Goal: Task Accomplishment & Management: Manage account settings

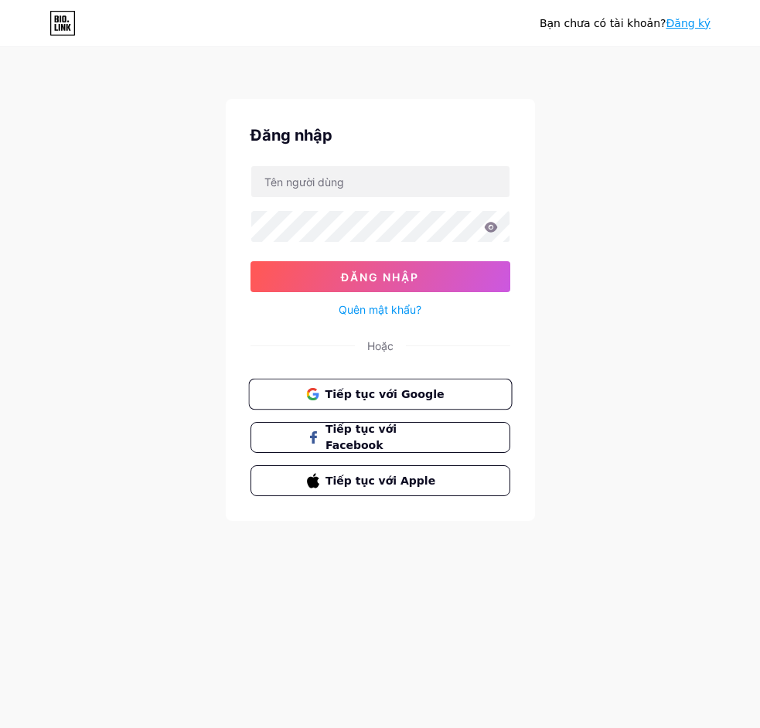
click at [405, 400] on font "Tiếp tục với Google" at bounding box center [384, 393] width 119 height 12
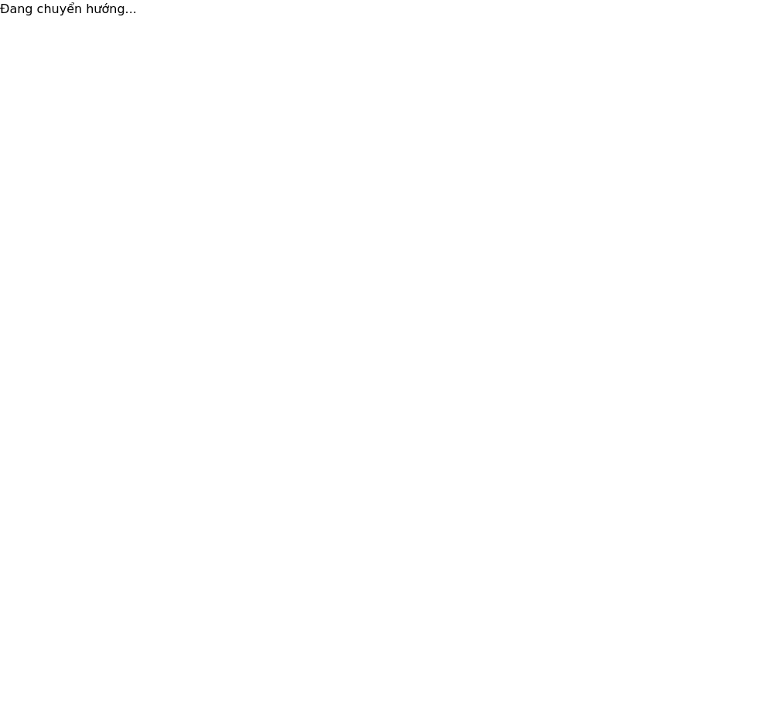
click at [432, 19] on html "Đang chuyển hướng... Văn bản gốc Đánh giá bản dịch này Ý kiến phản hồi của bạn …" at bounding box center [380, 9] width 760 height 19
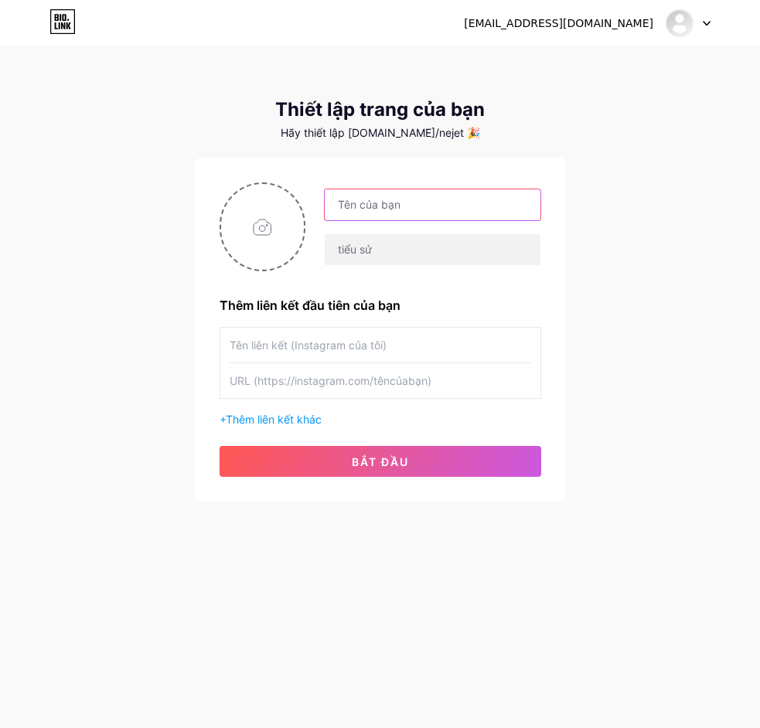
click at [405, 213] on input "text" at bounding box center [432, 204] width 215 height 31
type input "h"
type input "P"
type input "h"
type input "Hoàng phong"
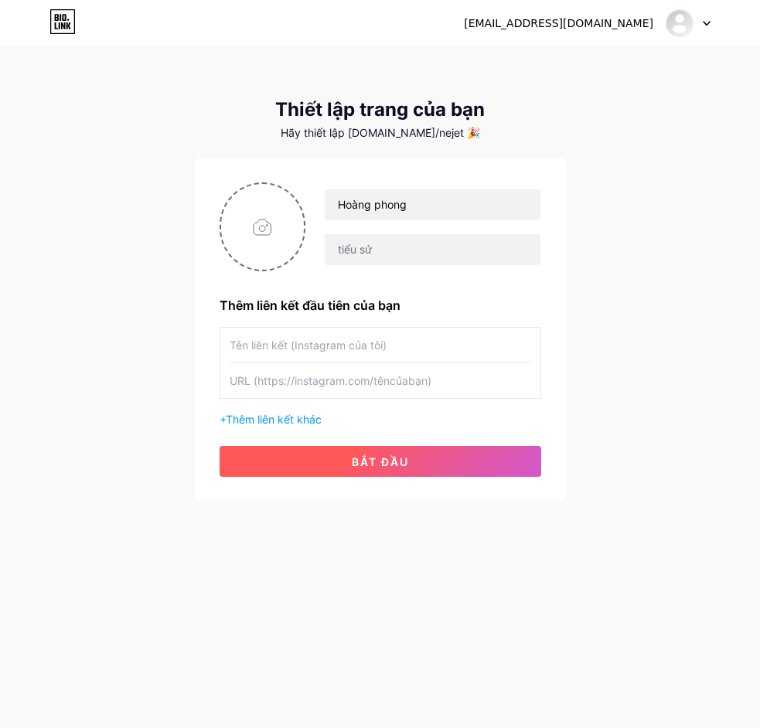
click at [460, 453] on button "bắt đầu" at bounding box center [381, 461] width 322 height 31
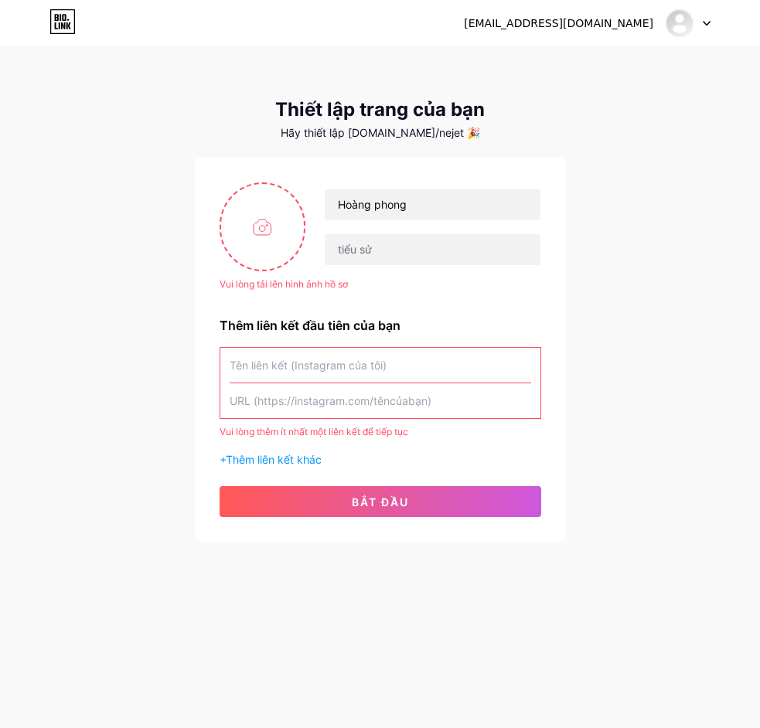
click at [356, 373] on input "text" at bounding box center [381, 365] width 302 height 35
click at [264, 244] on input "file" at bounding box center [263, 227] width 84 height 86
type input "C:\fakepath\photo_2025-07-26_11-22-08.jpg"
click at [348, 370] on input "text" at bounding box center [381, 365] width 302 height 35
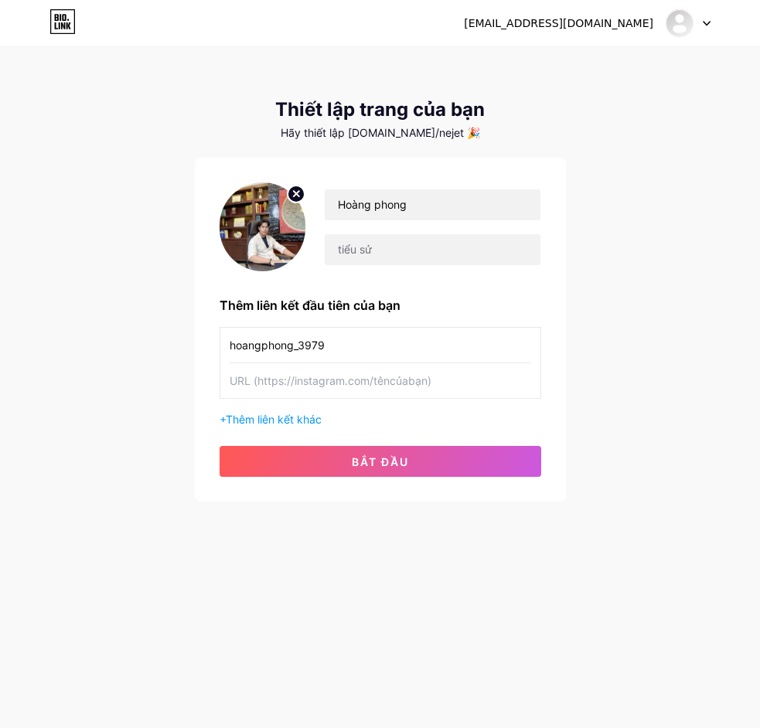
type input "hoangphong_3979"
click at [375, 377] on input "text" at bounding box center [381, 380] width 302 height 35
click at [374, 377] on input "text" at bounding box center [381, 380] width 302 height 35
click at [362, 335] on input "hoangphong_3979" at bounding box center [381, 345] width 302 height 35
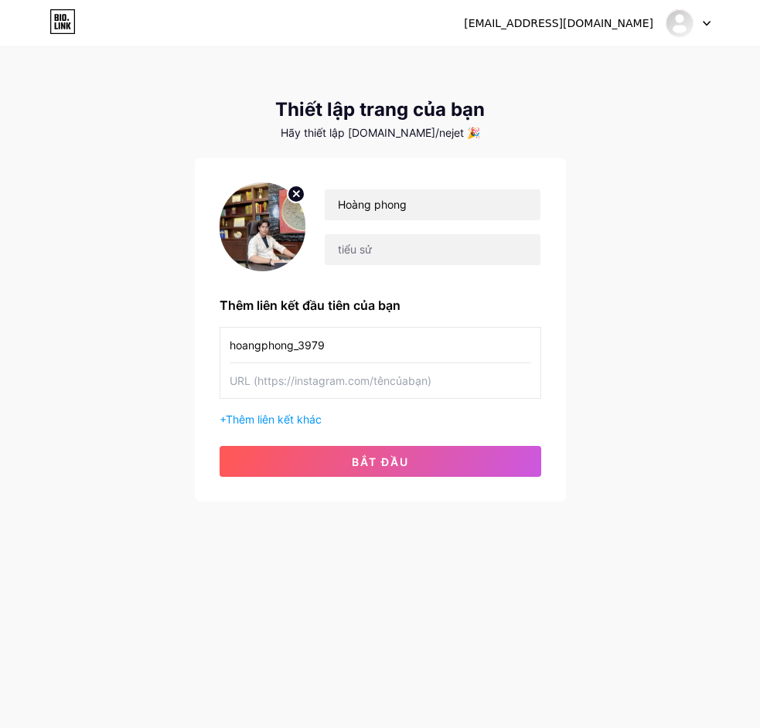
click at [363, 336] on input "hoangphong_3979" at bounding box center [381, 345] width 302 height 35
click at [363, 388] on input "text" at bounding box center [381, 380] width 302 height 35
paste input "hoangphong_3979"
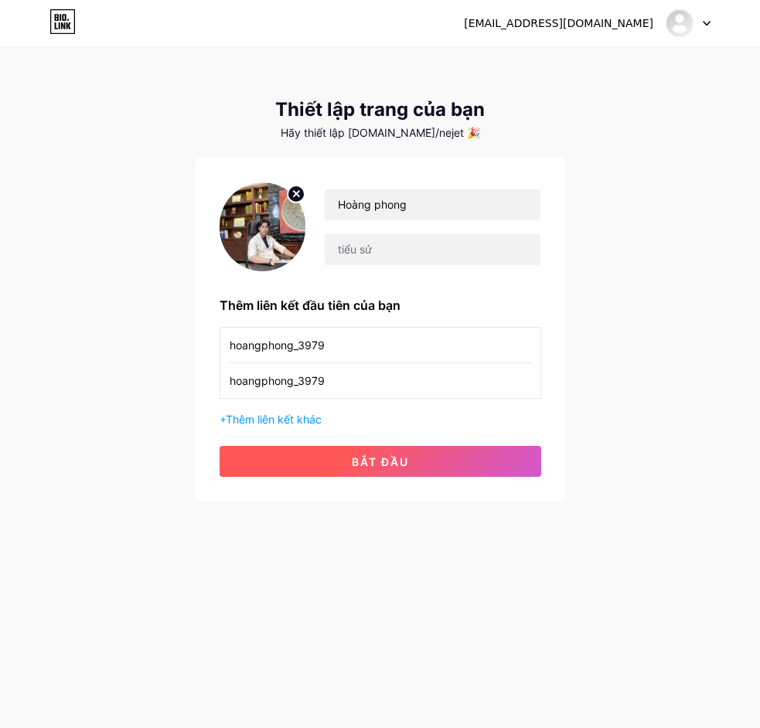
click at [366, 463] on font "bắt đầu" at bounding box center [380, 462] width 57 height 13
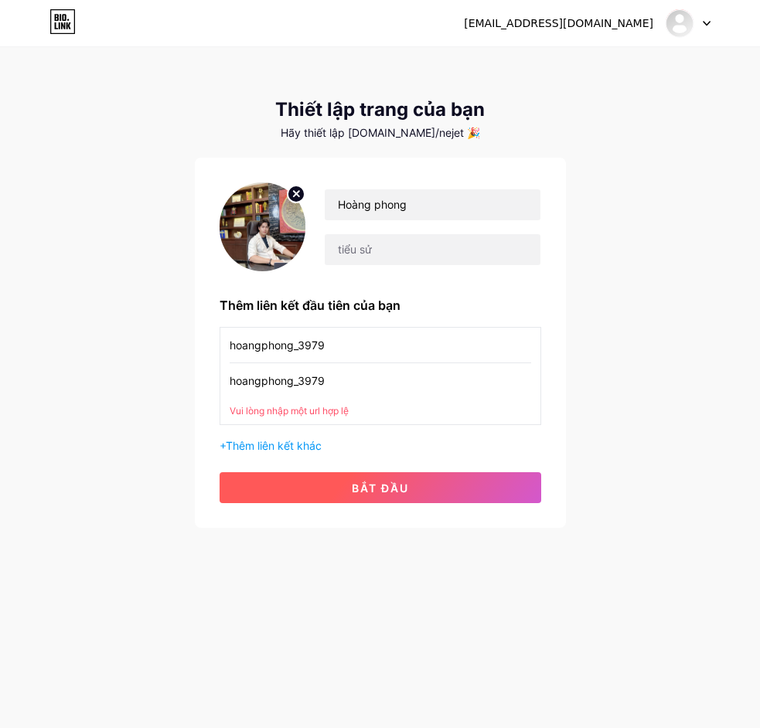
click at [357, 488] on font "bắt đầu" at bounding box center [380, 488] width 57 height 13
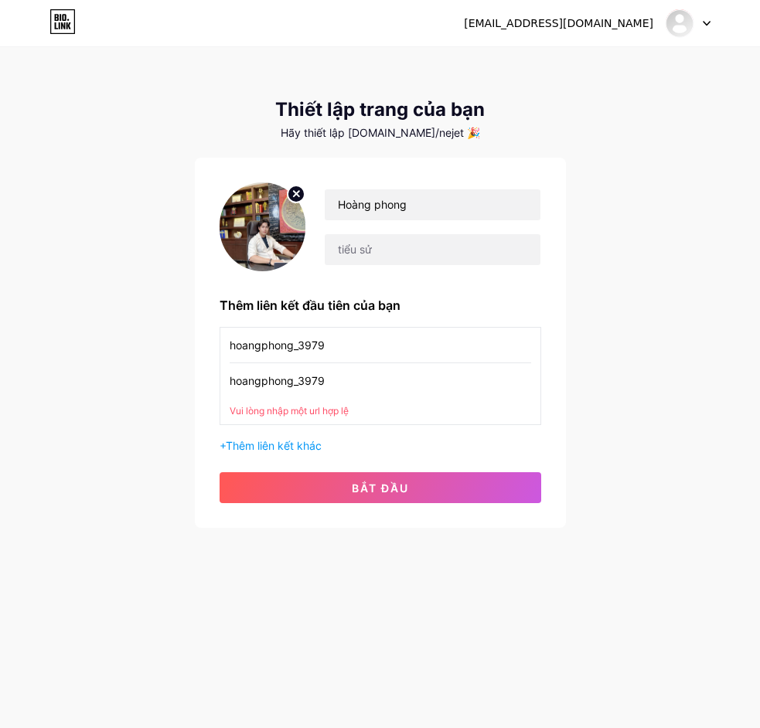
click at [378, 380] on input "hoangphong_3979" at bounding box center [381, 380] width 302 height 35
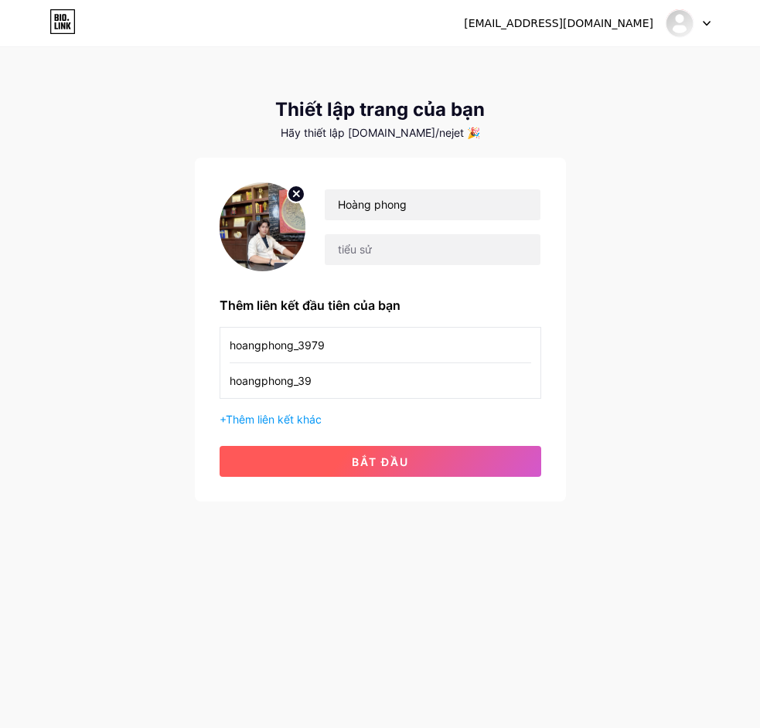
click at [360, 456] on font "bắt đầu" at bounding box center [380, 462] width 57 height 13
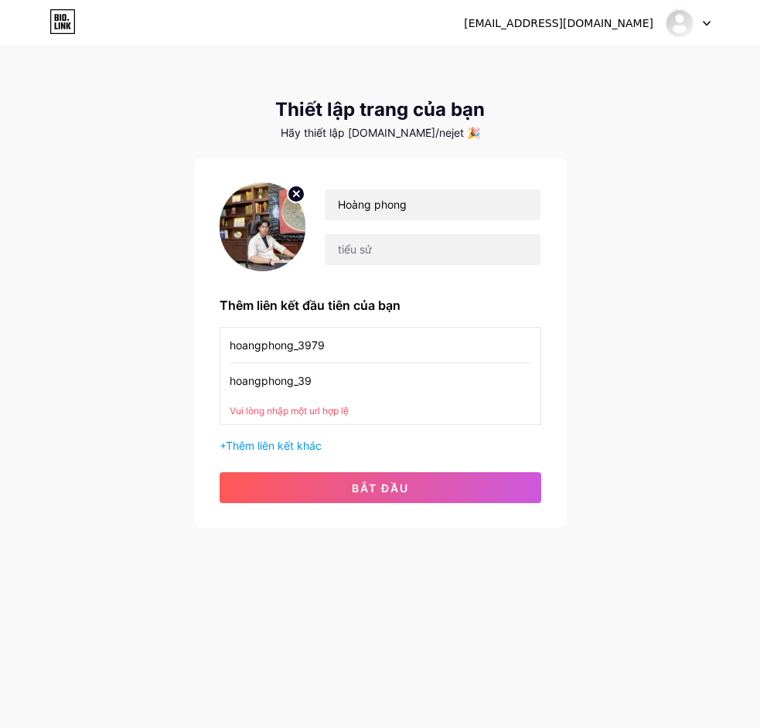
click at [376, 376] on input "hoangphong_39" at bounding box center [381, 380] width 302 height 35
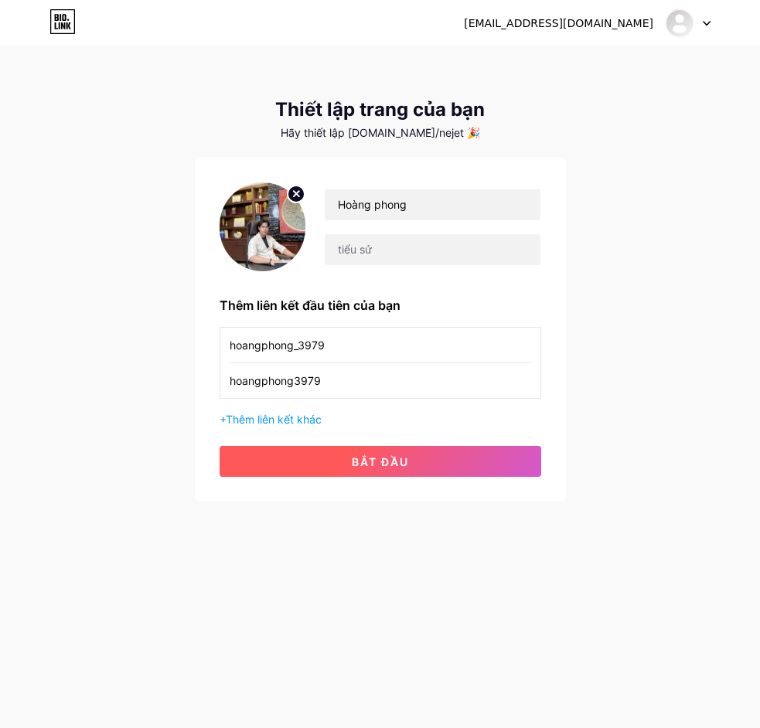
click at [469, 469] on button "bắt đầu" at bounding box center [381, 461] width 322 height 31
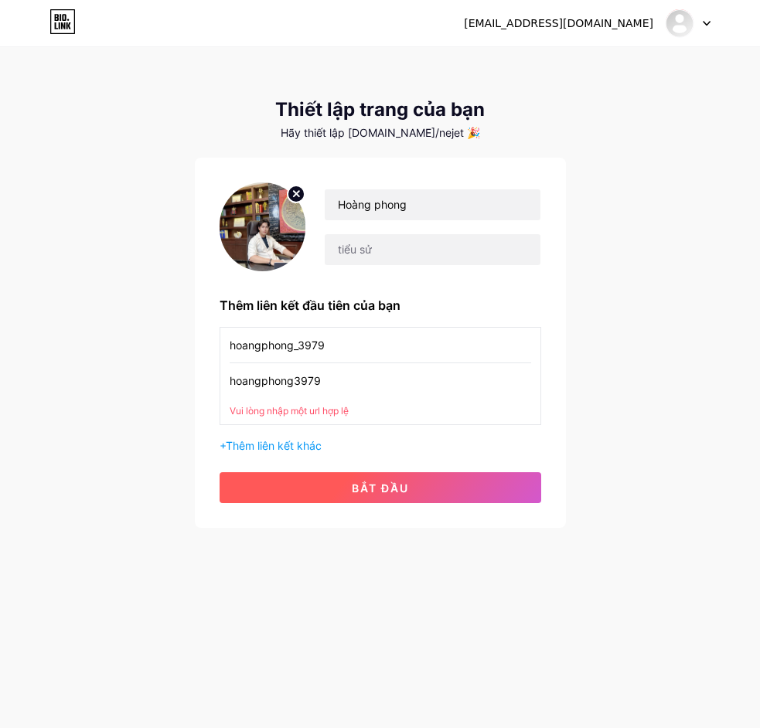
click at [466, 479] on button "bắt đầu" at bounding box center [381, 488] width 322 height 31
click at [464, 480] on button "bắt đầu" at bounding box center [381, 488] width 322 height 31
drag, startPoint x: 453, startPoint y: 486, endPoint x: 407, endPoint y: 479, distance: 46.8
click at [440, 486] on button "bắt đầu" at bounding box center [381, 488] width 322 height 31
click at [407, 479] on button "bắt đầu" at bounding box center [381, 488] width 322 height 31
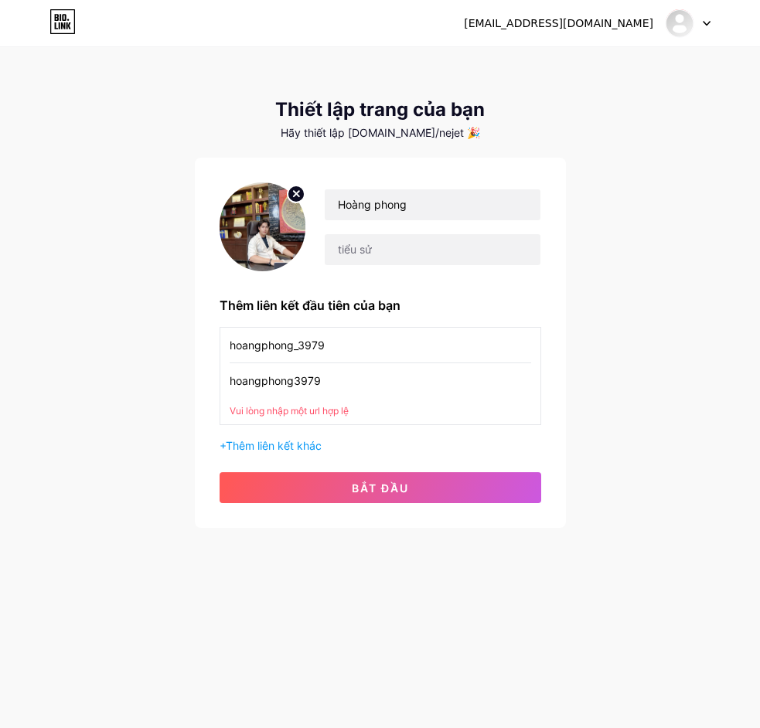
click at [337, 379] on input "hoangphong3979" at bounding box center [381, 380] width 302 height 35
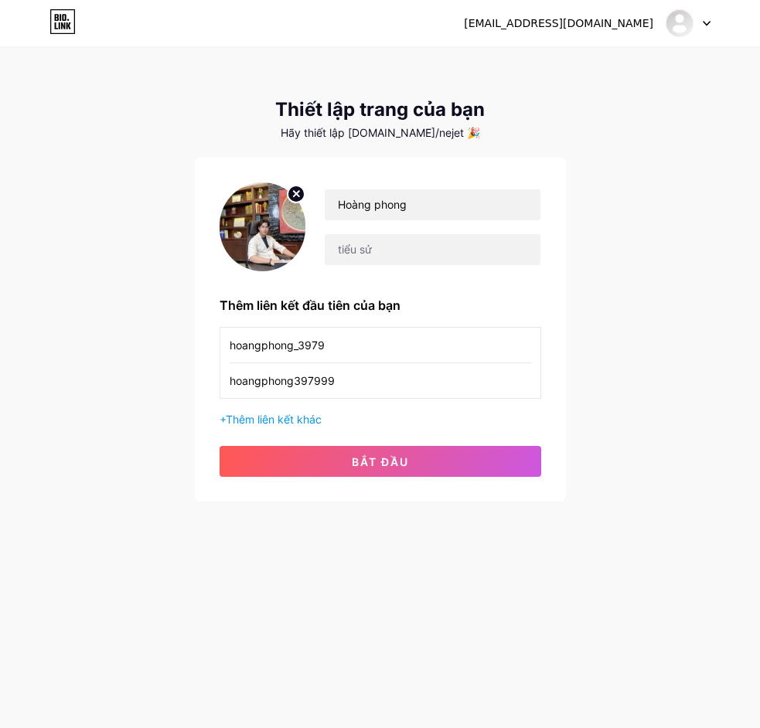
type input "hoangphong397999"
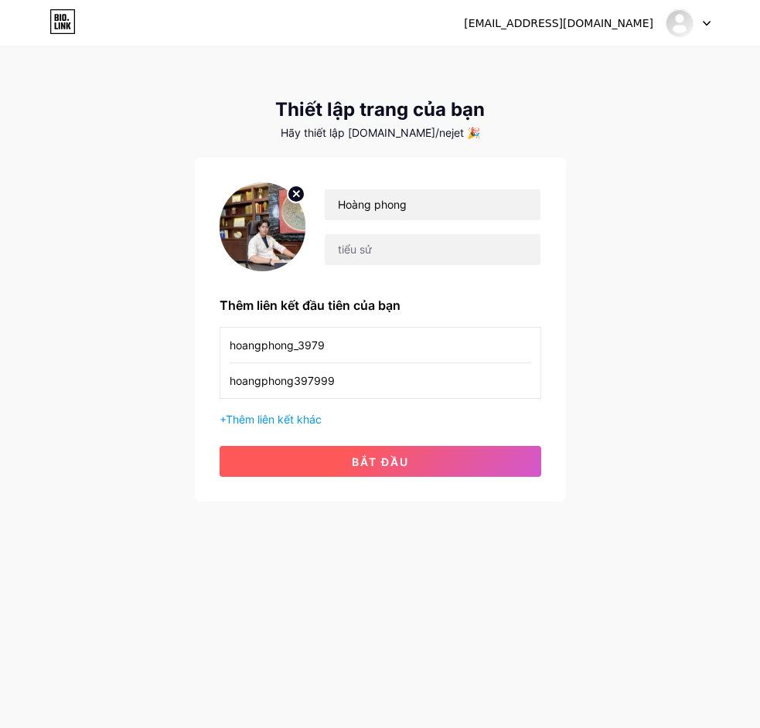
click at [352, 464] on font "bắt đầu" at bounding box center [380, 462] width 57 height 13
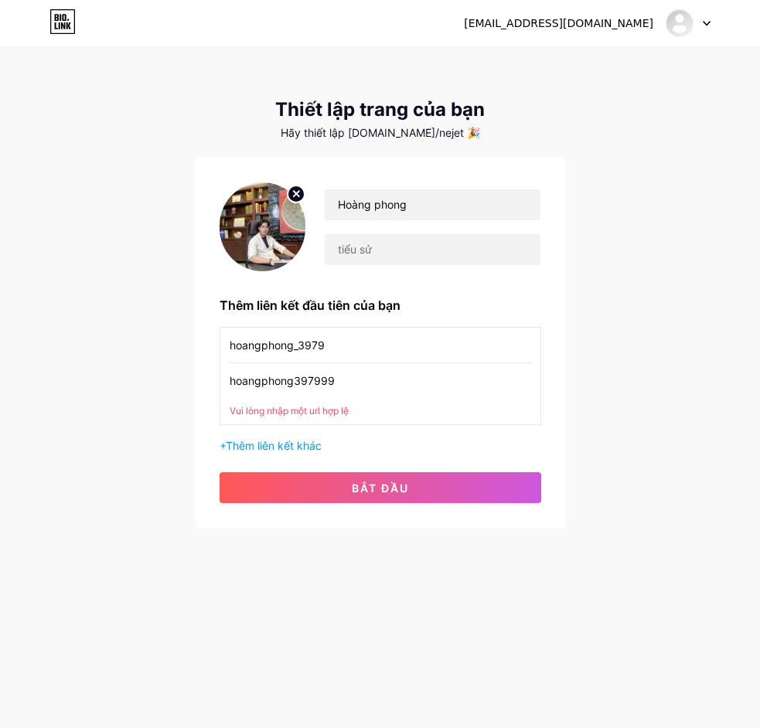
click at [352, 394] on input "hoangphong397999" at bounding box center [381, 380] width 302 height 35
click at [357, 387] on input "hoangphong397999" at bounding box center [381, 380] width 302 height 35
click at [357, 387] on input "text" at bounding box center [381, 380] width 302 height 35
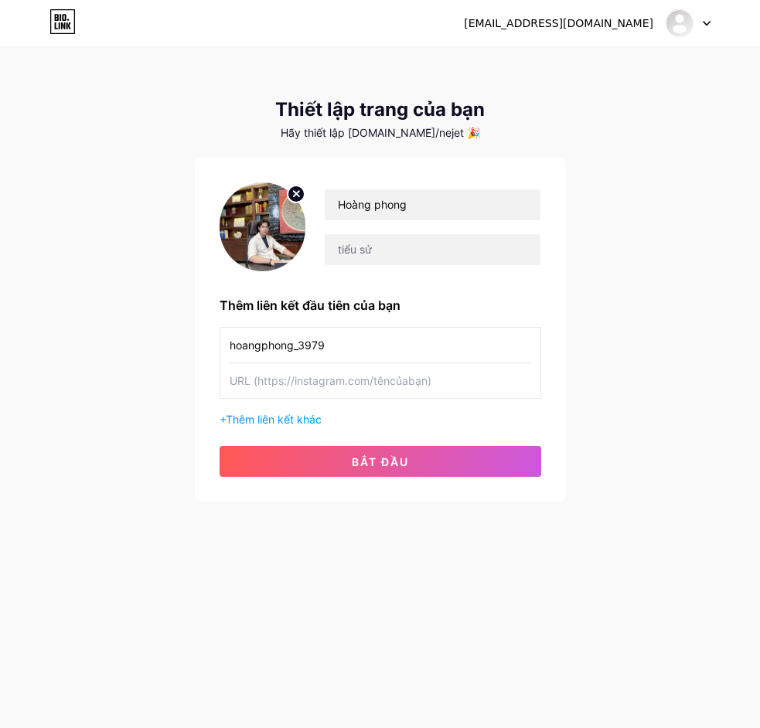
click at [236, 411] on div "+ Thêm liên kết khác" at bounding box center [381, 419] width 322 height 16
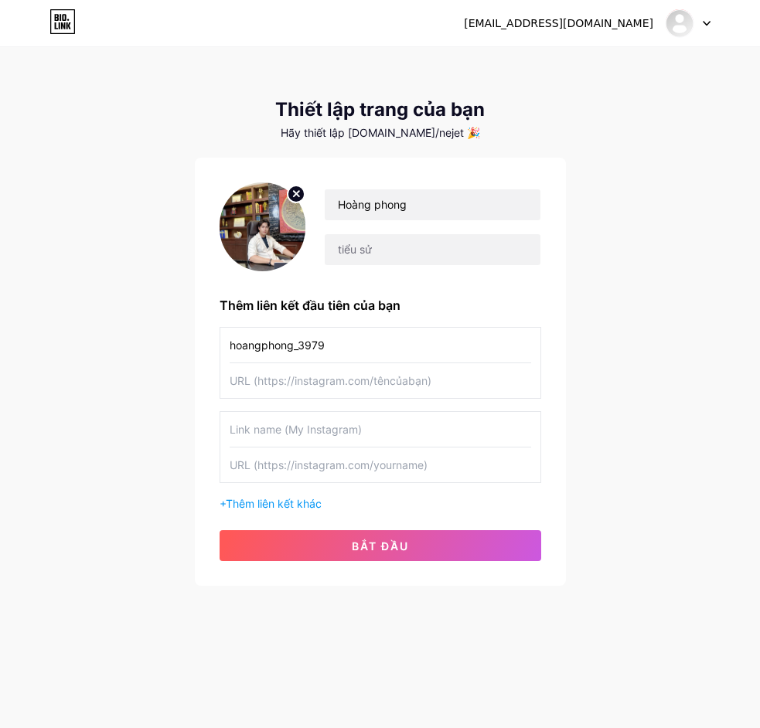
click at [308, 396] on input "text" at bounding box center [381, 380] width 302 height 35
type input "m"
type input "hoangphong5745"
click at [337, 542] on button "bắt đầu" at bounding box center [381, 546] width 322 height 31
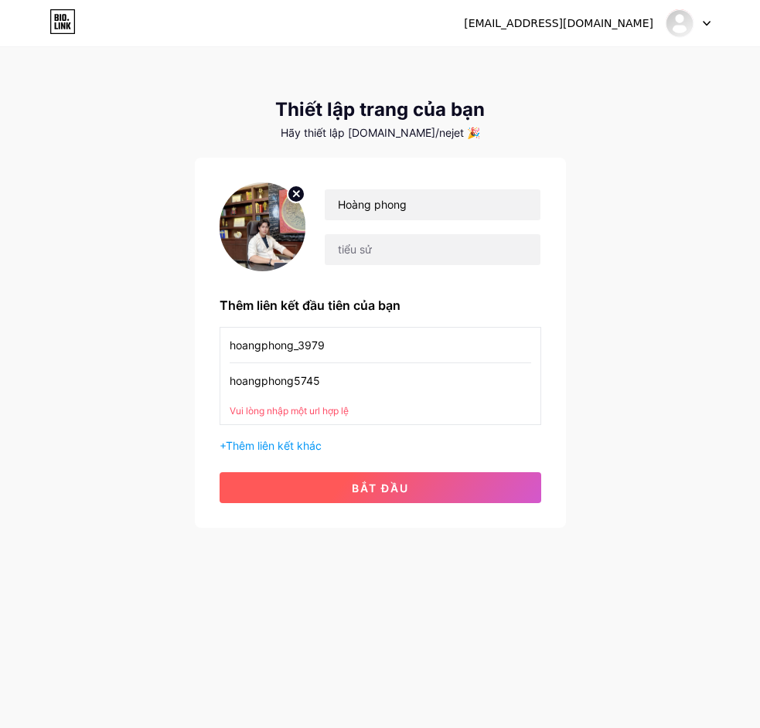
click at [366, 493] on font "bắt đầu" at bounding box center [380, 488] width 57 height 13
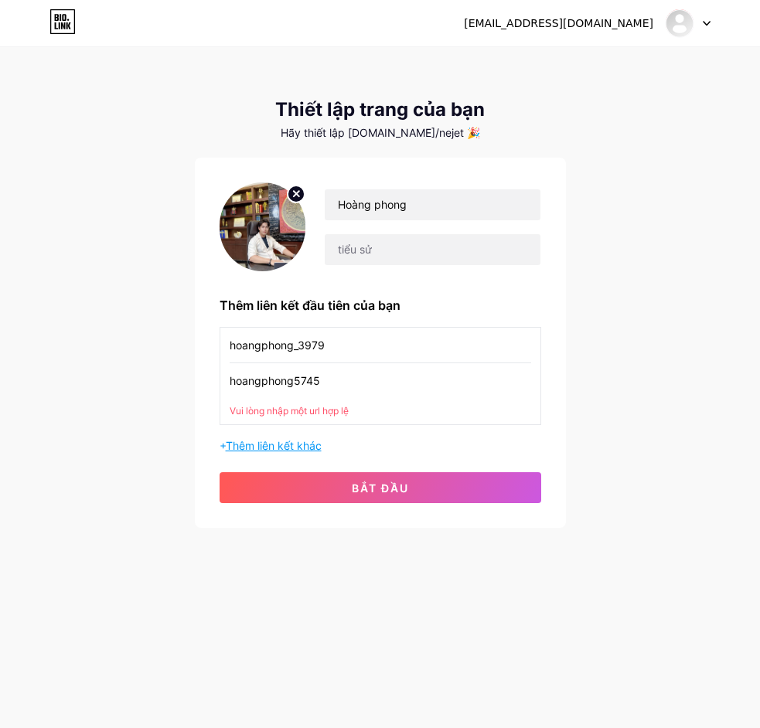
click at [309, 446] on font "Thêm liên kết khác" at bounding box center [274, 445] width 96 height 13
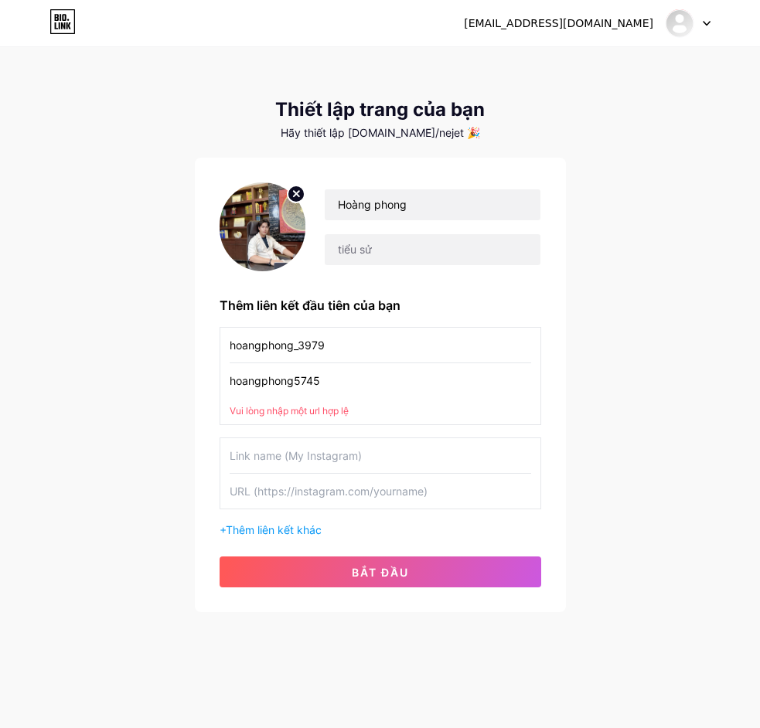
click at [309, 450] on input "text" at bounding box center [381, 455] width 302 height 35
click at [371, 360] on input "hoangphong_3979" at bounding box center [381, 345] width 302 height 35
click at [355, 447] on input "text" at bounding box center [381, 455] width 302 height 35
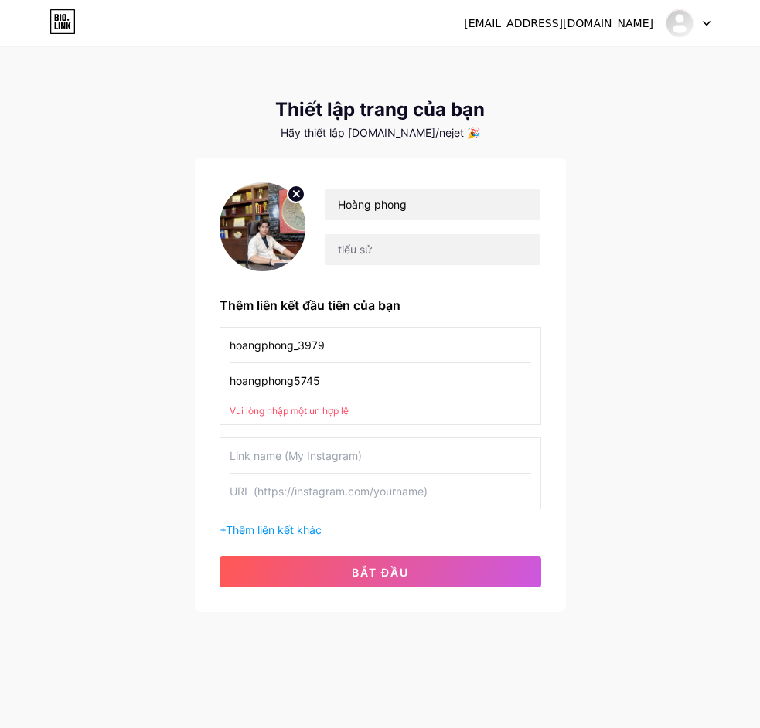
paste input "hoangphong_3979"
type input "hoangphong_3979"
click at [348, 498] on input "text" at bounding box center [381, 491] width 302 height 35
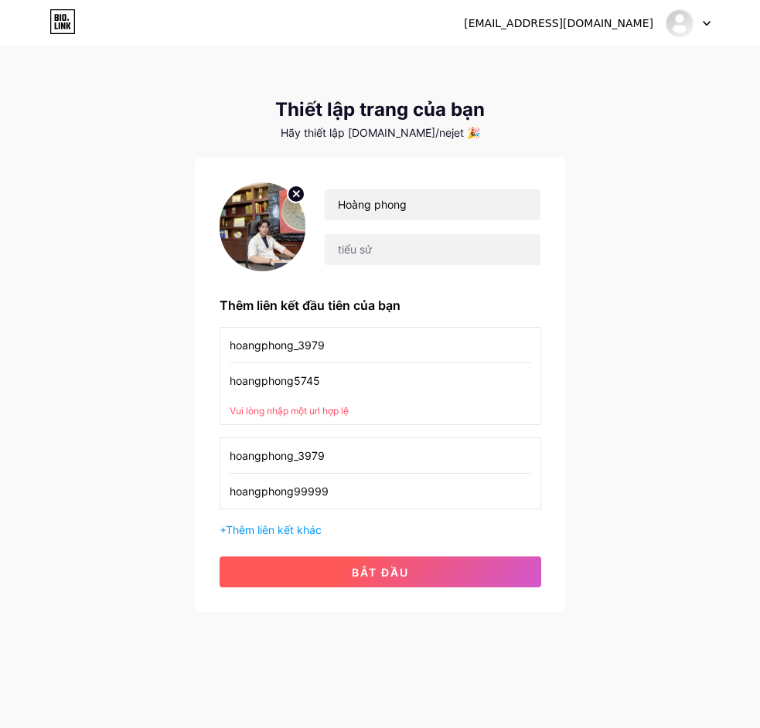
click at [375, 586] on button "bắt đầu" at bounding box center [381, 572] width 322 height 31
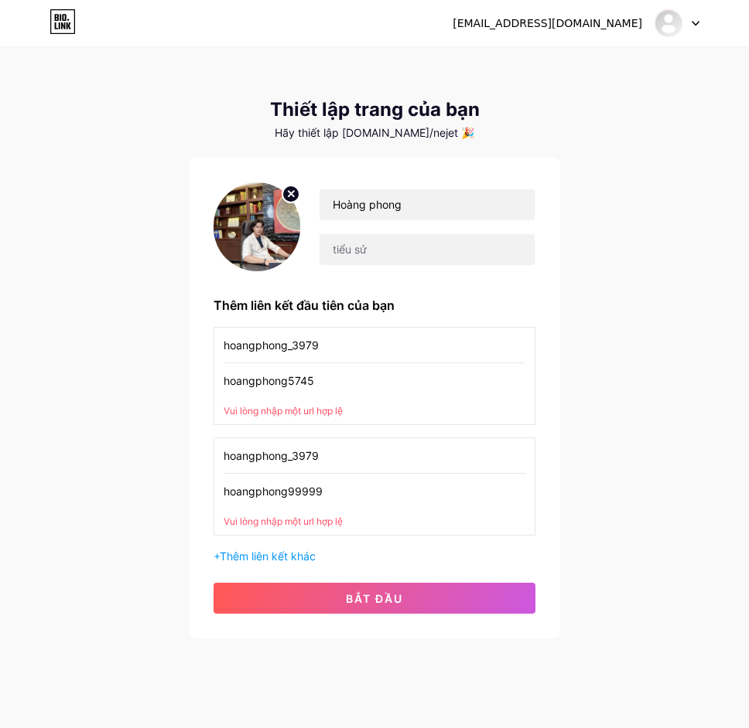
click at [354, 486] on input "hoangphong99999" at bounding box center [374, 491] width 302 height 35
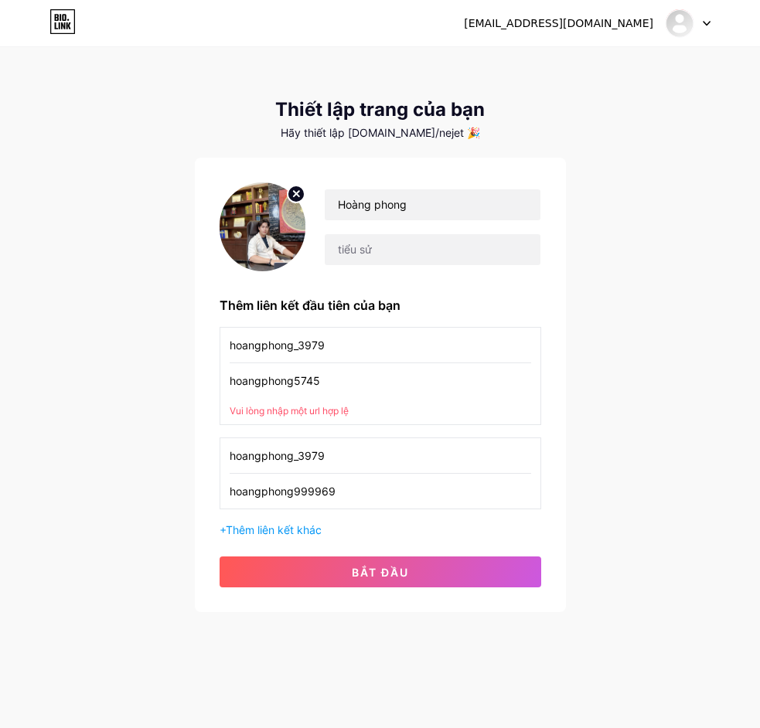
type input "hoangphong999969"
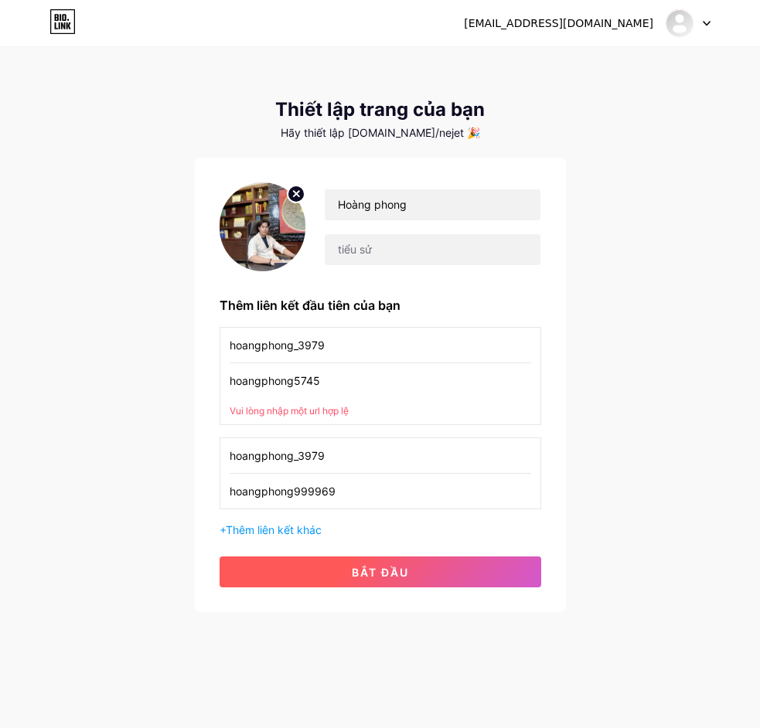
drag, startPoint x: 355, startPoint y: 546, endPoint x: 356, endPoint y: 565, distance: 18.6
click at [356, 558] on div "Hoàng phong Thêm liên kết đầu tiên của bạn hoangphong_3979 hoangphong5745 Vui l…" at bounding box center [381, 385] width 322 height 405
click at [356, 565] on button "bắt đầu" at bounding box center [381, 572] width 322 height 31
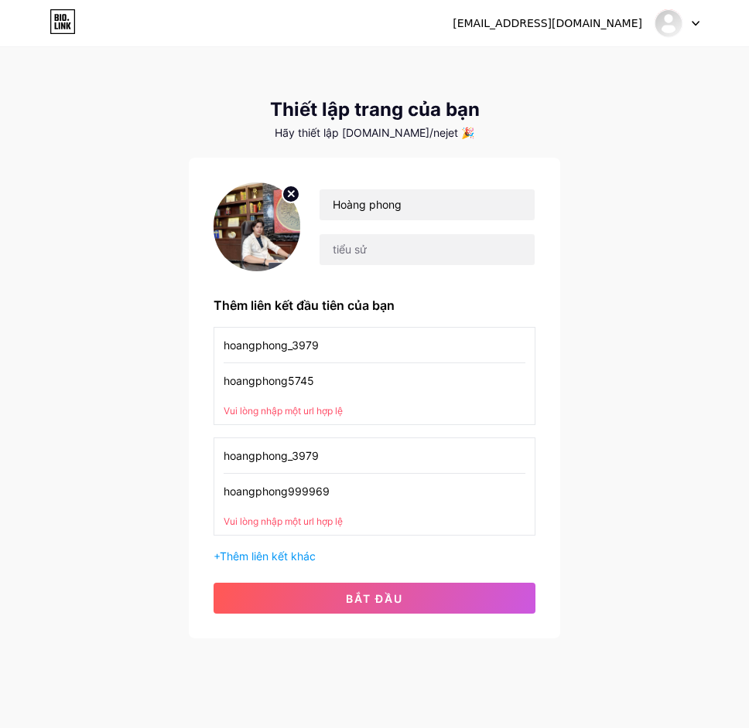
click at [336, 486] on input "hoangphong999969" at bounding box center [374, 491] width 302 height 35
click at [336, 396] on input "hoangphong5745" at bounding box center [374, 380] width 302 height 35
click at [336, 390] on input "hoangphong5745" at bounding box center [374, 380] width 302 height 35
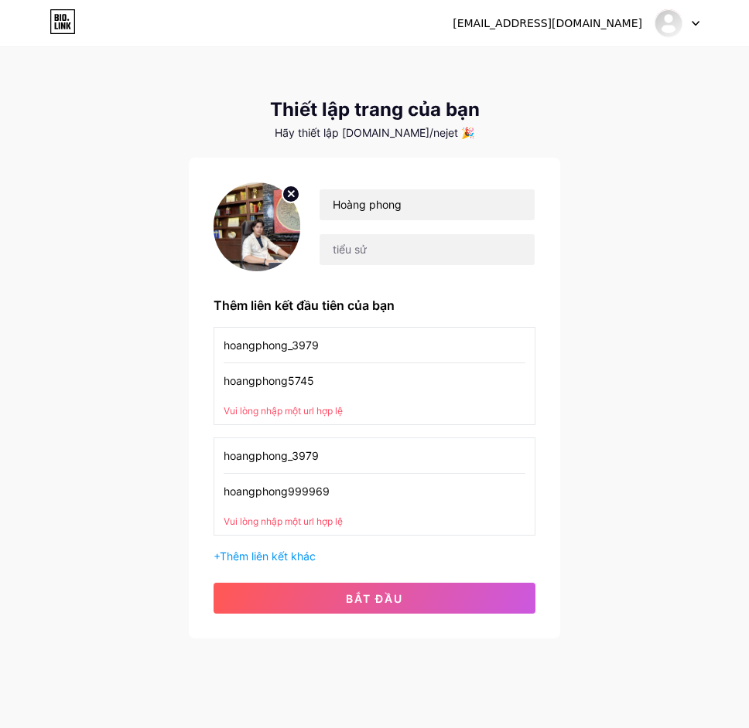
click at [336, 390] on input "hoangphong5745" at bounding box center [374, 380] width 302 height 35
paste input "999969"
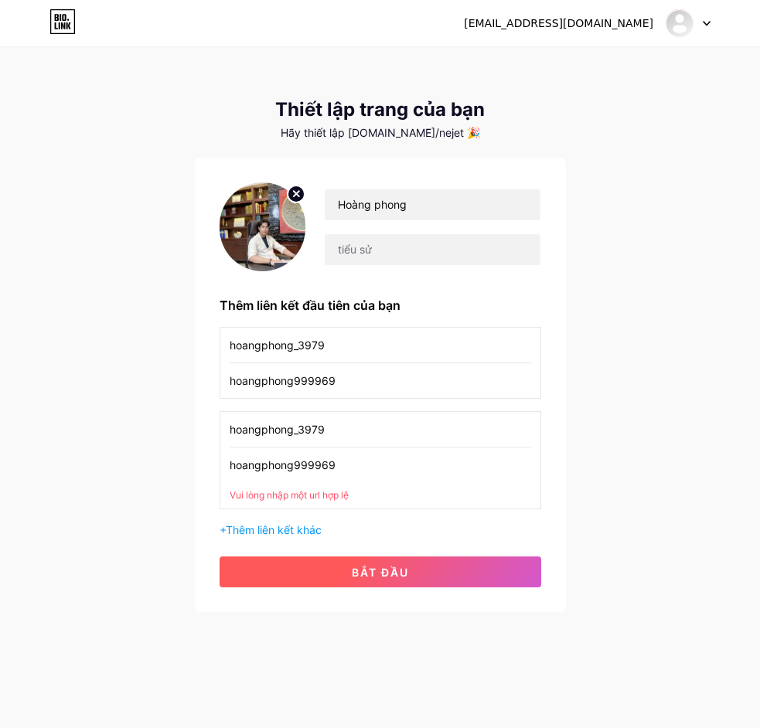
click at [394, 561] on button "bắt đầu" at bounding box center [381, 572] width 322 height 31
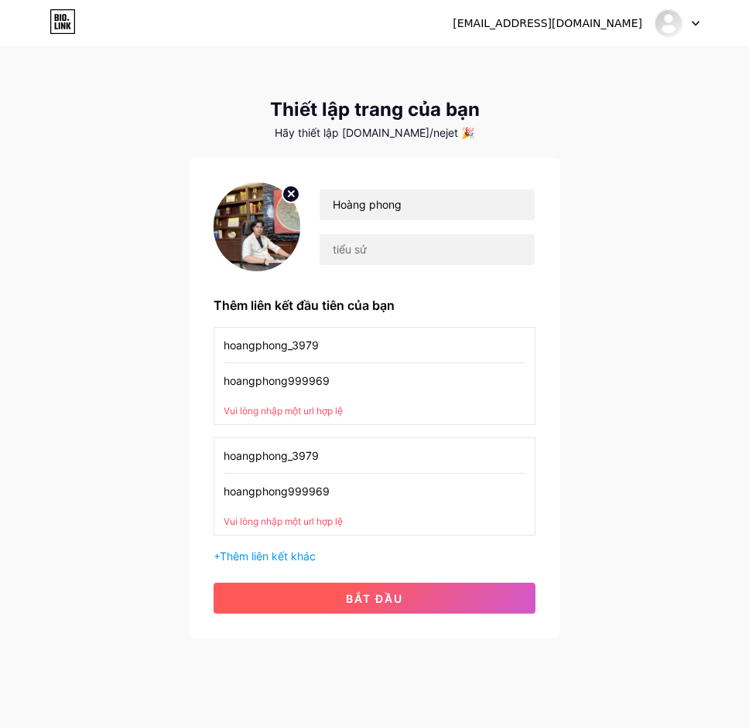
click at [392, 586] on button "bắt đầu" at bounding box center [374, 598] width 322 height 31
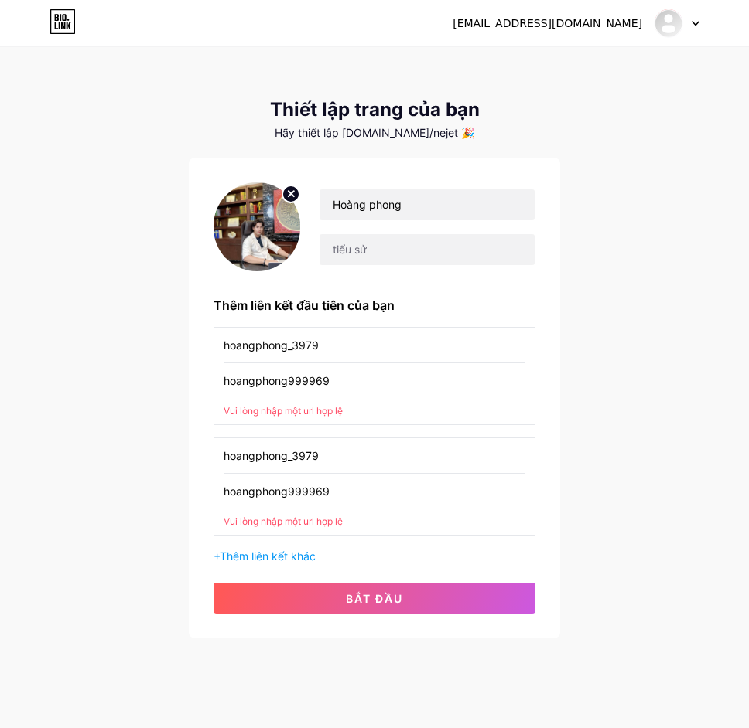
drag, startPoint x: 386, startPoint y: 404, endPoint x: 396, endPoint y: 374, distance: 31.8
click at [388, 392] on div "hoangphong999969 Vui lòng nhập một url hợp lệ" at bounding box center [374, 390] width 302 height 55
click at [396, 374] on input "hoangphong999969" at bounding box center [374, 380] width 302 height 35
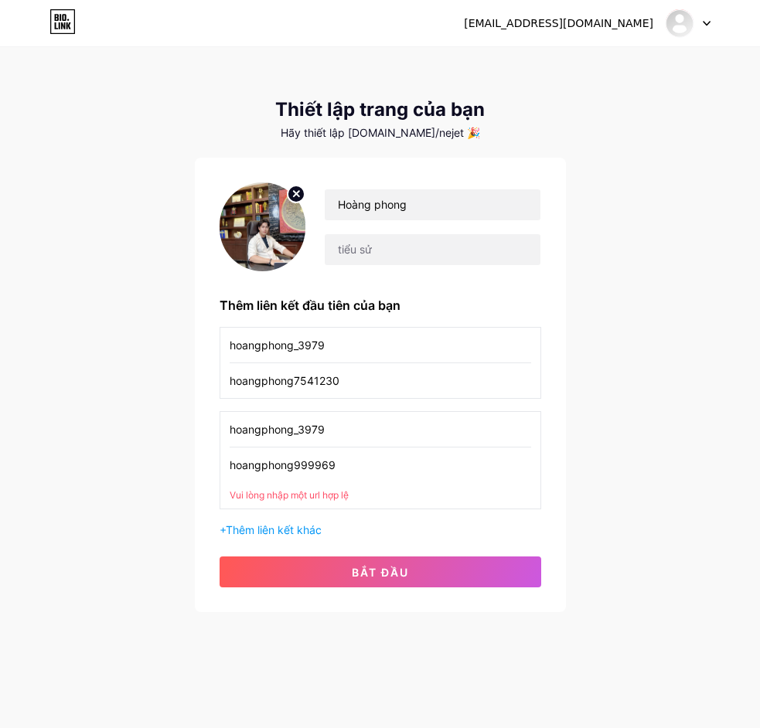
type input "hoangphong7541230"
click at [378, 472] on input "hoangphong999969" at bounding box center [381, 465] width 302 height 35
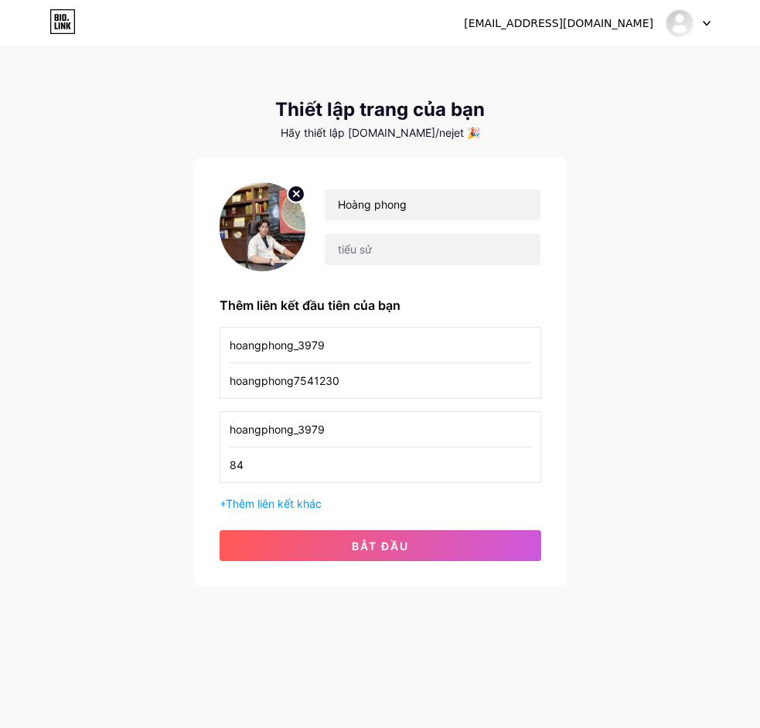
type input "8"
click at [357, 375] on input "hoangphong7541230" at bounding box center [381, 380] width 302 height 35
click at [357, 377] on input "hoangphong7541230" at bounding box center [381, 380] width 302 height 35
drag, startPoint x: 357, startPoint y: 377, endPoint x: 361, endPoint y: 393, distance: 16.7
click at [357, 377] on input "hoangphong7541230" at bounding box center [381, 380] width 302 height 35
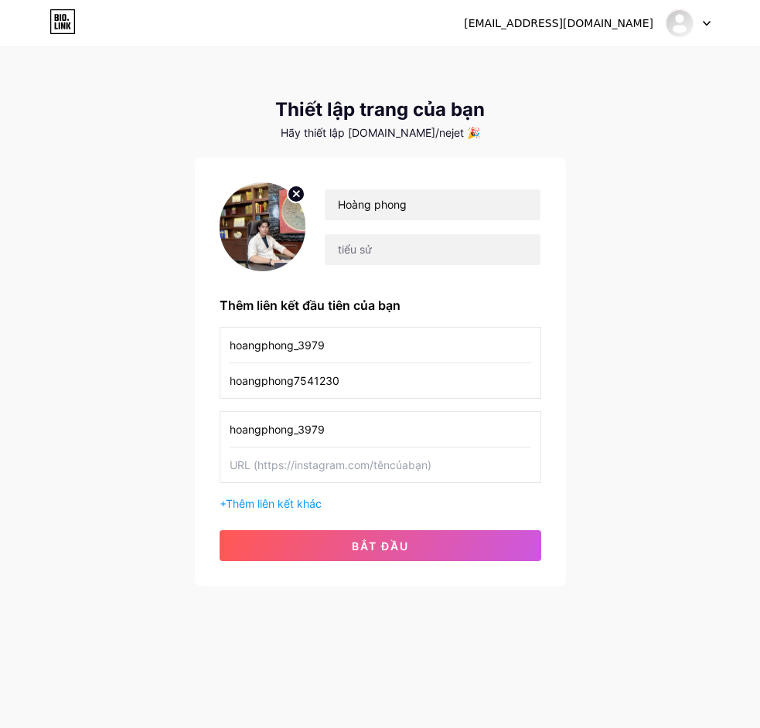
click at [357, 462] on input "text" at bounding box center [381, 465] width 302 height 35
paste input "hoangphong7541230"
type input "hoangphong7541230!@"
click at [357, 370] on input "hoangphong7541230" at bounding box center [381, 380] width 302 height 35
type input "hoangphong7541230@"
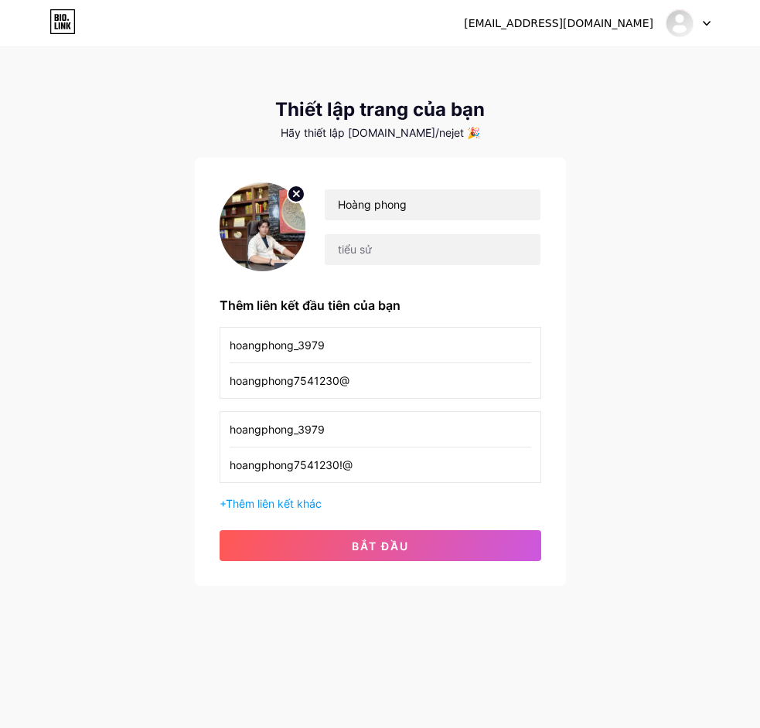
click at [339, 465] on input "hoangphong7541230!@" at bounding box center [381, 465] width 302 height 35
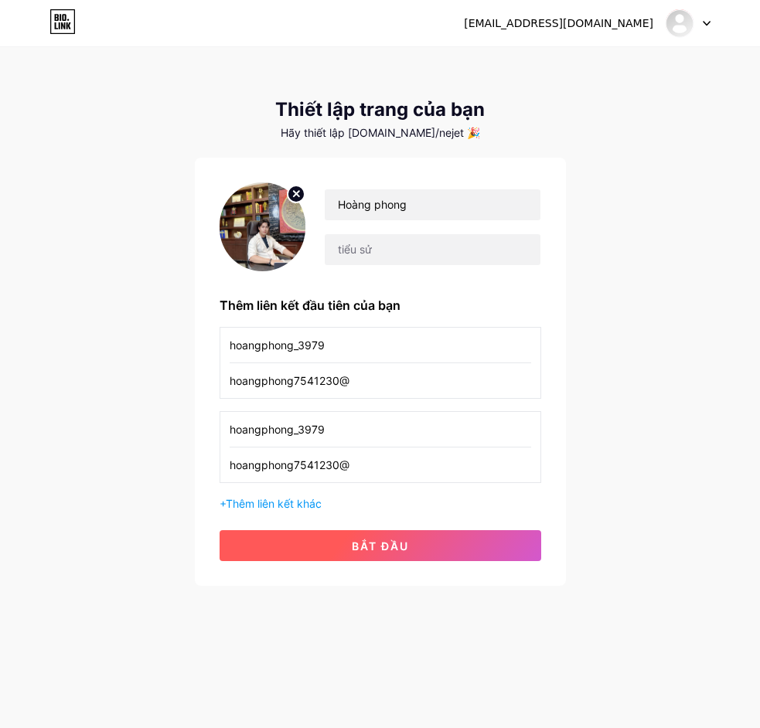
type input "hoangphong7541230@"
click at [367, 531] on div "Hoàng phong Thêm liên kết đầu tiên của bạn hoangphong_3979 hoangphong7541230@ h…" at bounding box center [381, 372] width 322 height 379
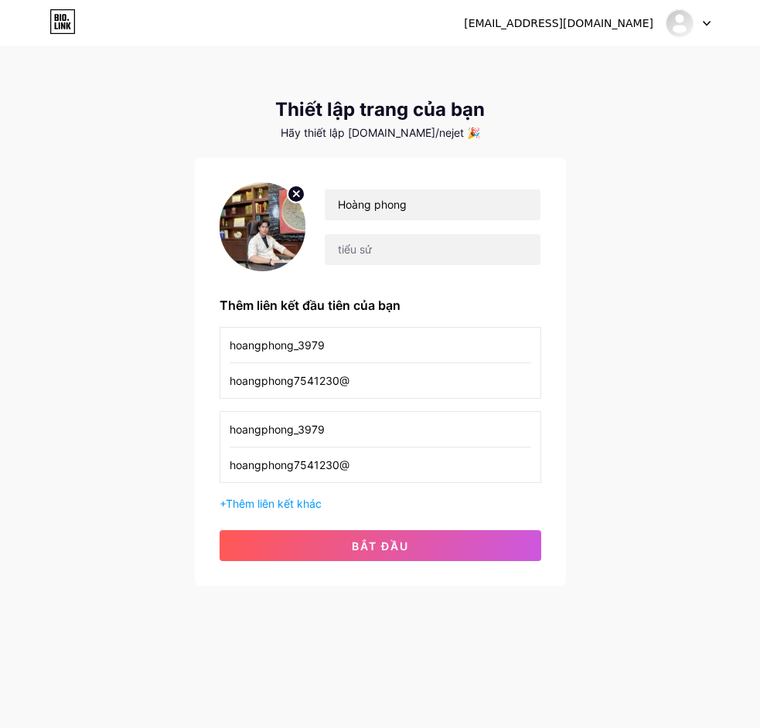
click at [371, 548] on font "bắt đầu" at bounding box center [380, 546] width 57 height 13
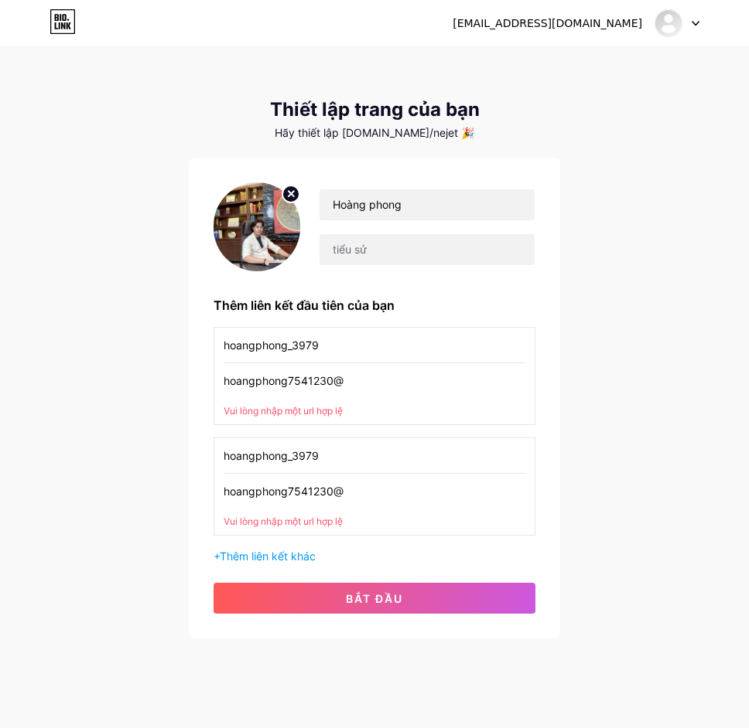
click at [371, 564] on div "+ Thêm liên kết khác" at bounding box center [374, 556] width 322 height 16
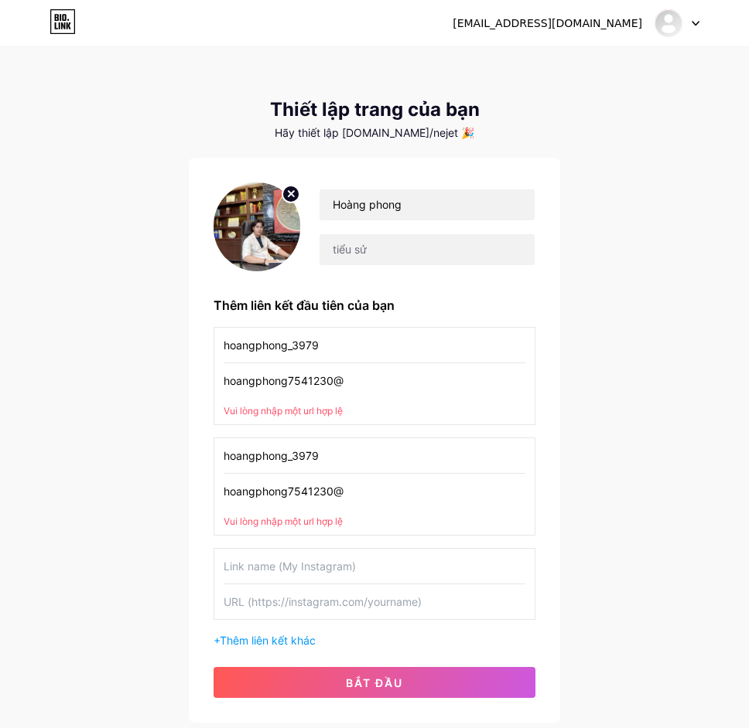
click at [371, 564] on input "text" at bounding box center [374, 566] width 302 height 35
drag, startPoint x: 366, startPoint y: 493, endPoint x: 79, endPoint y: 483, distance: 287.1
click at [79, 485] on div "jetne16@gmail.com Bảng điều khiển Đăng xuất Thiết lập trang của bạn Hãy thiết l…" at bounding box center [374, 386] width 749 height 773
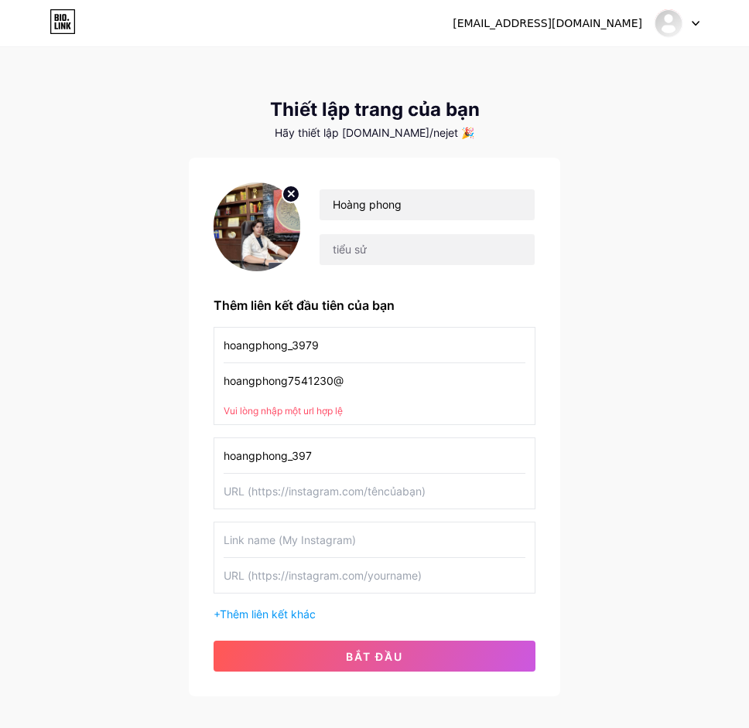
click at [372, 451] on input "hoangphong_397" at bounding box center [374, 455] width 302 height 35
click at [343, 449] on input "hoangphong_397" at bounding box center [374, 455] width 302 height 35
type input "hoangphong_39"
drag, startPoint x: 343, startPoint y: 449, endPoint x: 353, endPoint y: 450, distance: 9.3
click at [345, 449] on input "hoangphong_39" at bounding box center [374, 455] width 302 height 35
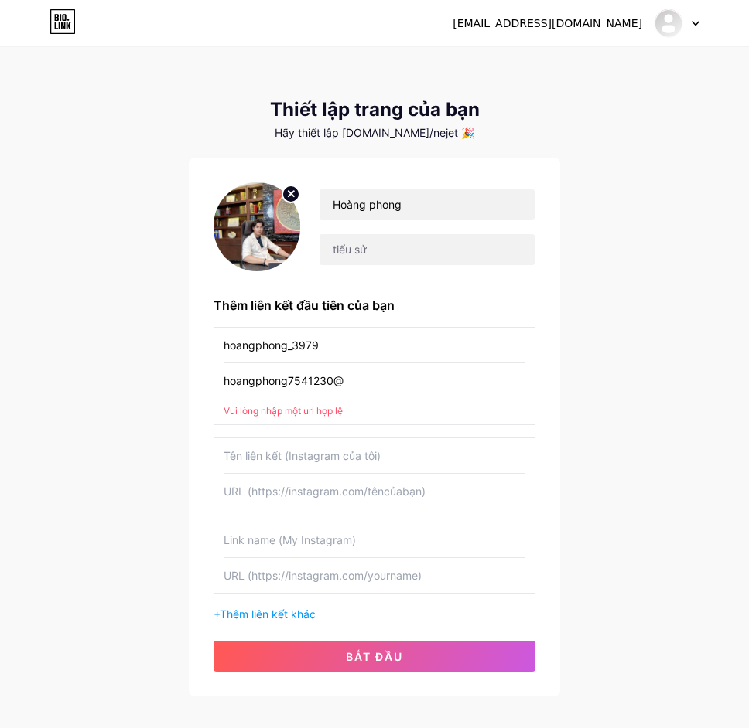
click at [392, 380] on input "hoangphong7541230@" at bounding box center [374, 380] width 302 height 35
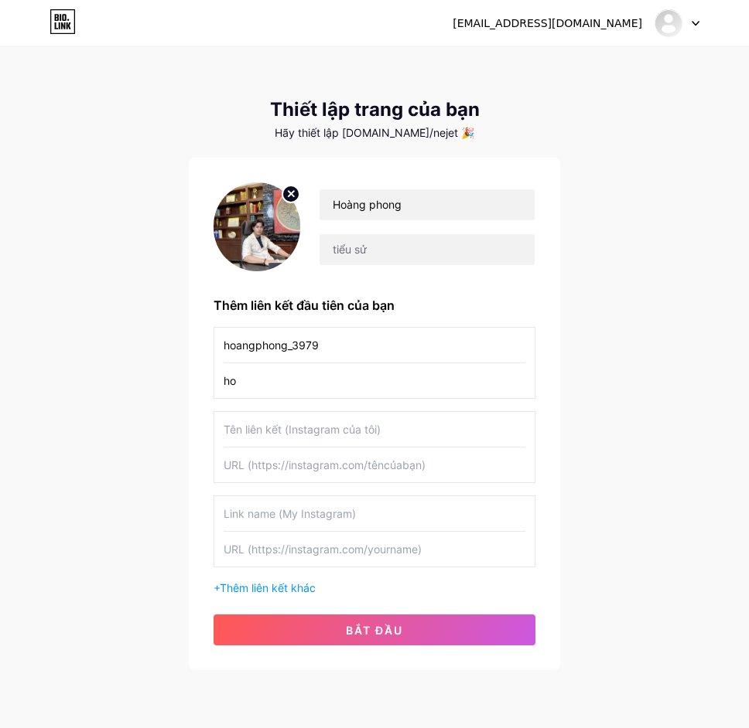
type input "h"
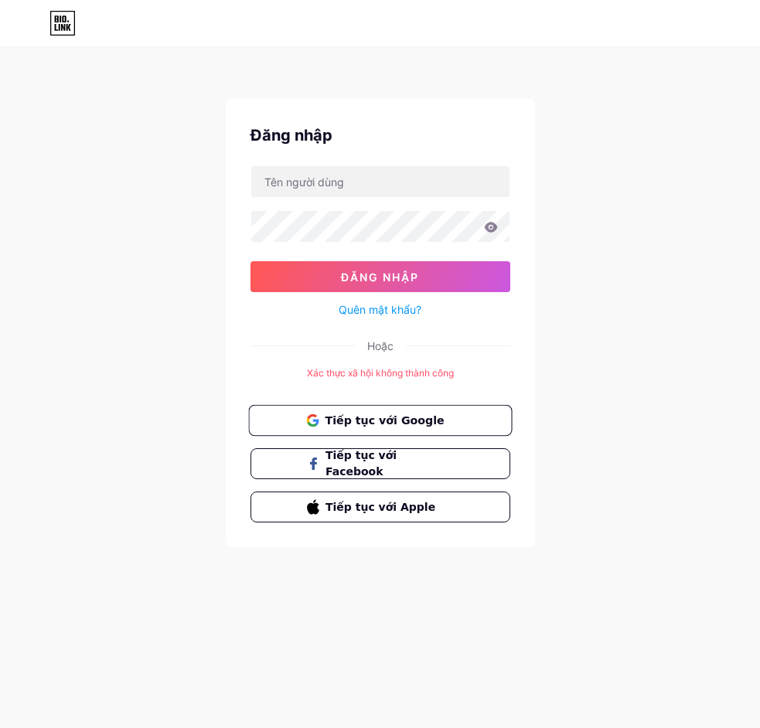
click at [370, 418] on font "Tiếp tục với Google" at bounding box center [384, 420] width 119 height 12
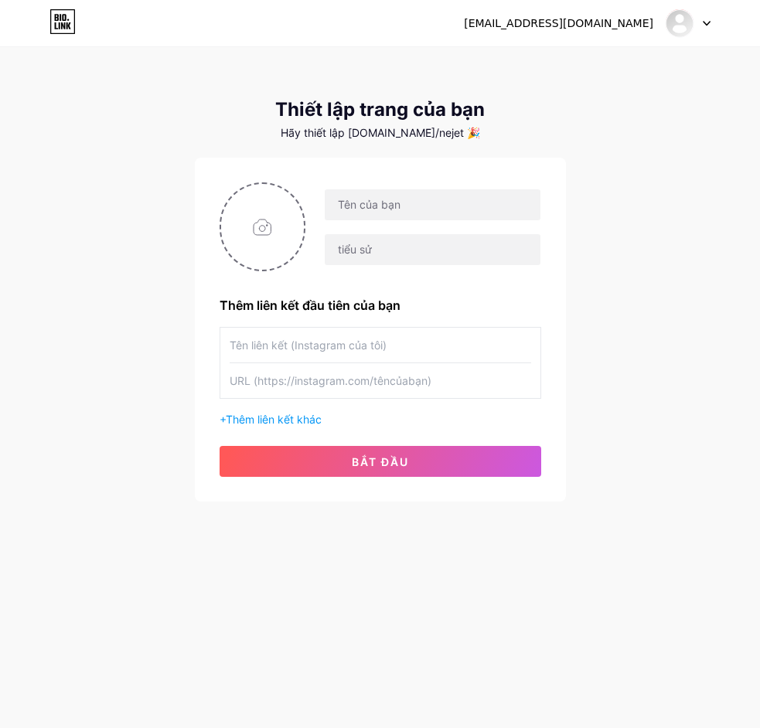
drag, startPoint x: 237, startPoint y: 558, endPoint x: 253, endPoint y: 516, distance: 45.5
click at [237, 556] on div "[EMAIL_ADDRESS][DOMAIN_NAME] Bảng điều khiển Đăng xuất Thiết lập trang của bạn …" at bounding box center [380, 364] width 760 height 728
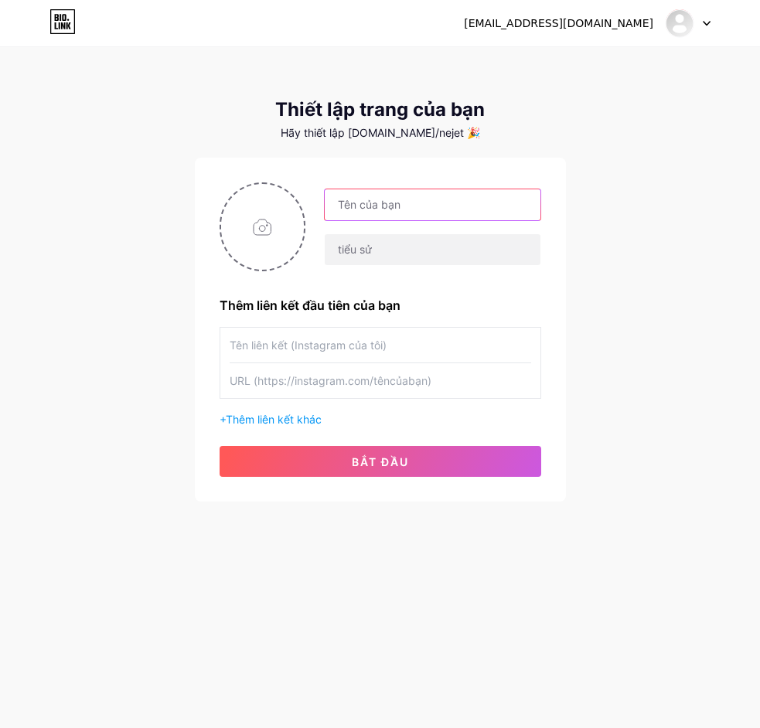
click at [365, 216] on input "text" at bounding box center [432, 204] width 215 height 31
type input "Hoàng phong"
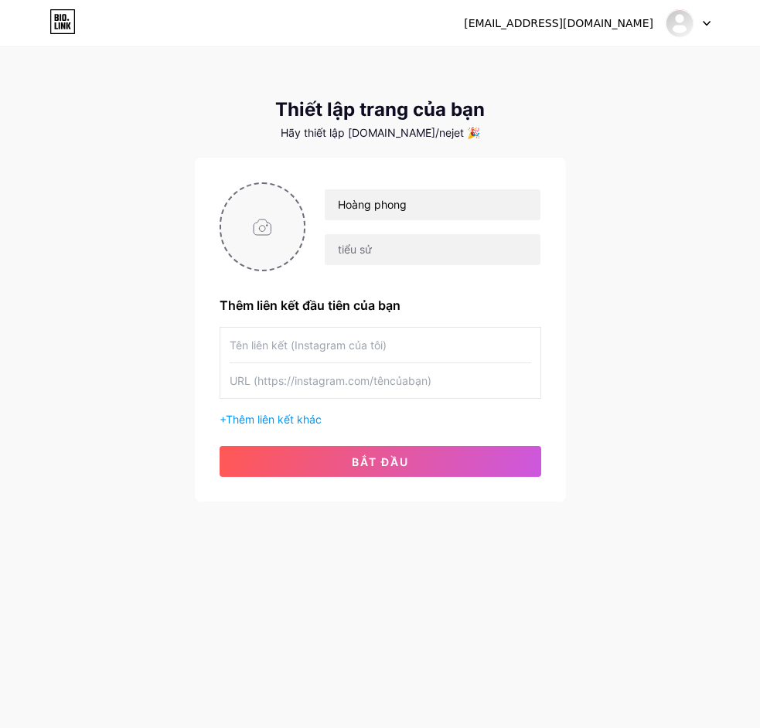
click at [260, 210] on input "file" at bounding box center [263, 227] width 84 height 86
type input "C:\fakepath\photo_2025-07-26_11-22-08.jpg"
click at [375, 349] on input "text" at bounding box center [381, 345] width 302 height 35
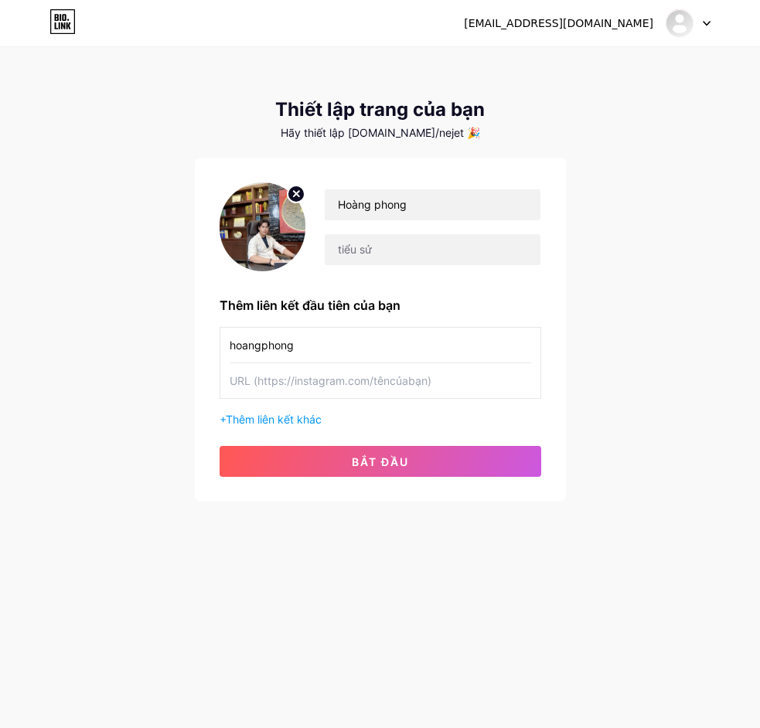
type input "hoangphong"
click at [382, 368] on input "text" at bounding box center [381, 380] width 302 height 35
click at [444, 388] on input "text" at bounding box center [381, 380] width 302 height 35
click at [440, 387] on input "text" at bounding box center [381, 380] width 302 height 35
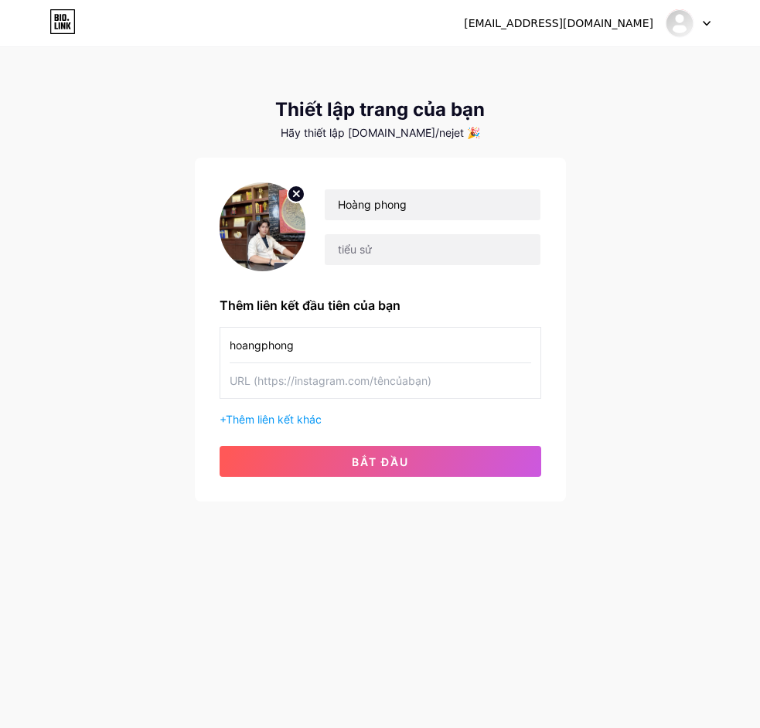
drag, startPoint x: 406, startPoint y: 384, endPoint x: 392, endPoint y: 381, distance: 14.1
click at [392, 381] on input "text" at bounding box center [381, 380] width 302 height 35
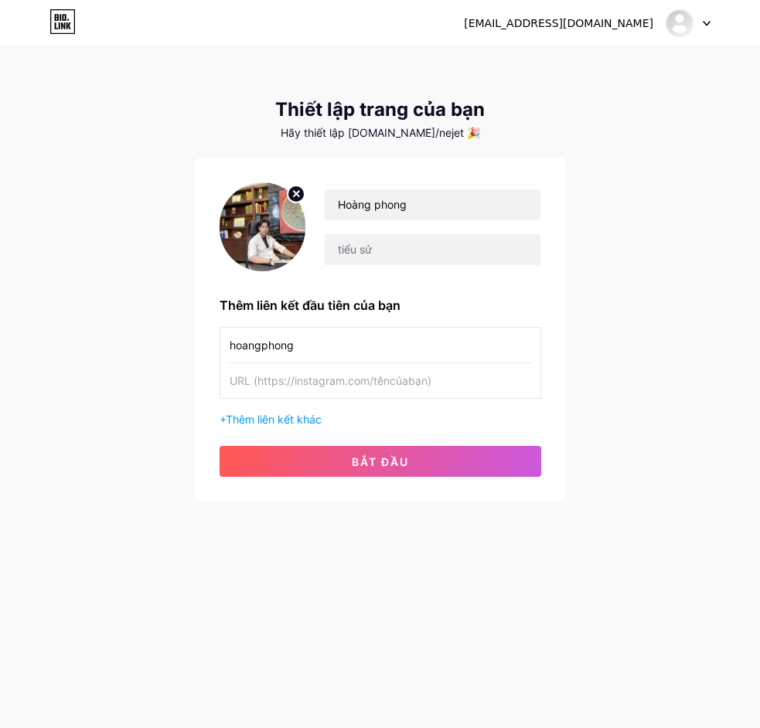
click at [392, 381] on input "text" at bounding box center [381, 380] width 302 height 35
type input "hoangphong@24545"
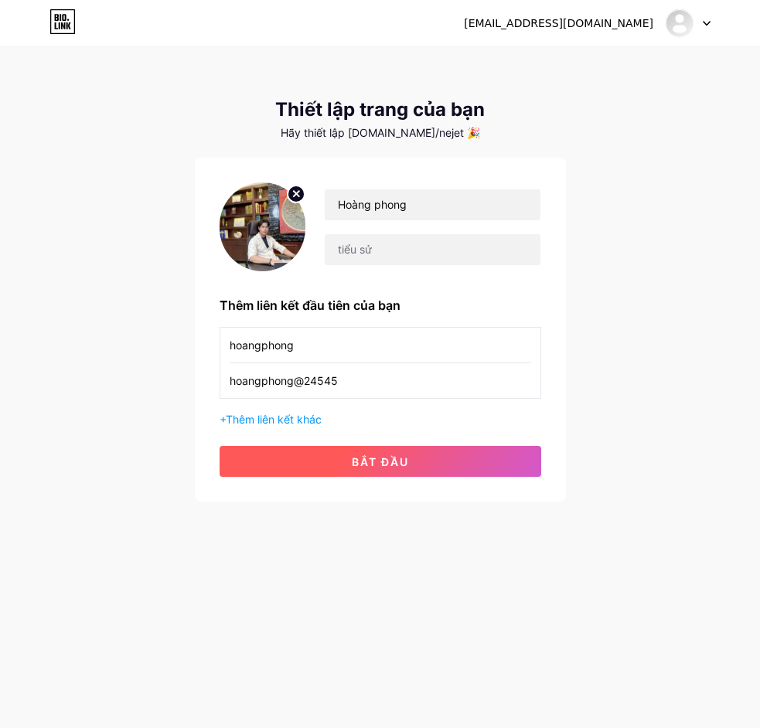
click at [384, 458] on font "bắt đầu" at bounding box center [380, 462] width 57 height 13
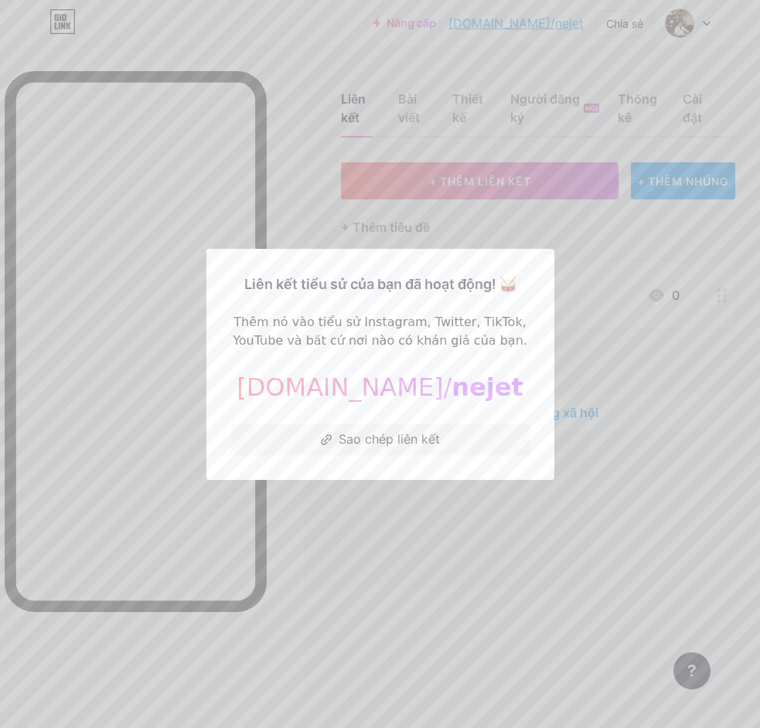
click at [408, 496] on div at bounding box center [380, 364] width 760 height 728
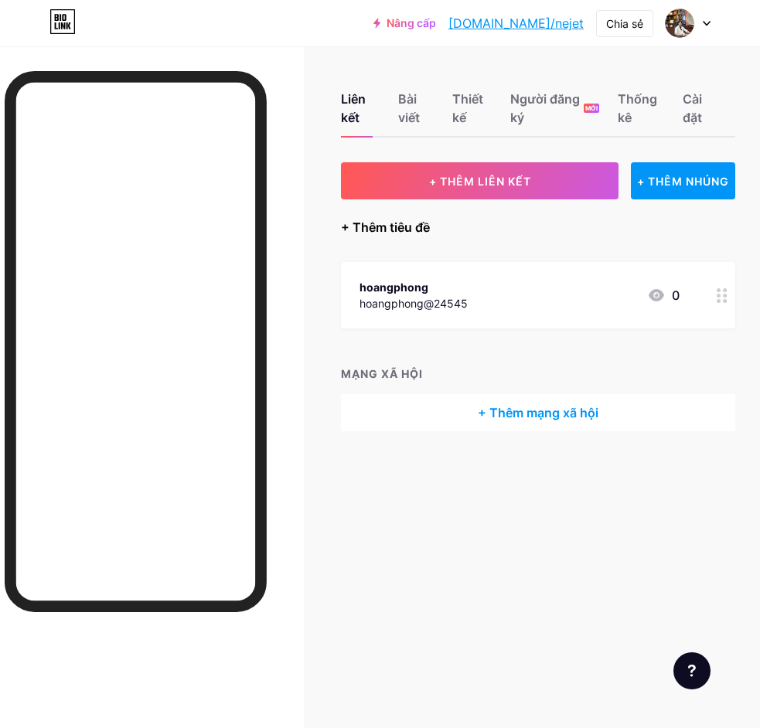
click at [428, 223] on font "+ Thêm tiêu đề" at bounding box center [385, 227] width 89 height 15
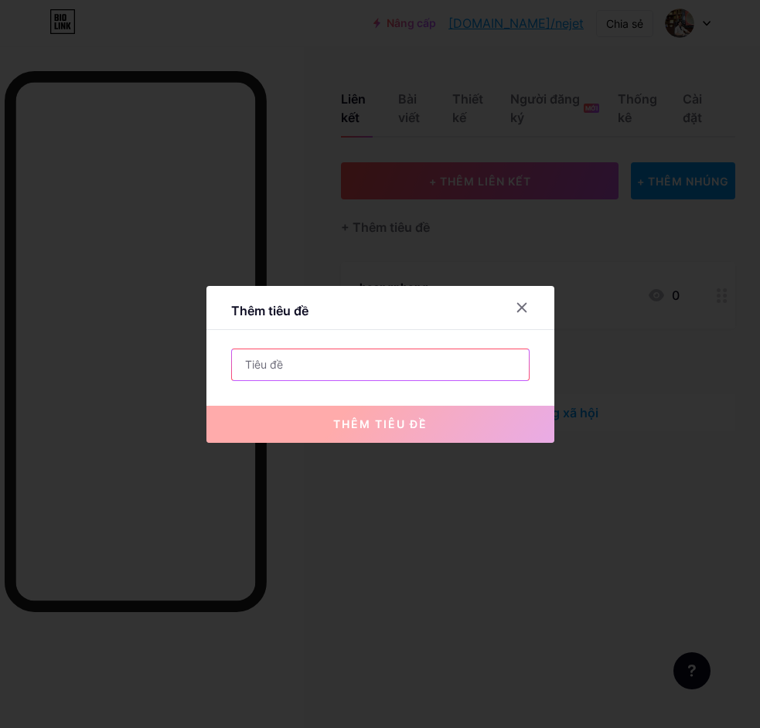
click at [354, 368] on input "text" at bounding box center [380, 365] width 297 height 31
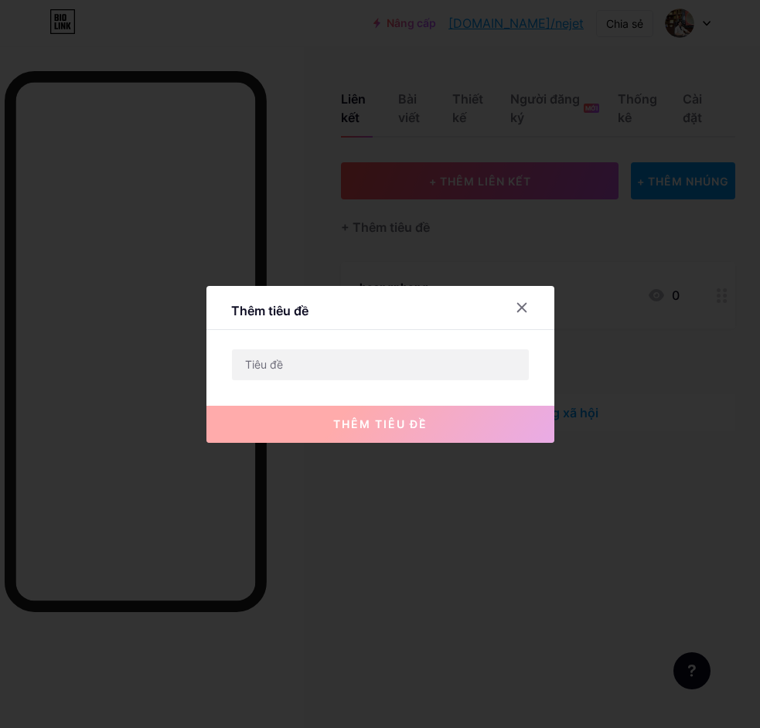
click at [368, 419] on font "thêm tiêu đề" at bounding box center [380, 424] width 94 height 13
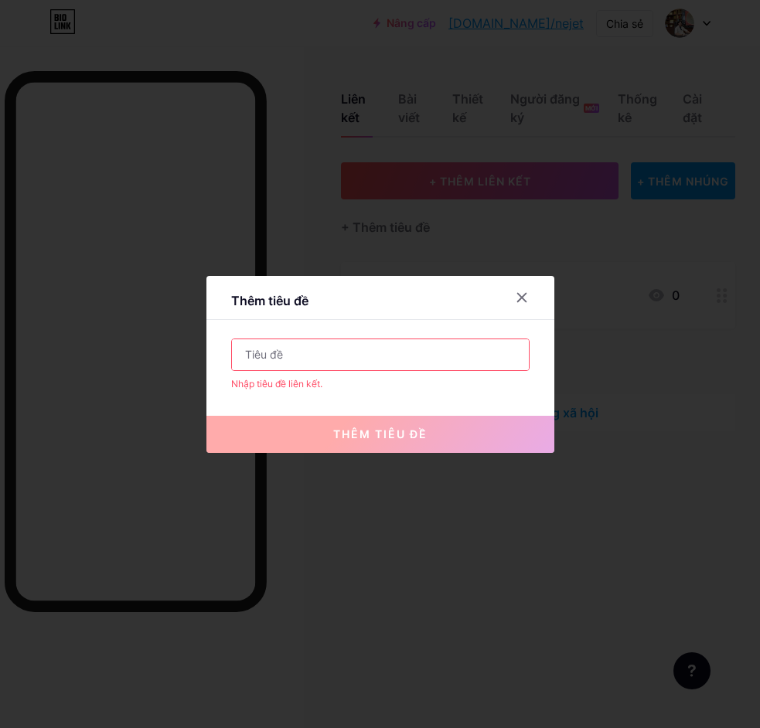
click at [374, 437] on font "thêm tiêu đề" at bounding box center [380, 434] width 94 height 13
click at [519, 292] on icon at bounding box center [522, 298] width 12 height 12
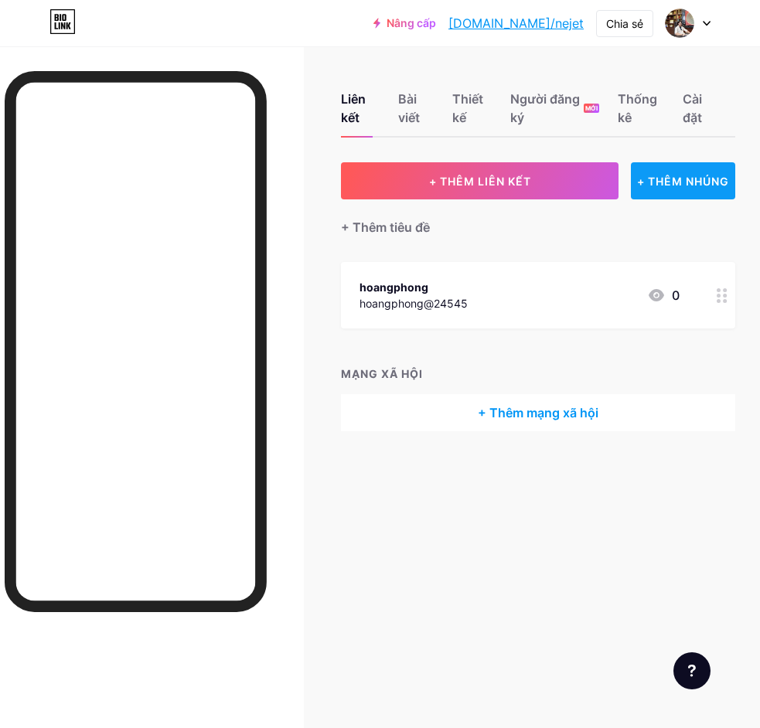
click at [709, 186] on font "+ THÊM NHÚNG" at bounding box center [683, 181] width 92 height 13
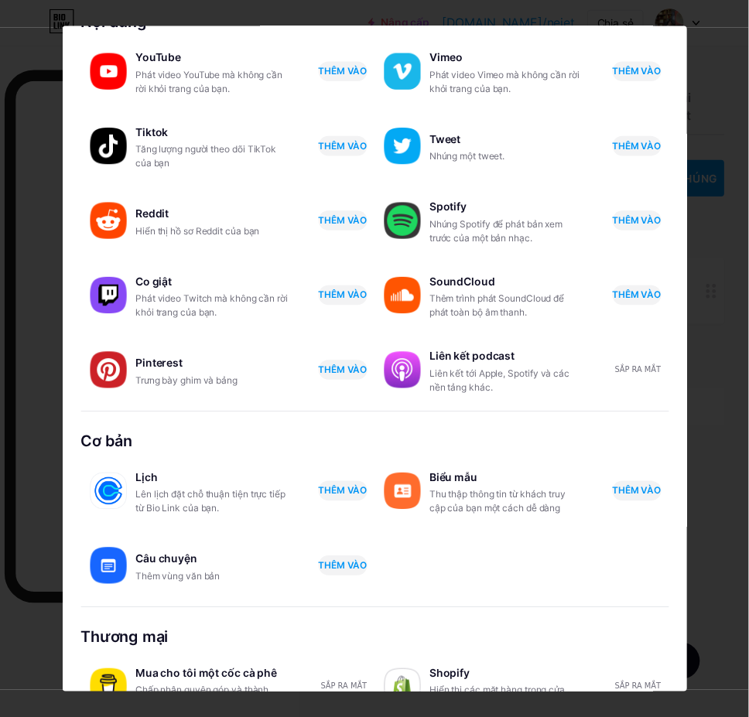
scroll to position [127, 0]
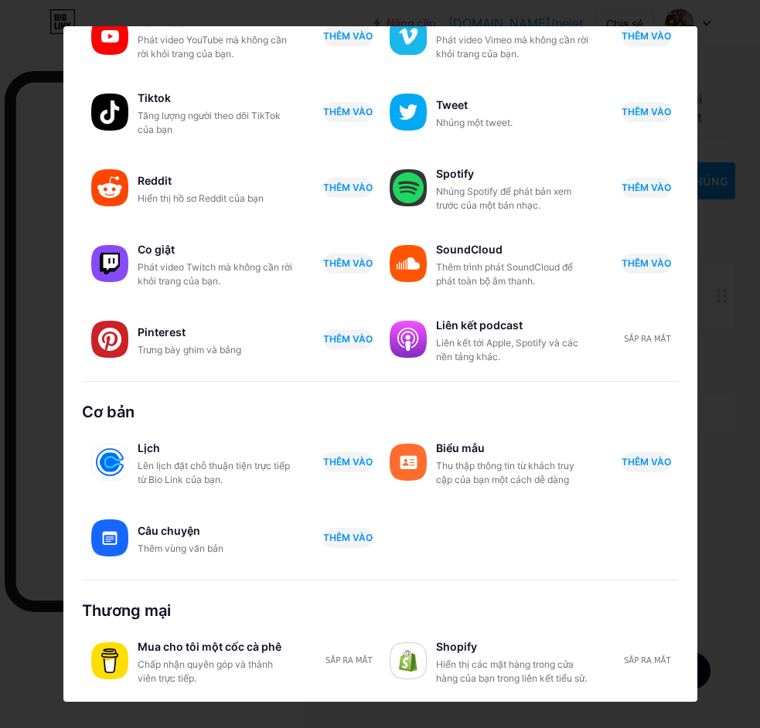
click at [707, 34] on div at bounding box center [380, 364] width 760 height 728
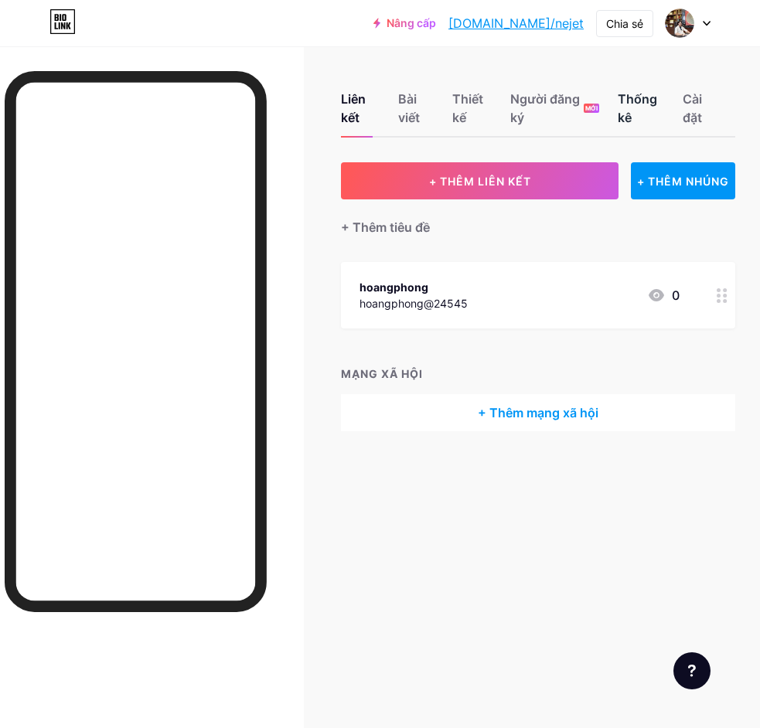
click at [621, 103] on font "Thống kê" at bounding box center [637, 108] width 39 height 34
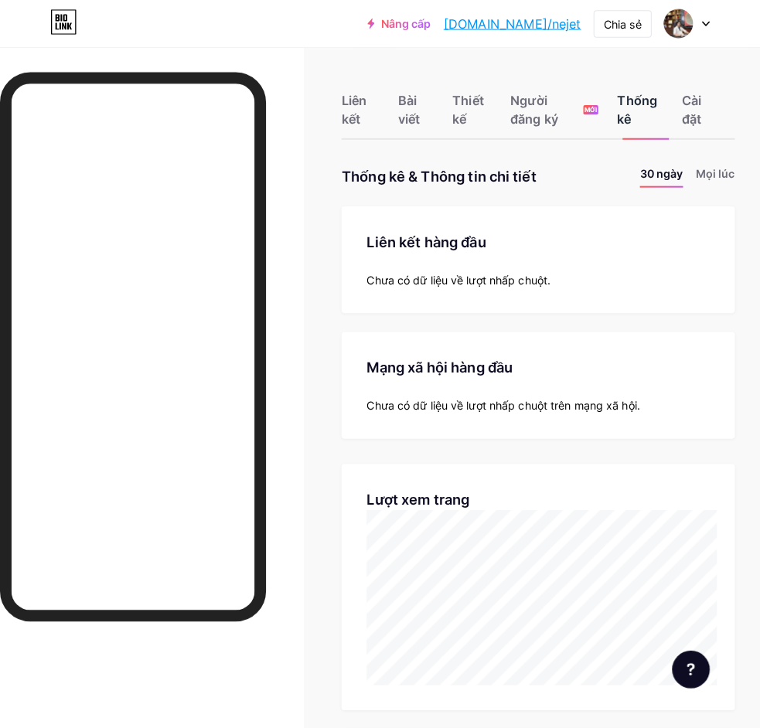
scroll to position [717, 749]
click at [484, 106] on div "Thiết kế" at bounding box center [464, 113] width 39 height 46
click at [412, 109] on font "Bài viết" at bounding box center [409, 108] width 35 height 37
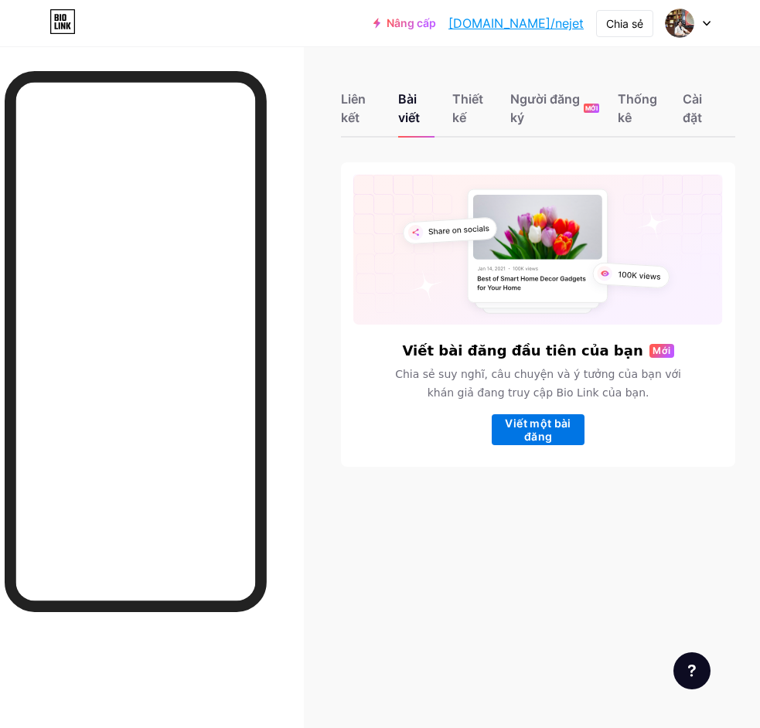
click at [517, 433] on font "Viết một bài đăng" at bounding box center [538, 430] width 93 height 26
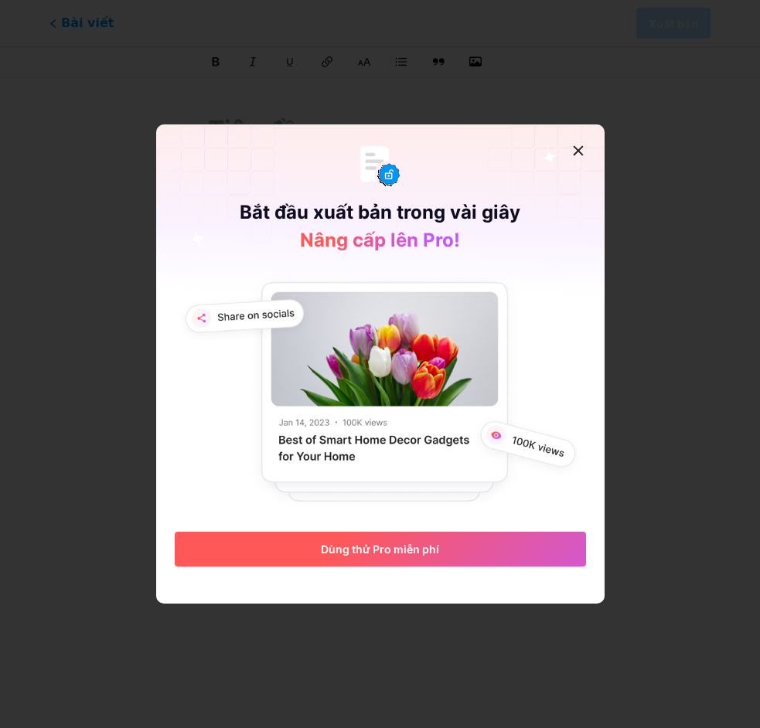
click at [386, 525] on div "Dùng thử Pro miễn phí" at bounding box center [380, 418] width 449 height 295
click at [384, 537] on button "Dùng thử Pro miễn phí" at bounding box center [380, 549] width 411 height 35
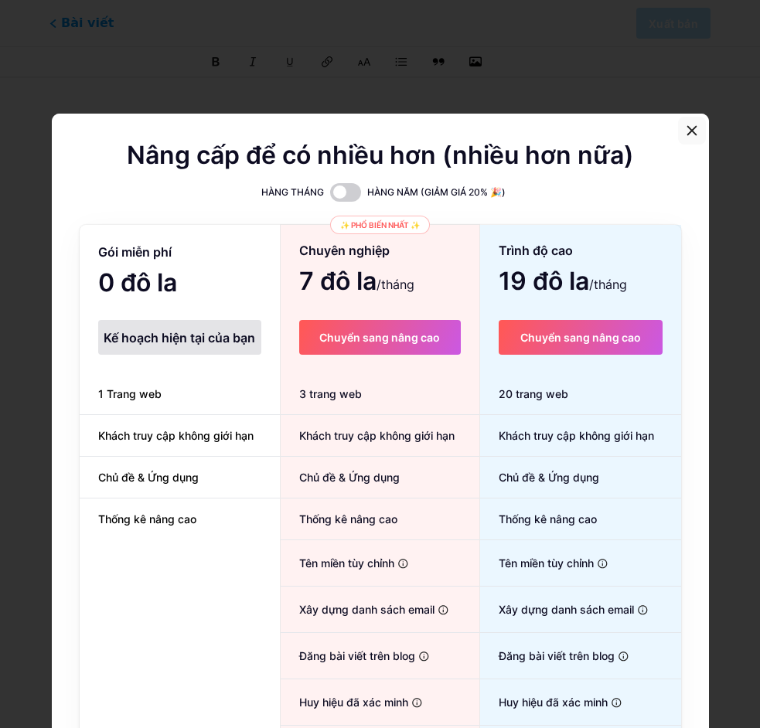
click at [691, 131] on icon at bounding box center [692, 131] width 12 height 12
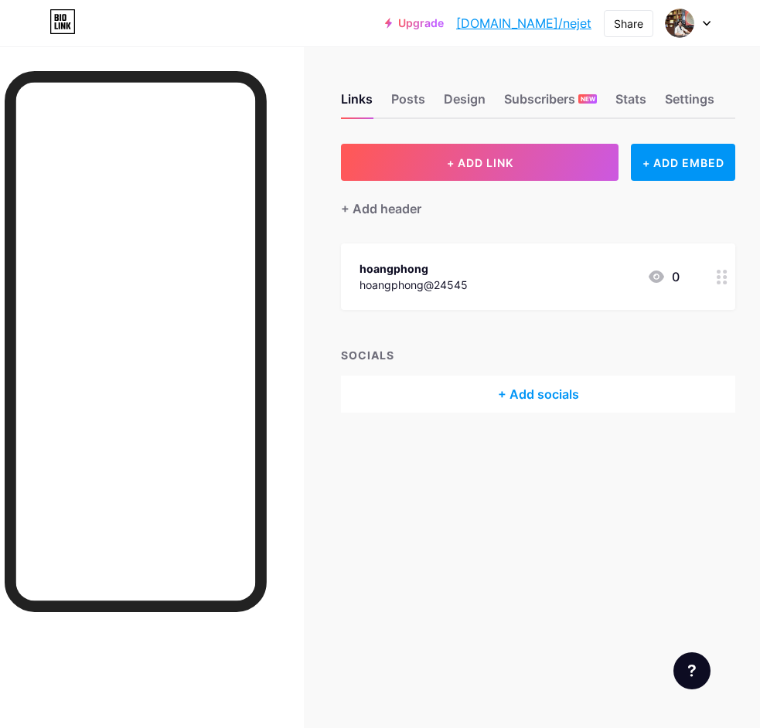
click at [553, 390] on div "+ Add socials" at bounding box center [538, 394] width 394 height 37
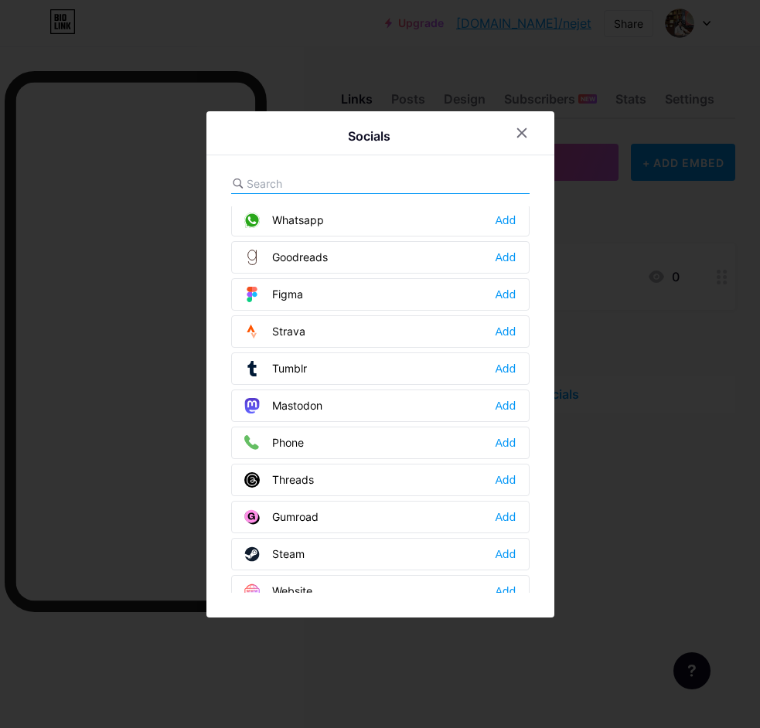
scroll to position [1395, 0]
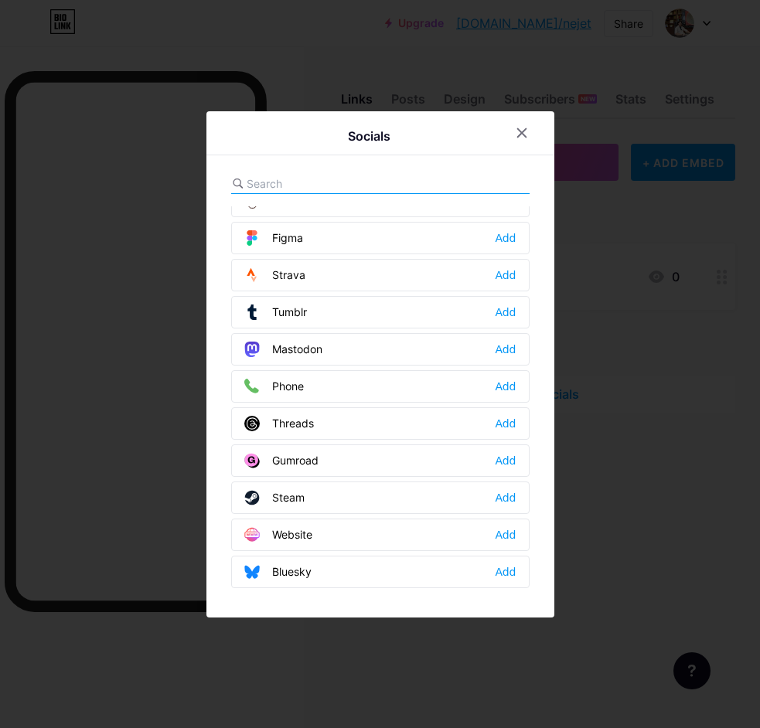
click at [274, 169] on div "Socials Email Add Facebook Add Twitter Add Instagram Add Youtube Add Buy Me a C…" at bounding box center [380, 364] width 348 height 507
click at [274, 176] on input "text" at bounding box center [332, 184] width 171 height 16
type input "t"
click at [290, 242] on div "Snapchat" at bounding box center [282, 237] width 77 height 15
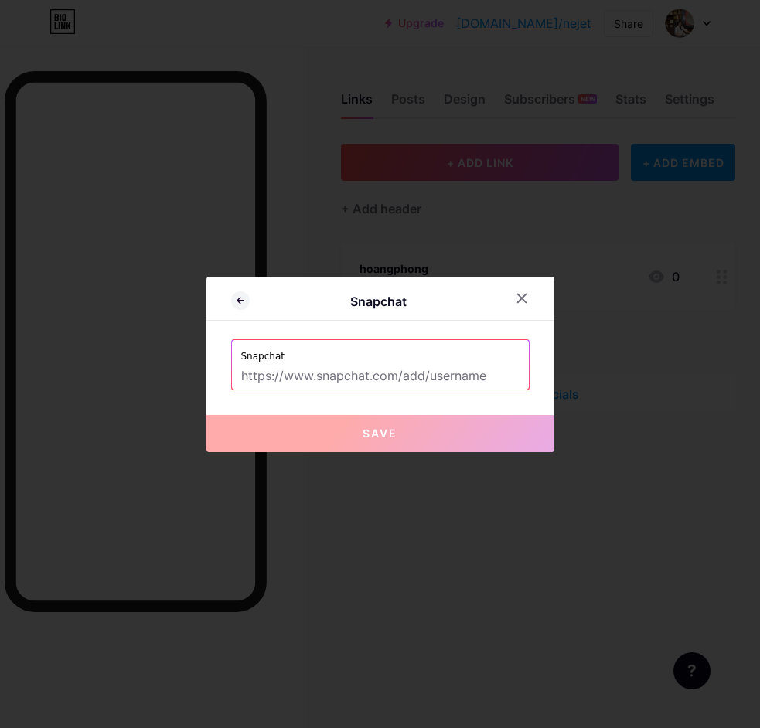
click at [370, 380] on input "text" at bounding box center [380, 376] width 278 height 26
paste input "[URL][DOMAIN_NAME]"
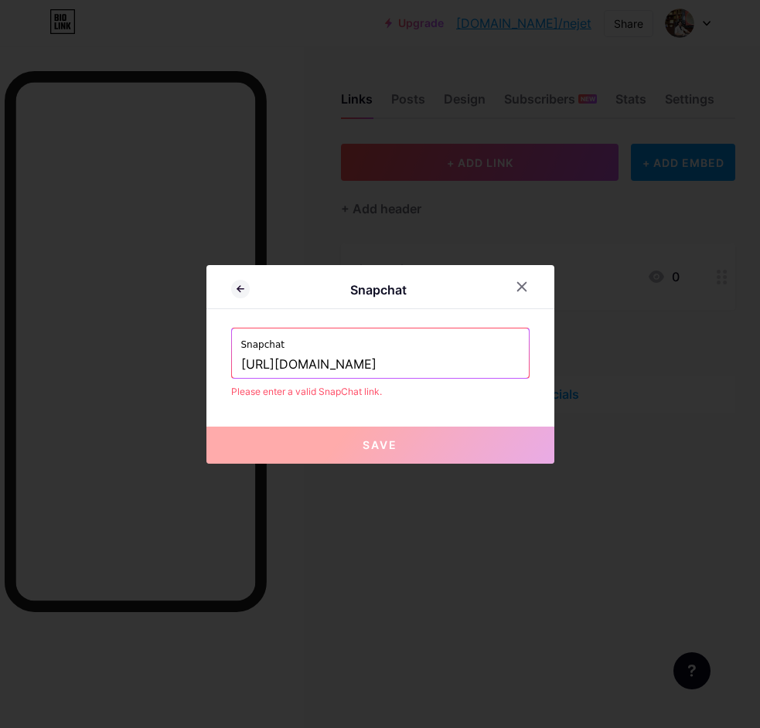
type input "[URL][DOMAIN_NAME]"
click at [422, 442] on button "Save" at bounding box center [380, 445] width 348 height 37
click at [422, 449] on button "Save" at bounding box center [380, 445] width 348 height 37
drag, startPoint x: 422, startPoint y: 449, endPoint x: 431, endPoint y: 438, distance: 14.4
click at [422, 449] on button "Save" at bounding box center [380, 445] width 348 height 37
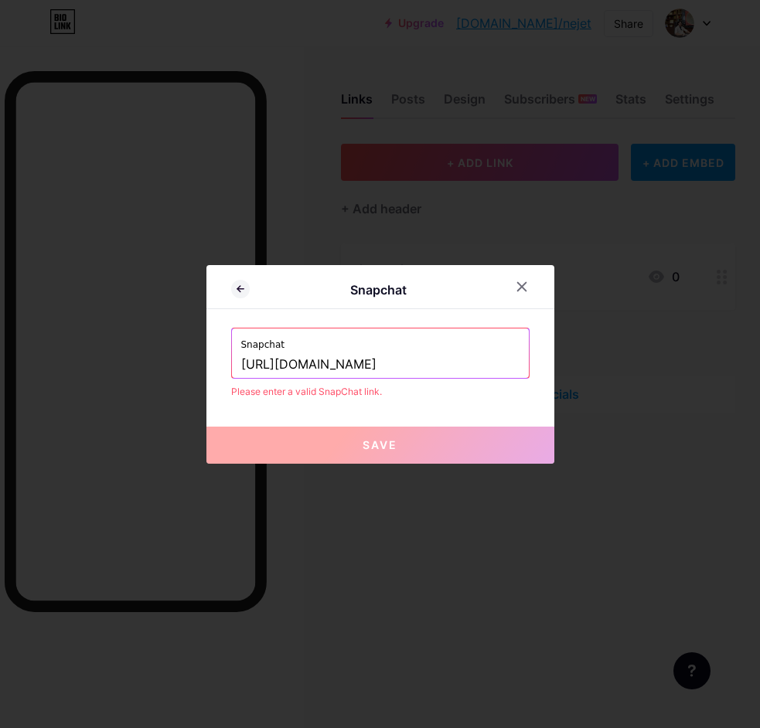
click at [531, 273] on div at bounding box center [531, 287] width 46 height 28
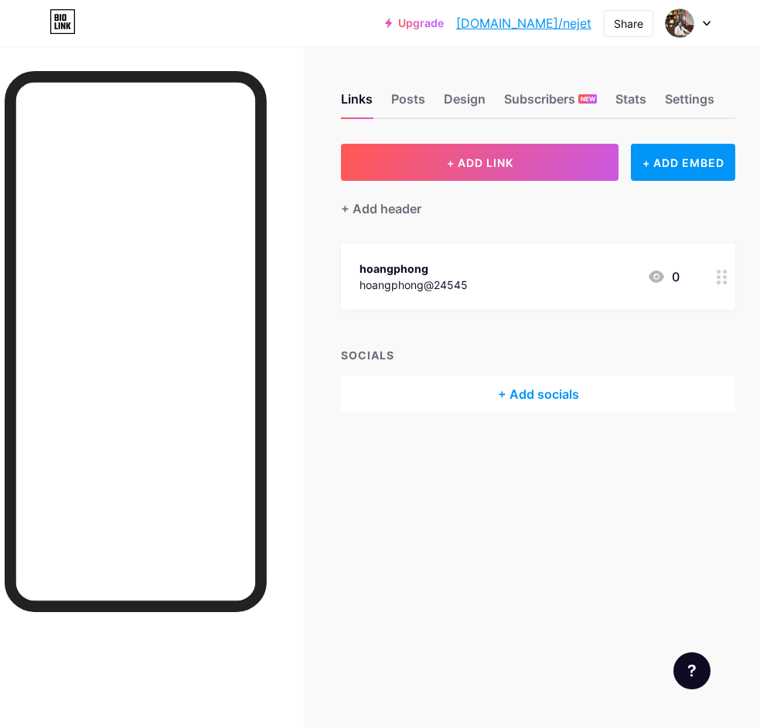
click at [517, 285] on div "hoangphong hoangphong@24545 0" at bounding box center [520, 277] width 320 height 36
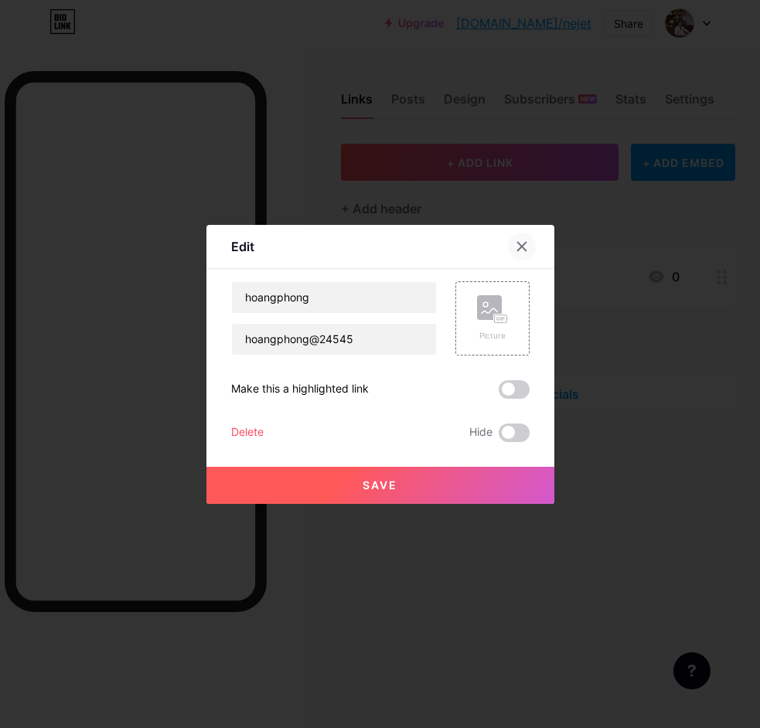
click at [514, 241] on div "Edit Content YouTube Play YouTube video without leaving your page. ADD Vimeo Pl…" at bounding box center [380, 364] width 348 height 279
click at [516, 241] on icon at bounding box center [522, 247] width 12 height 12
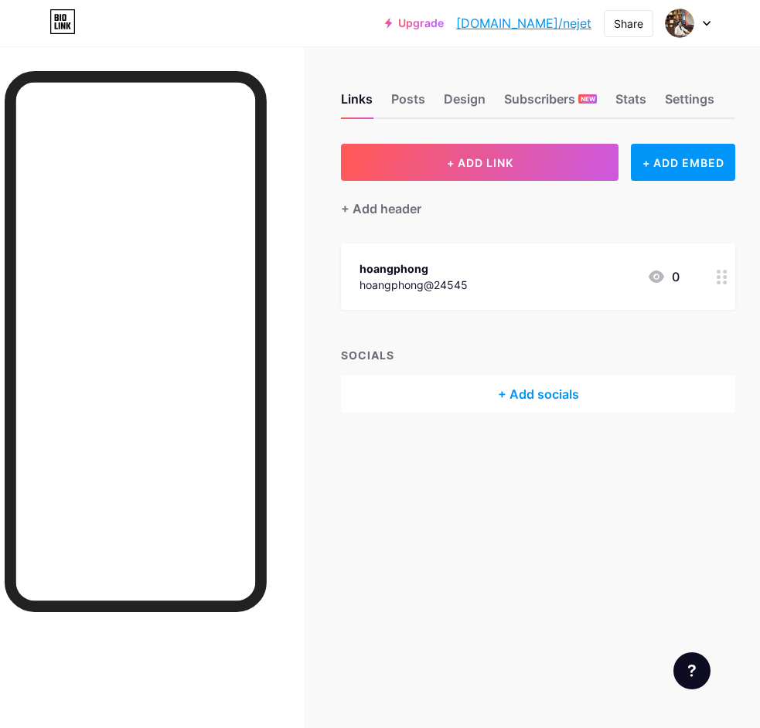
click at [423, 354] on div "SOCIALS" at bounding box center [538, 355] width 394 height 16
click at [530, 403] on div "+ Add socials" at bounding box center [538, 394] width 394 height 37
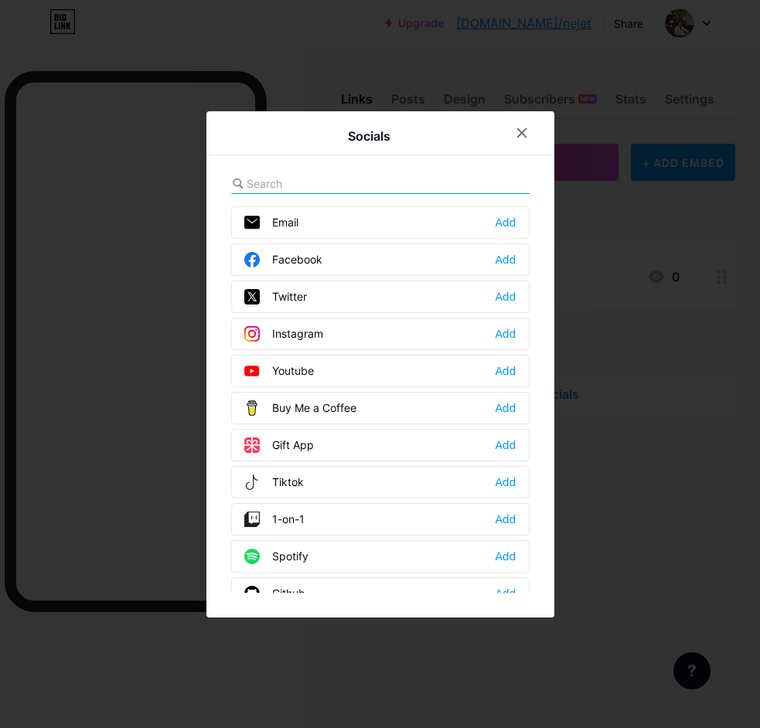
click at [292, 223] on div "Email" at bounding box center [271, 222] width 54 height 15
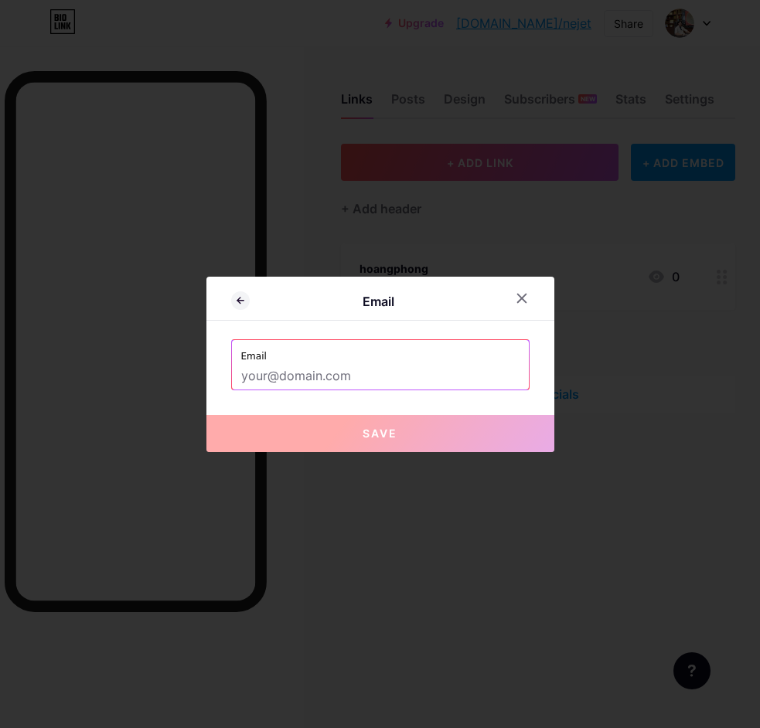
click at [292, 223] on div at bounding box center [380, 364] width 760 height 728
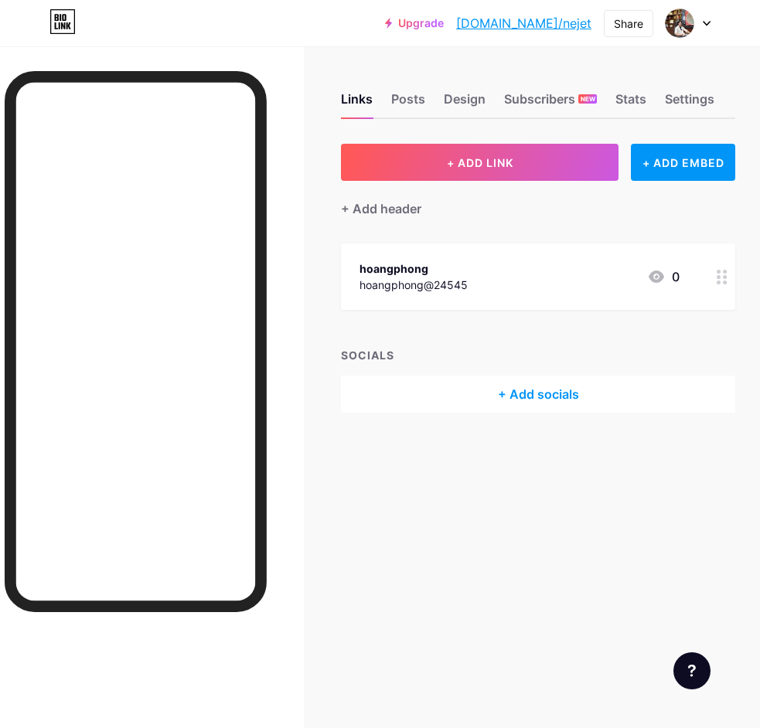
click at [545, 381] on div "+ Add socials" at bounding box center [538, 394] width 394 height 37
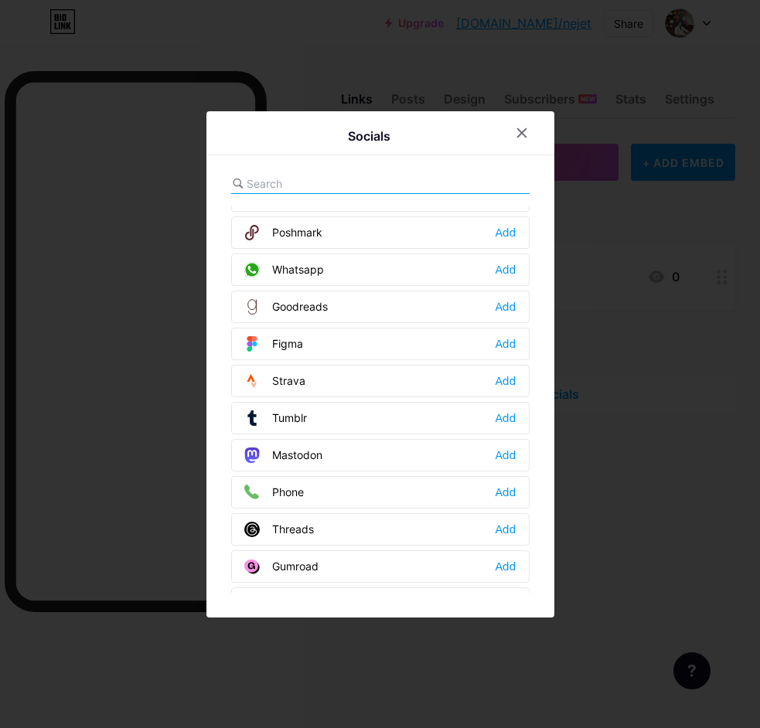
scroll to position [1395, 0]
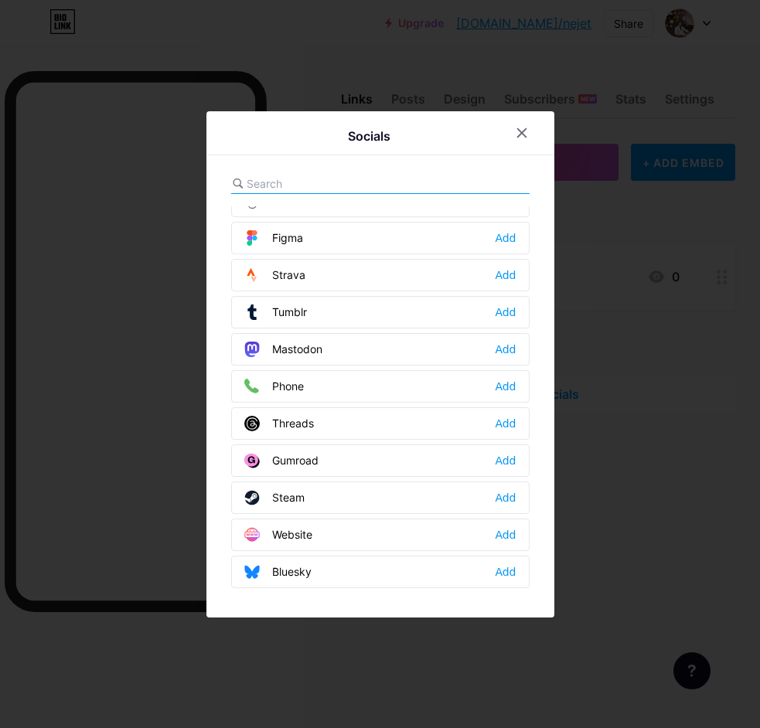
drag, startPoint x: 394, startPoint y: 162, endPoint x: 378, endPoint y: 184, distance: 27.7
click at [394, 162] on div "Socials Email Add Facebook Add Twitter Add Instagram Add Youtube Add Buy Me a C…" at bounding box center [380, 364] width 348 height 507
click at [378, 184] on input "text" at bounding box center [332, 184] width 171 height 16
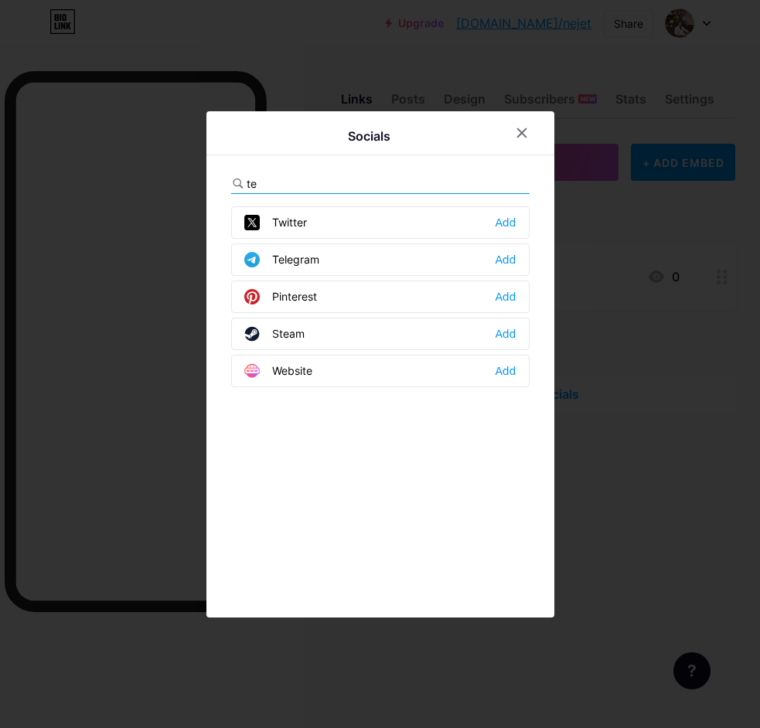
type input "te"
click at [316, 268] on div "Telegram Add" at bounding box center [380, 260] width 299 height 32
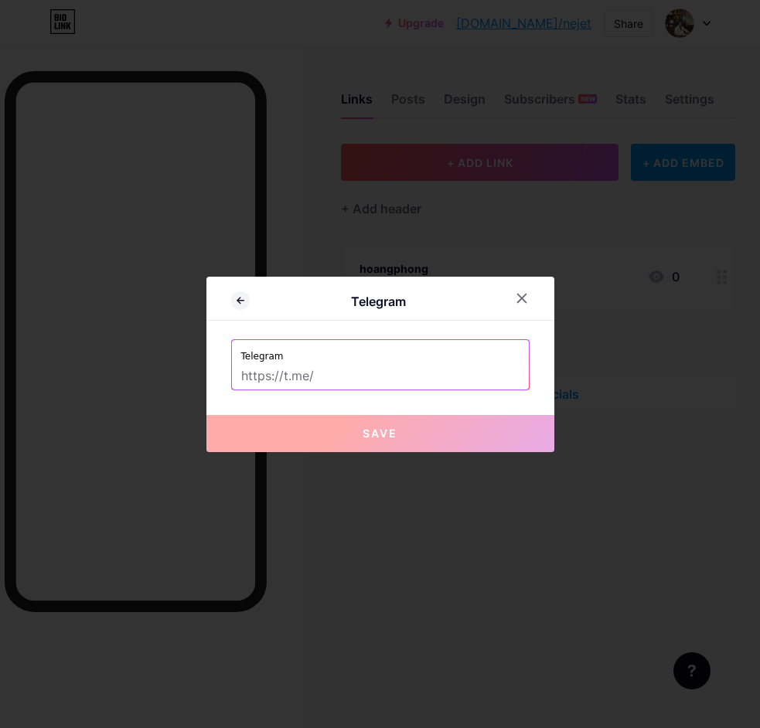
click at [381, 383] on input "text" at bounding box center [380, 376] width 278 height 26
paste input "[URL][DOMAIN_NAME]"
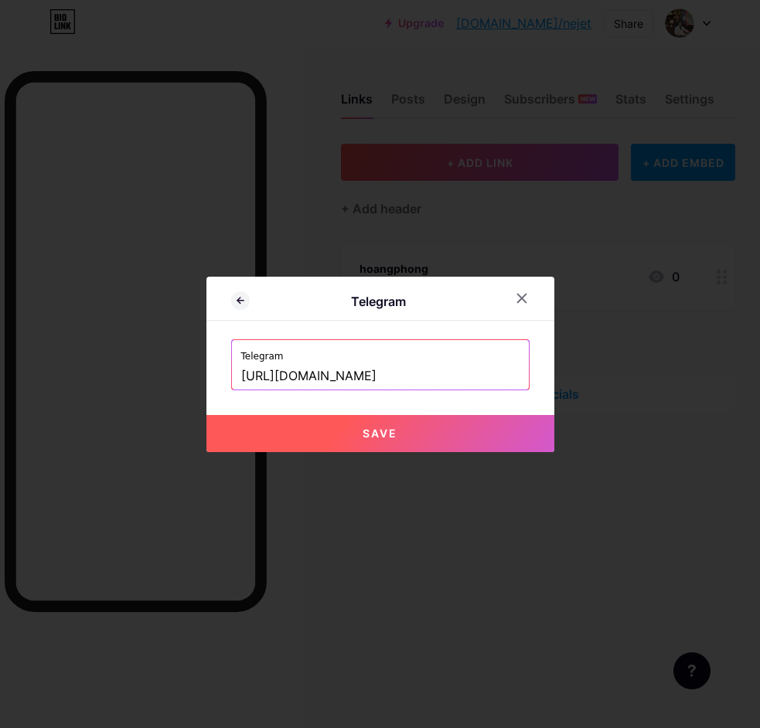
type input "[URL][DOMAIN_NAME]"
click at [397, 432] on button "Save" at bounding box center [380, 433] width 348 height 37
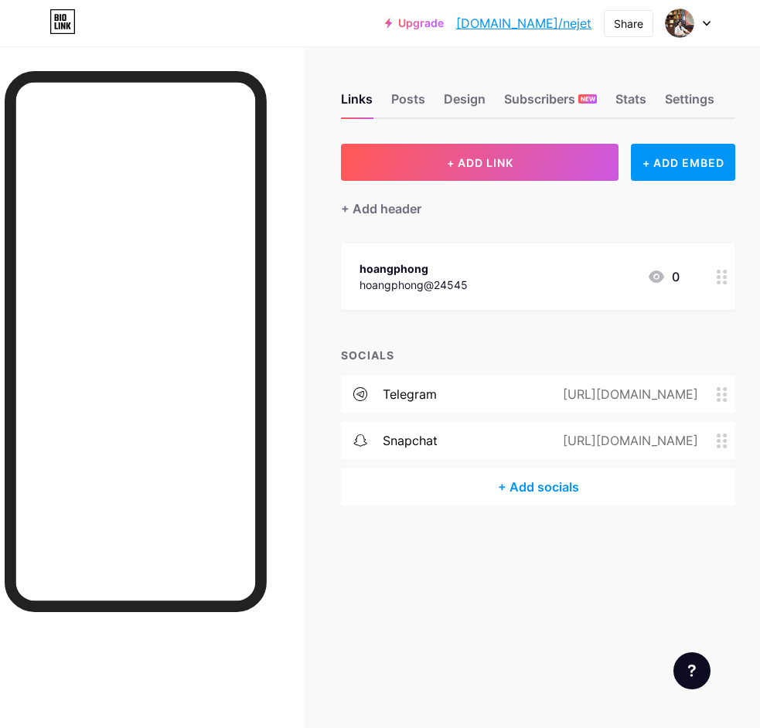
click at [726, 439] on circle at bounding box center [725, 441] width 4 height 4
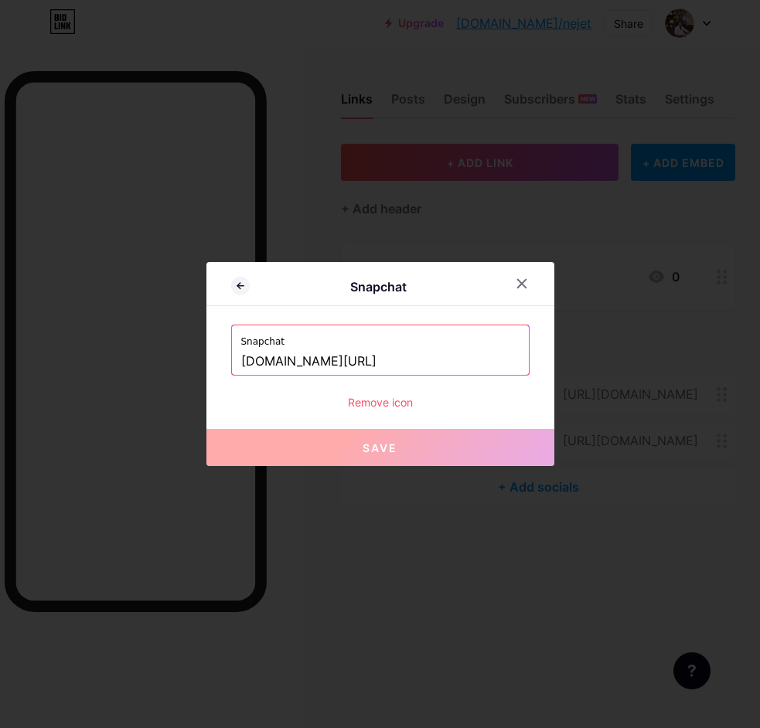
click at [388, 404] on div "Remove icon" at bounding box center [380, 402] width 299 height 16
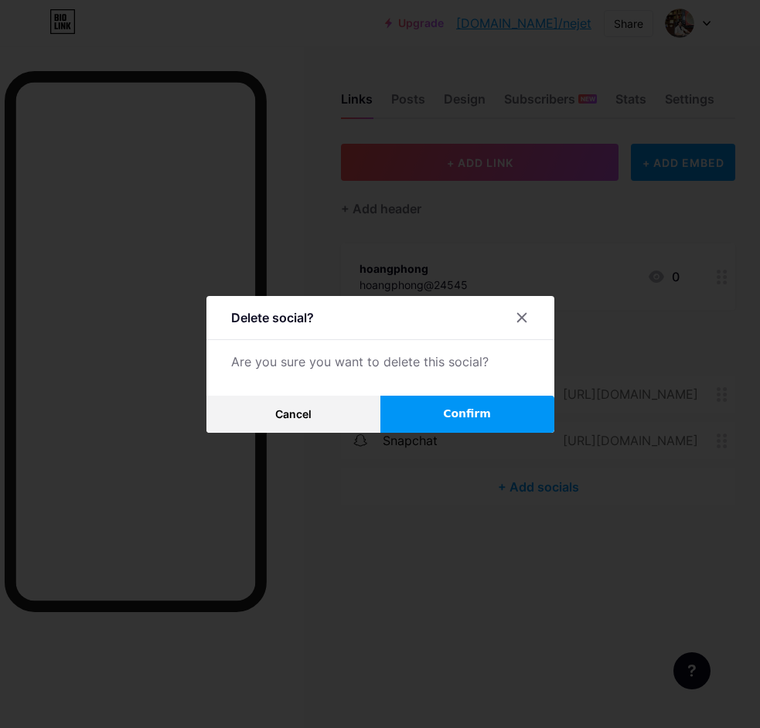
drag, startPoint x: 406, startPoint y: 435, endPoint x: 434, endPoint y: 412, distance: 36.2
click at [415, 428] on div "Delete social? Are you sure you want to delete this social? Cancel Confirm" at bounding box center [380, 364] width 760 height 728
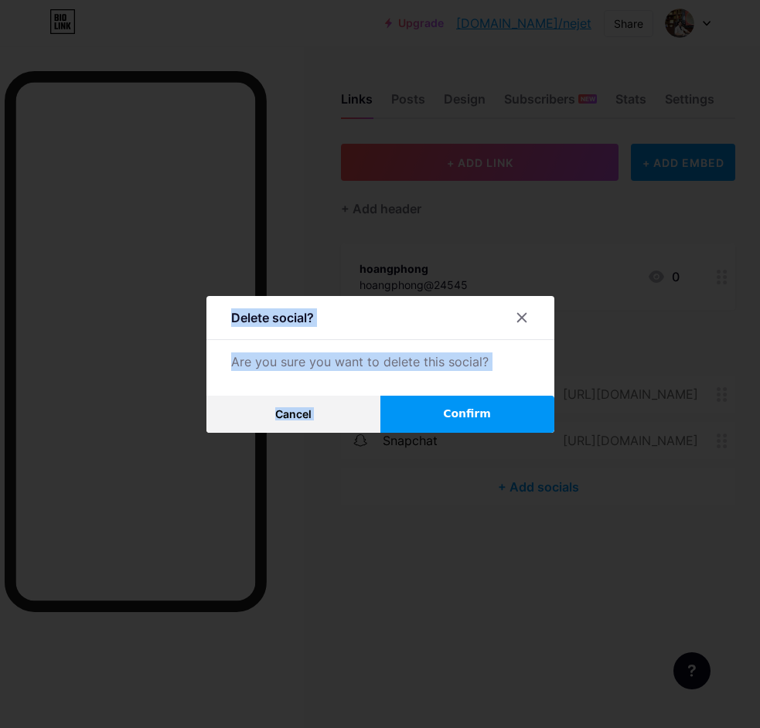
click at [434, 412] on button "Confirm" at bounding box center [467, 414] width 174 height 37
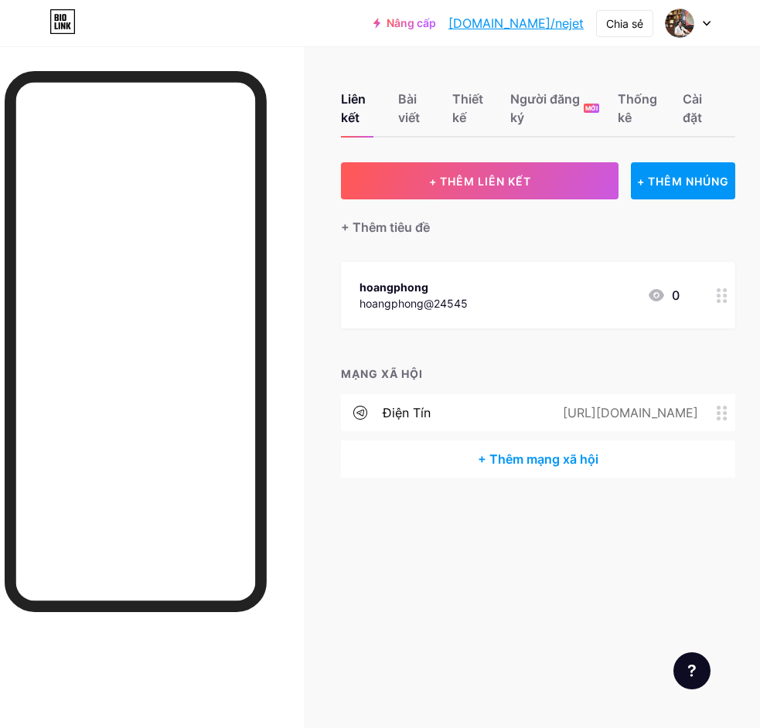
click at [462, 528] on div "Liên kết Bài viết Thiết kế Người đăng ký MỚI Thống kê Cài đặt + THÊM LIÊN KẾT +…" at bounding box center [380, 300] width 760 height 509
click at [716, 299] on div at bounding box center [722, 295] width 26 height 67
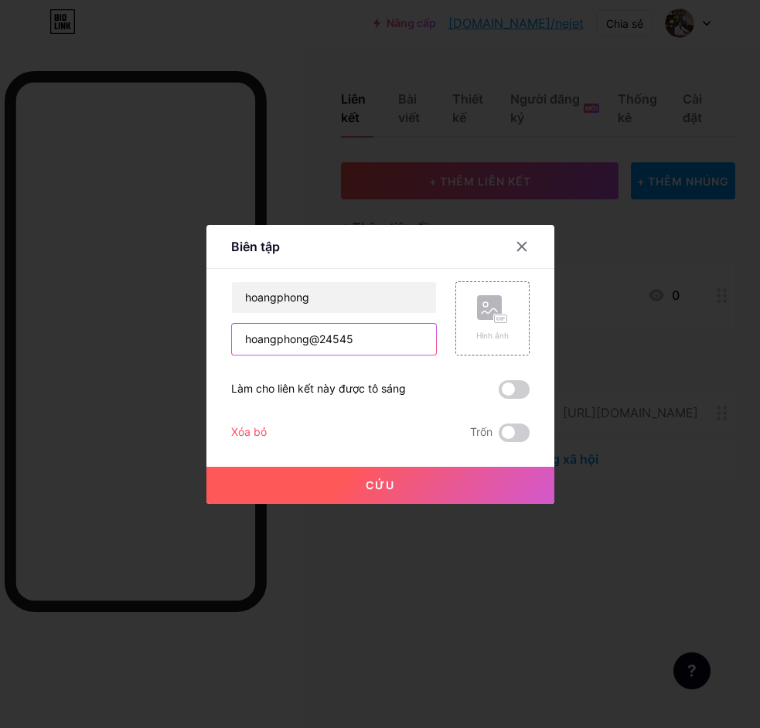
click at [363, 339] on input "hoangphong@24545" at bounding box center [334, 339] width 204 height 31
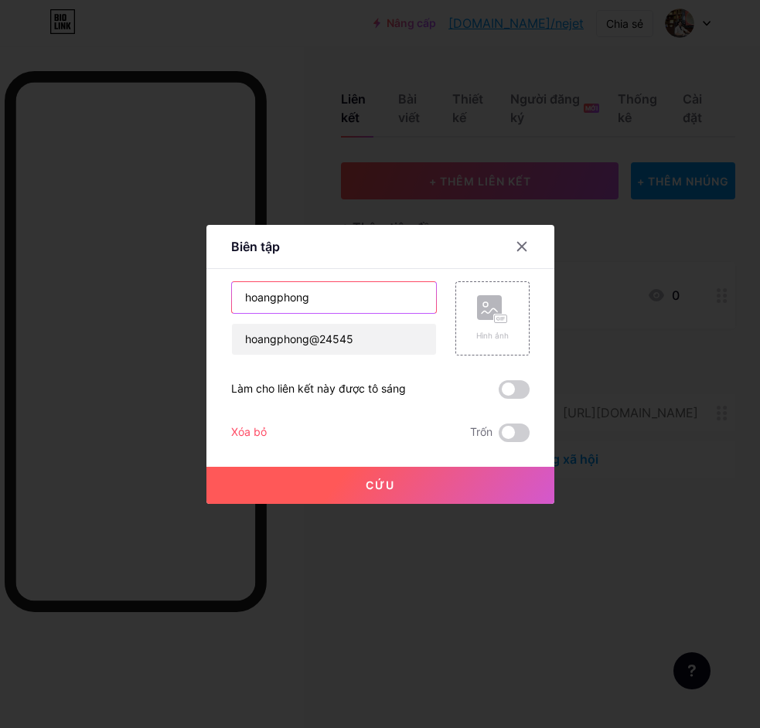
click at [345, 295] on input "hoangphong" at bounding box center [334, 297] width 204 height 31
type input "h"
type input "H"
type input "h"
type input "HOÀNG PHONG"
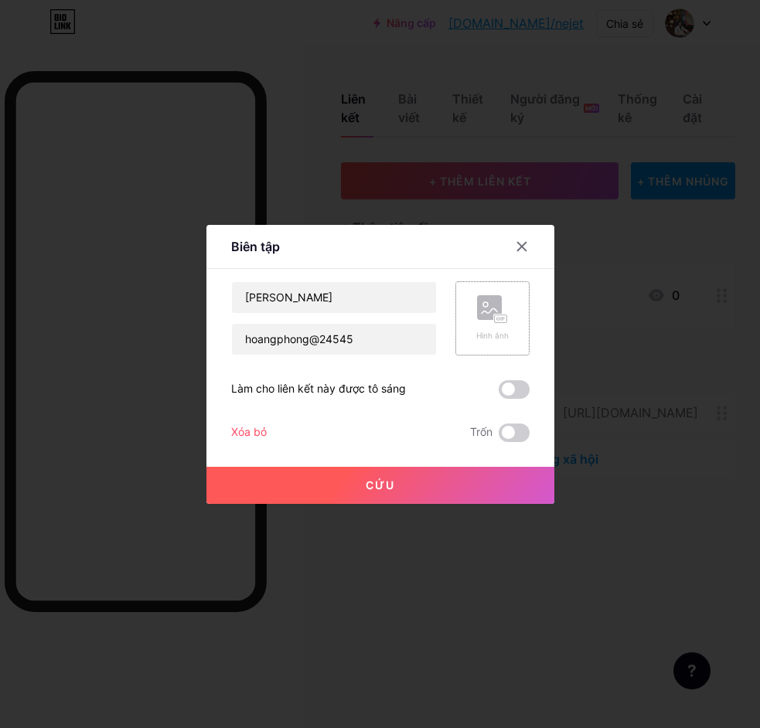
click at [477, 310] on rect at bounding box center [489, 307] width 25 height 25
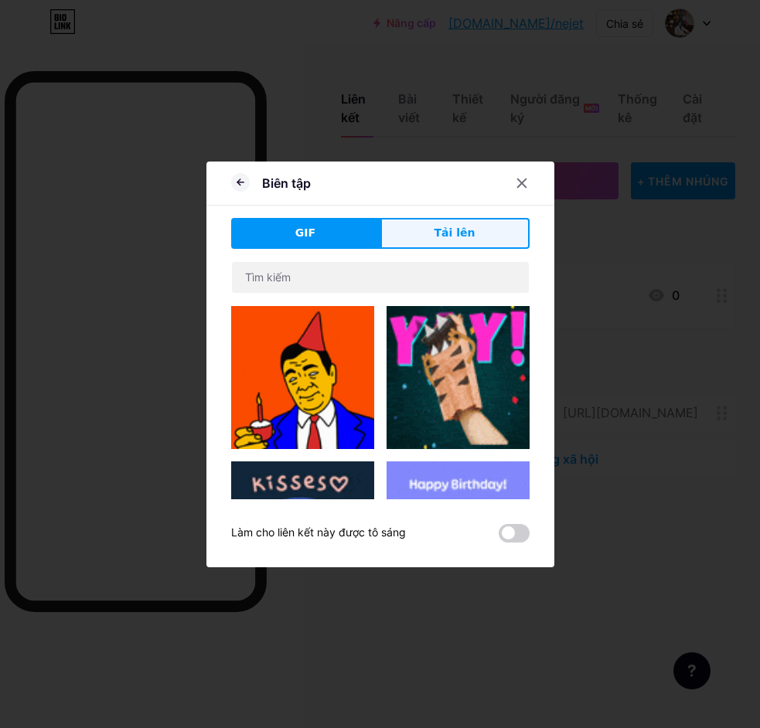
click at [423, 241] on button "Tải lên" at bounding box center [454, 233] width 149 height 31
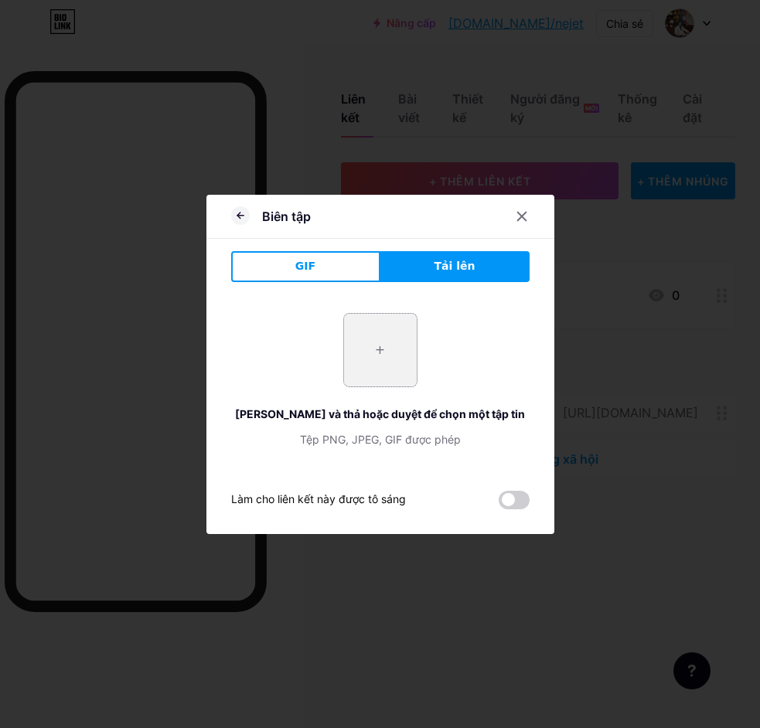
click at [384, 371] on input "file" at bounding box center [380, 350] width 73 height 73
type input "C:\fakepath\photo_2025-07-26_11-22-08.jpg"
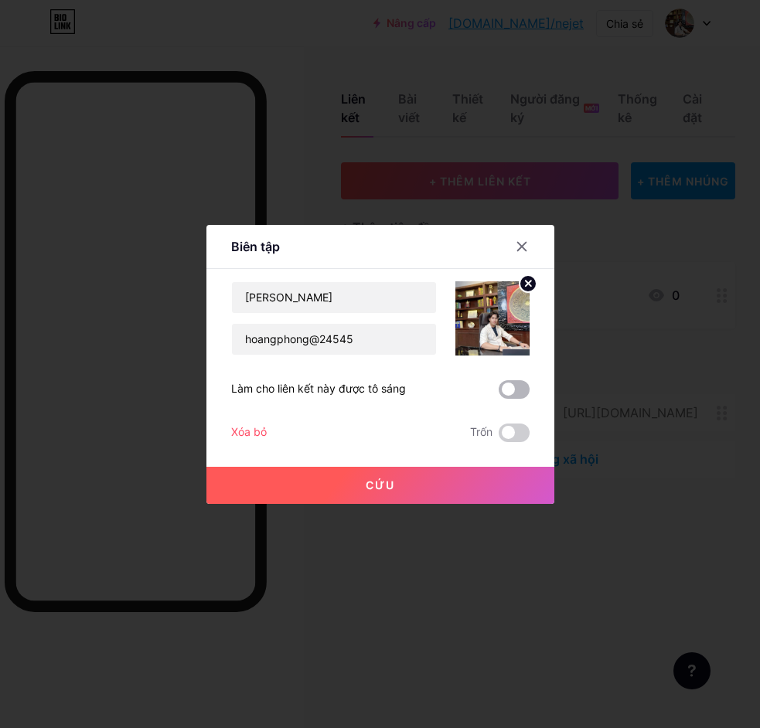
drag, startPoint x: 497, startPoint y: 394, endPoint x: 504, endPoint y: 405, distance: 12.9
click at [499, 394] on span at bounding box center [514, 389] width 31 height 19
click at [499, 394] on input "checkbox" at bounding box center [499, 394] width 0 height 0
click at [500, 473] on button "Cứu" at bounding box center [380, 485] width 348 height 37
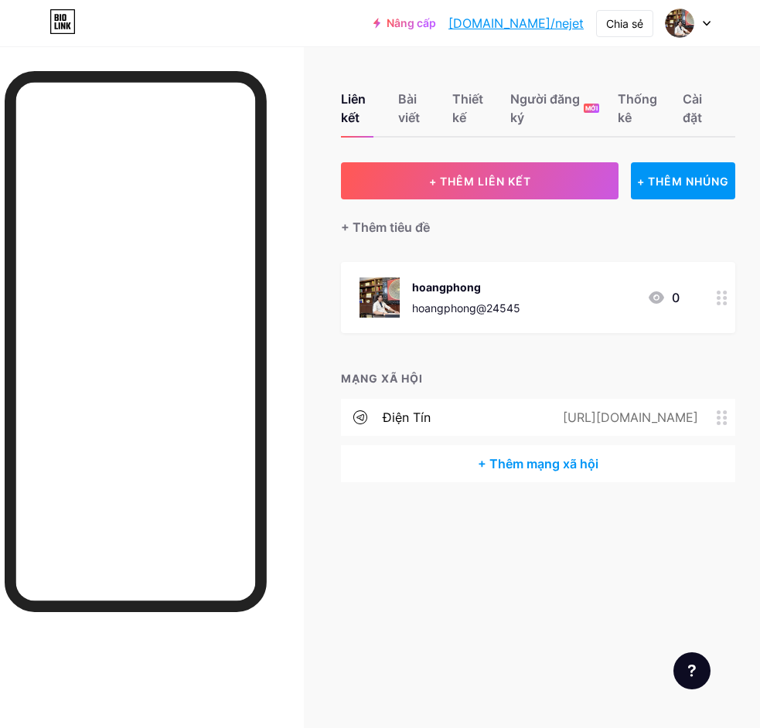
click at [435, 231] on div "+ Thêm tiêu đề" at bounding box center [538, 219] width 394 height 38
drag, startPoint x: 270, startPoint y: 283, endPoint x: 730, endPoint y: 418, distance: 479.4
click at [730, 418] on span at bounding box center [726, 418] width 19 height 15
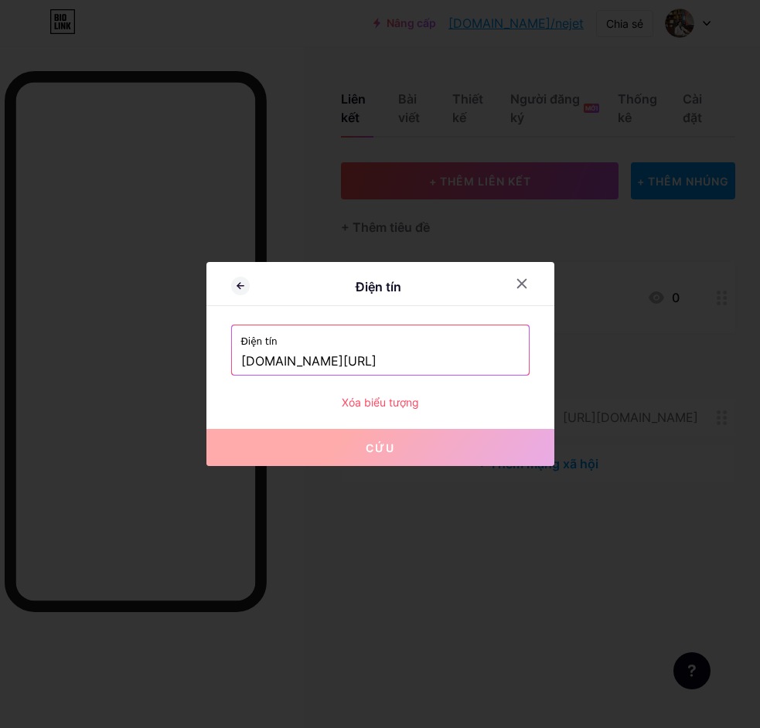
click at [346, 416] on div "Điện tín Điện tín t.me/TDBL_NGOCMAI Xóa biểu tượng Cứu" at bounding box center [380, 364] width 348 height 204
click at [370, 401] on font "Xóa biểu tượng" at bounding box center [380, 402] width 77 height 13
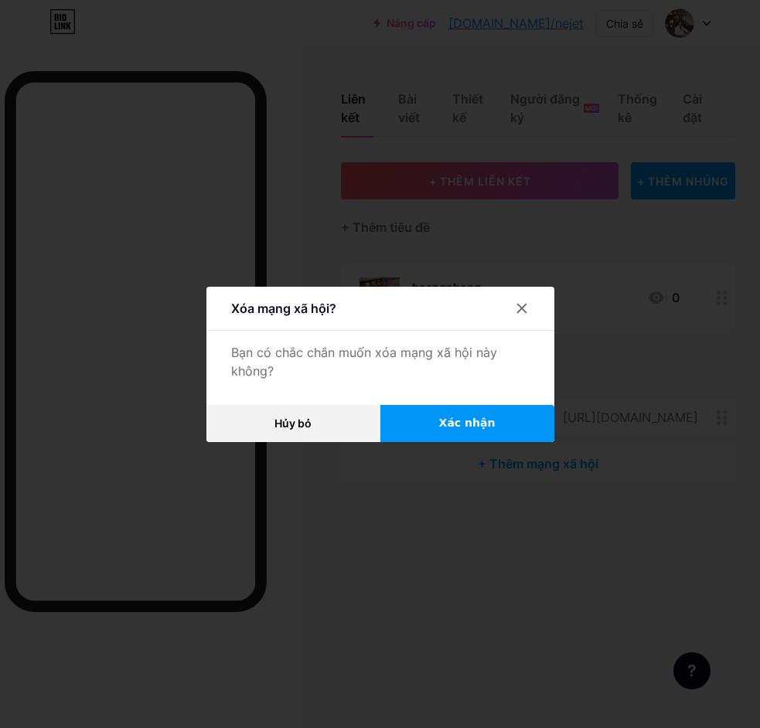
drag, startPoint x: 449, startPoint y: 404, endPoint x: 469, endPoint y: 425, distance: 29.0
click at [451, 404] on div "Xóa mạng xã hội? Bạn có chắc chắn muốn xóa mạng xã hội này không? Hủy bỏ Xác nh…" at bounding box center [380, 364] width 348 height 155
drag, startPoint x: 469, startPoint y: 425, endPoint x: 481, endPoint y: 414, distance: 15.9
click at [470, 425] on font "Xác nhận" at bounding box center [467, 423] width 56 height 12
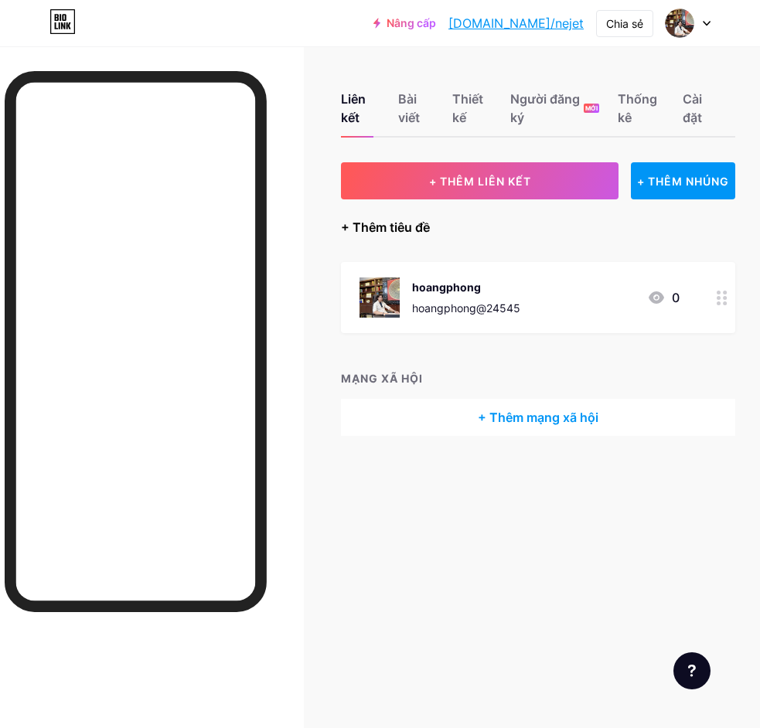
click at [419, 220] on font "+ Thêm tiêu đề" at bounding box center [385, 227] width 89 height 15
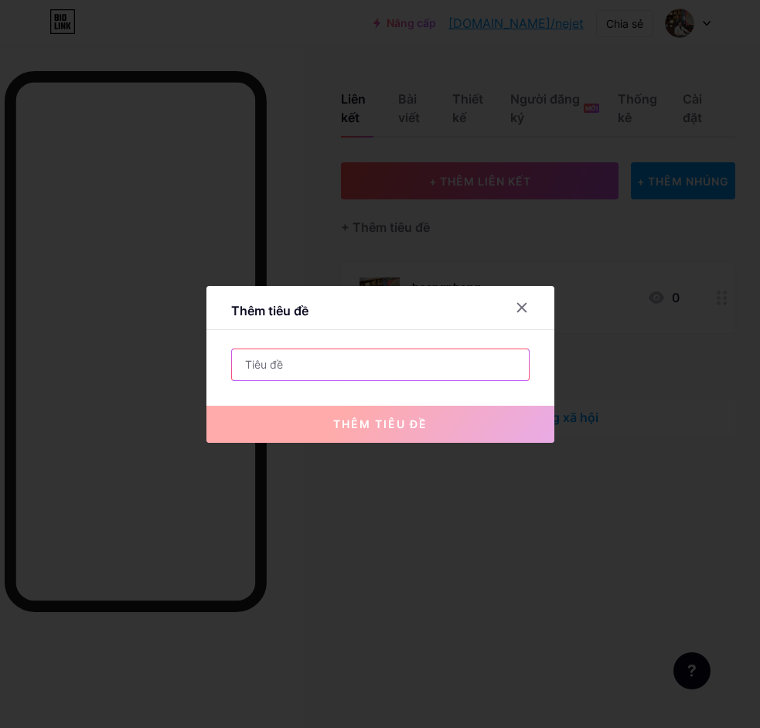
click at [370, 377] on input "text" at bounding box center [380, 365] width 297 height 31
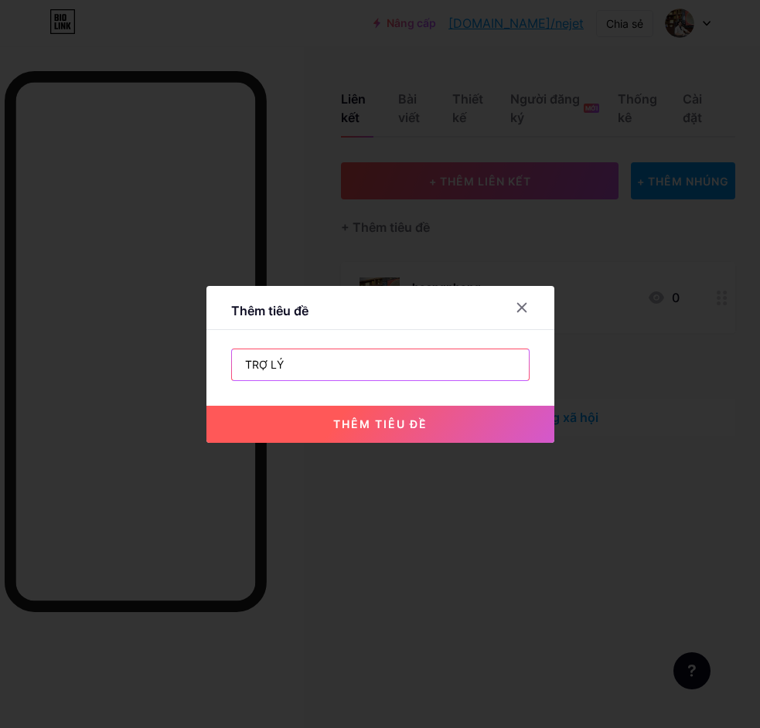
type input "TRỢ LÝ"
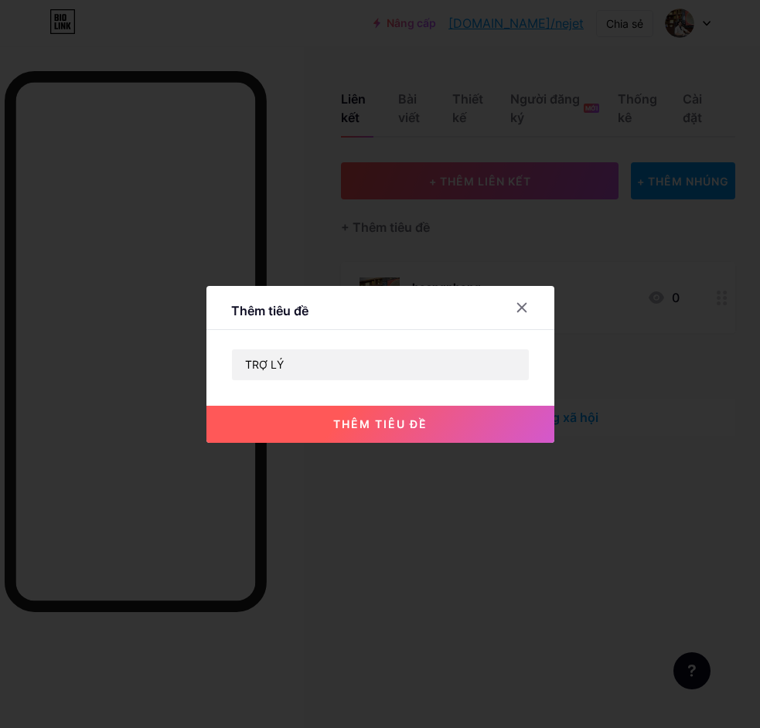
click at [374, 429] on font "thêm tiêu đề" at bounding box center [380, 424] width 94 height 13
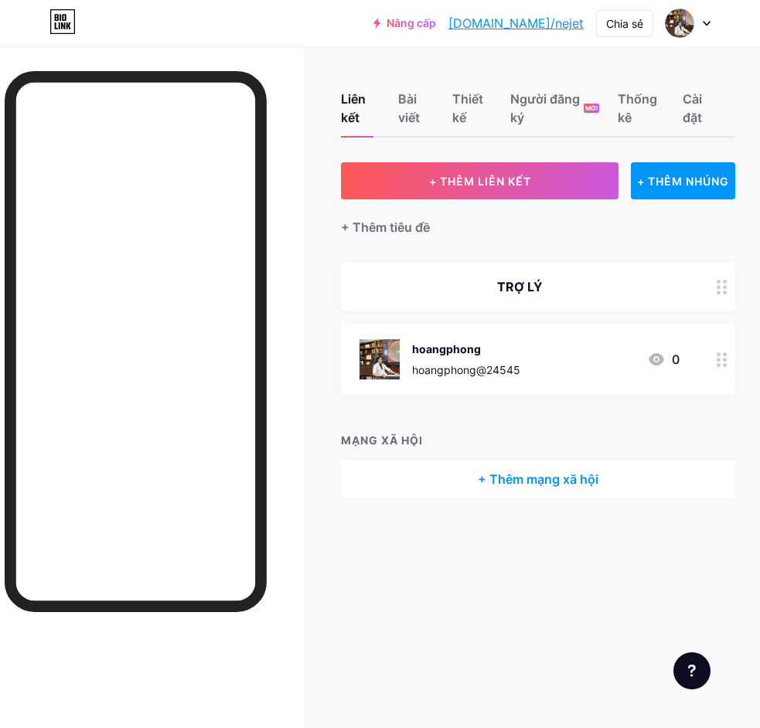
click at [527, 275] on div "TRỢ LÝ" at bounding box center [538, 286] width 394 height 49
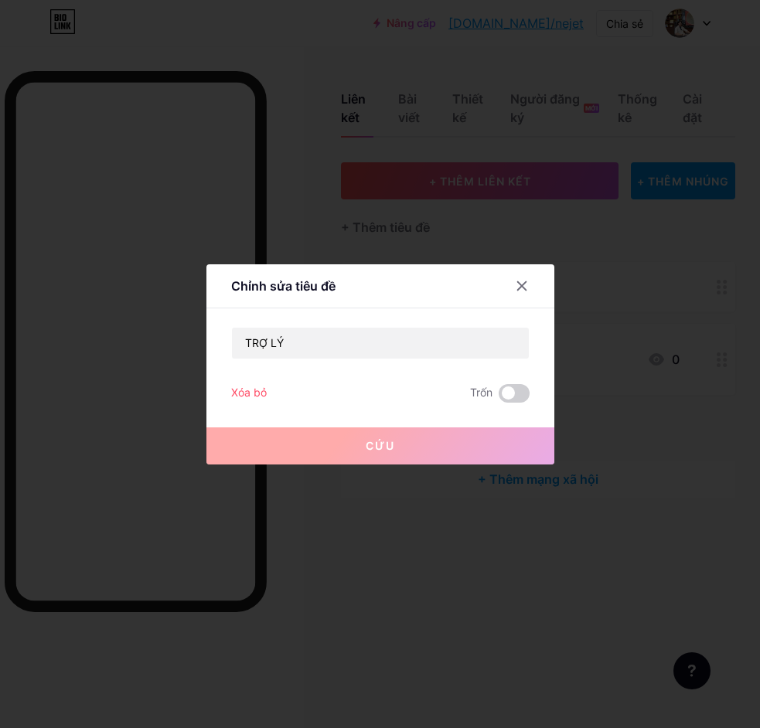
click at [713, 283] on div at bounding box center [380, 364] width 760 height 728
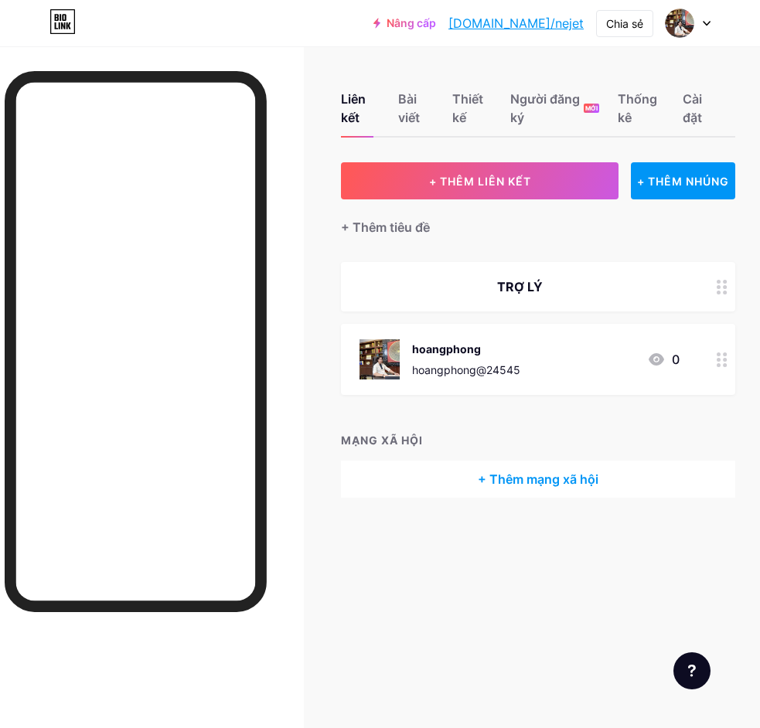
click at [713, 283] on div at bounding box center [722, 286] width 26 height 49
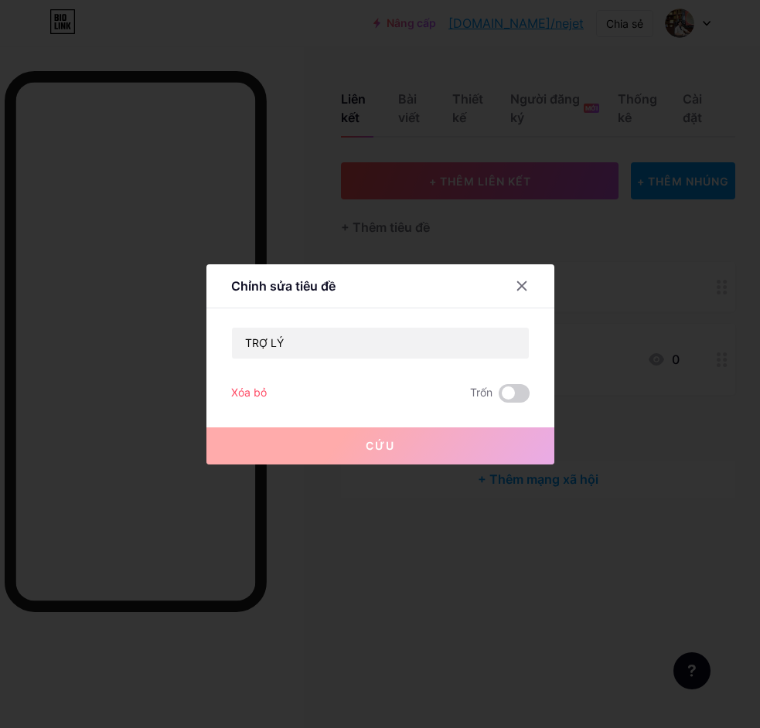
click at [384, 456] on button "Cứu" at bounding box center [380, 446] width 348 height 37
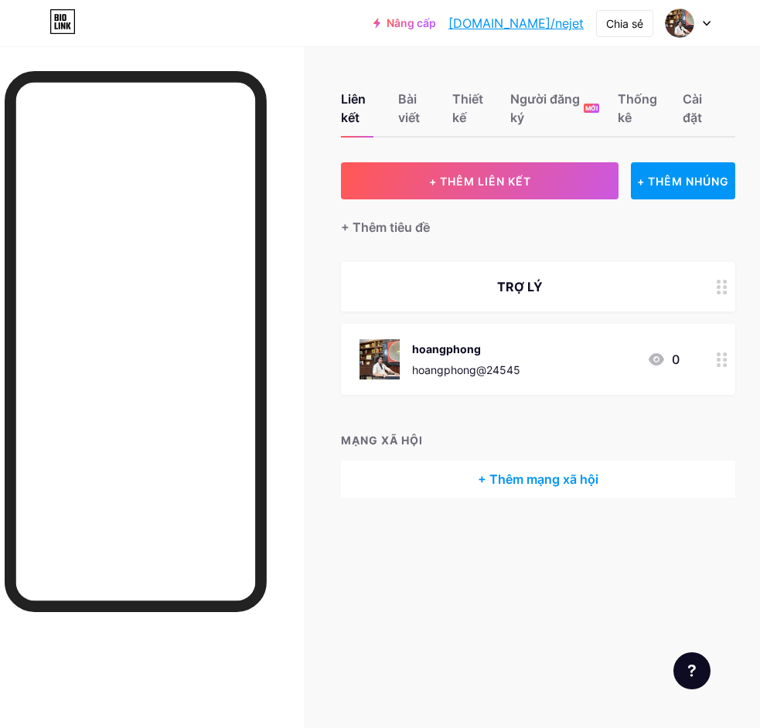
click at [730, 357] on div at bounding box center [722, 359] width 26 height 71
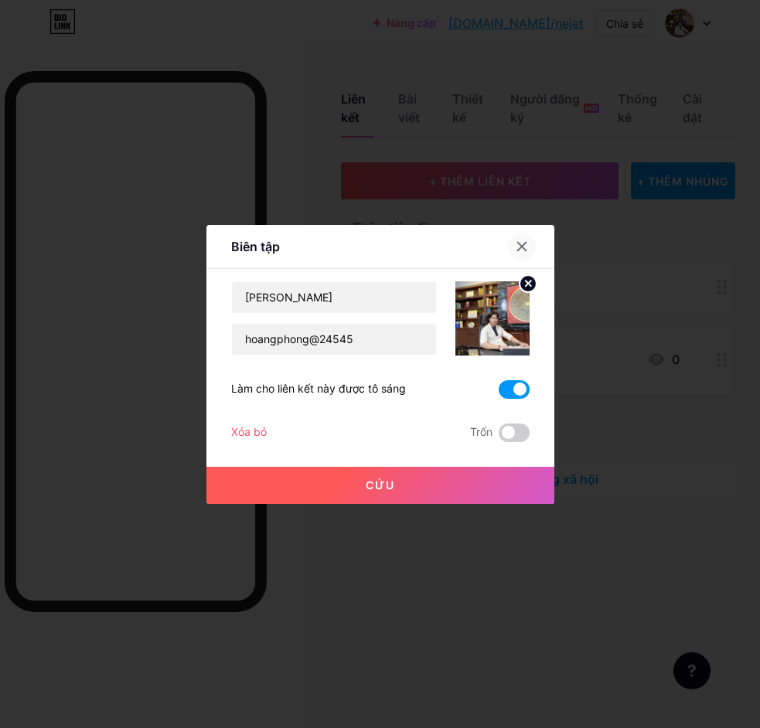
click at [517, 245] on icon at bounding box center [521, 246] width 9 height 9
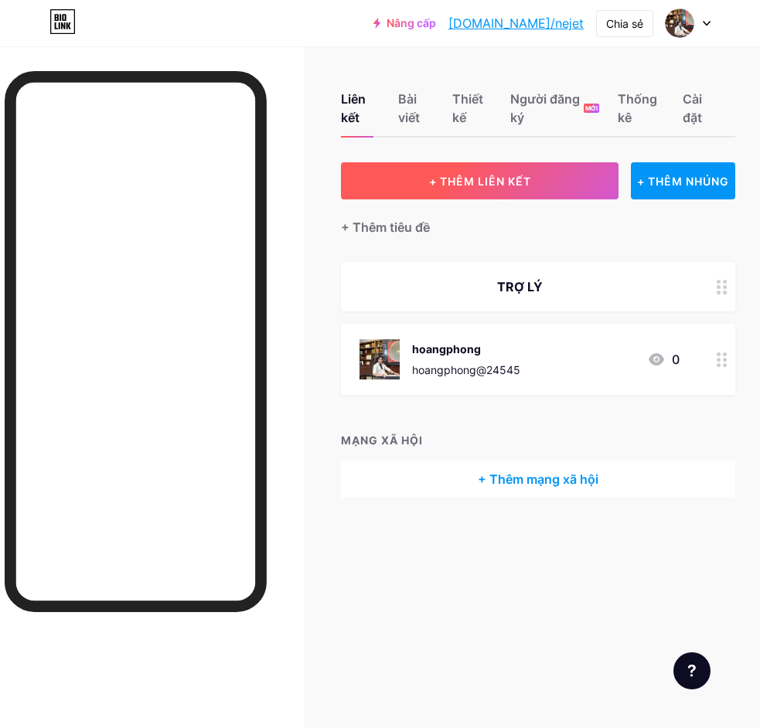
click at [506, 187] on font "+ THÊM LIÊN KẾT" at bounding box center [480, 181] width 102 height 13
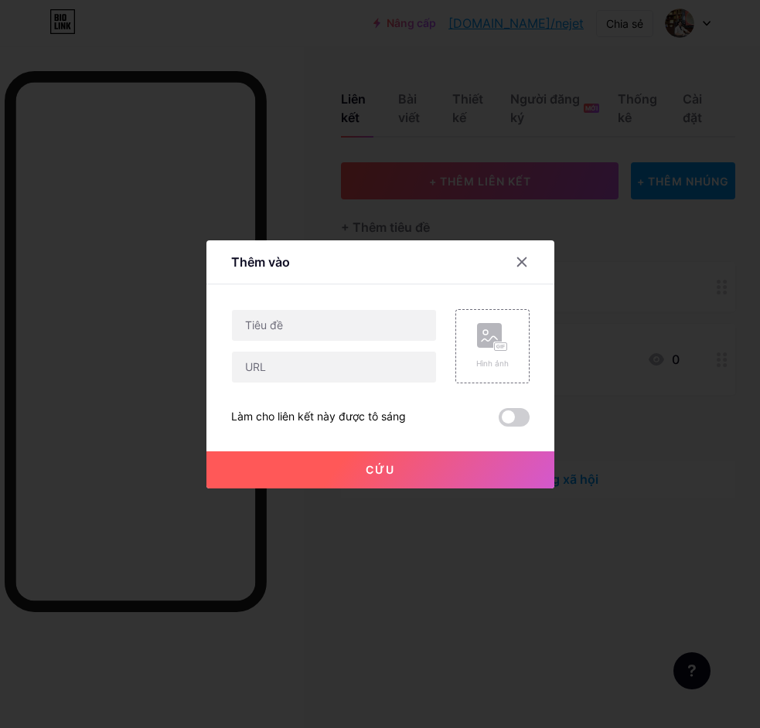
click at [666, 280] on div at bounding box center [380, 364] width 760 height 728
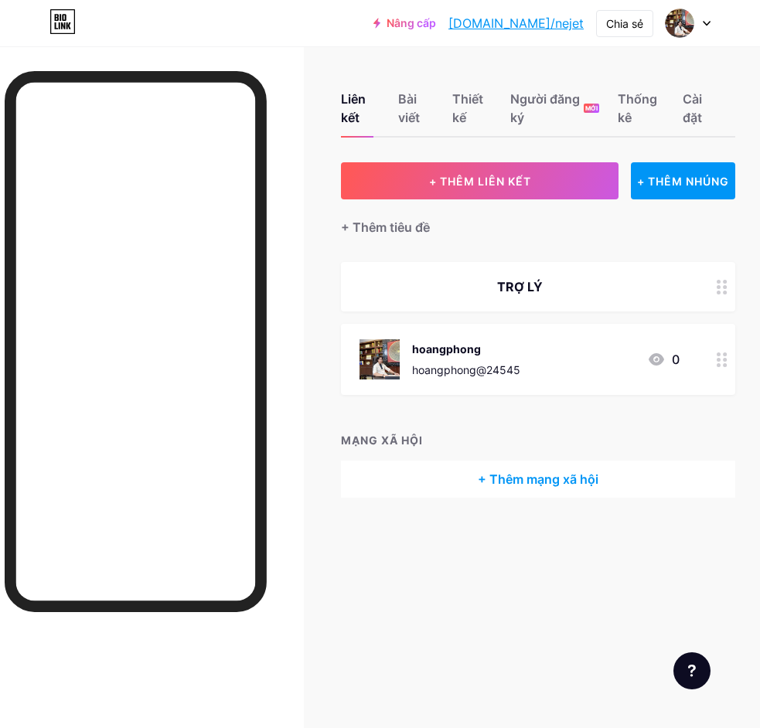
click at [725, 301] on div at bounding box center [722, 286] width 26 height 49
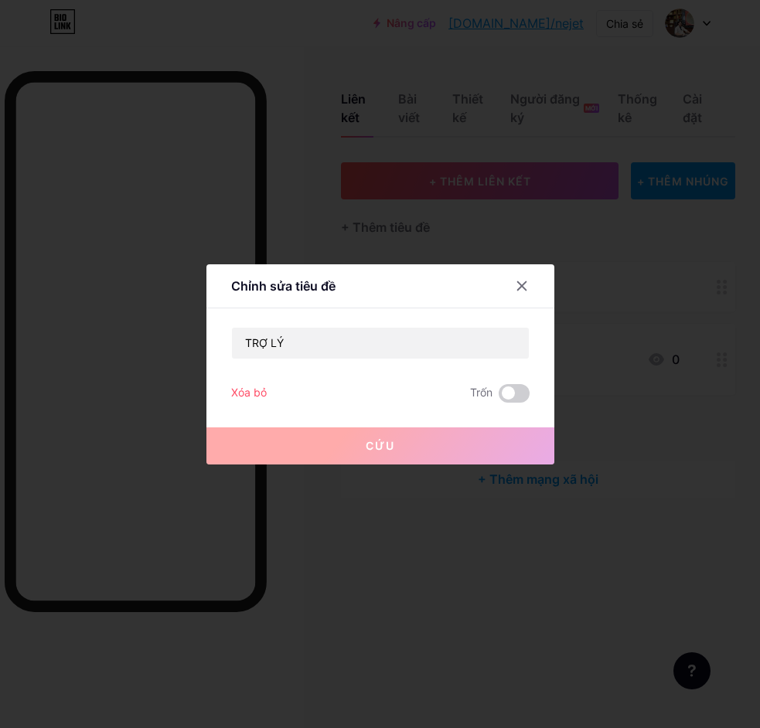
click at [238, 389] on font "Xóa bỏ" at bounding box center [249, 392] width 36 height 13
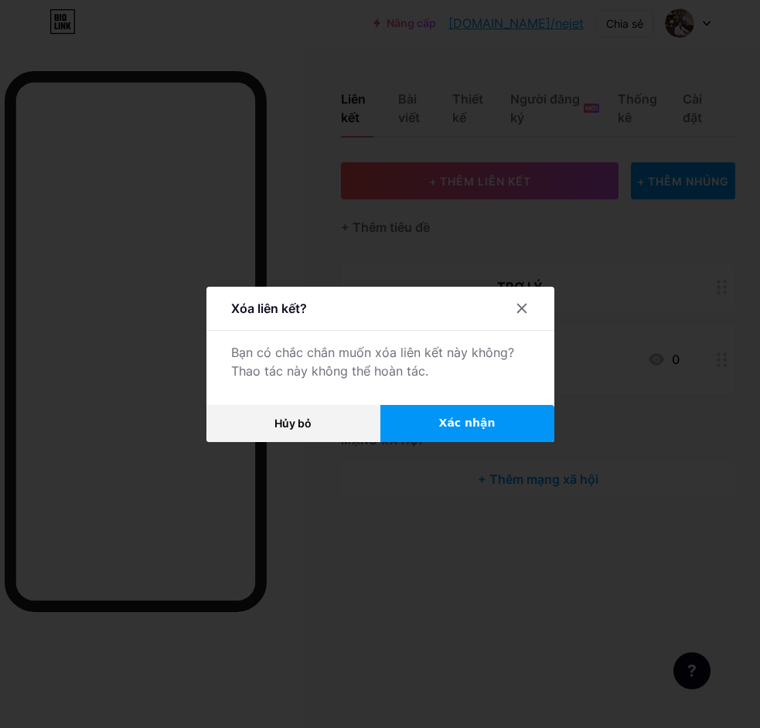
click at [440, 418] on font "Xác nhận" at bounding box center [467, 423] width 56 height 12
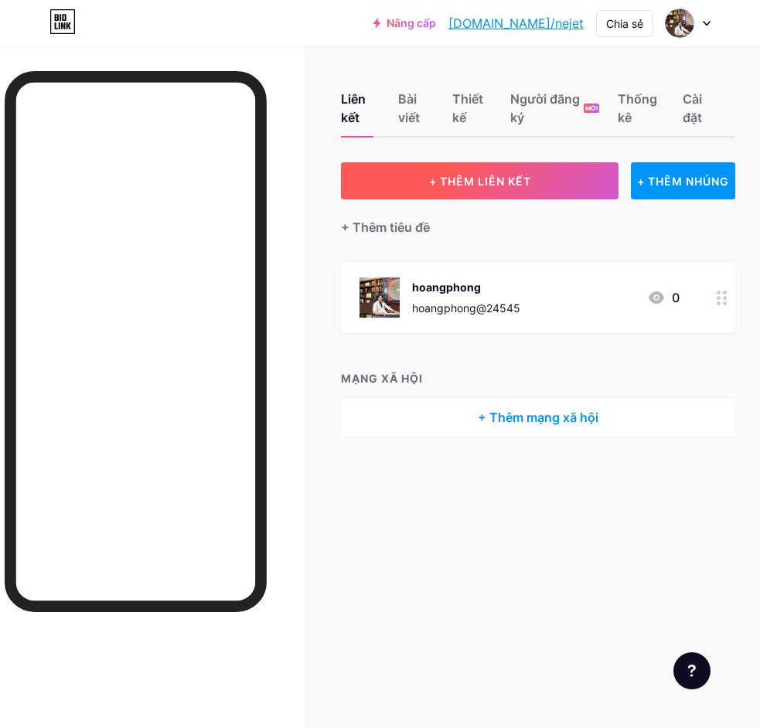
click at [524, 185] on font "+ THÊM LIÊN KẾT" at bounding box center [480, 181] width 102 height 13
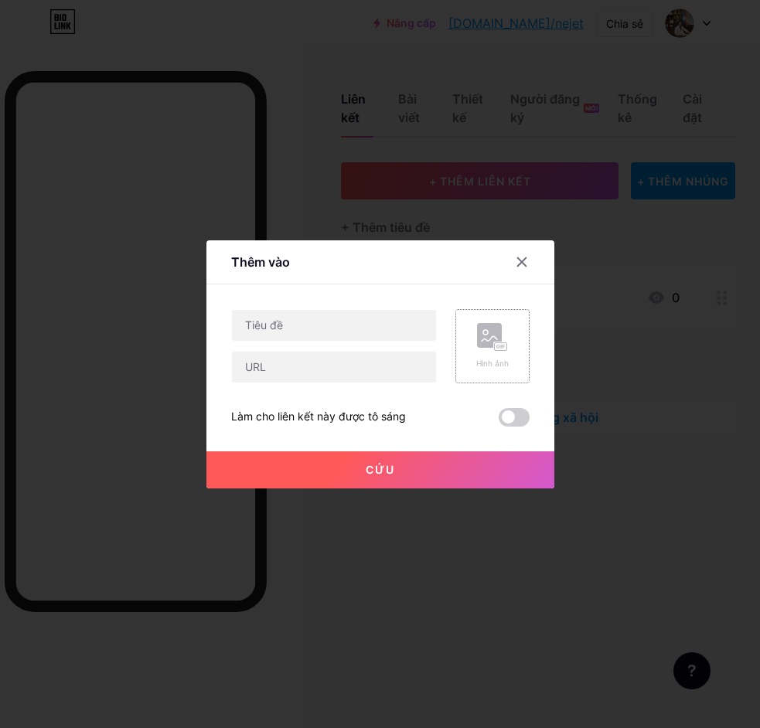
click at [493, 342] on rect at bounding box center [500, 346] width 14 height 9
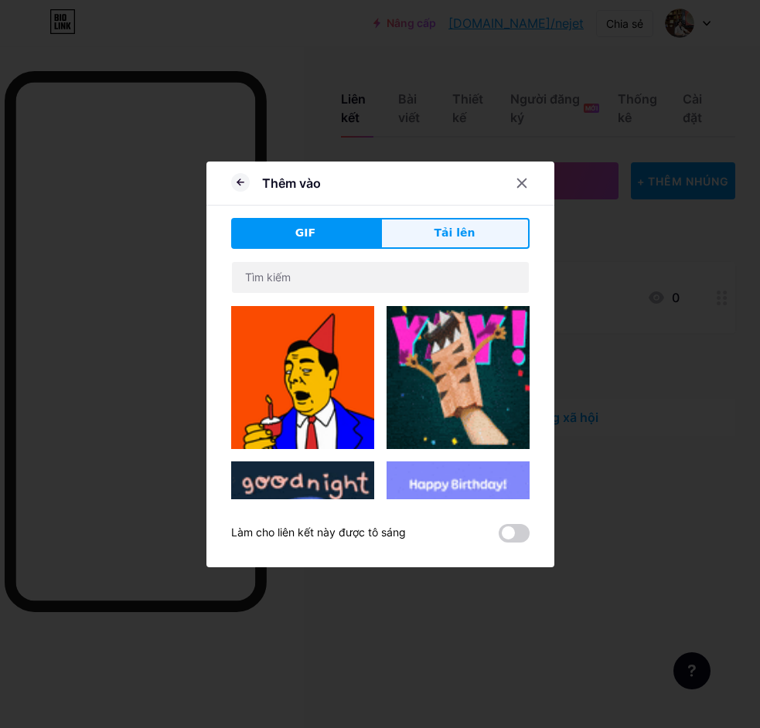
click at [429, 228] on button "Tải lên" at bounding box center [454, 233] width 149 height 31
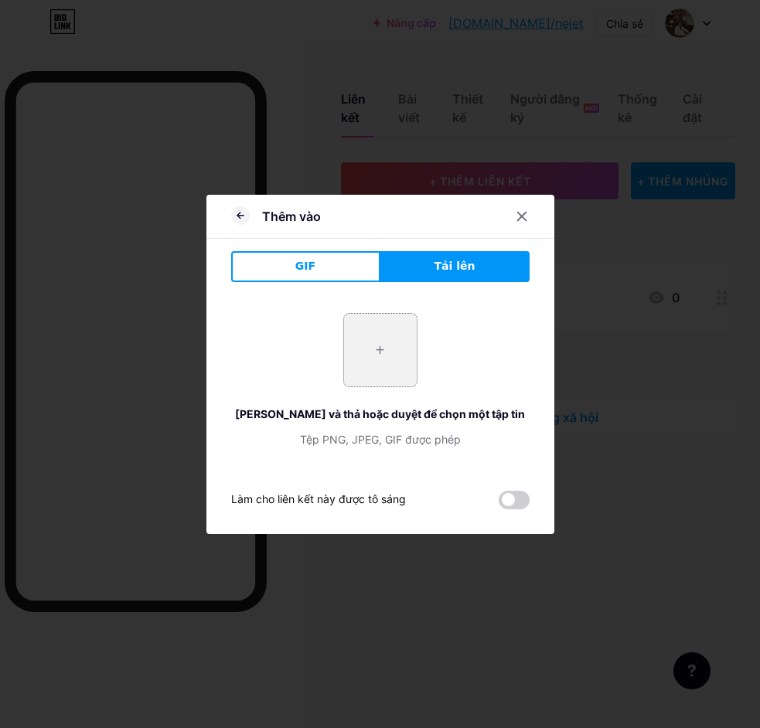
click at [369, 350] on input "file" at bounding box center [380, 350] width 73 height 73
type input "C:\fakepath\photo_2025-07-26_12-33-40.jpg"
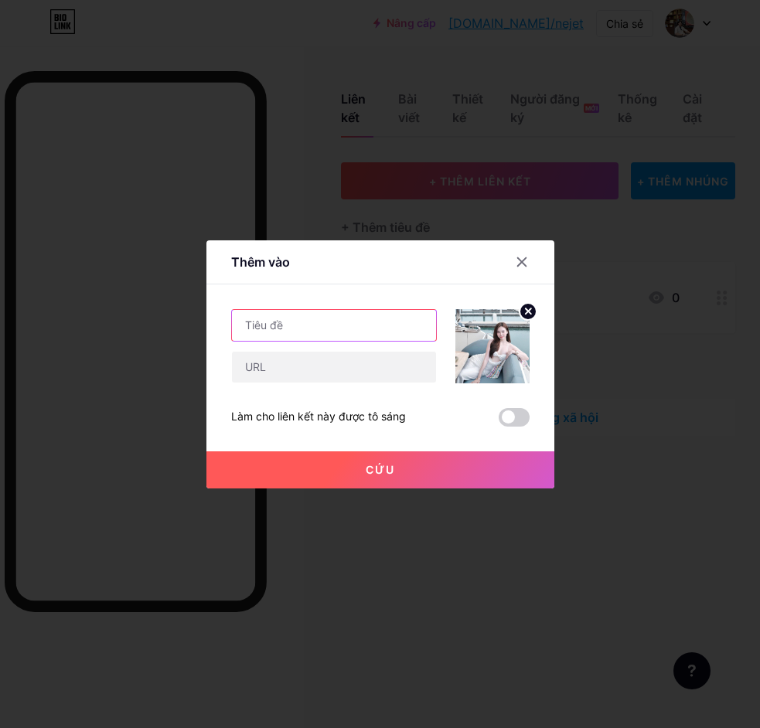
click at [369, 327] on input "text" at bounding box center [334, 325] width 204 height 31
type input "TRỢ LÝ"
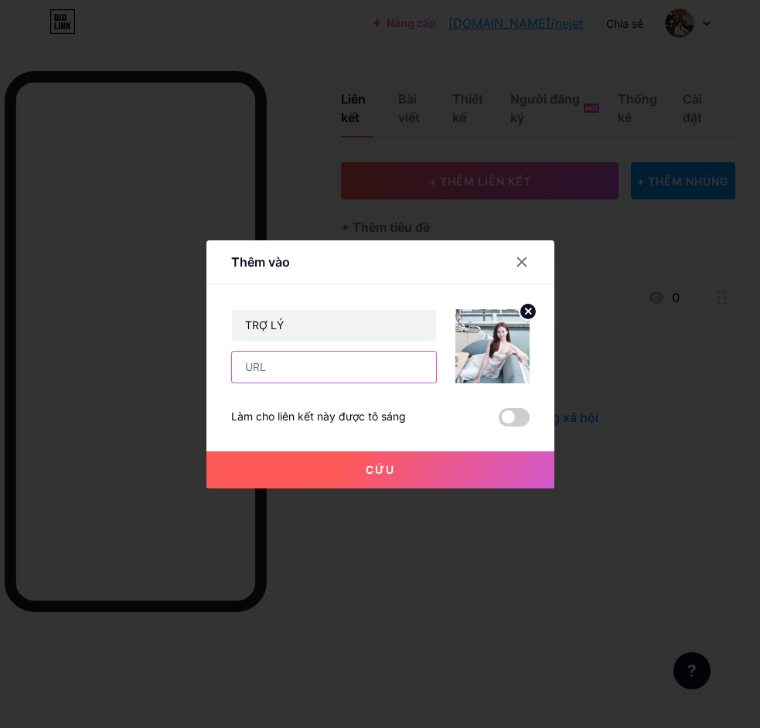
click at [380, 363] on input "text" at bounding box center [334, 367] width 204 height 31
click at [295, 370] on input "text" at bounding box center [334, 367] width 204 height 31
paste input "[URL][DOMAIN_NAME]"
type input "[URL][DOMAIN_NAME]"
click at [421, 459] on button "Cứu" at bounding box center [380, 470] width 348 height 37
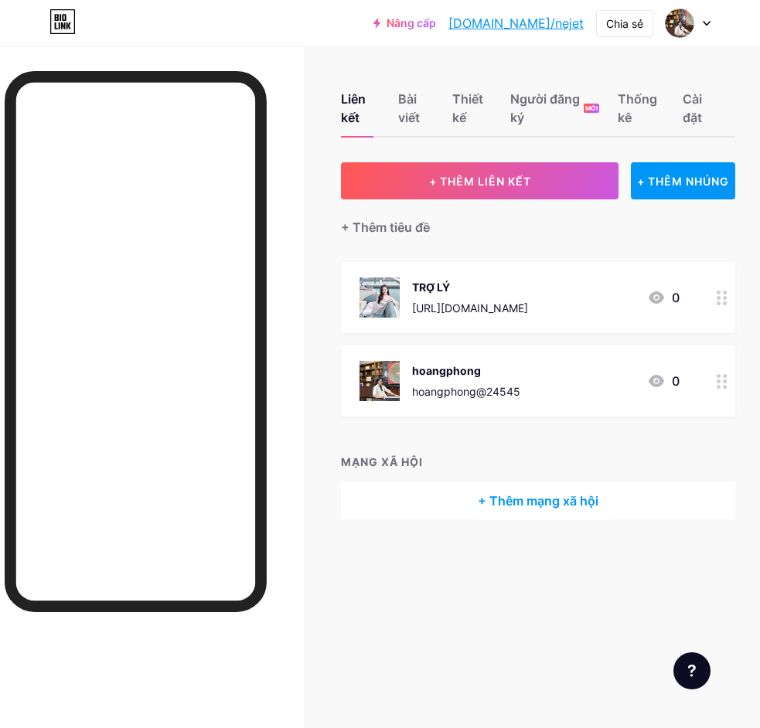
drag, startPoint x: 539, startPoint y: 380, endPoint x: 526, endPoint y: 282, distance: 98.3
click at [522, 285] on span "TRỢ LÝ https://t.me/TDBL_NGOCMAI 0 hoangphong hoangphong@24545 0" at bounding box center [538, 339] width 394 height 155
click at [727, 300] on icon at bounding box center [722, 298] width 11 height 15
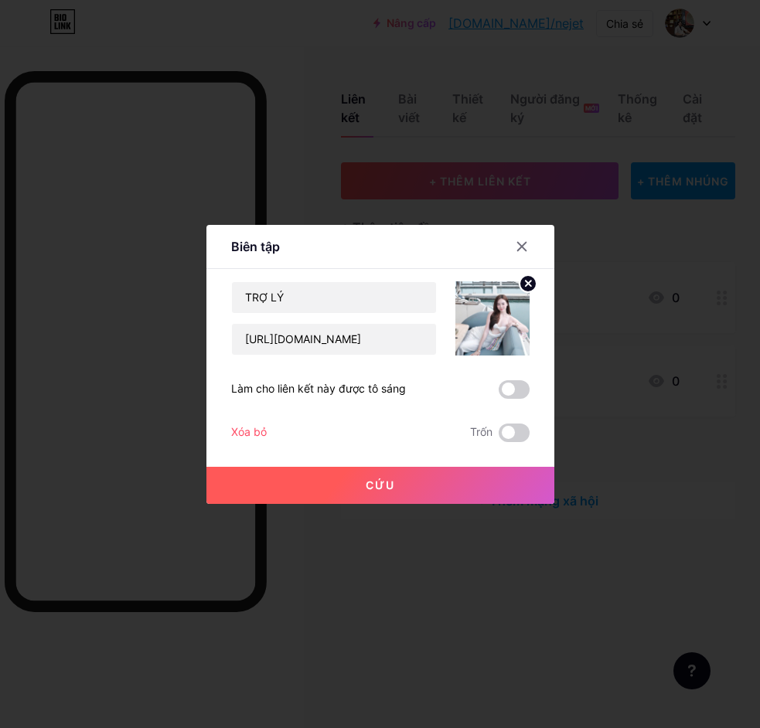
click at [544, 540] on div at bounding box center [380, 364] width 760 height 728
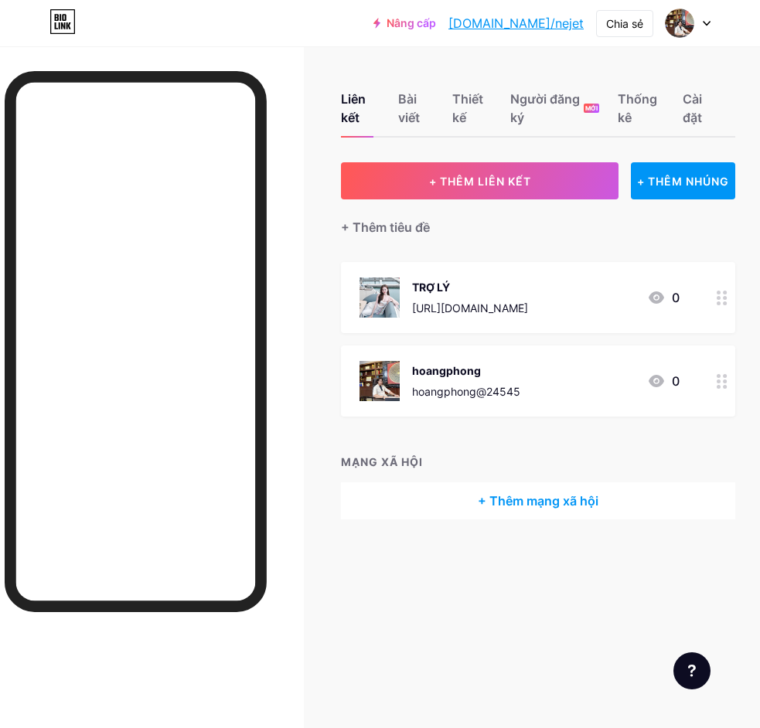
click at [664, 384] on icon at bounding box center [656, 381] width 19 height 19
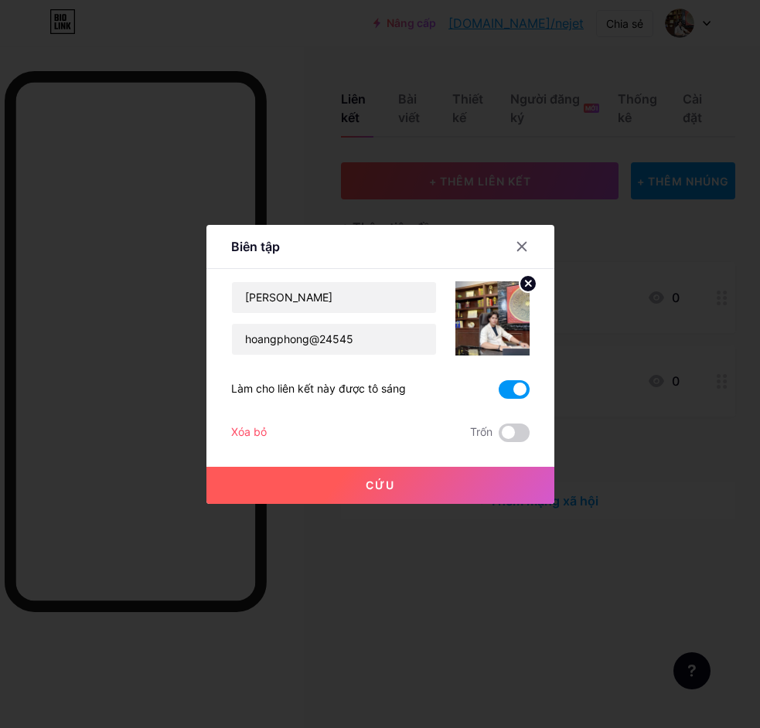
click at [664, 384] on div at bounding box center [380, 364] width 760 height 728
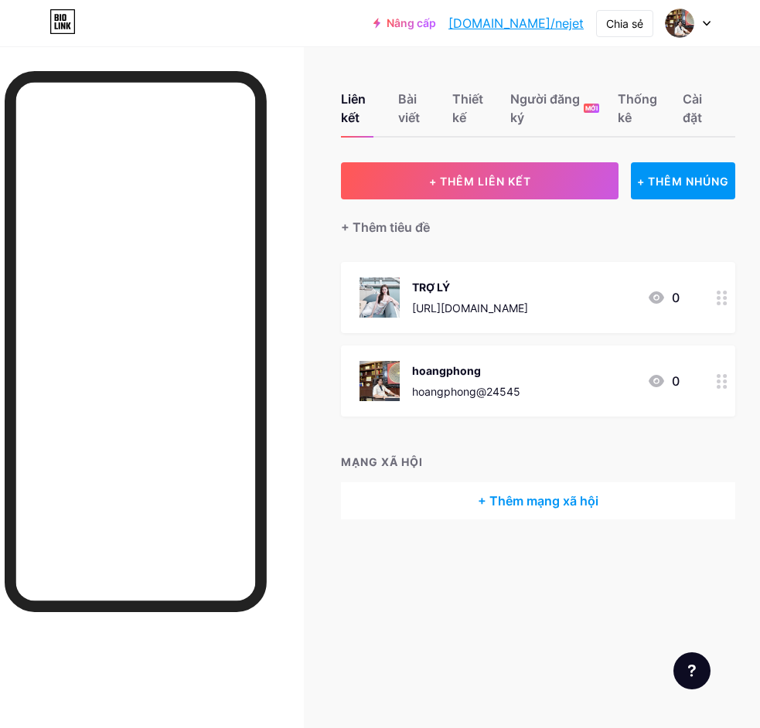
click at [664, 384] on icon at bounding box center [656, 381] width 19 height 19
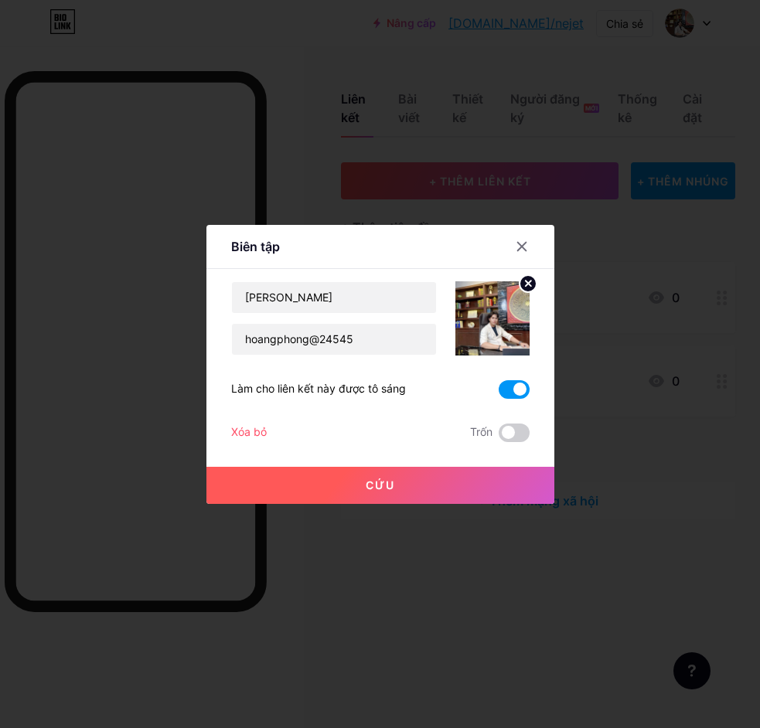
click at [237, 429] on font "Xóa bỏ" at bounding box center [249, 431] width 36 height 13
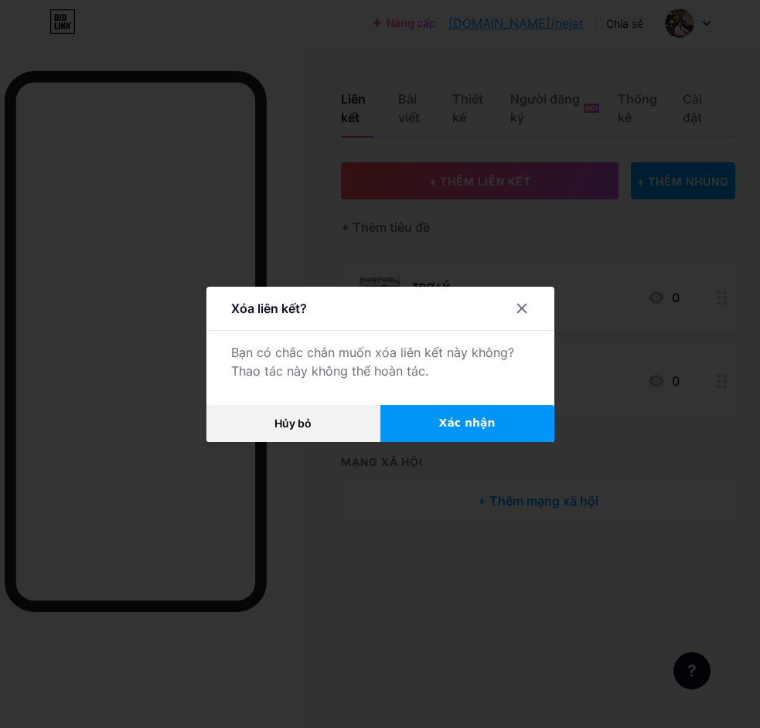
click at [492, 426] on button "Xác nhận" at bounding box center [467, 423] width 174 height 37
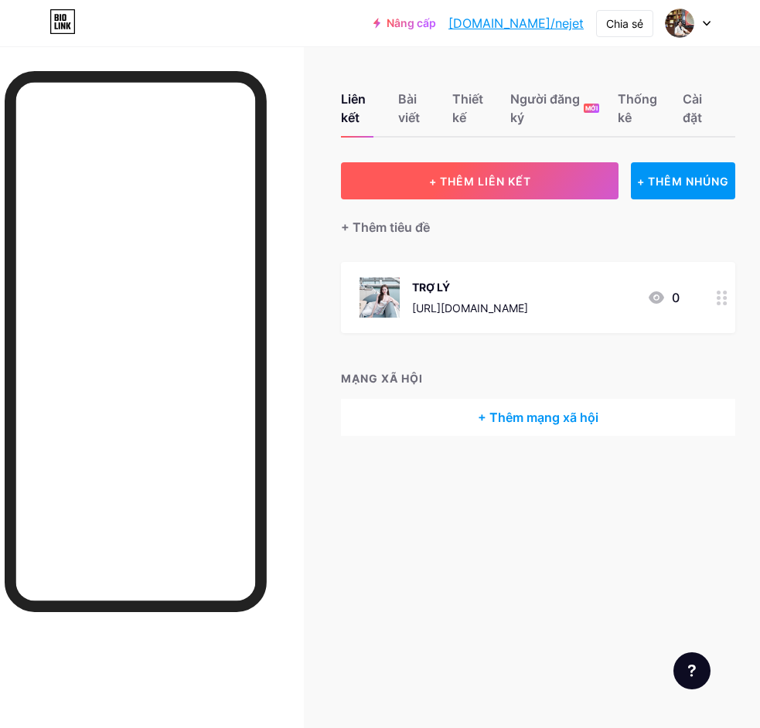
click at [535, 186] on button "+ THÊM LIÊN KẾT" at bounding box center [480, 180] width 278 height 37
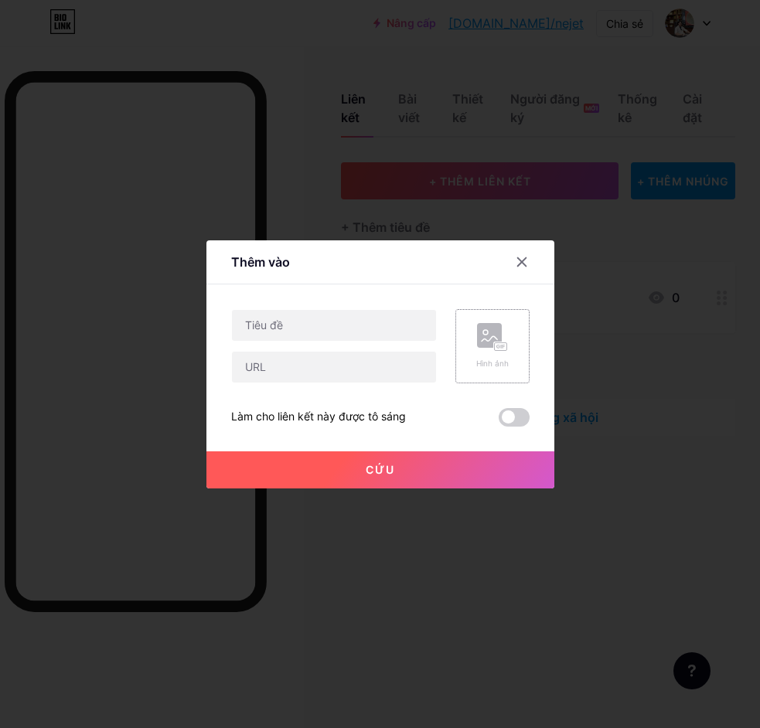
click at [477, 345] on rect at bounding box center [489, 335] width 25 height 25
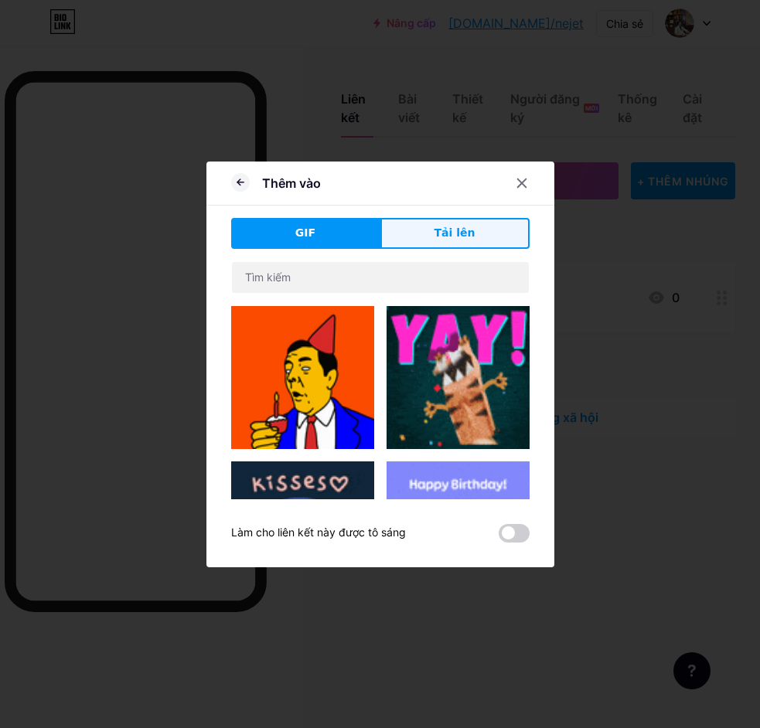
click at [456, 225] on span "Tải lên" at bounding box center [455, 233] width 41 height 16
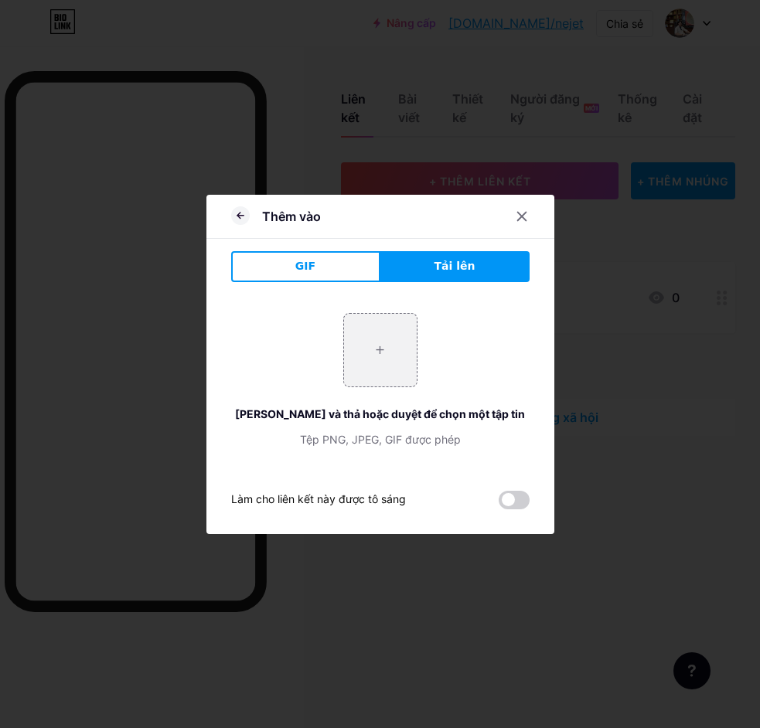
drag, startPoint x: 459, startPoint y: 244, endPoint x: 458, endPoint y: 262, distance: 17.8
click at [459, 247] on div "Thêm vào GIF Tải lên Nội dung YouTube Phát video YouTube mà không cần rời khỏi …" at bounding box center [380, 364] width 348 height 339
click at [458, 264] on font "Tải lên" at bounding box center [455, 266] width 41 height 12
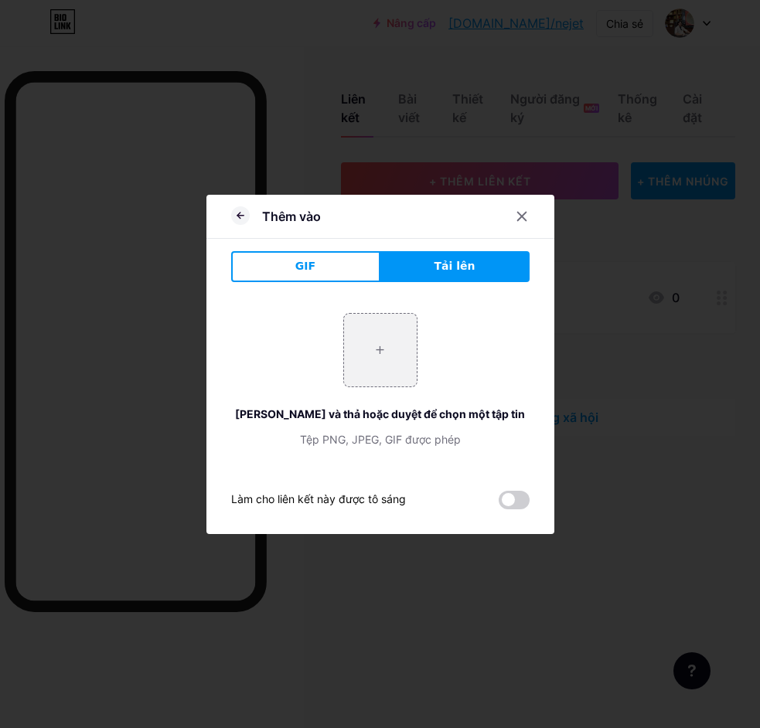
click at [458, 264] on font "Tải lên" at bounding box center [455, 266] width 41 height 12
click at [387, 342] on input "file" at bounding box center [380, 350] width 73 height 73
type input "C:\fakepath\photo_2025-07-26_11-22-08.jpg"
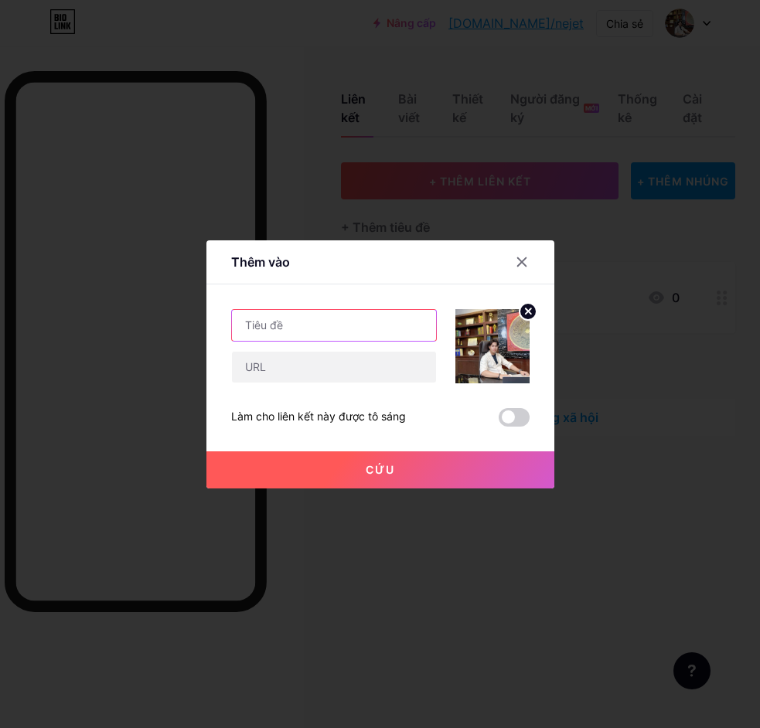
click at [316, 323] on input "text" at bounding box center [334, 325] width 204 height 31
type input "BOSS [PERSON_NAME]"
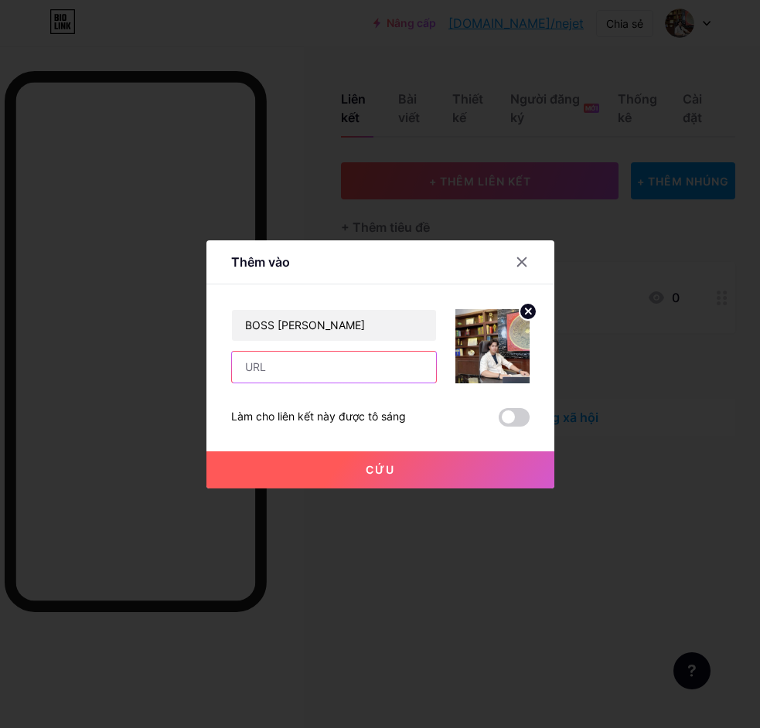
click at [322, 361] on input "text" at bounding box center [334, 367] width 204 height 31
click at [339, 353] on input "text" at bounding box center [334, 367] width 204 height 31
click at [335, 370] on input "text" at bounding box center [334, 367] width 204 height 31
paste input "[URL][DOMAIN_NAME]"
type input "[URL][DOMAIN_NAME]"
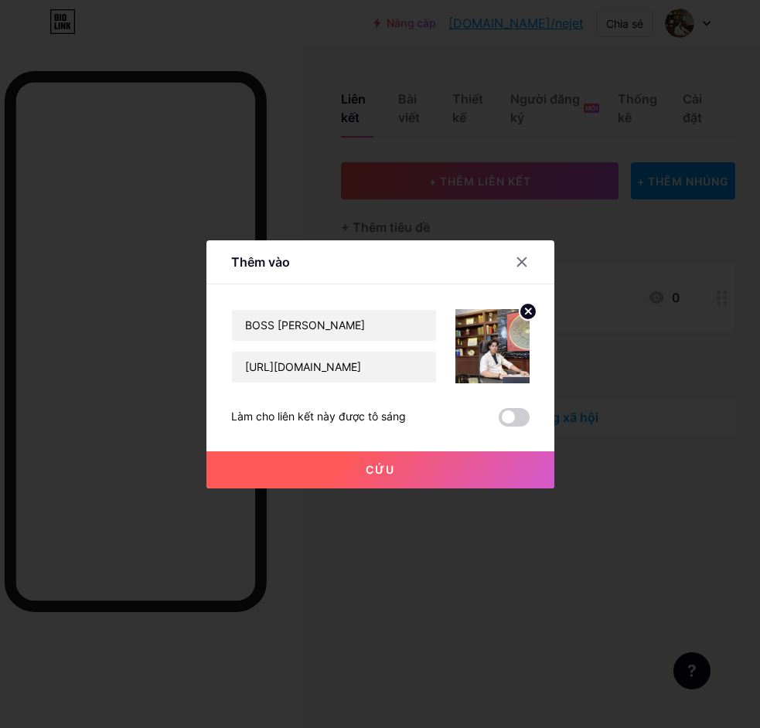
click at [422, 469] on button "Cứu" at bounding box center [380, 470] width 348 height 37
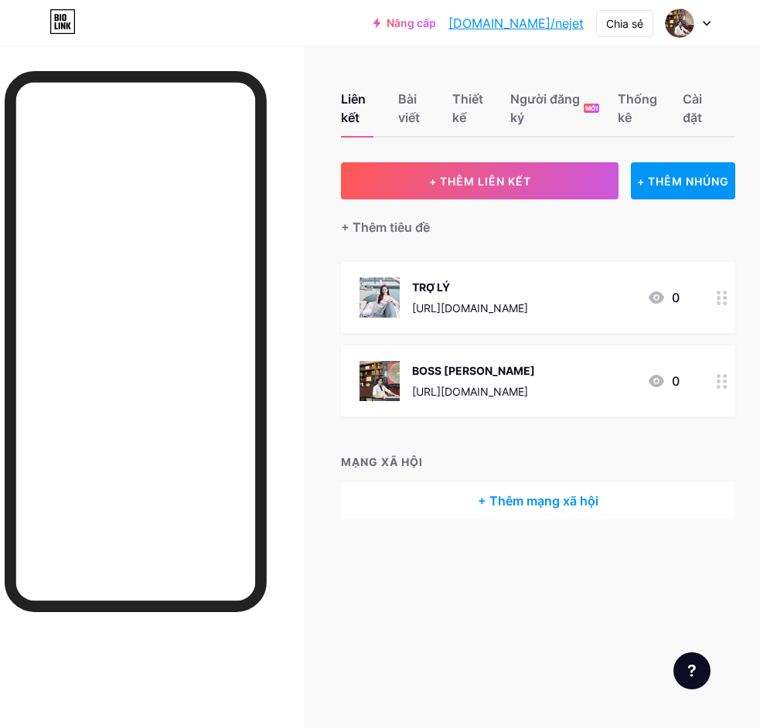
drag, startPoint x: 494, startPoint y: 366, endPoint x: 486, endPoint y: 314, distance: 52.5
click at [486, 314] on span "TRỢ LÝ https://t.me/TDBL_NGOCMAI 0 BOSS HOÀNG PHONG https://t.me/HOANGPHONG_397…" at bounding box center [538, 339] width 394 height 155
click at [469, 361] on div "BOSS HOÀNG PHONG https://t.me/HOANGPHONG_3979" at bounding box center [473, 381] width 123 height 40
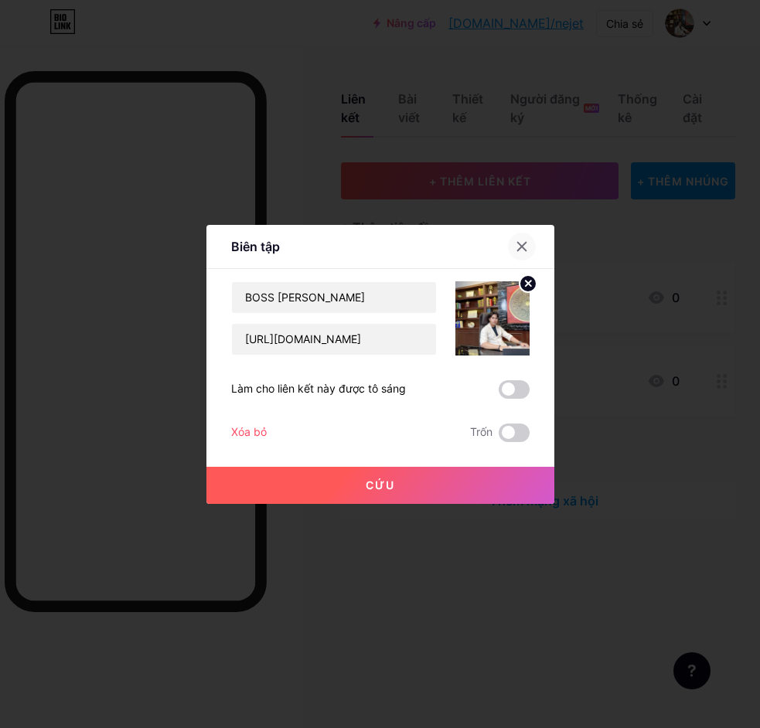
click at [524, 252] on div at bounding box center [522, 247] width 28 height 28
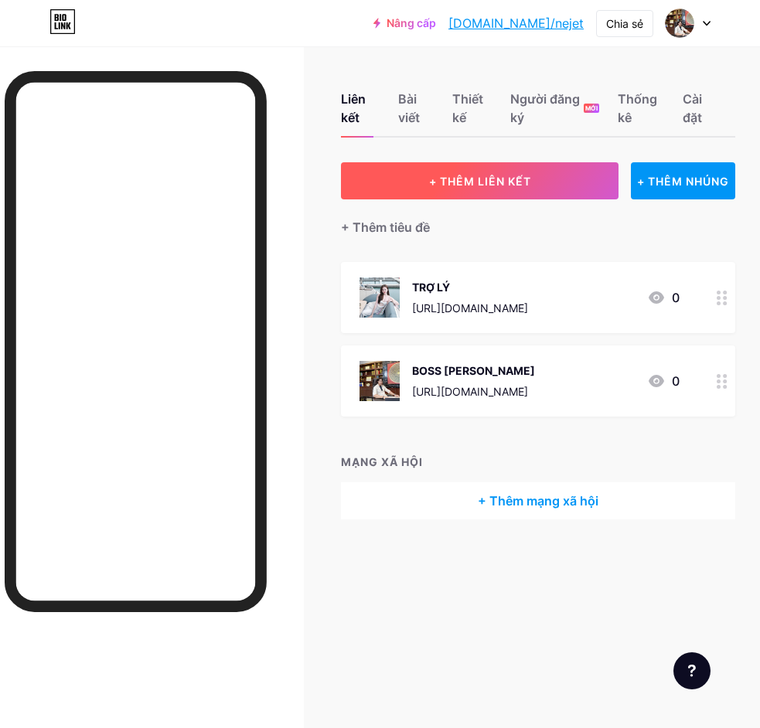
click at [589, 186] on button "+ THÊM LIÊN KẾT" at bounding box center [480, 180] width 278 height 37
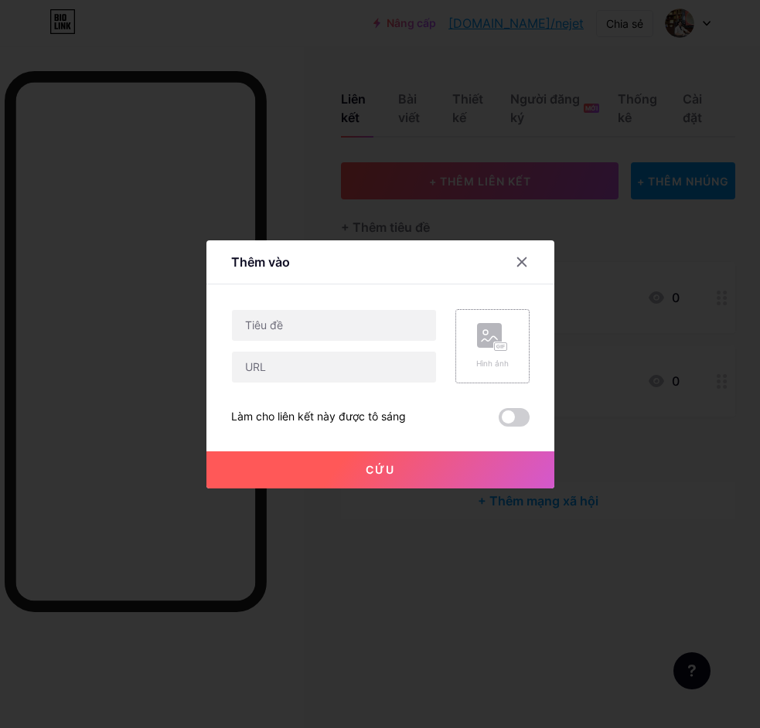
click at [469, 357] on div "Hình ảnh" at bounding box center [493, 346] width 74 height 74
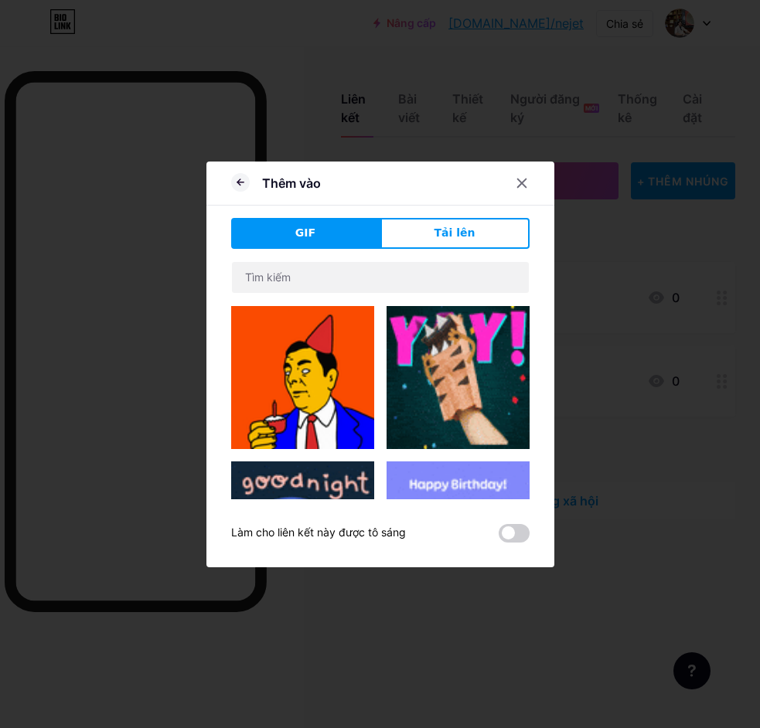
click at [602, 323] on div at bounding box center [380, 364] width 760 height 728
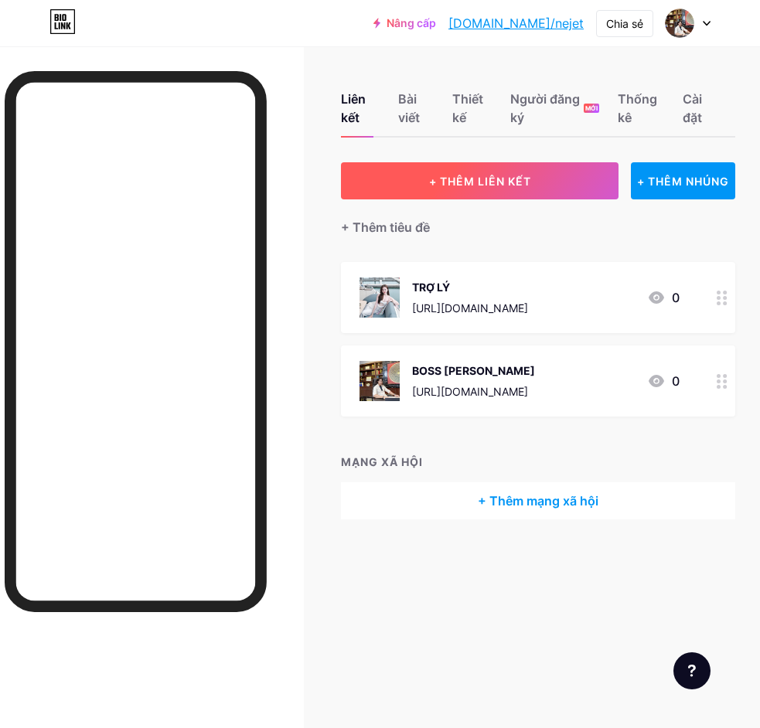
click at [446, 180] on font "+ THÊM LIÊN KẾT" at bounding box center [480, 181] width 102 height 13
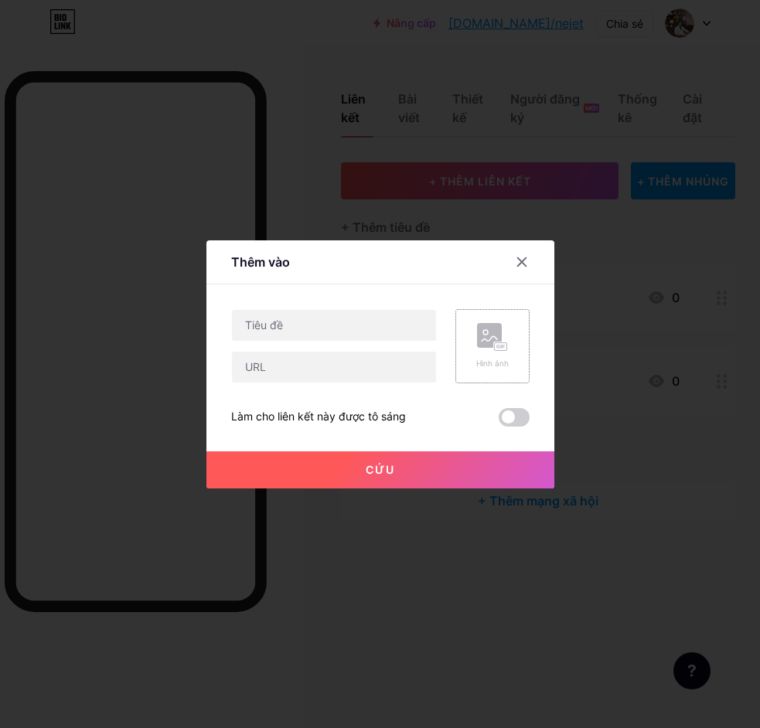
click at [482, 334] on rect at bounding box center [489, 335] width 25 height 25
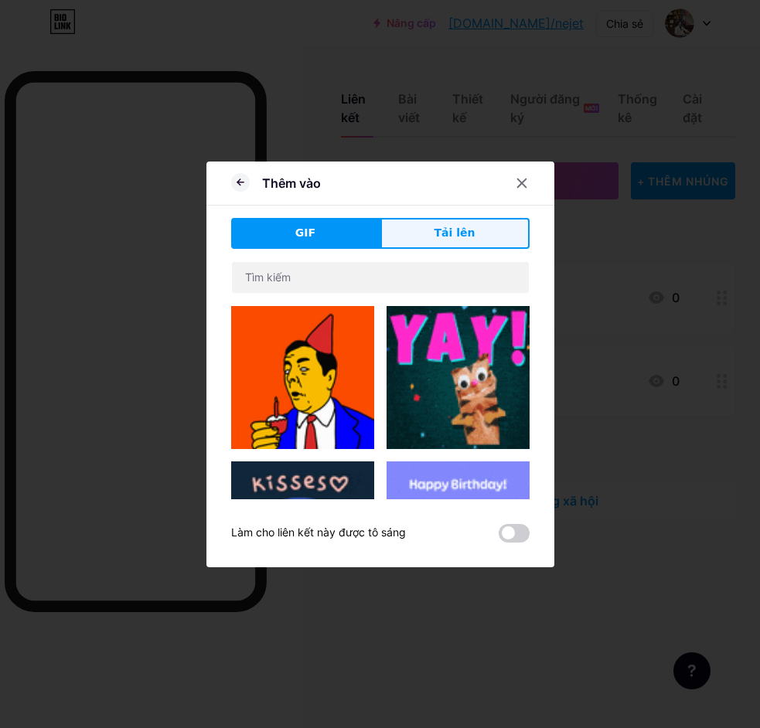
click at [446, 234] on font "Tải lên" at bounding box center [455, 233] width 41 height 12
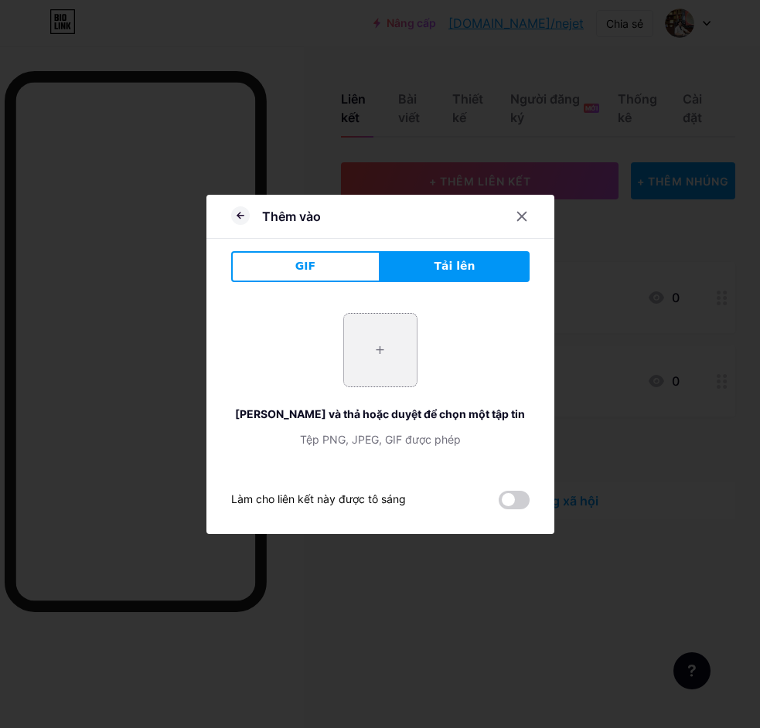
click at [382, 353] on input "file" at bounding box center [380, 350] width 73 height 73
type input "C:\fakepath\photo_2025-08-13_13-26-30.jpg"
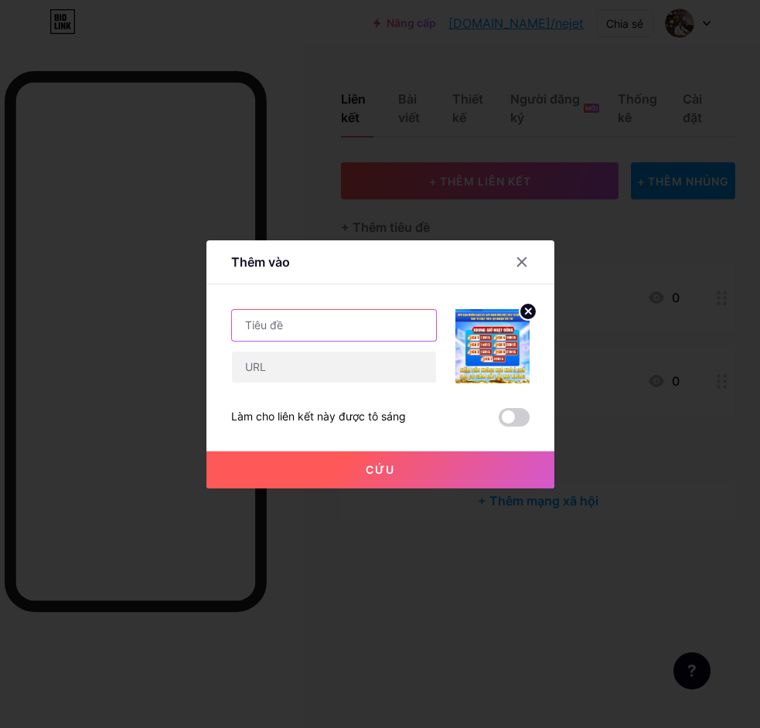
click at [305, 337] on input "text" at bounding box center [334, 325] width 204 height 31
type input "N"
type input "n"
type input "NHÓM KÉO"
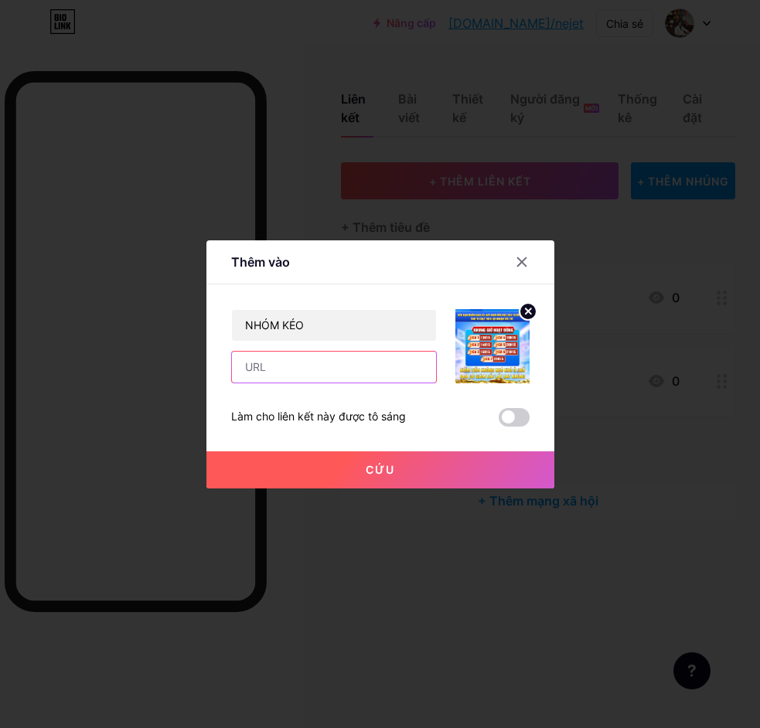
click at [309, 377] on input "text" at bounding box center [334, 367] width 204 height 31
click at [298, 364] on input "text" at bounding box center [334, 367] width 204 height 31
paste input "[URL][DOMAIN_NAME]"
type input "[URL][DOMAIN_NAME]"
click at [368, 464] on font "Cứu" at bounding box center [380, 469] width 29 height 13
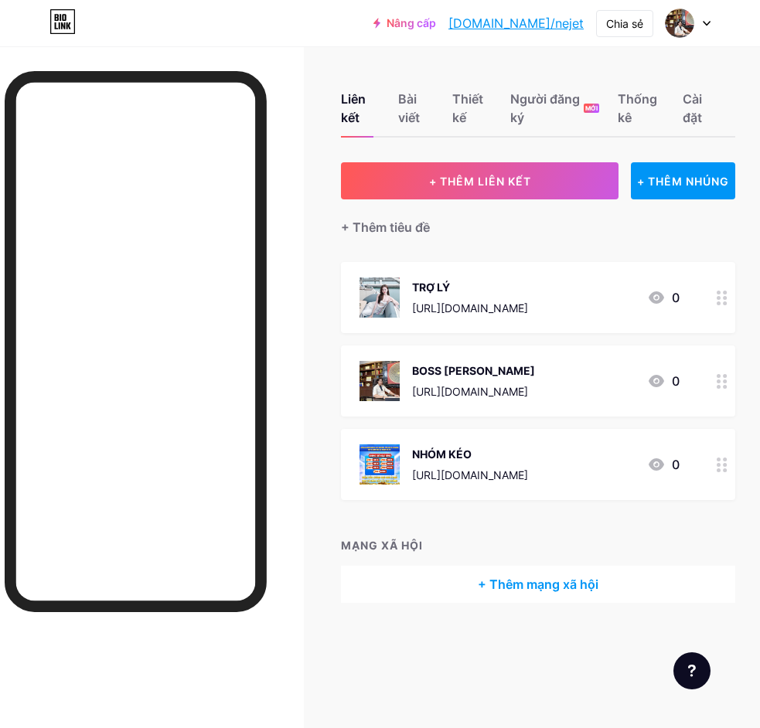
drag, startPoint x: 482, startPoint y: 468, endPoint x: 466, endPoint y: 354, distance: 114.8
click at [466, 354] on span "TRỢ LÝ https://t.me/TDBL_NGOCMAI 0 BOSS HOÀNG PHONG https://t.me/HOANGPHONG_397…" at bounding box center [538, 381] width 394 height 238
click at [393, 548] on font "MẠNG XÃ HỘI" at bounding box center [382, 545] width 82 height 13
click at [404, 230] on font "+ Thêm tiêu đề" at bounding box center [385, 227] width 89 height 15
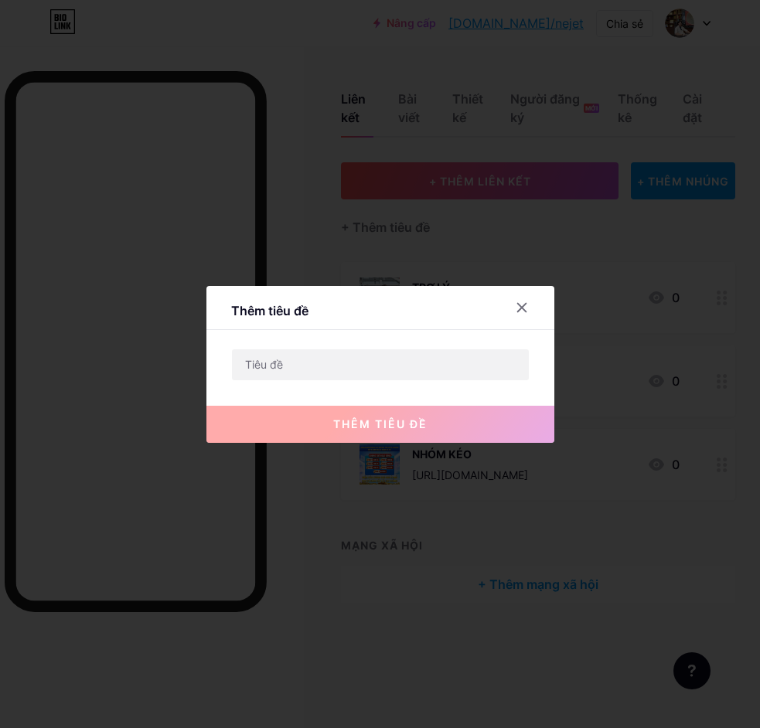
click at [408, 224] on div at bounding box center [380, 364] width 760 height 728
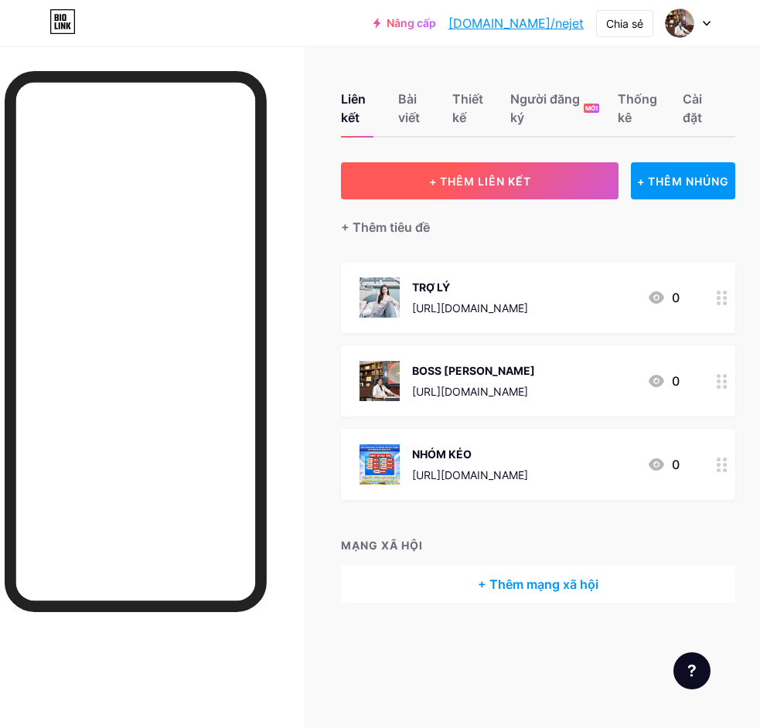
click at [478, 166] on button "+ THÊM LIÊN KẾT" at bounding box center [480, 180] width 278 height 37
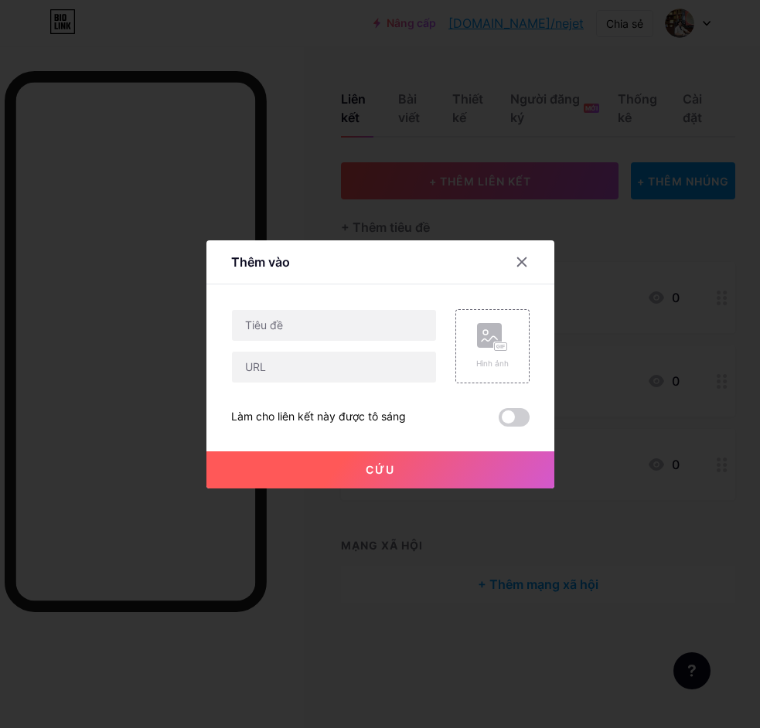
click at [588, 211] on div at bounding box center [380, 364] width 760 height 728
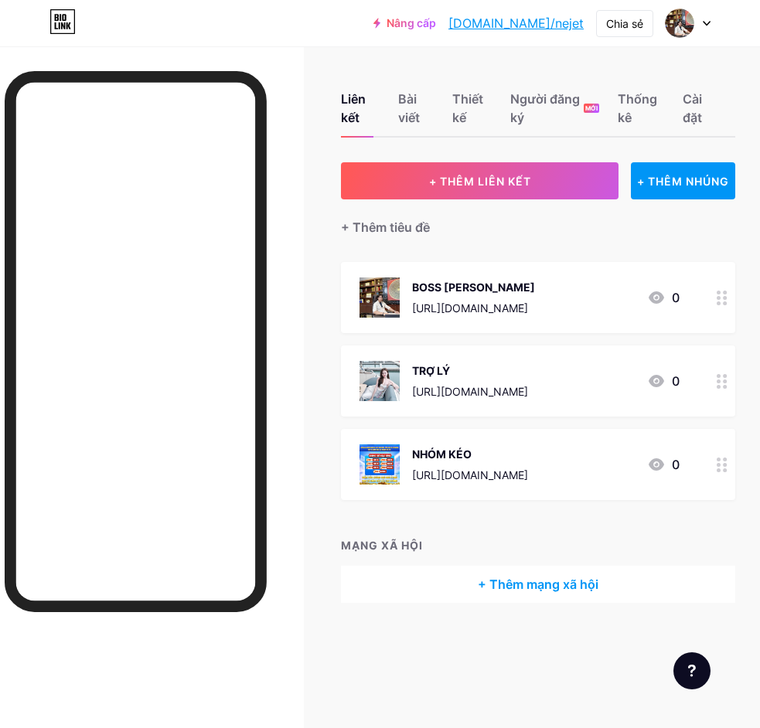
click at [360, 619] on div "Liên kết Bài viết Thiết kế Người đăng ký MỚI Thống kê Cài đặt + THÊM LIÊN KẾT +…" at bounding box center [380, 363] width 760 height 634
click at [403, 108] on font "Bài viết" at bounding box center [416, 108] width 36 height 37
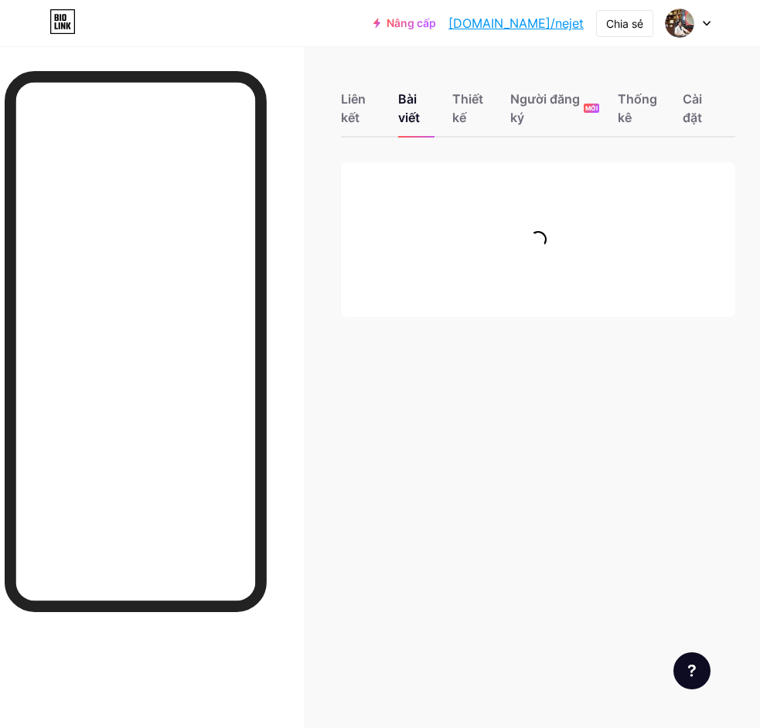
click at [448, 107] on div "Liên kết Bài viết Thiết kế Người đăng ký MỚI Thống kê Cài đặt" at bounding box center [538, 101] width 394 height 73
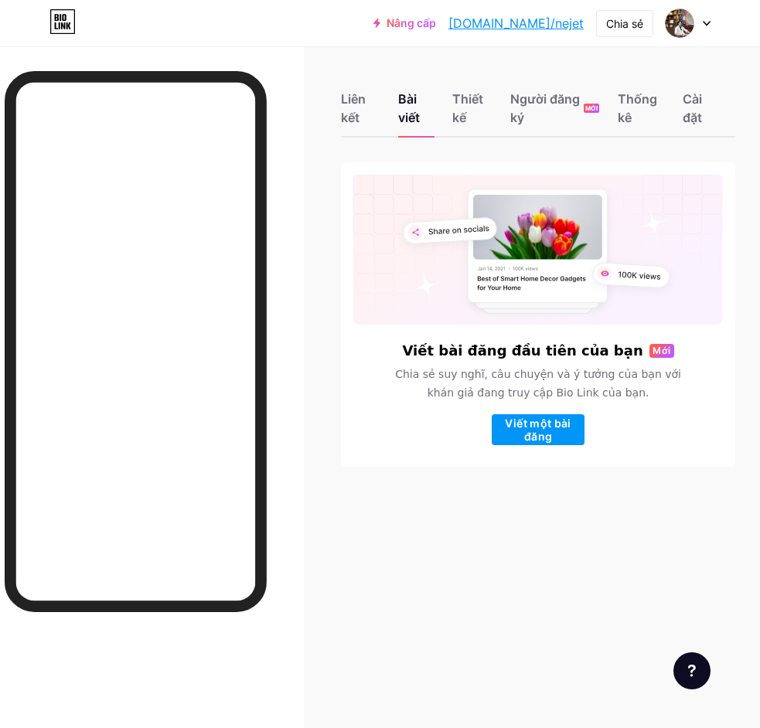
click at [498, 101] on div "Liên kết Bài viết Thiết kế Người đăng ký MỚI Thống kê Cài đặt" at bounding box center [538, 101] width 394 height 73
click at [704, 97] on div "Cài đặt" at bounding box center [700, 113] width 34 height 46
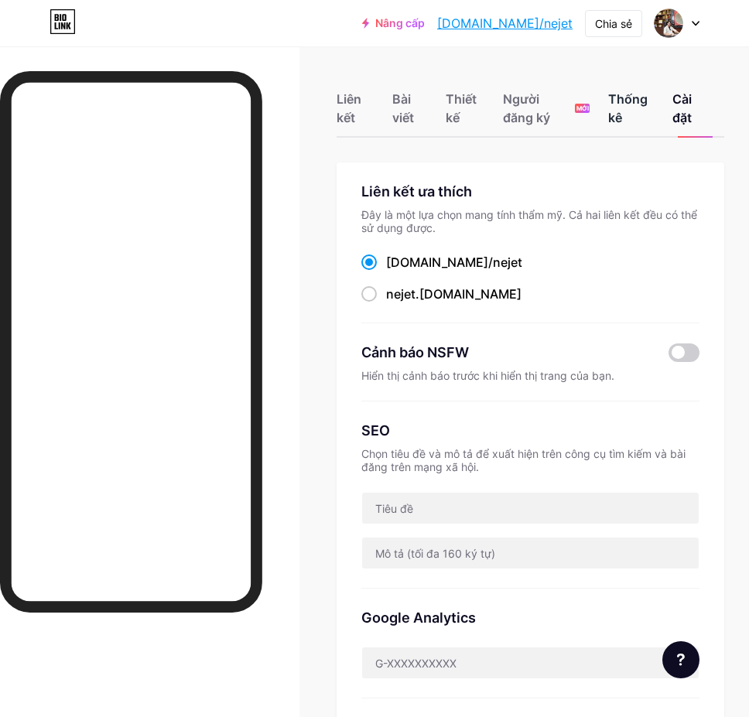
click at [640, 117] on div "Thống kê" at bounding box center [631, 113] width 46 height 46
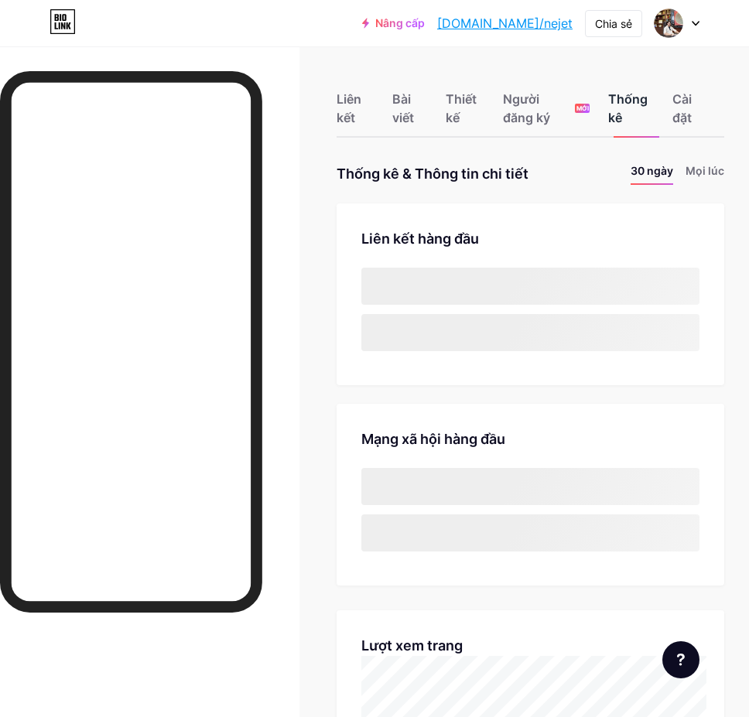
scroll to position [717, 749]
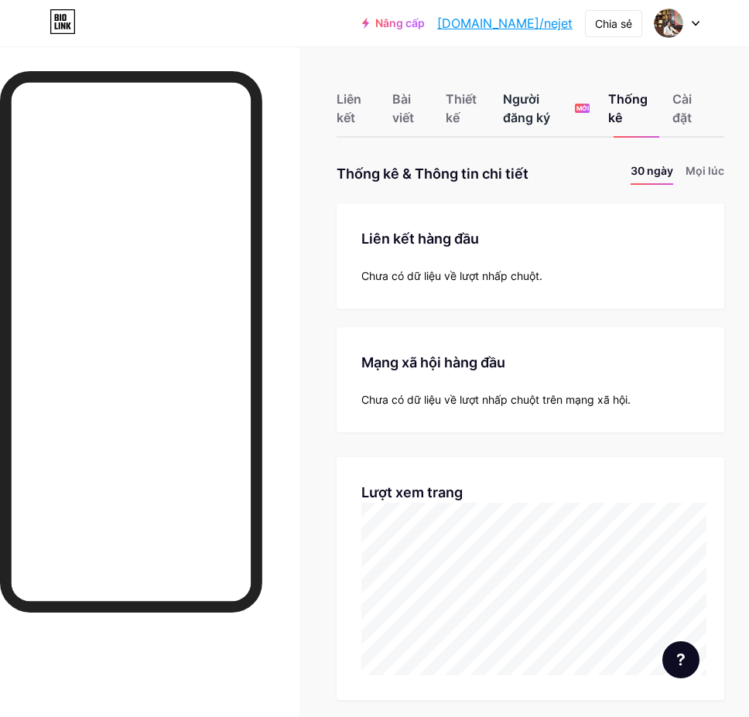
click at [550, 104] on font "Người đăng ký" at bounding box center [526, 108] width 47 height 34
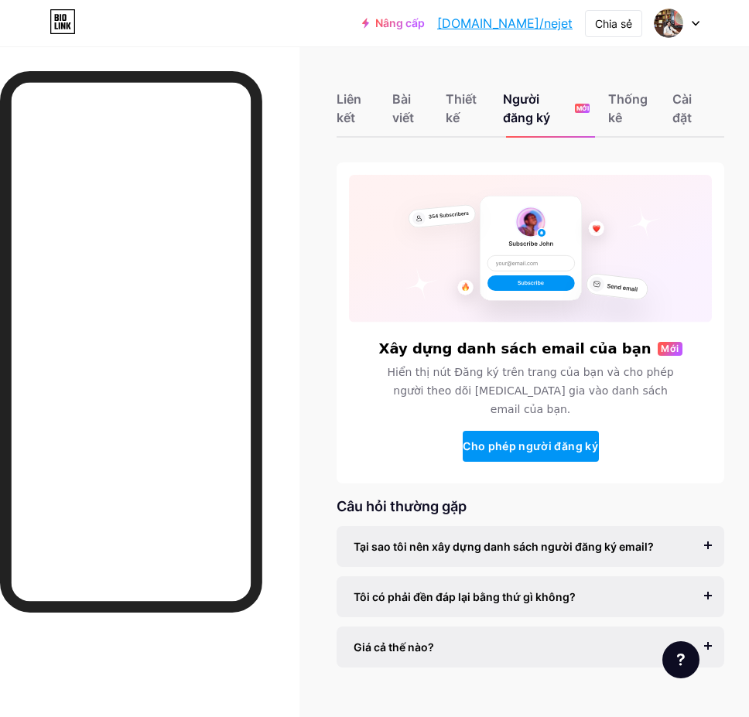
drag, startPoint x: 435, startPoint y: 94, endPoint x: 447, endPoint y: 97, distance: 11.8
click at [442, 97] on div "Liên kết Bài viết Thiết kế Người đăng ký MỚI Thống kê Cài đặt" at bounding box center [529, 101] width 387 height 73
click at [451, 98] on div "Liên kết Bài viết Thiết kế Người đăng ký MỚI Thống kê Cài đặt" at bounding box center [529, 101] width 387 height 73
click at [456, 101] on font "Thiết kế" at bounding box center [460, 108] width 31 height 34
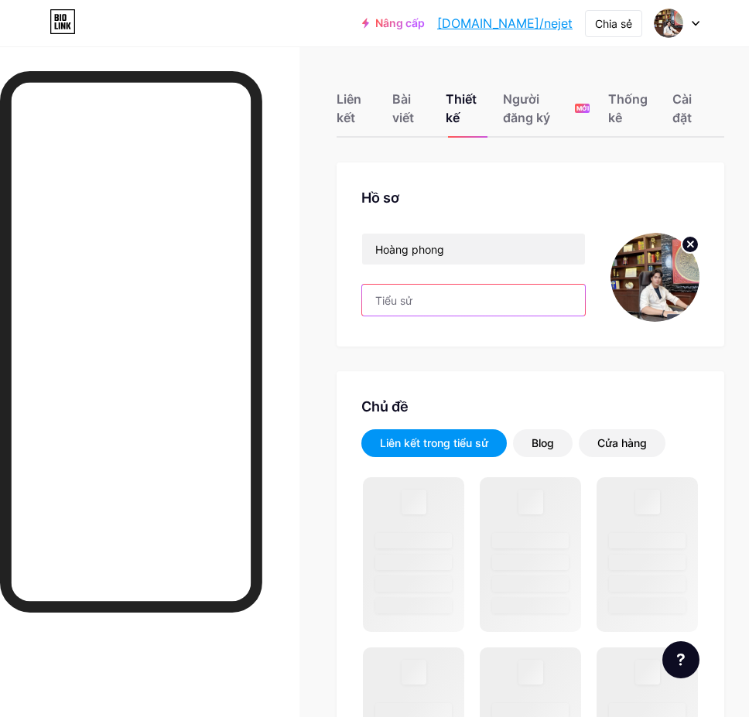
click at [463, 299] on input "text" at bounding box center [473, 300] width 223 height 31
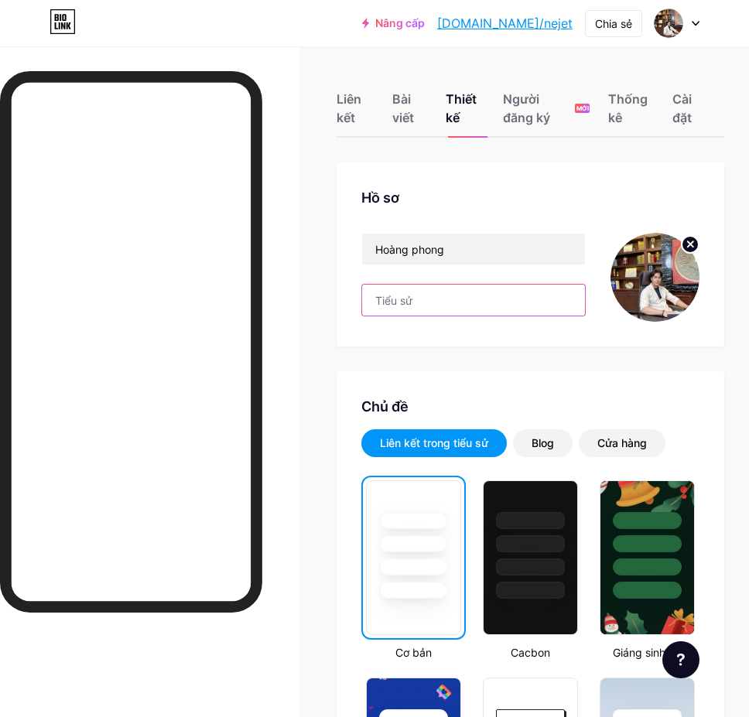
click at [466, 293] on input "text" at bounding box center [473, 300] width 223 height 31
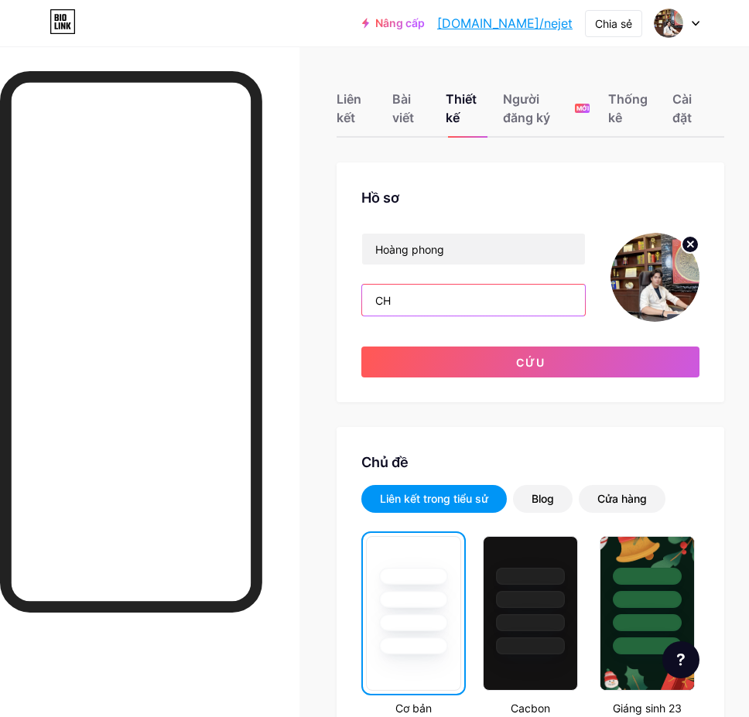
type input "C"
type input "h"
type input "HỔ TRỢ ANH EM NÀO THẬT SỰ ĐANG MẮT PHƯƠNG HƯỚNG"
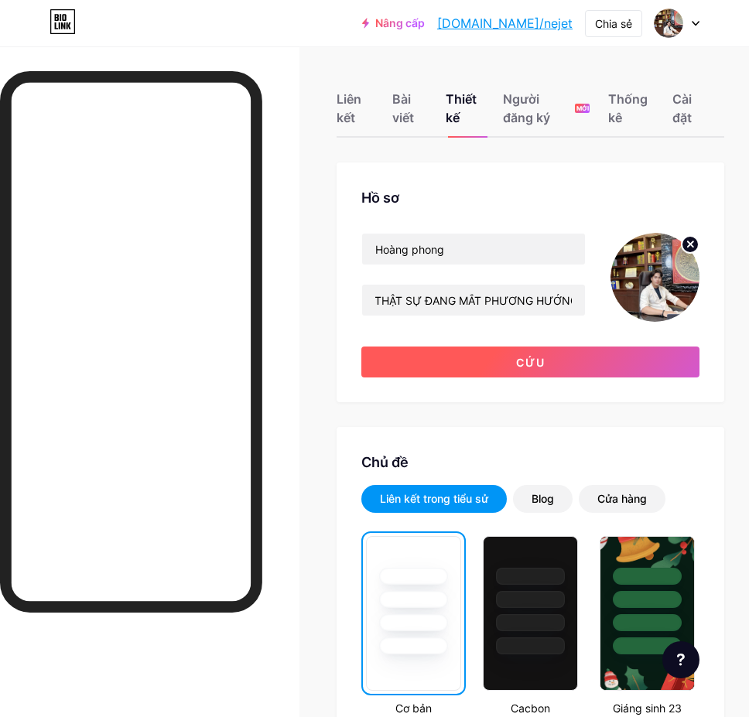
scroll to position [0, 0]
click at [520, 363] on button "Cứu" at bounding box center [530, 361] width 338 height 31
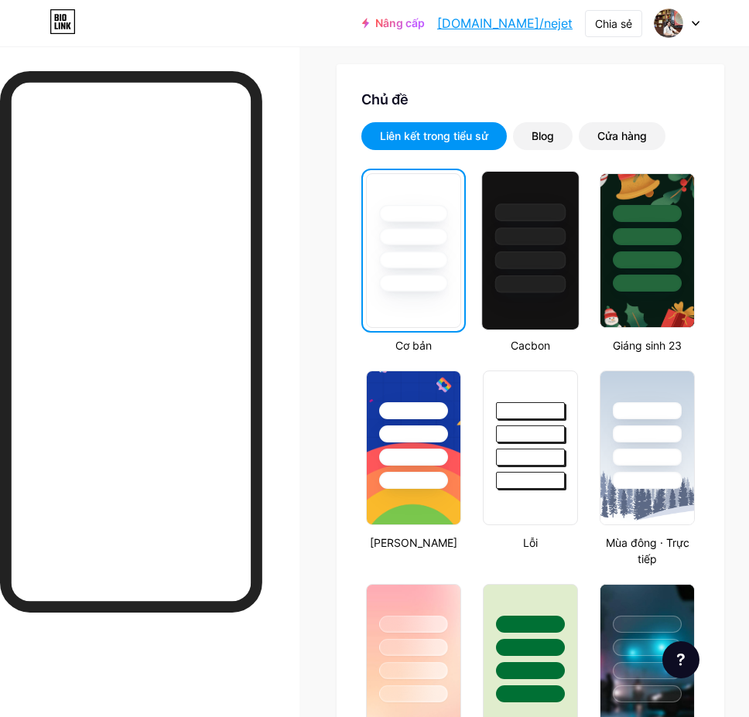
scroll to position [258, 0]
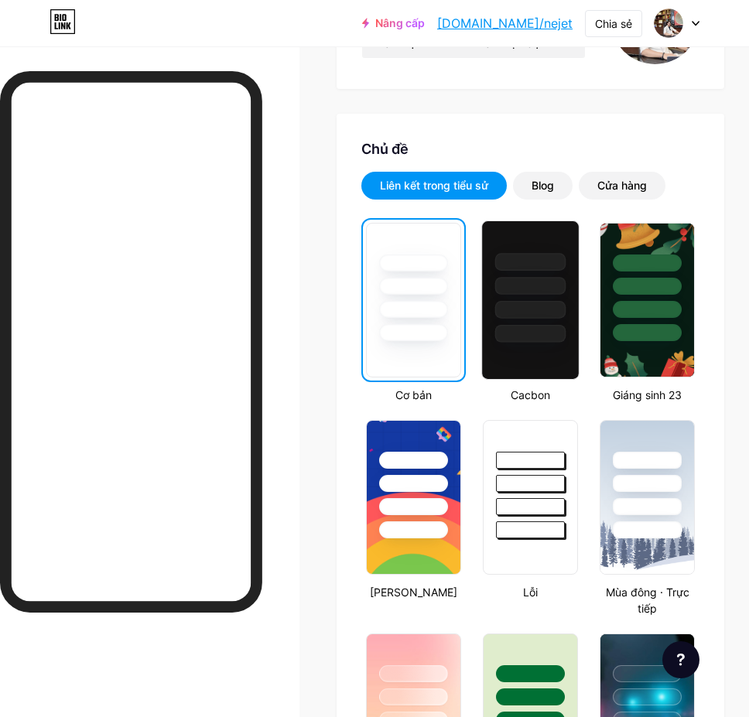
click at [542, 325] on div at bounding box center [530, 334] width 71 height 18
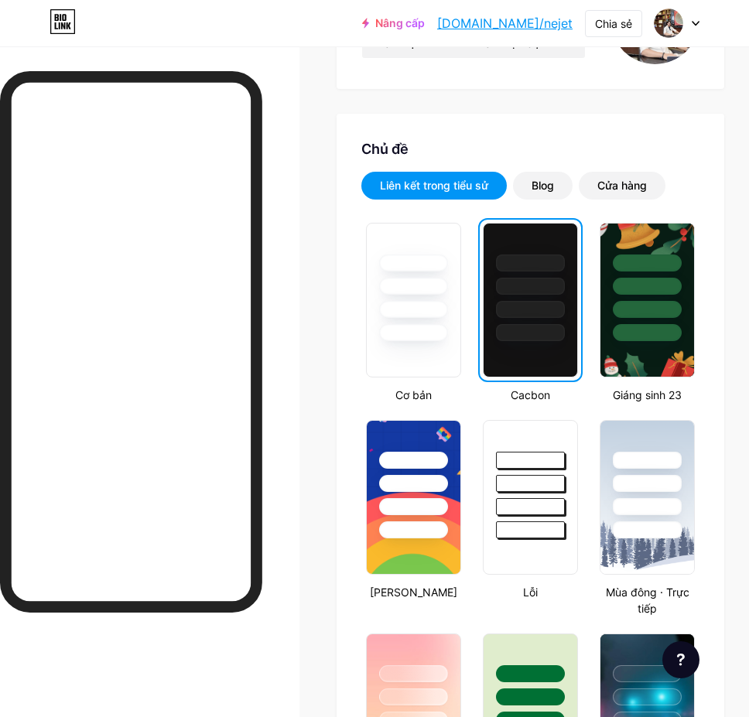
click at [542, 325] on div at bounding box center [530, 332] width 69 height 17
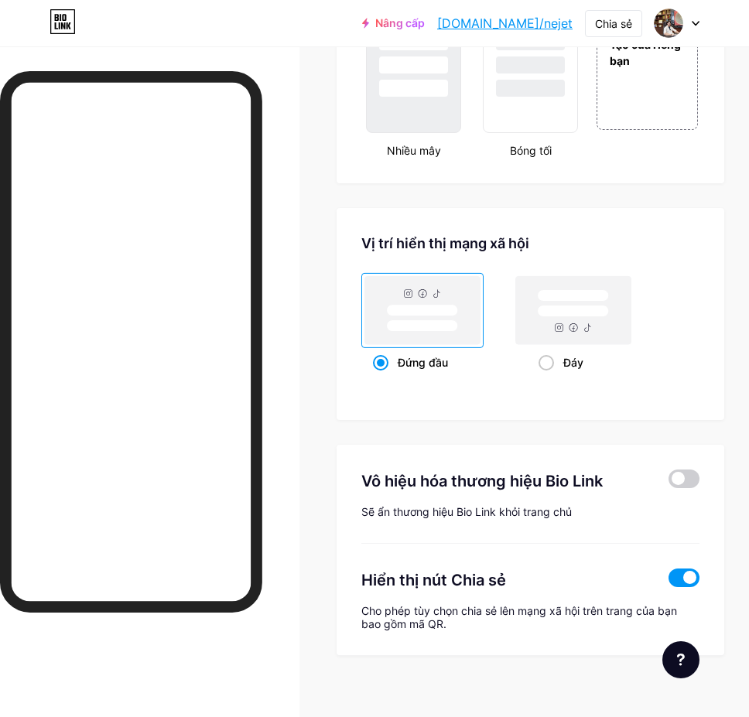
scroll to position [1399, 0]
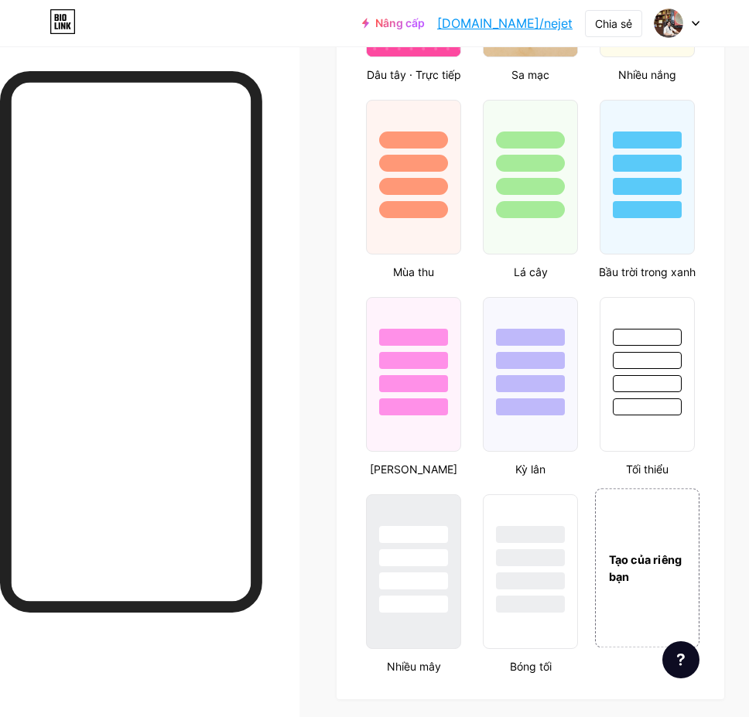
click at [677, 553] on font "Tạo của riêng bạn" at bounding box center [645, 568] width 73 height 30
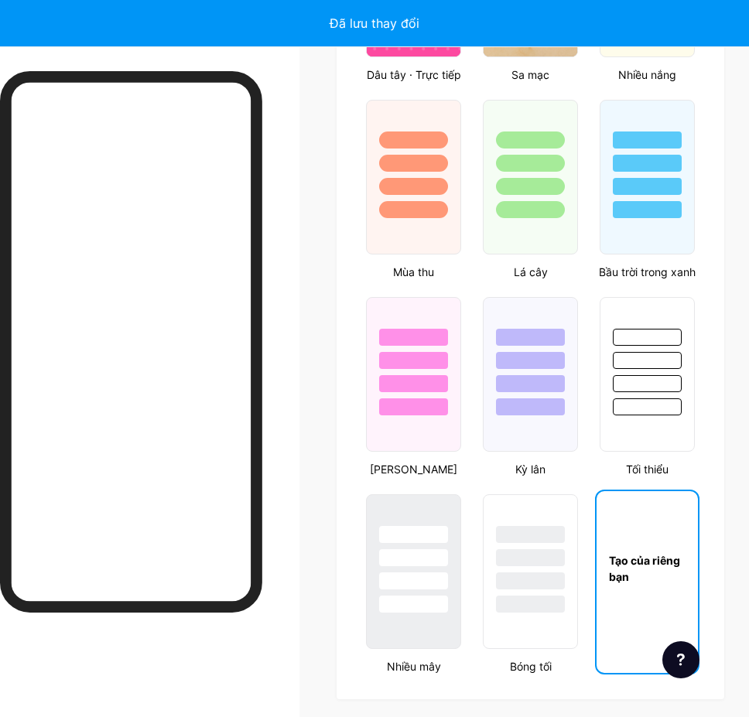
click at [677, 547] on div "Tạo của riêng bạn" at bounding box center [646, 568] width 101 height 155
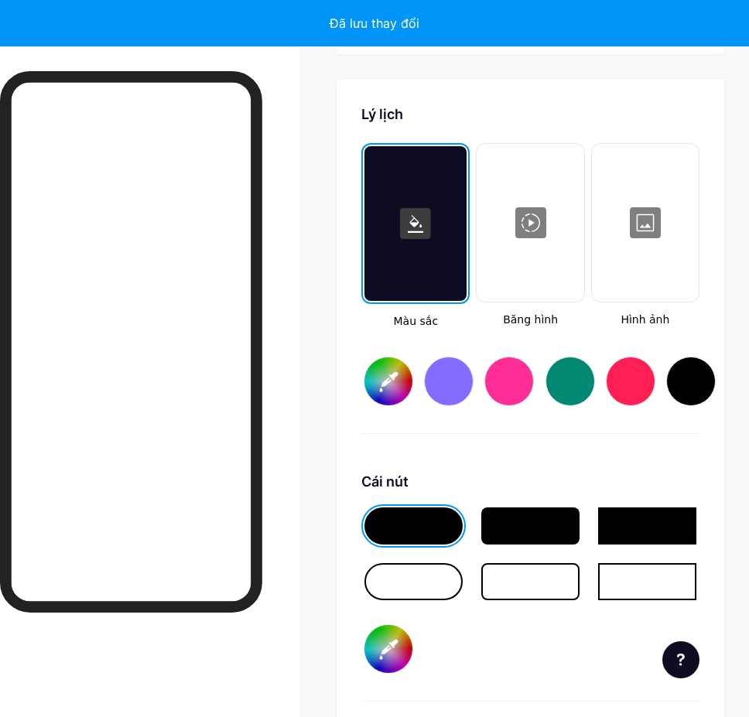
scroll to position [2045, 0]
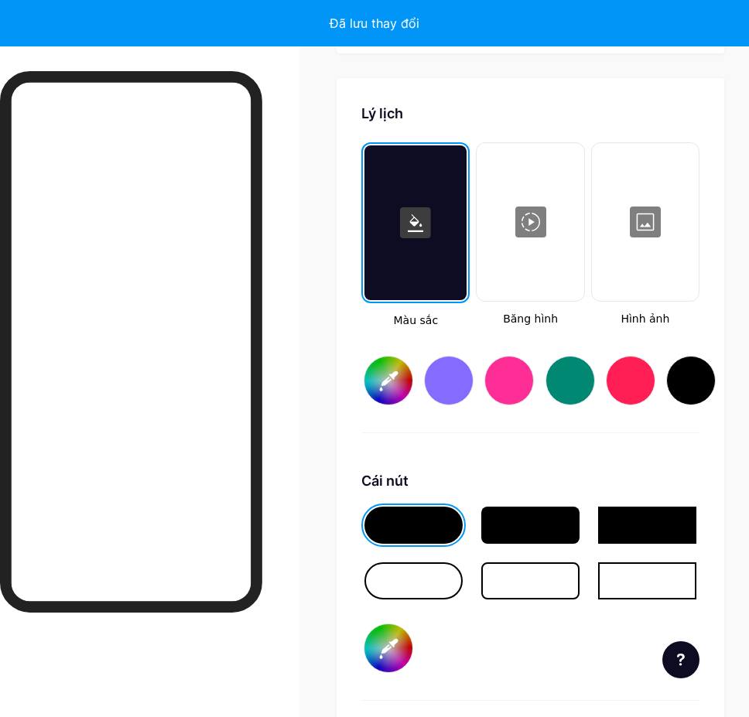
type input "#ffffff"
type input "#000000"
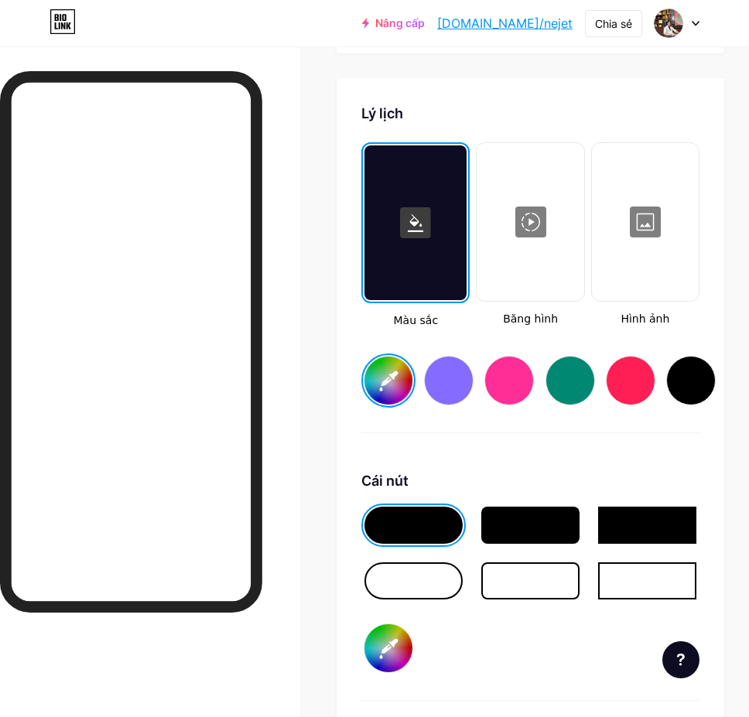
type input "#ffffff"
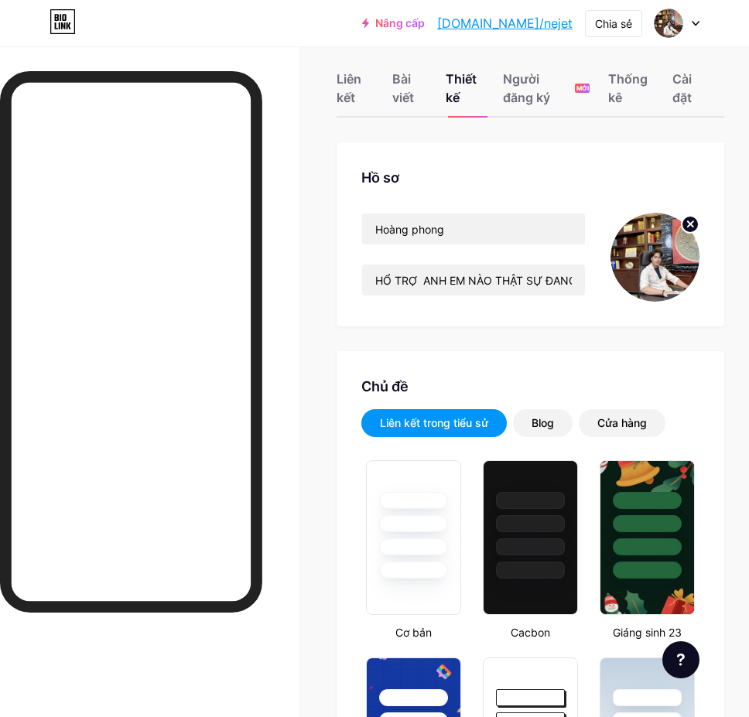
scroll to position [0, 0]
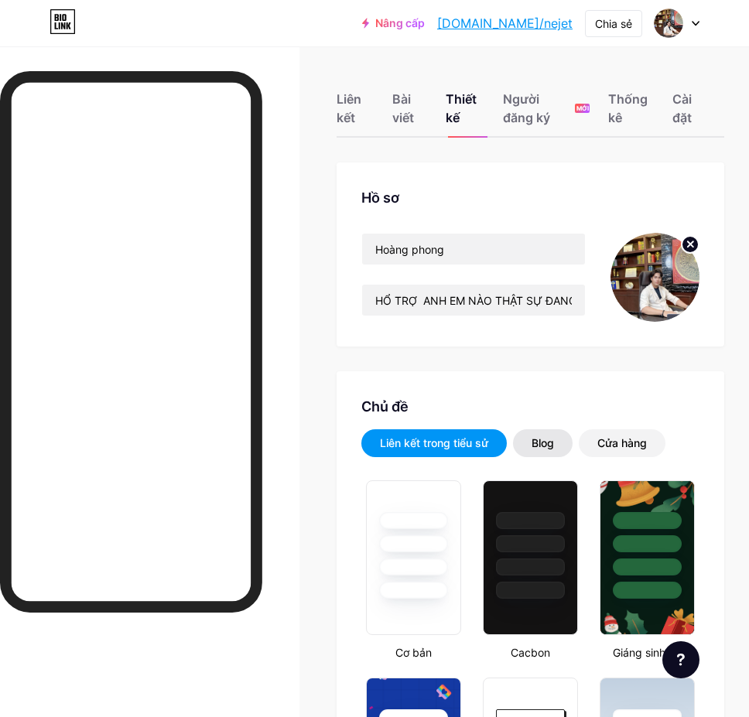
click at [554, 447] on font "Blog" at bounding box center [542, 442] width 22 height 13
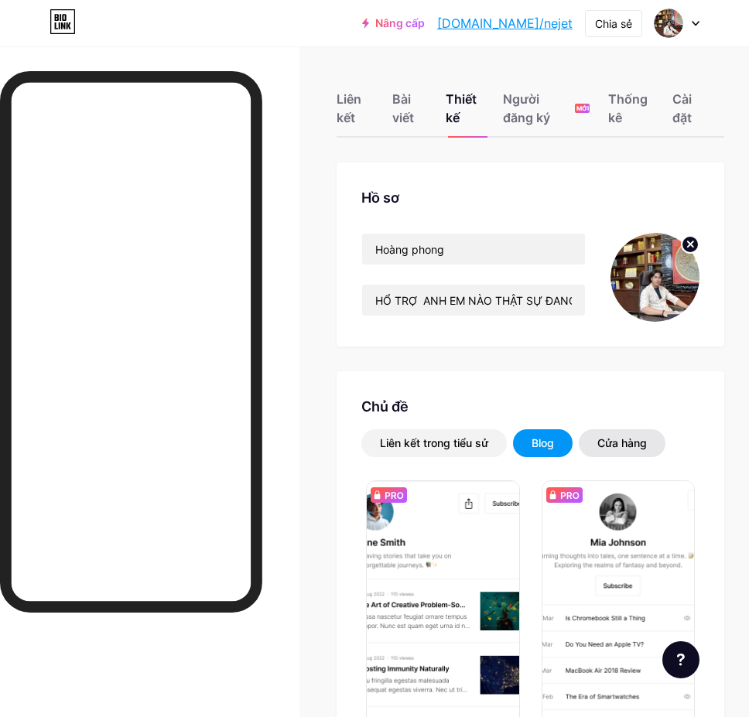
click at [623, 432] on div "Cửa hàng" at bounding box center [621, 443] width 87 height 28
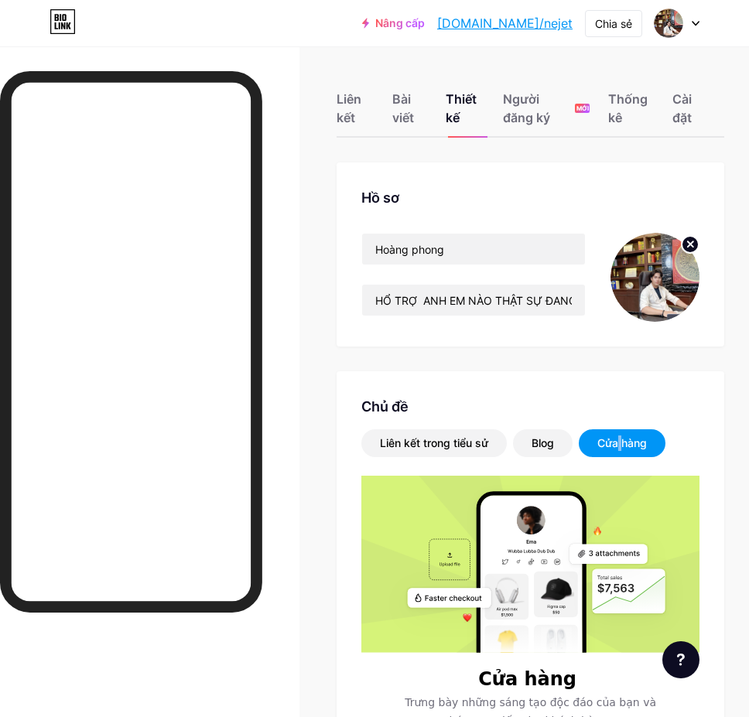
click at [627, 436] on font "Cửa hàng" at bounding box center [621, 442] width 49 height 13
click at [408, 435] on div "Liên kết trong tiểu sử" at bounding box center [433, 443] width 145 height 28
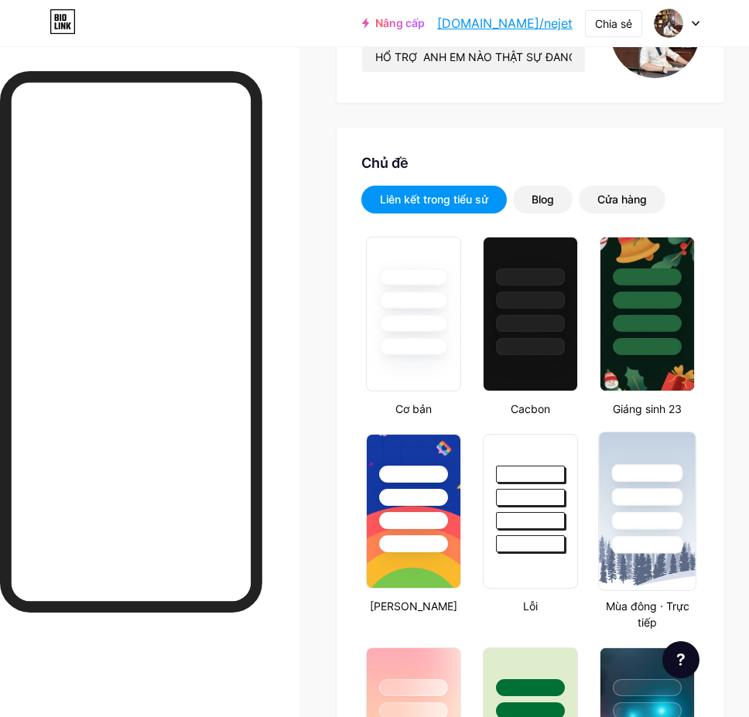
scroll to position [258, 0]
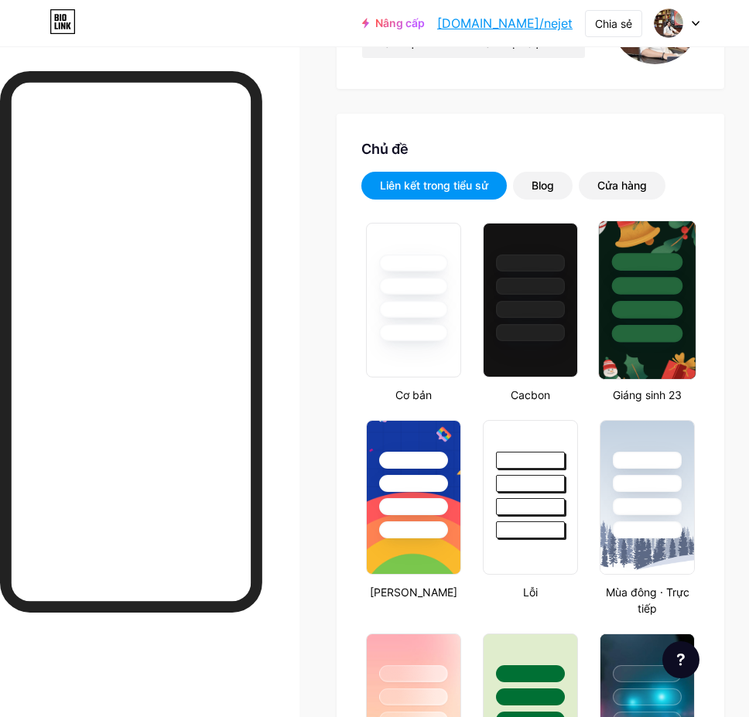
click at [630, 289] on div at bounding box center [647, 286] width 71 height 18
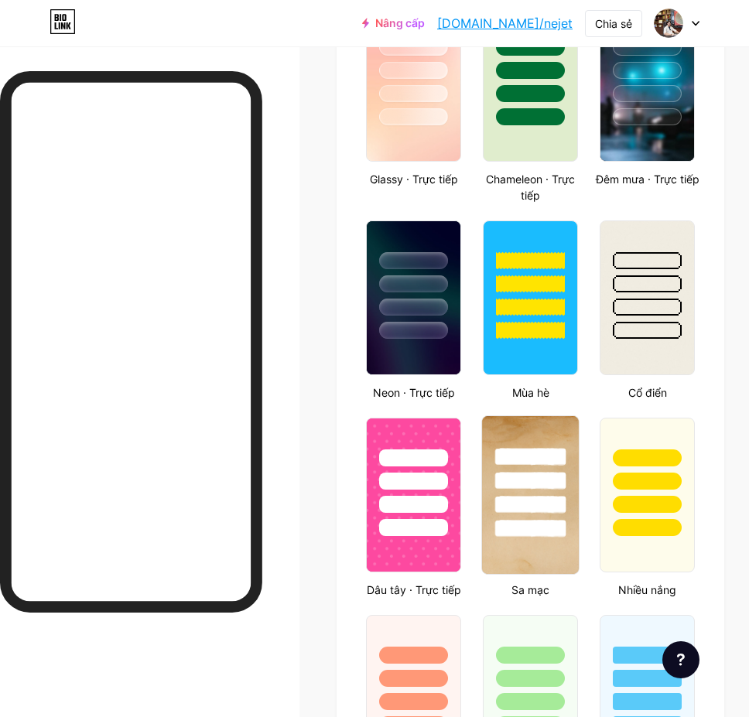
scroll to position [1399, 0]
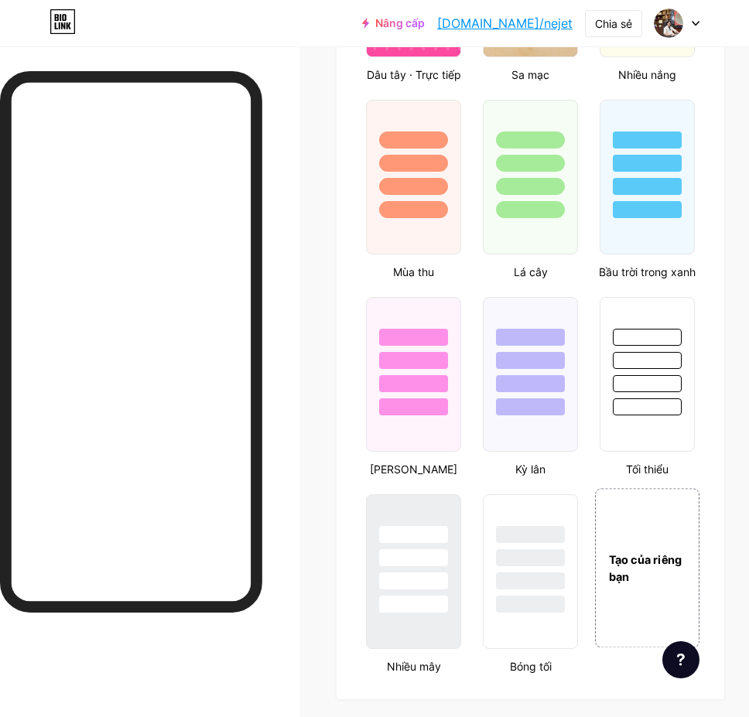
click at [674, 553] on font "Tạo của riêng bạn" at bounding box center [645, 568] width 73 height 30
click at [674, 554] on font "Tạo của riêng bạn" at bounding box center [644, 568] width 71 height 29
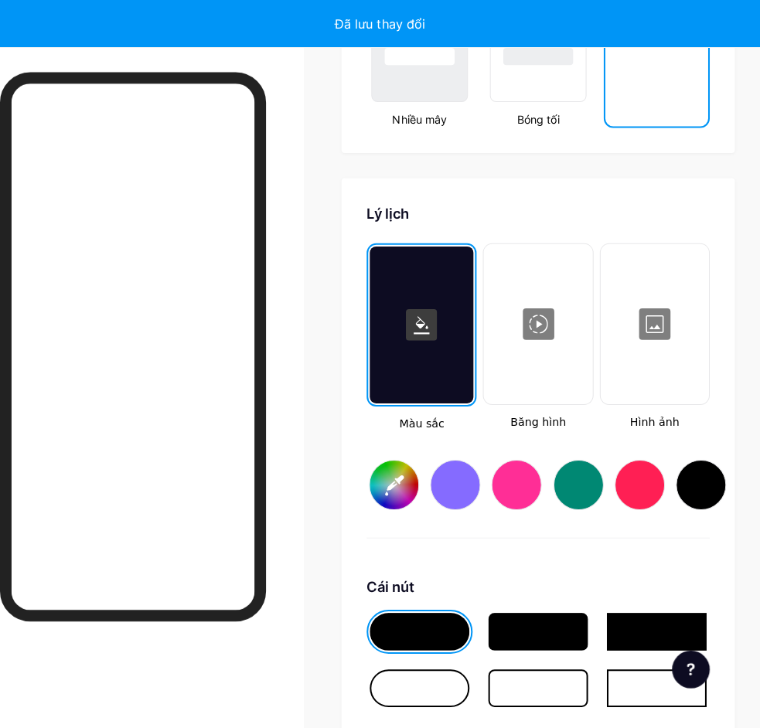
scroll to position [2045, 0]
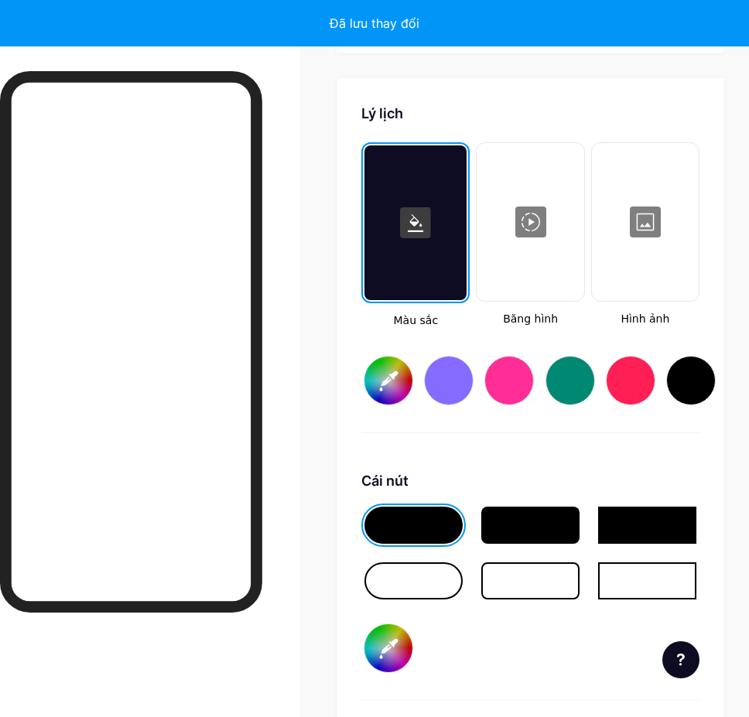
type input "#ffffff"
type input "#000000"
click at [465, 356] on div at bounding box center [448, 380] width 49 height 49
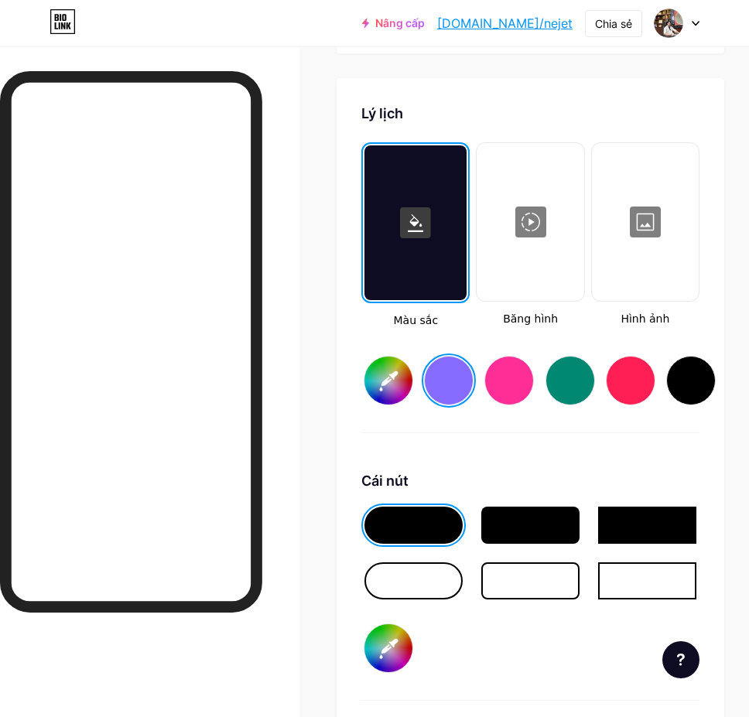
click at [465, 356] on div at bounding box center [448, 380] width 49 height 49
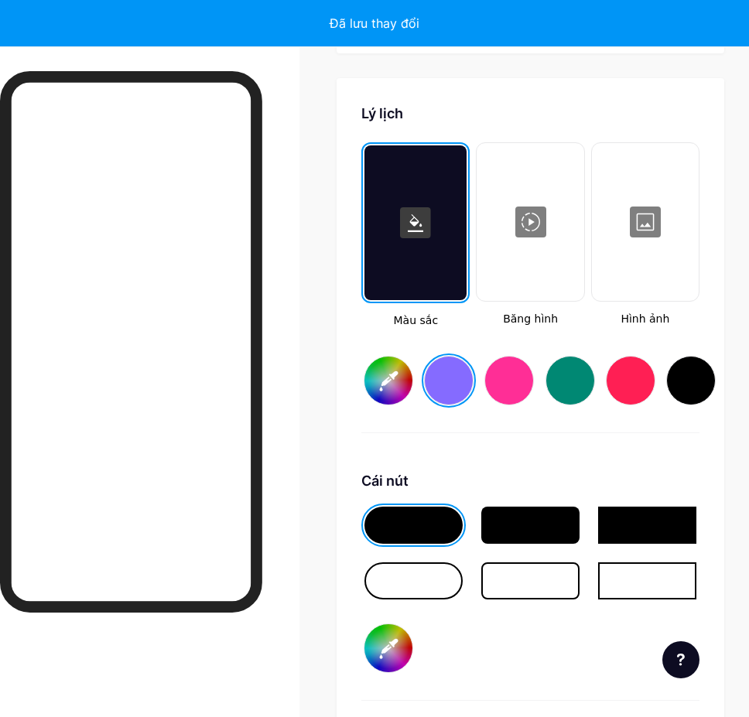
click at [557, 213] on div at bounding box center [530, 222] width 104 height 155
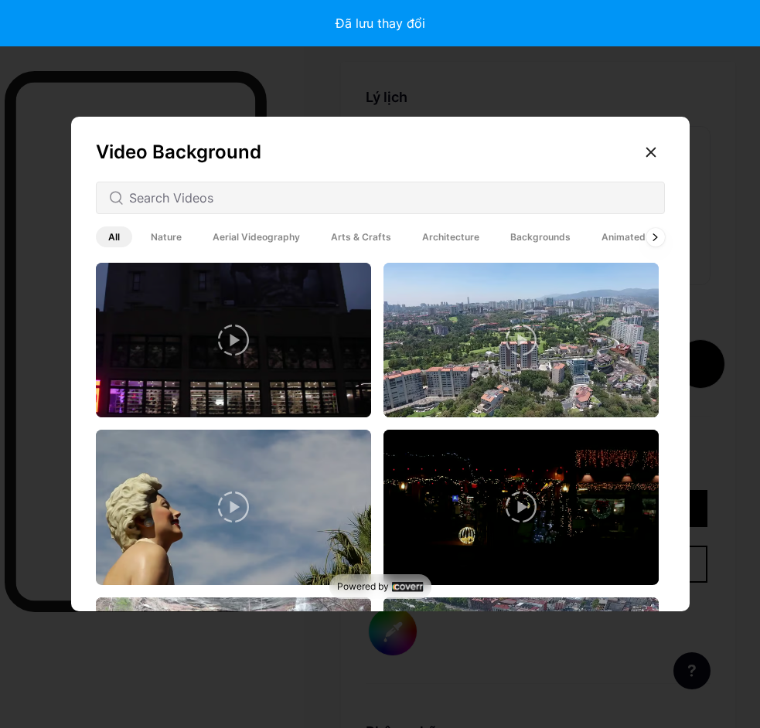
type input "#856bff"
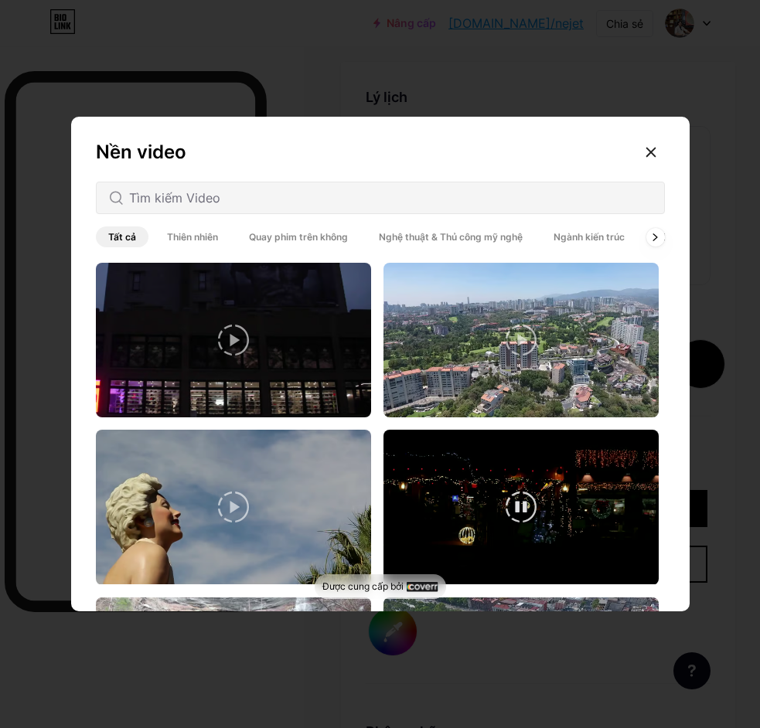
click at [524, 452] on video at bounding box center [521, 507] width 275 height 155
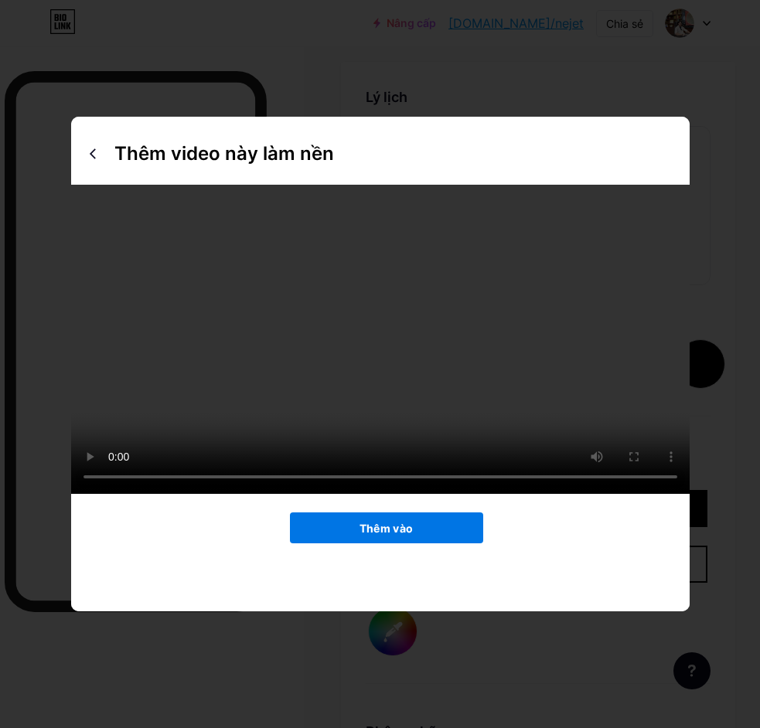
click at [438, 531] on button "Thêm vào" at bounding box center [386, 528] width 193 height 31
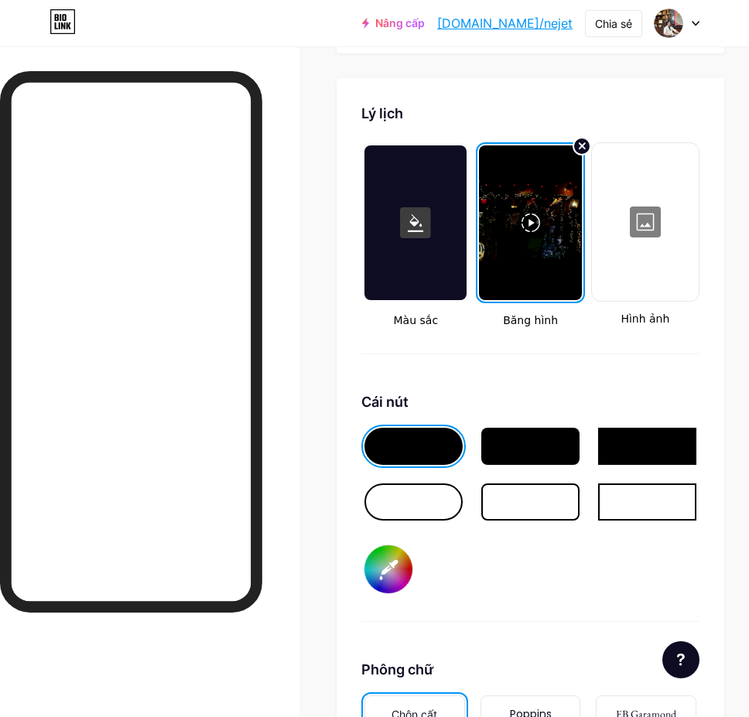
click at [540, 210] on div at bounding box center [530, 222] width 102 height 155
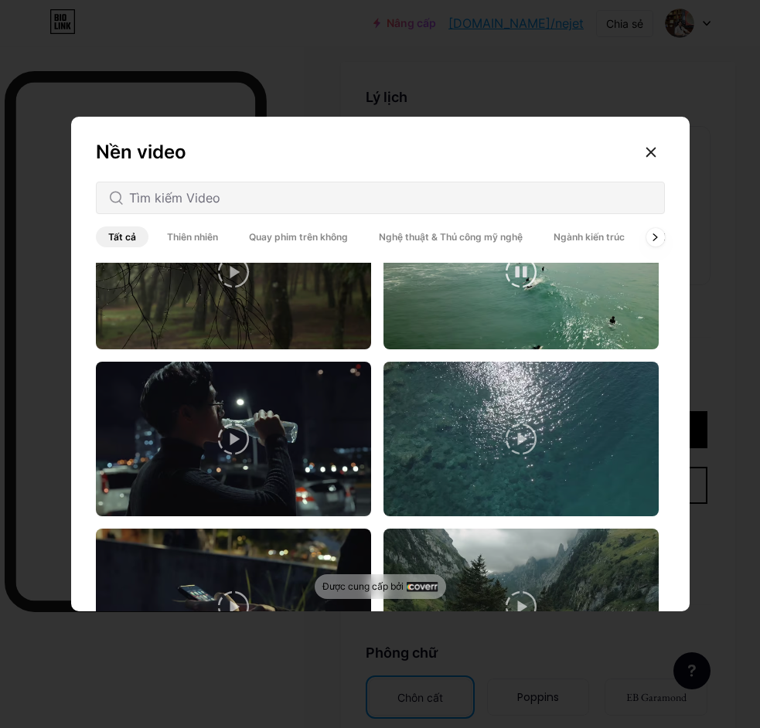
scroll to position [3792, 0]
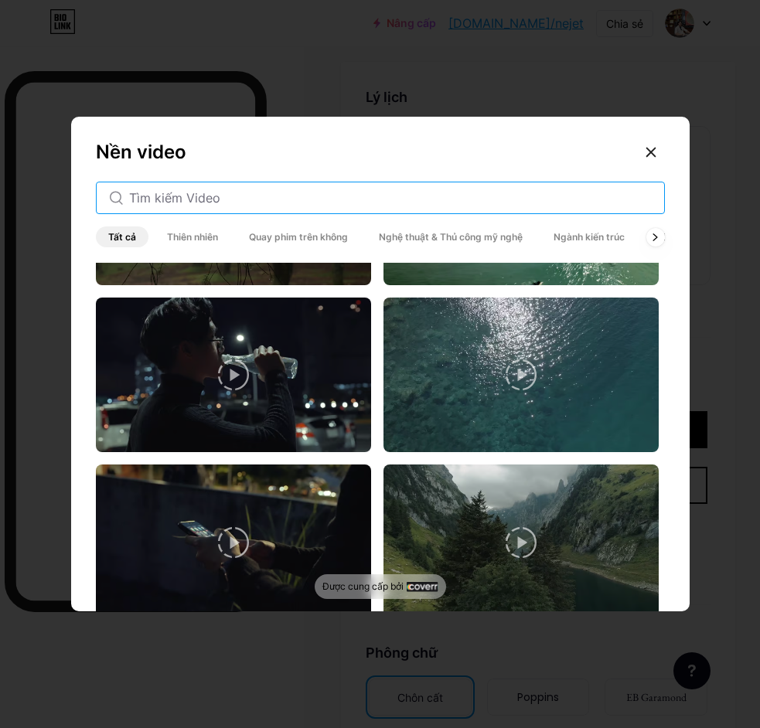
click at [204, 203] on input "text" at bounding box center [390, 198] width 523 height 19
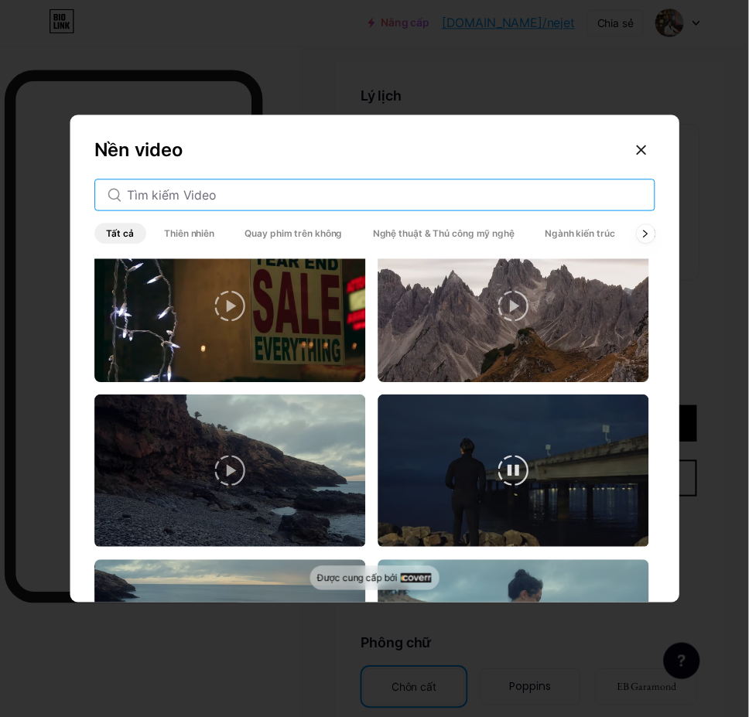
scroll to position [183, 0]
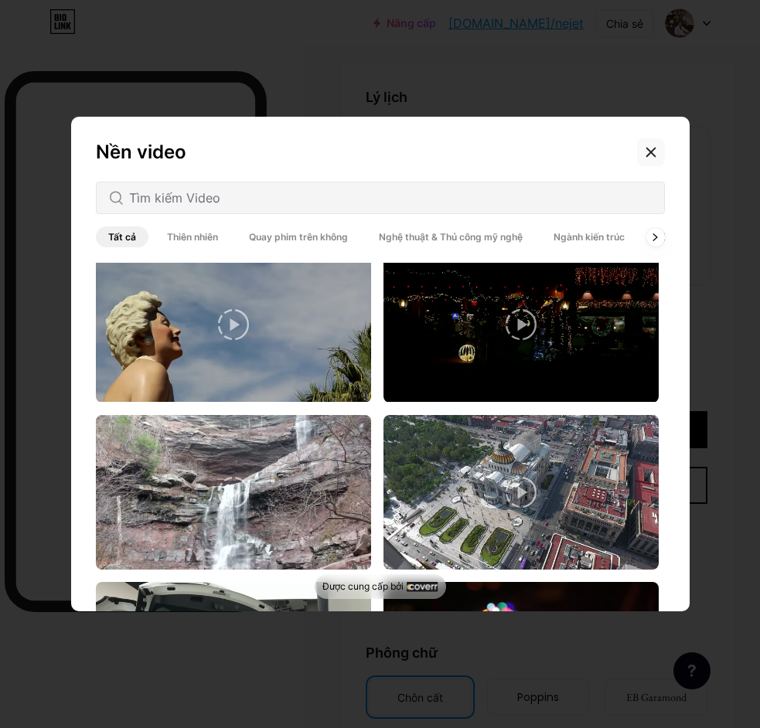
click at [648, 156] on icon at bounding box center [651, 152] width 9 height 9
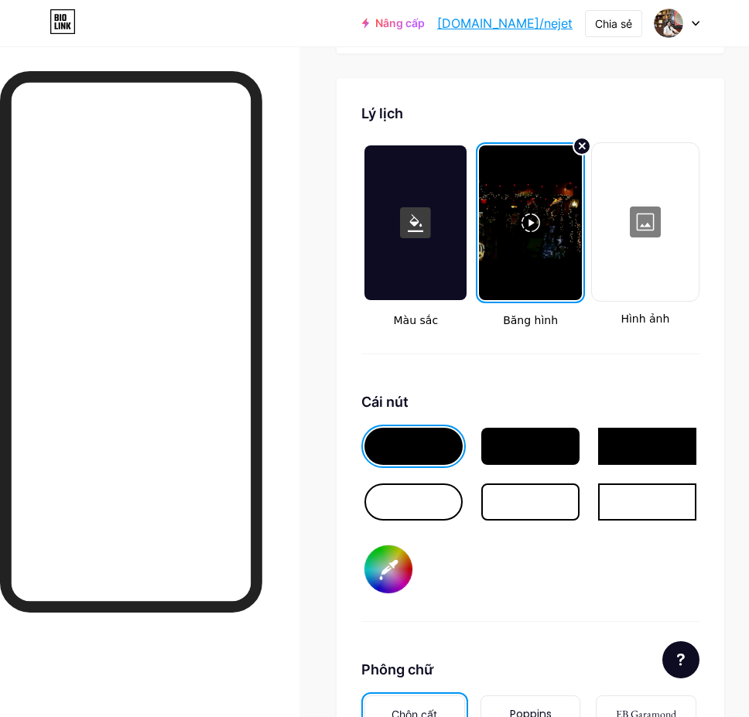
click at [518, 429] on div at bounding box center [530, 446] width 98 height 37
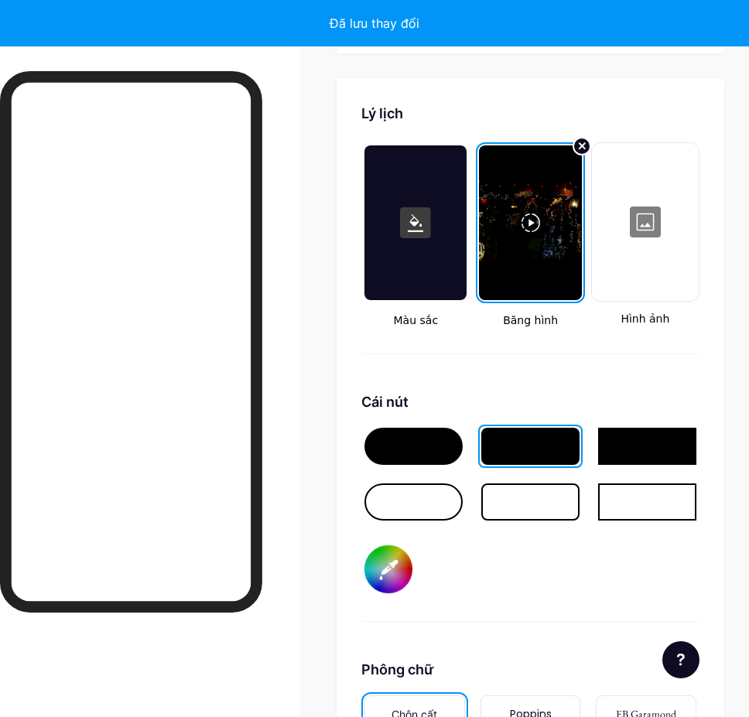
click at [435, 434] on div at bounding box center [413, 446] width 98 height 37
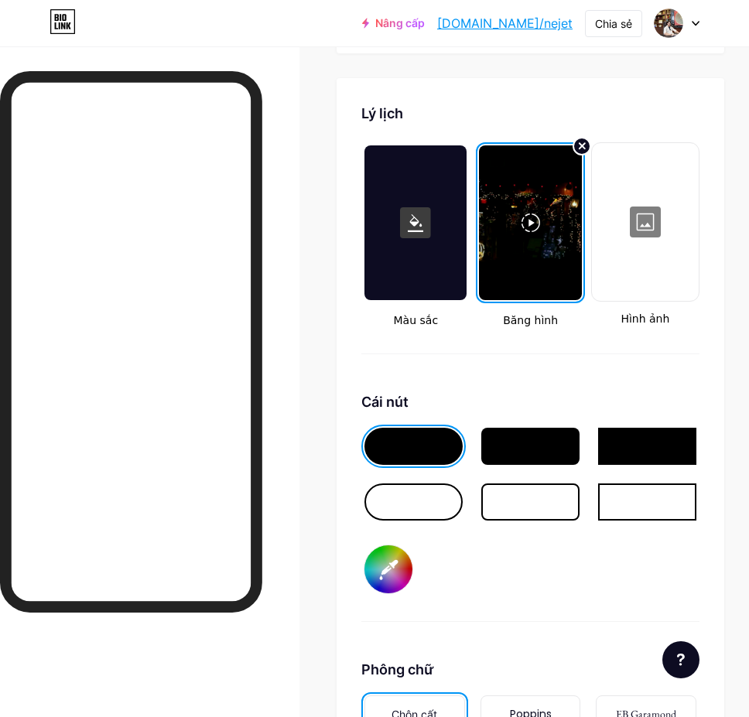
click at [425, 483] on div at bounding box center [413, 501] width 98 height 37
click at [521, 437] on div at bounding box center [530, 446] width 98 height 37
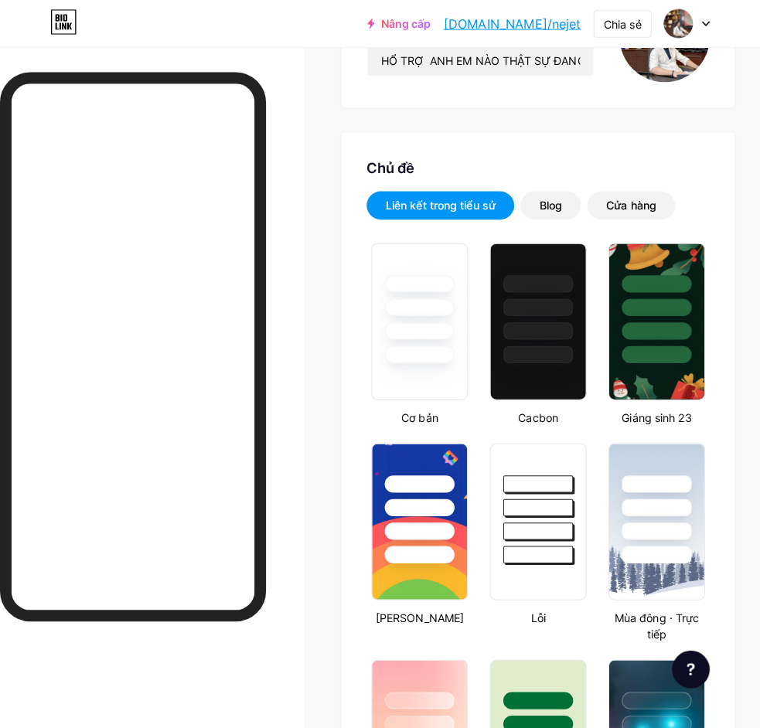
scroll to position [0, 0]
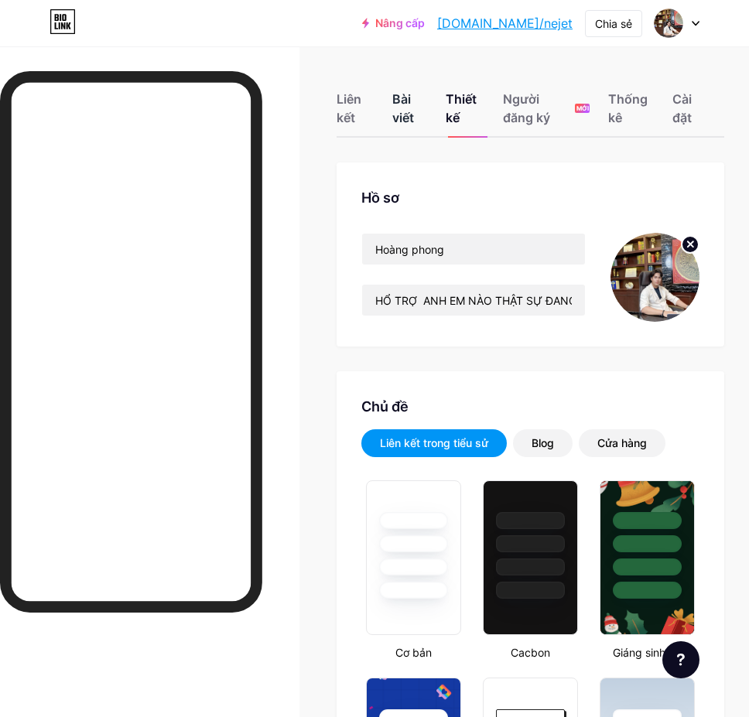
click at [415, 131] on div "Bài viết" at bounding box center [409, 113] width 35 height 46
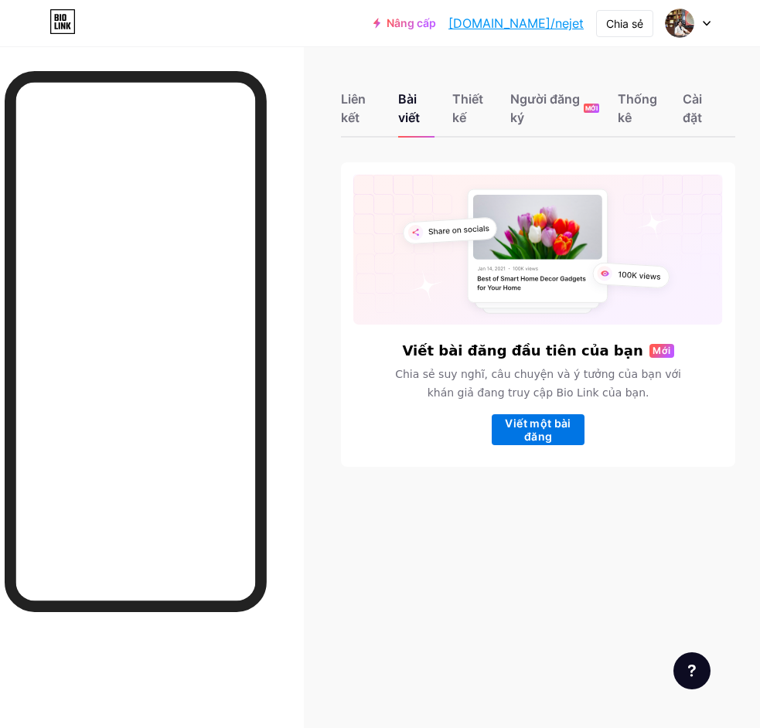
click at [558, 432] on font "Viết một bài đăng" at bounding box center [538, 430] width 93 height 26
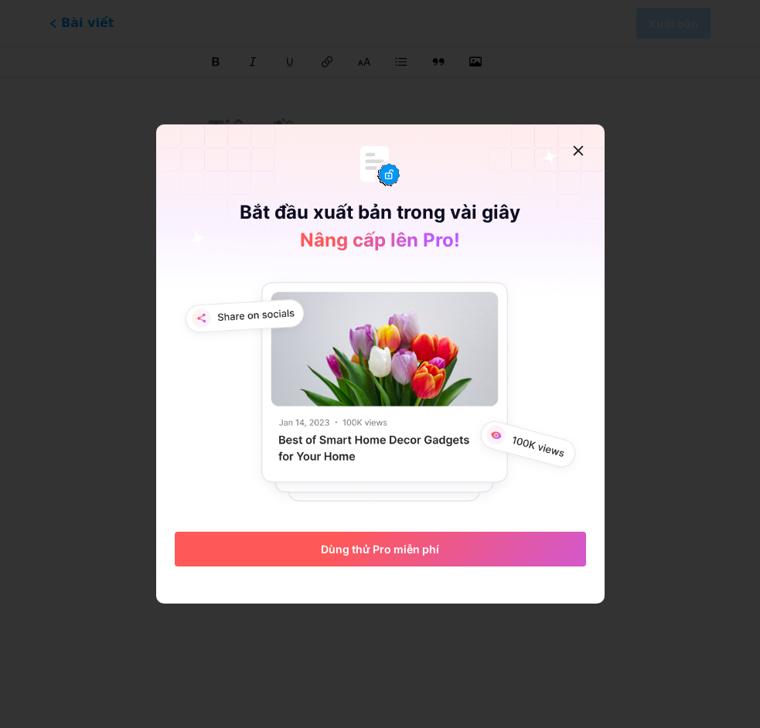
click at [477, 556] on button "Dùng thử Pro miễn phí" at bounding box center [380, 549] width 411 height 35
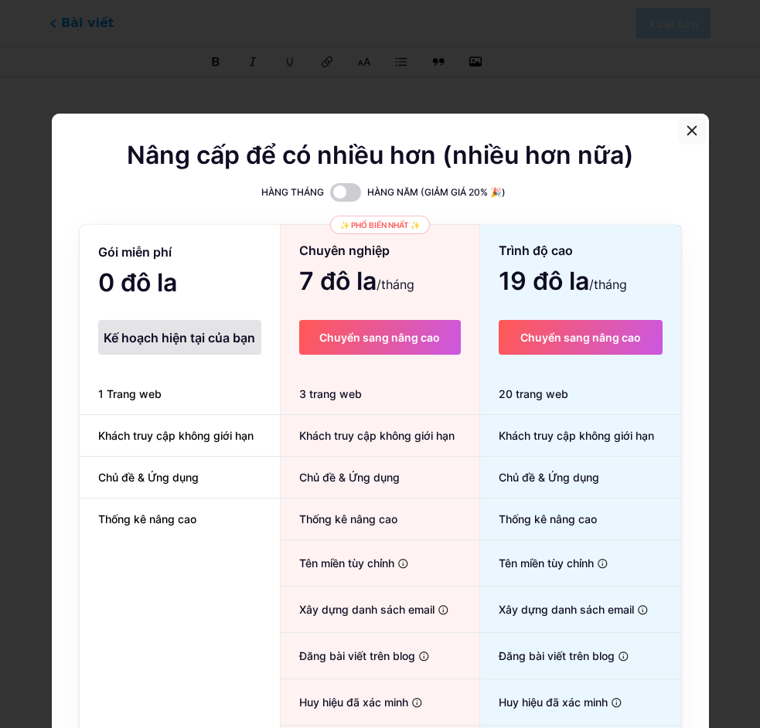
click at [684, 141] on div at bounding box center [692, 131] width 28 height 28
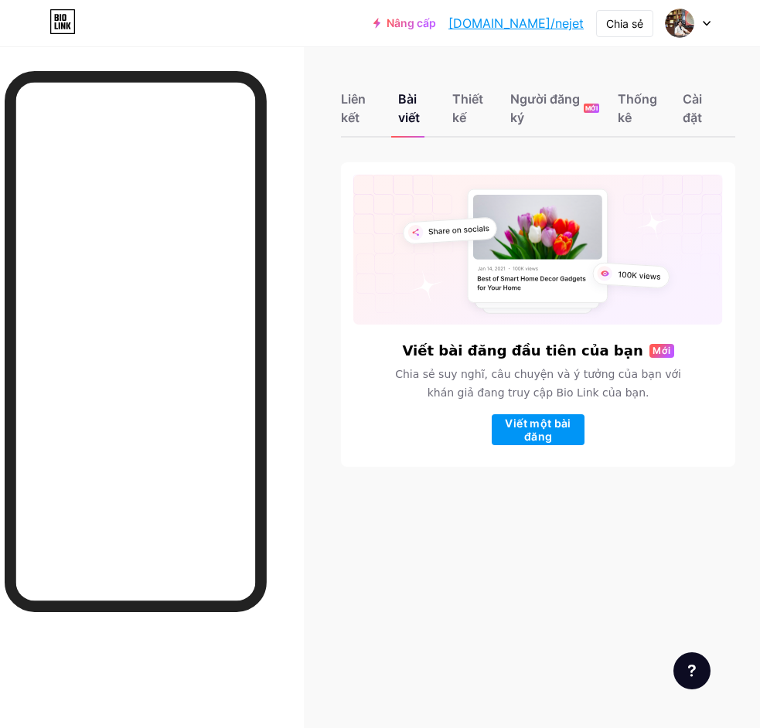
click at [381, 316] on rect at bounding box center [538, 250] width 370 height 150
click at [694, 103] on font "Cài đặt" at bounding box center [692, 108] width 19 height 34
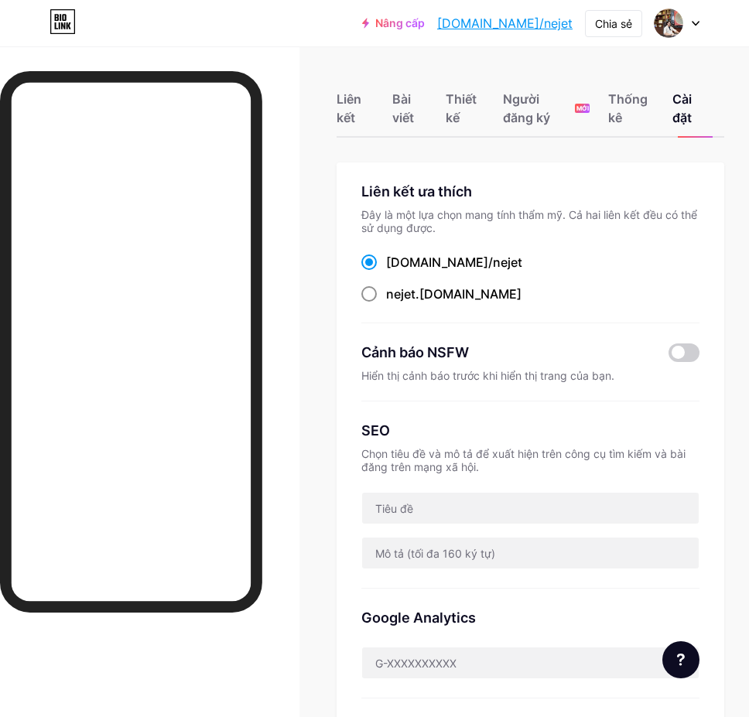
drag, startPoint x: 378, startPoint y: 312, endPoint x: 391, endPoint y: 304, distance: 15.7
click at [384, 309] on div "Liên kết ưa thích Đây là một lựa chọn mang tính thẩm mỹ. Cả hai liên kết đều có…" at bounding box center [530, 252] width 338 height 142
click at [391, 304] on input "nejet .[DOMAIN_NAME]" at bounding box center [391, 308] width 10 height 10
radio input "true"
click at [699, 353] on span at bounding box center [683, 352] width 31 height 19
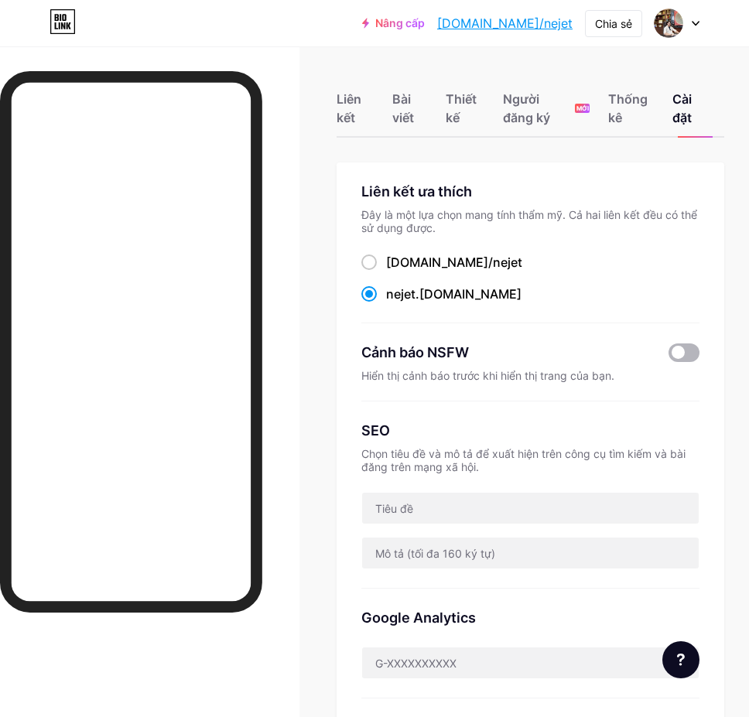
click at [668, 357] on input "checkbox" at bounding box center [668, 357] width 0 height 0
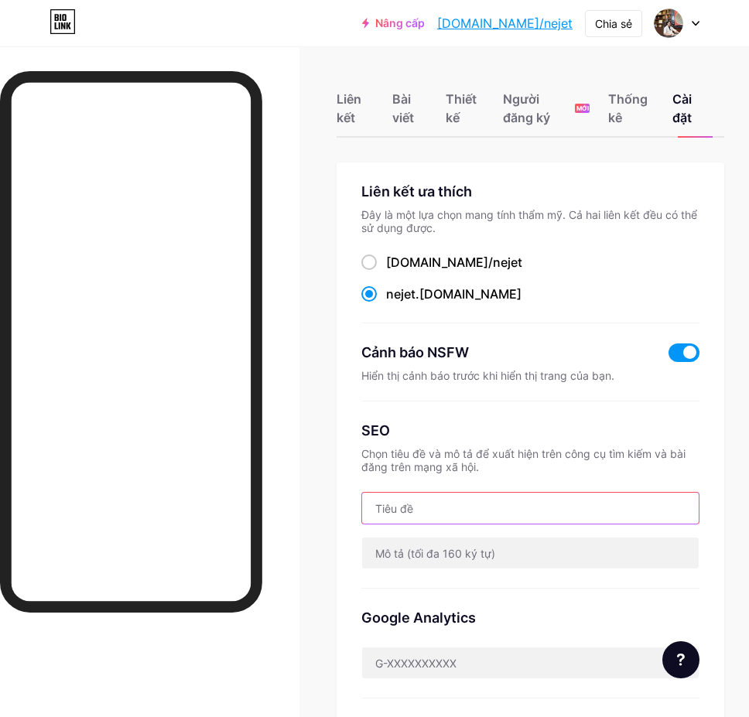
click at [450, 513] on input "text" at bounding box center [530, 508] width 336 height 31
click at [468, 498] on input "text" at bounding box center [530, 508] width 336 height 31
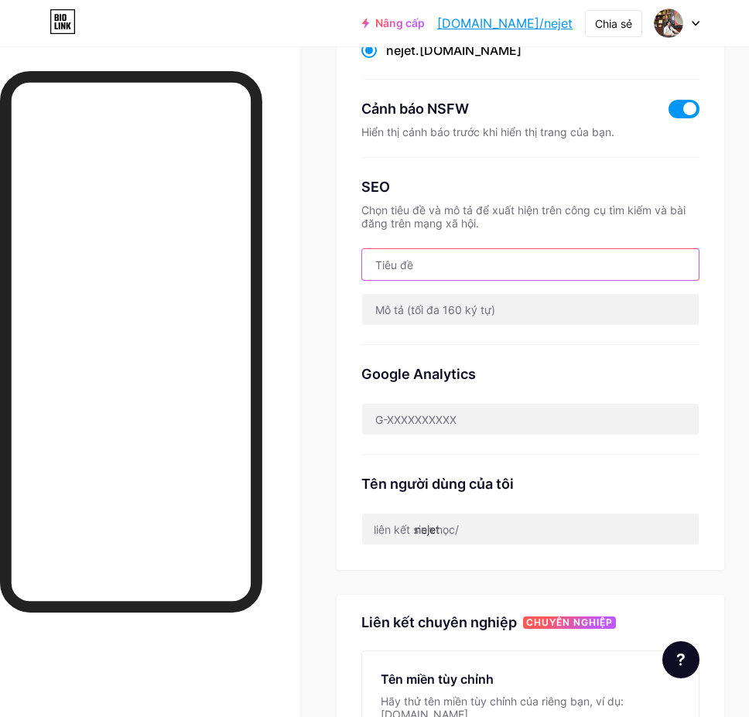
scroll to position [258, 0]
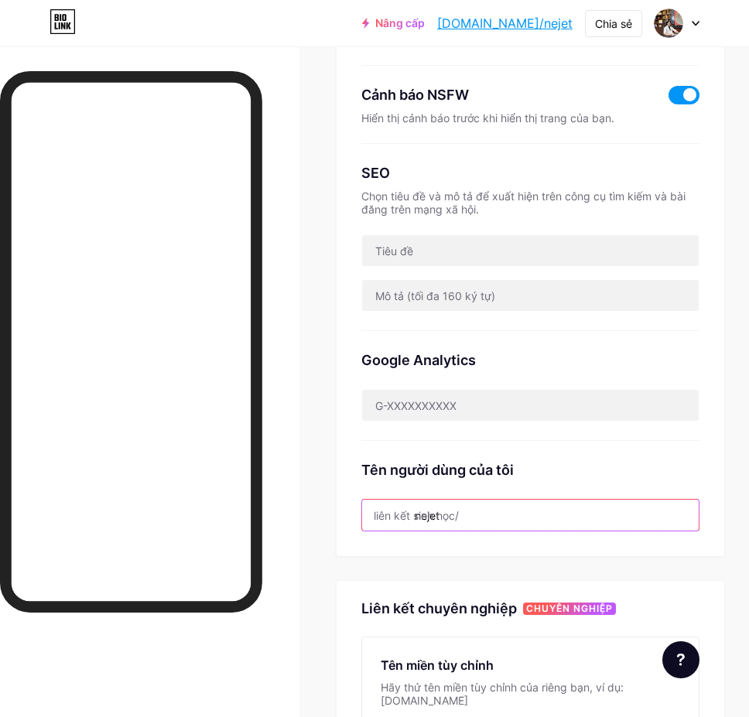
click at [499, 501] on input "nejet" at bounding box center [530, 515] width 336 height 31
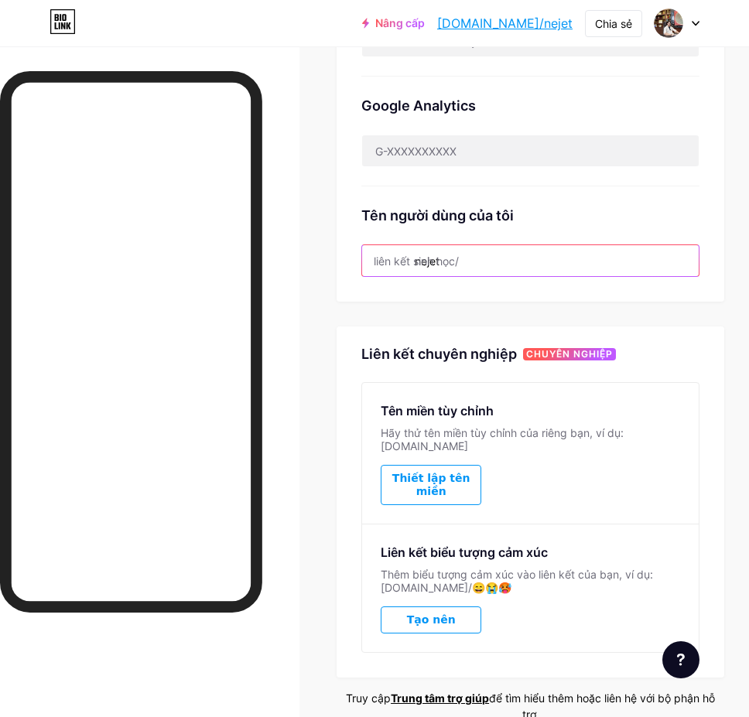
scroll to position [580, 0]
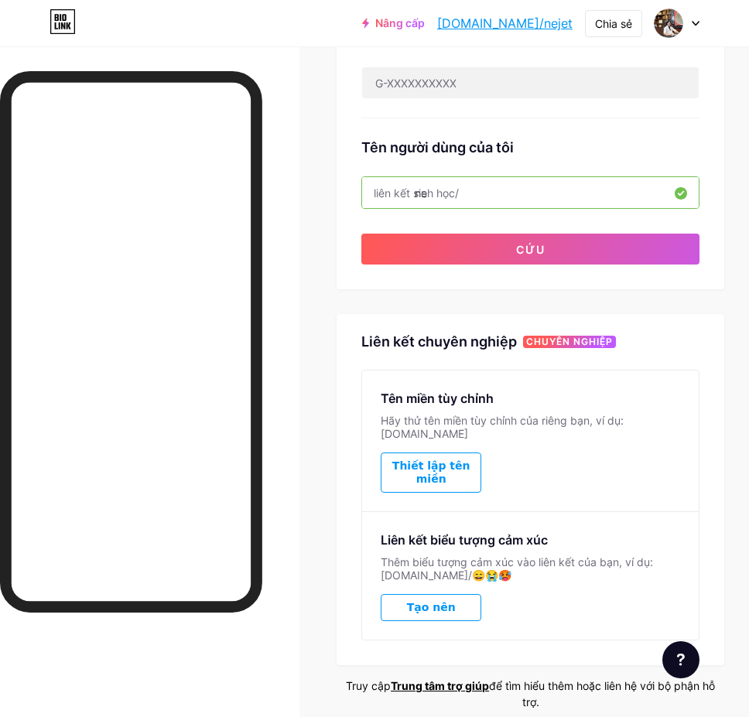
type input "n"
type input "p"
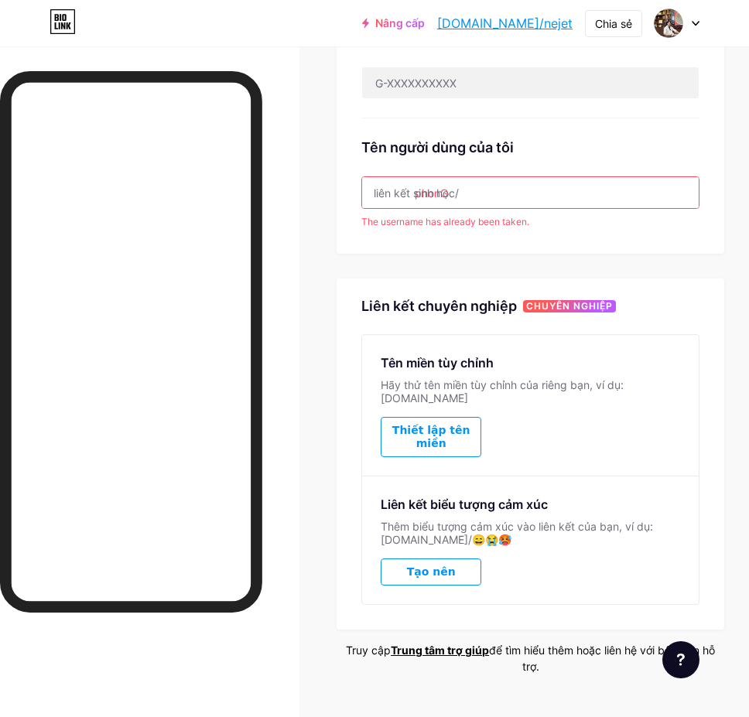
click at [588, 259] on div "Liên kết ưa thích Đây là một lựa chọn mang tính thẩm mỹ. Cả hai liên kết đều có…" at bounding box center [529, 128] width 387 height 1092
click at [533, 193] on input "phonG" at bounding box center [530, 192] width 336 height 31
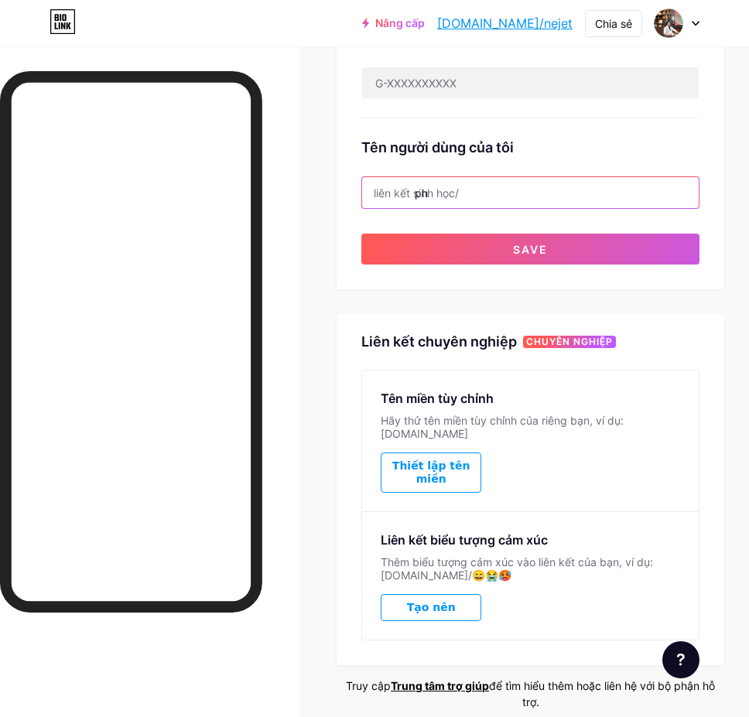
type input "p"
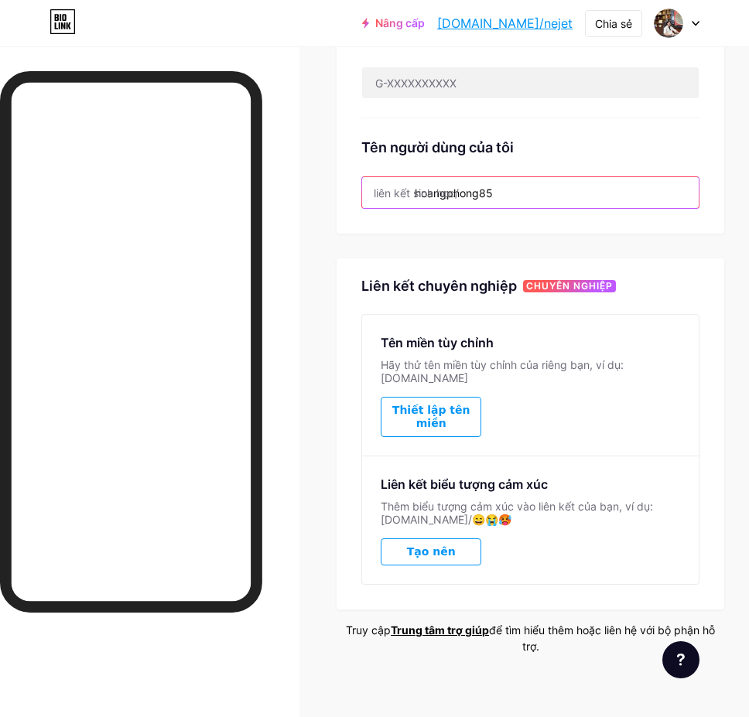
type input "hoangphong85"
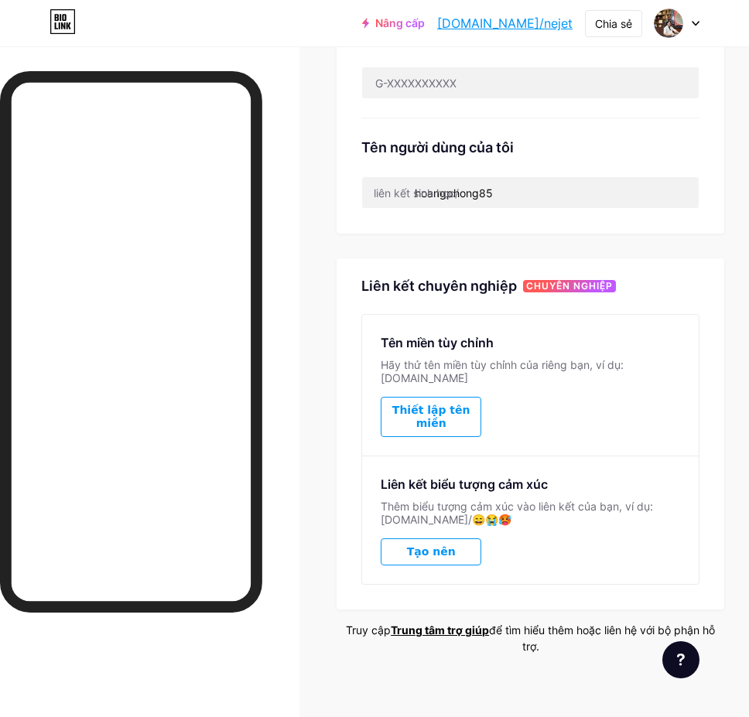
click at [414, 413] on font "Thiết lập tên miền" at bounding box center [431, 417] width 78 height 26
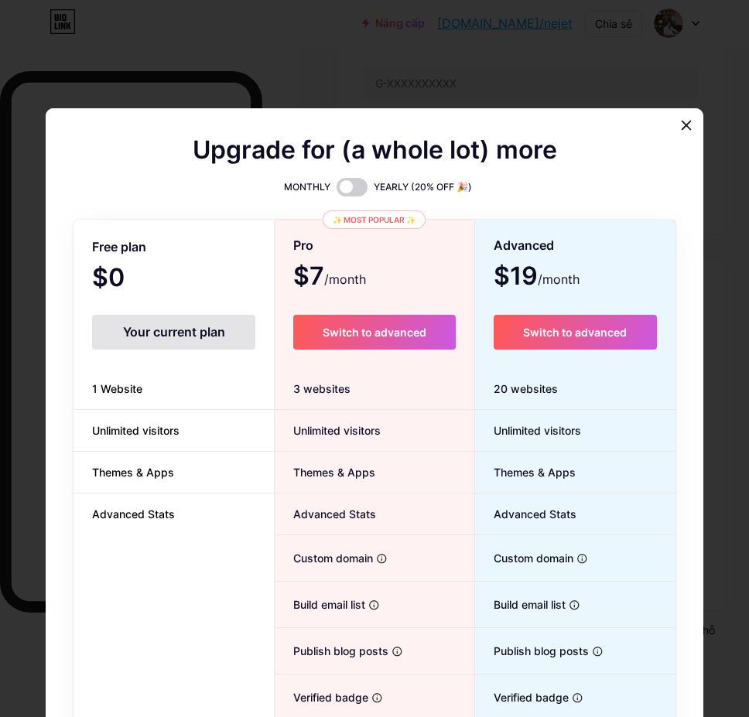
scroll to position [568, 0]
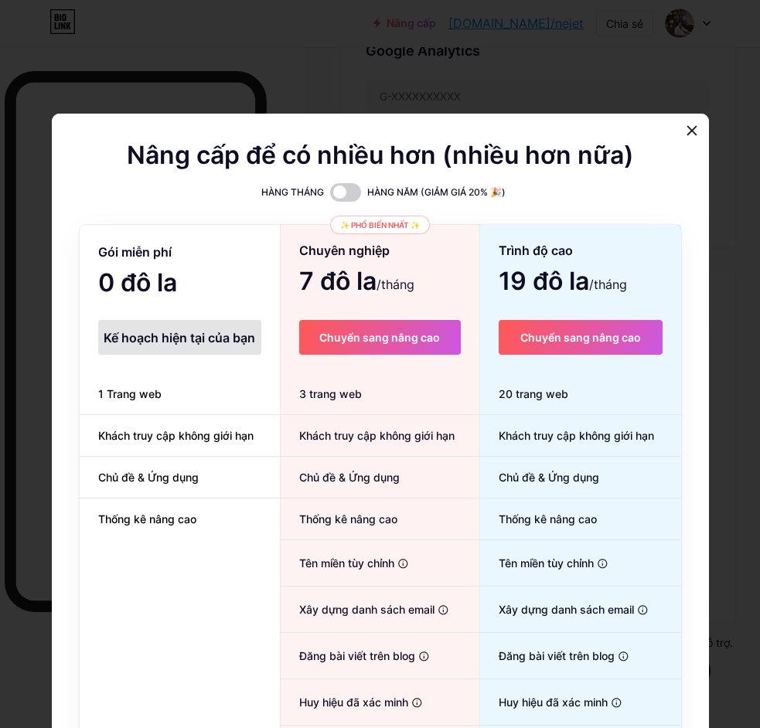
click at [181, 333] on font "Kế hoạch hiện tại của bạn" at bounding box center [180, 337] width 152 height 15
click at [681, 123] on div at bounding box center [692, 131] width 28 height 28
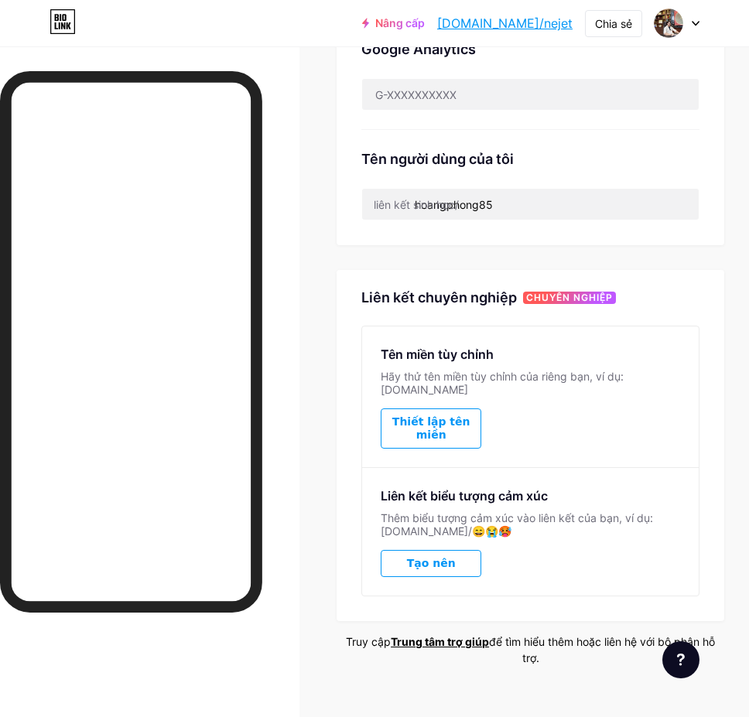
click at [406, 550] on button "Tạo nên" at bounding box center [430, 563] width 101 height 27
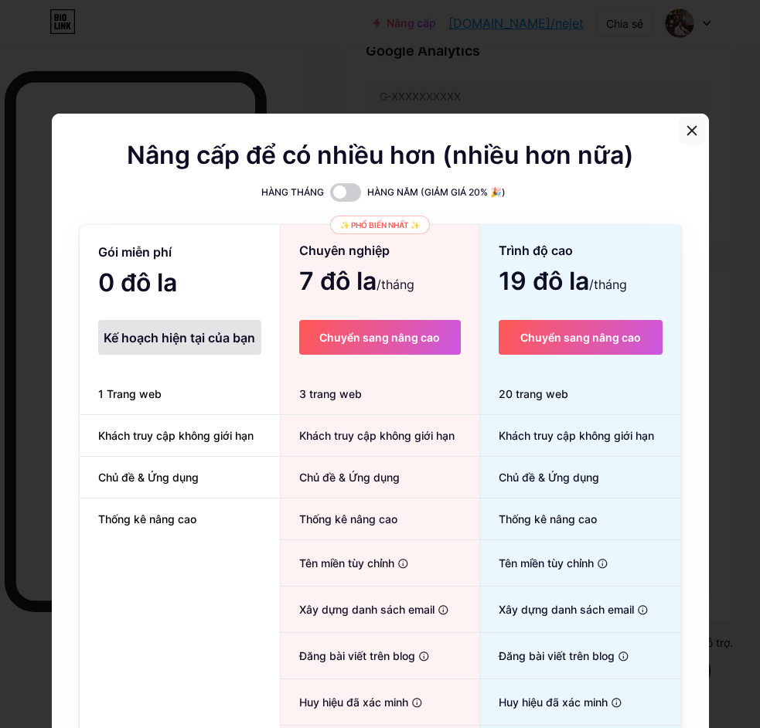
drag, startPoint x: 667, startPoint y: 134, endPoint x: 685, endPoint y: 137, distance: 18.1
click at [676, 137] on div "Nâng cấp để có nhiều hơn (nhiều hơn nữa) HÀNG THÁNG HÀNG NĂM (GIẢM GIÁ 20% 🎉) G…" at bounding box center [380, 457] width 657 height 687
click at [689, 137] on div at bounding box center [692, 131] width 28 height 28
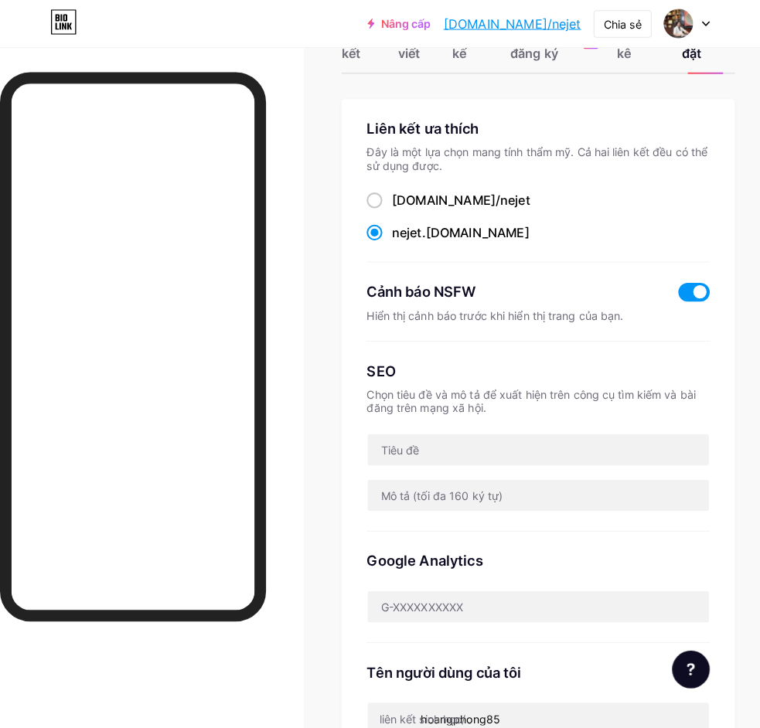
scroll to position [0, 0]
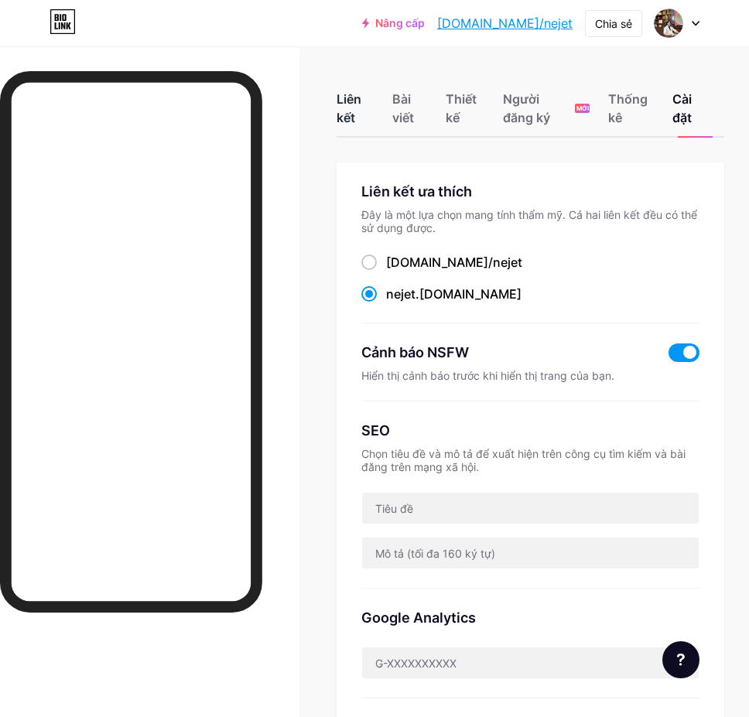
click at [346, 109] on div "Liên kết" at bounding box center [354, 113] width 37 height 46
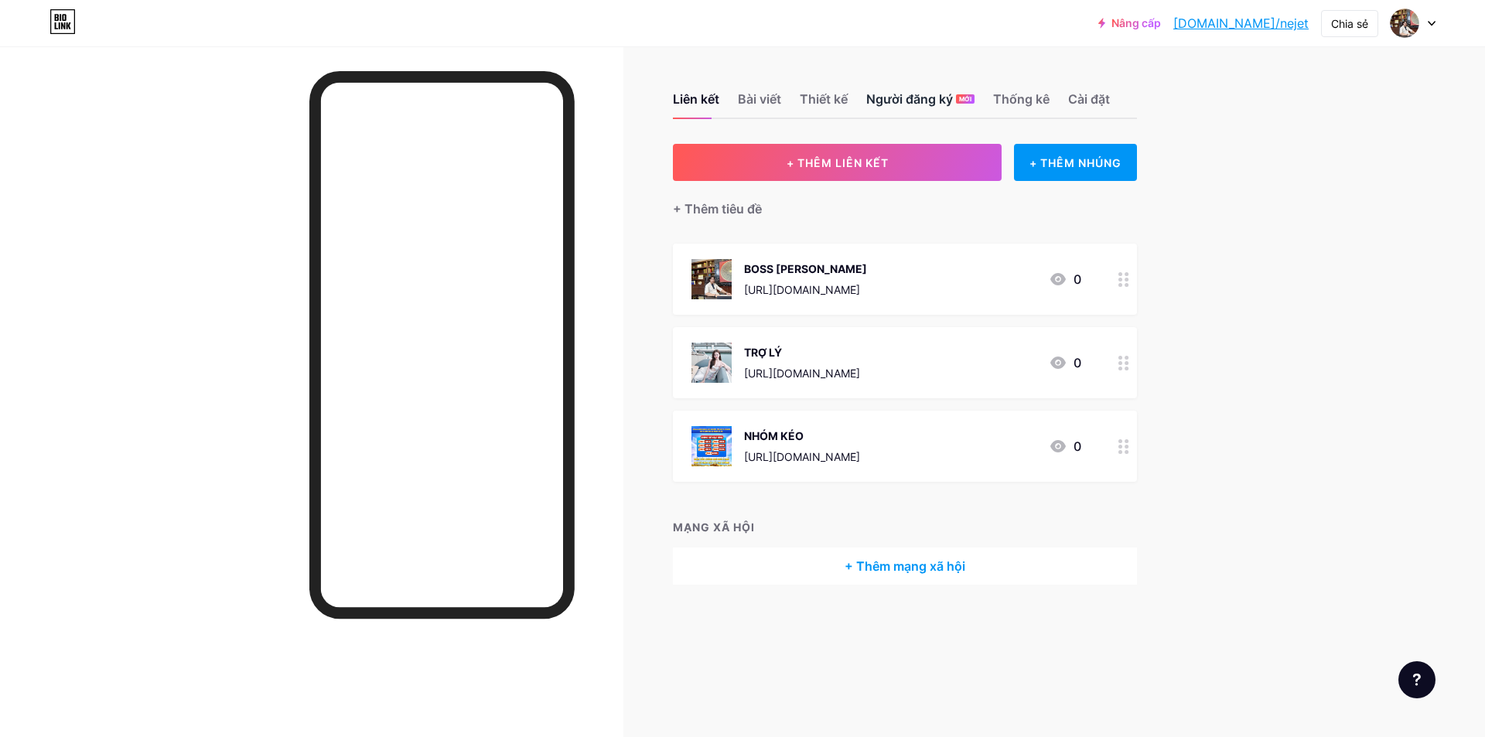
click at [759, 103] on font "Người đăng ký" at bounding box center [909, 98] width 87 height 15
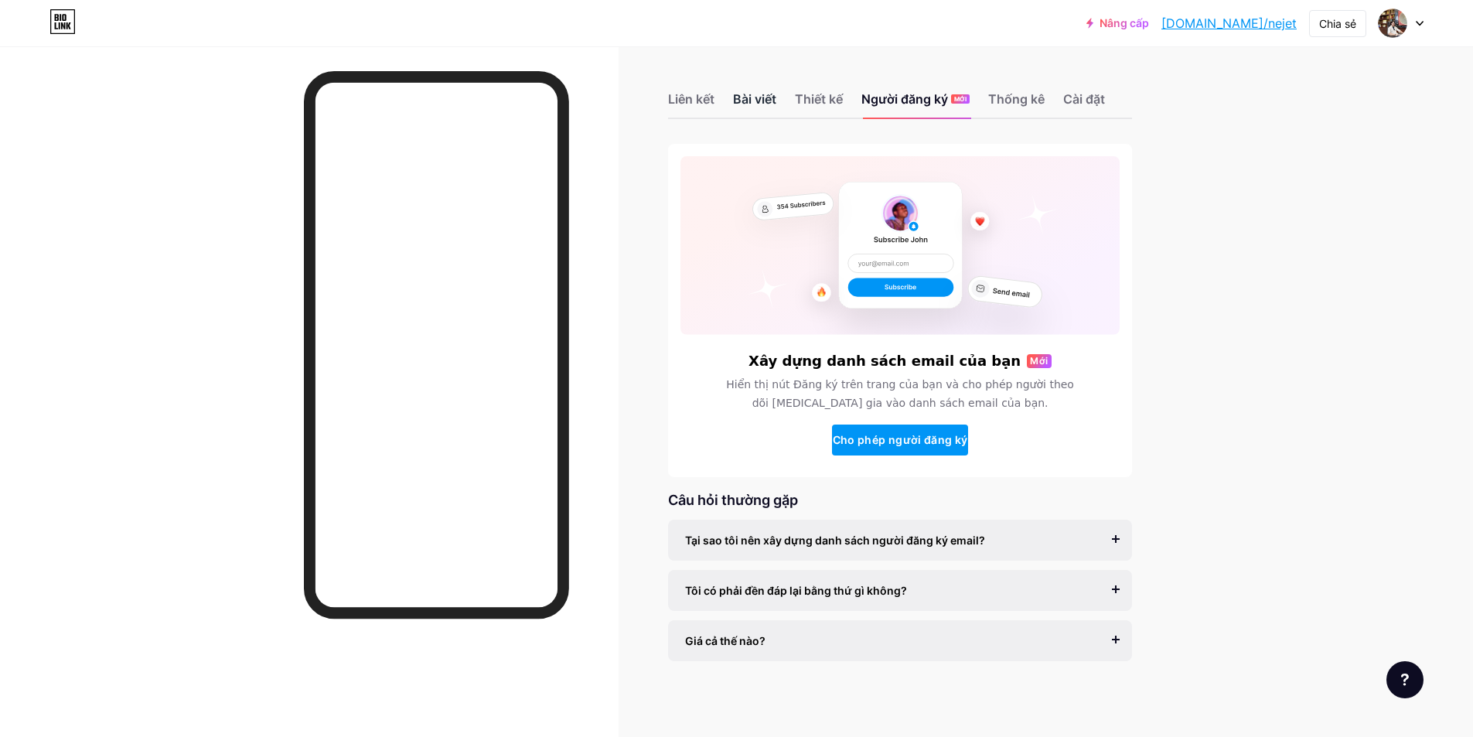
click at [757, 101] on font "Bài viết" at bounding box center [754, 98] width 43 height 15
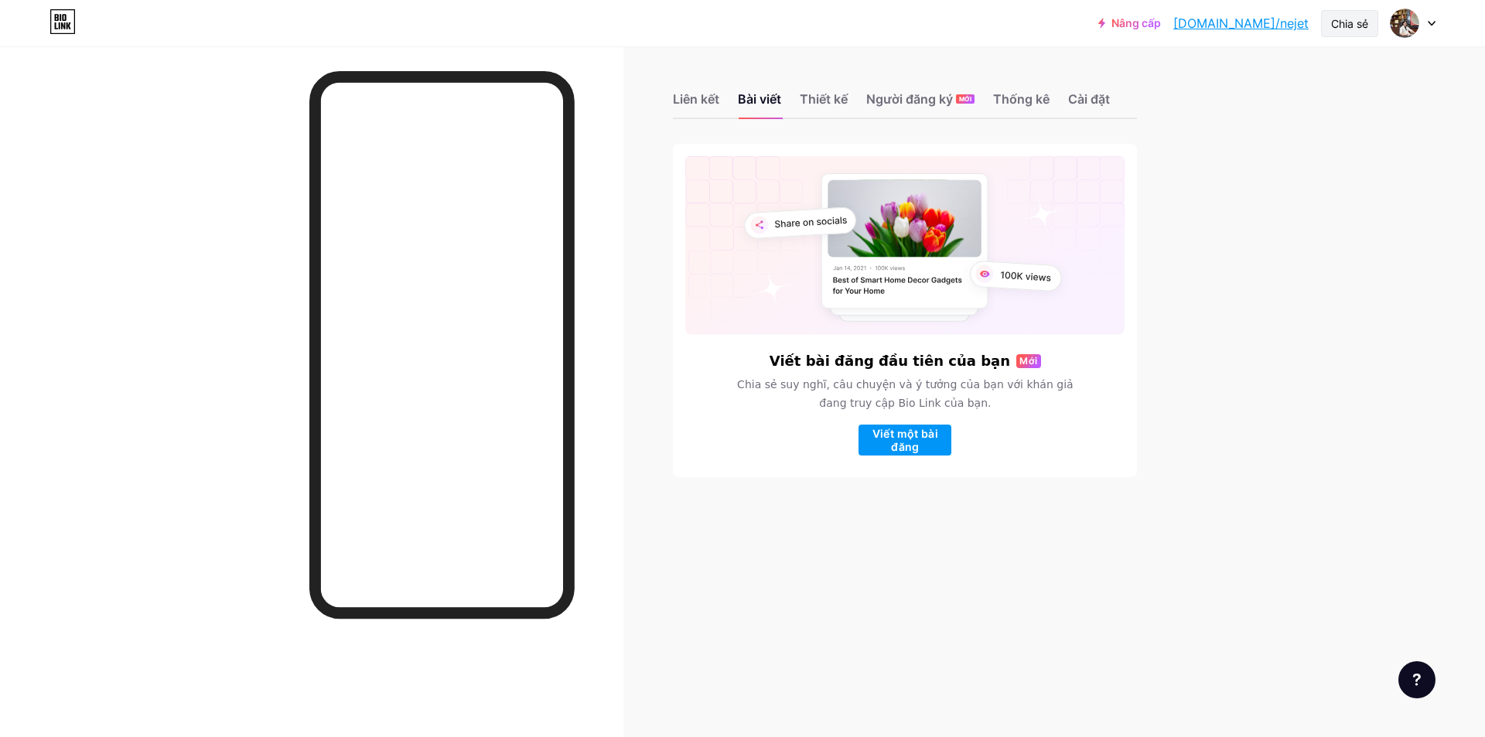
click at [759, 22] on font "Chia sẻ" at bounding box center [1349, 23] width 37 height 13
click at [759, 79] on font "Sao chép liên kết" at bounding box center [1249, 79] width 107 height 15
click at [759, 82] on div "Sao chép liên kết" at bounding box center [1262, 79] width 230 height 37
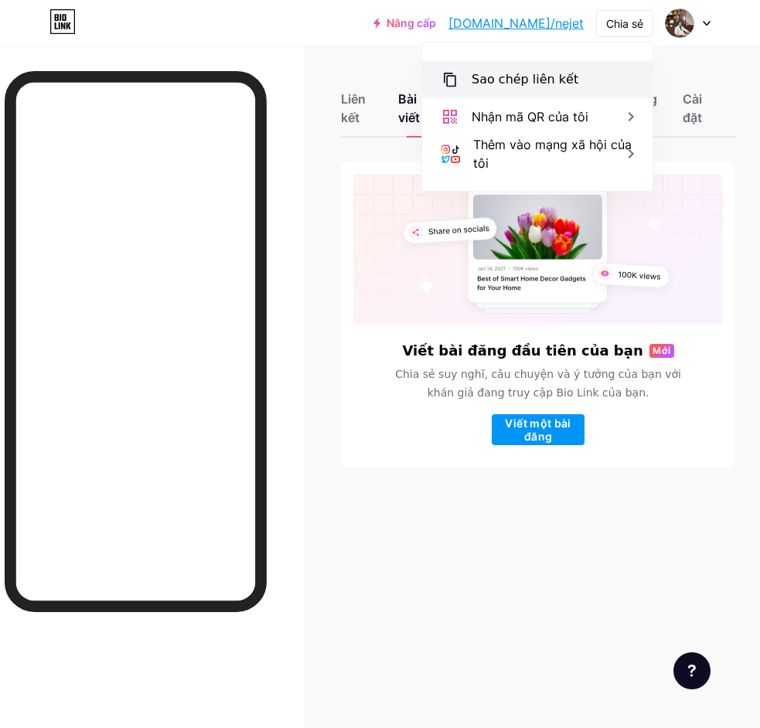
click at [493, 87] on font "Sao chép liên kết" at bounding box center [525, 79] width 107 height 15
drag, startPoint x: 493, startPoint y: 87, endPoint x: 474, endPoint y: 80, distance: 19.8
click at [478, 81] on font "Sao chép liên kết" at bounding box center [525, 79] width 107 height 15
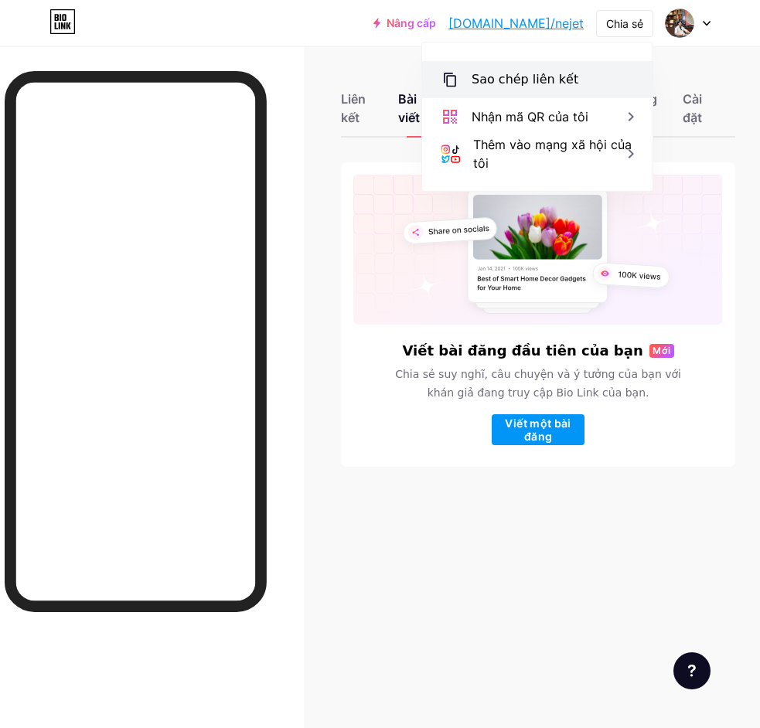
click at [452, 78] on icon at bounding box center [450, 79] width 19 height 19
drag, startPoint x: 575, startPoint y: 73, endPoint x: 540, endPoint y: 80, distance: 35.6
click at [568, 75] on div "Sao chép liên kết" at bounding box center [537, 79] width 230 height 37
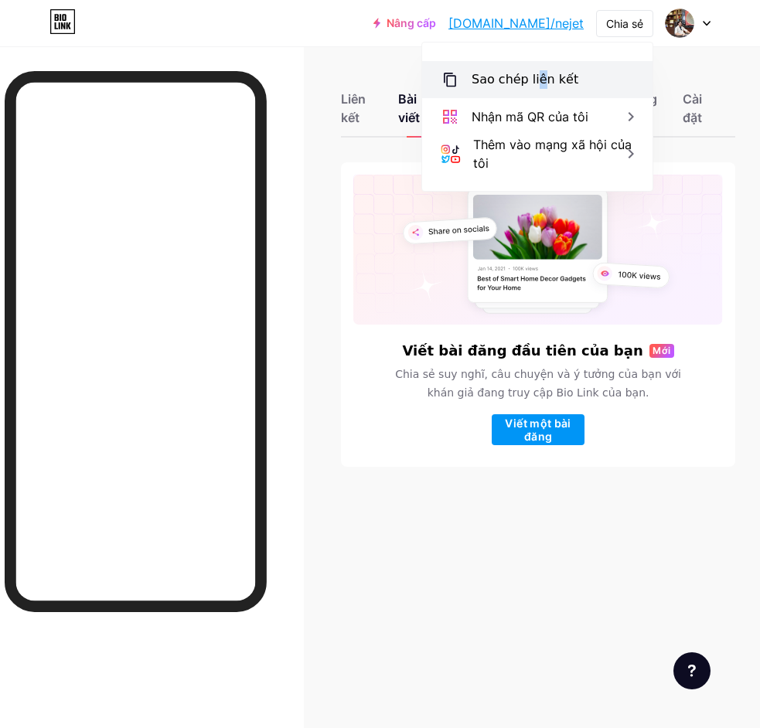
drag, startPoint x: 537, startPoint y: 80, endPoint x: 457, endPoint y: 72, distance: 80.1
click at [509, 80] on font "Sao chép liên kết" at bounding box center [525, 79] width 107 height 15
drag, startPoint x: 443, startPoint y: 73, endPoint x: 452, endPoint y: 75, distance: 9.4
click at [445, 75] on icon at bounding box center [450, 79] width 19 height 19
click at [452, 75] on icon at bounding box center [450, 79] width 19 height 19
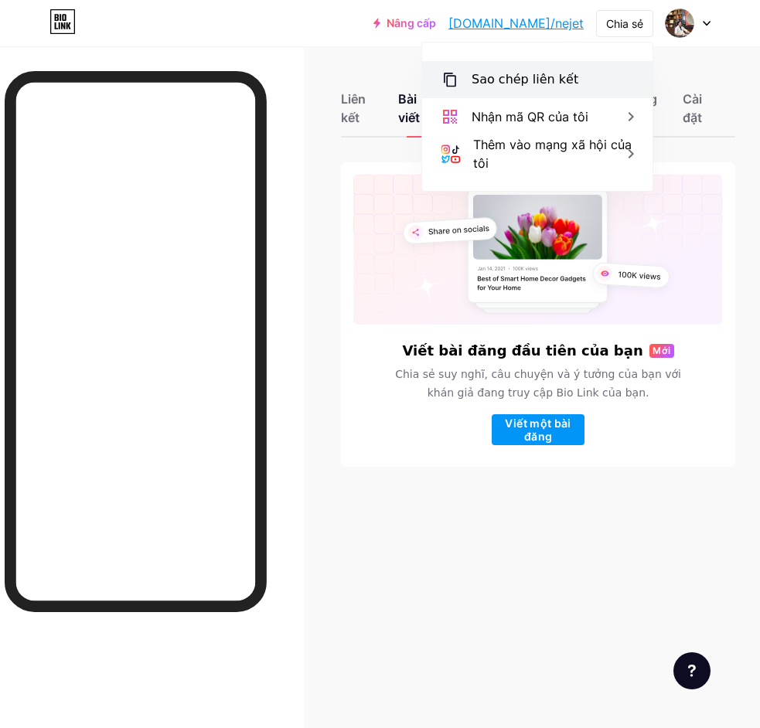
click at [453, 75] on icon at bounding box center [450, 79] width 19 height 19
click at [363, 363] on div "Viết bài đăng đầu tiên của bạn Mới Chia sẻ suy nghĩ, câu chuyện và ý tưởng của …" at bounding box center [538, 394] width 370 height 102
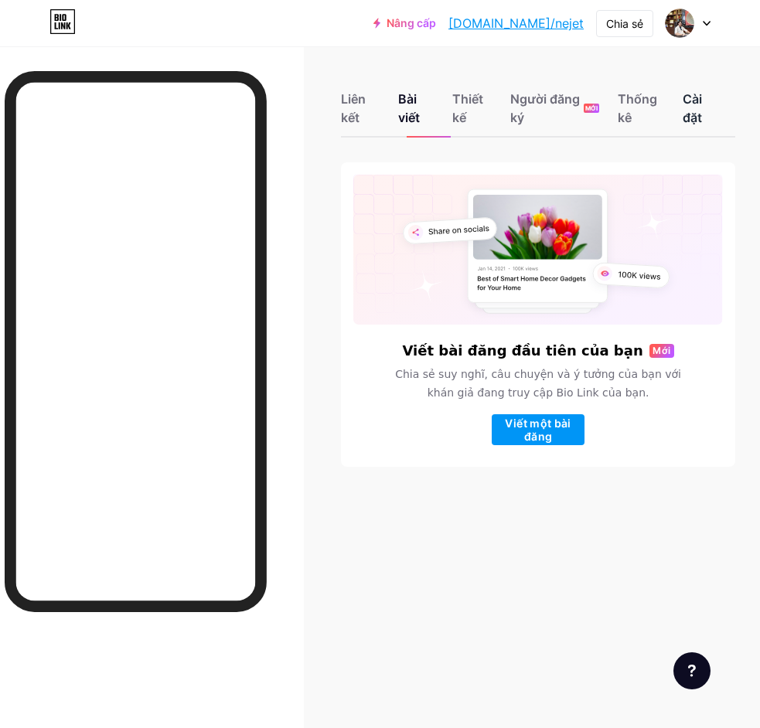
click at [688, 110] on font "Cài đặt" at bounding box center [692, 108] width 19 height 34
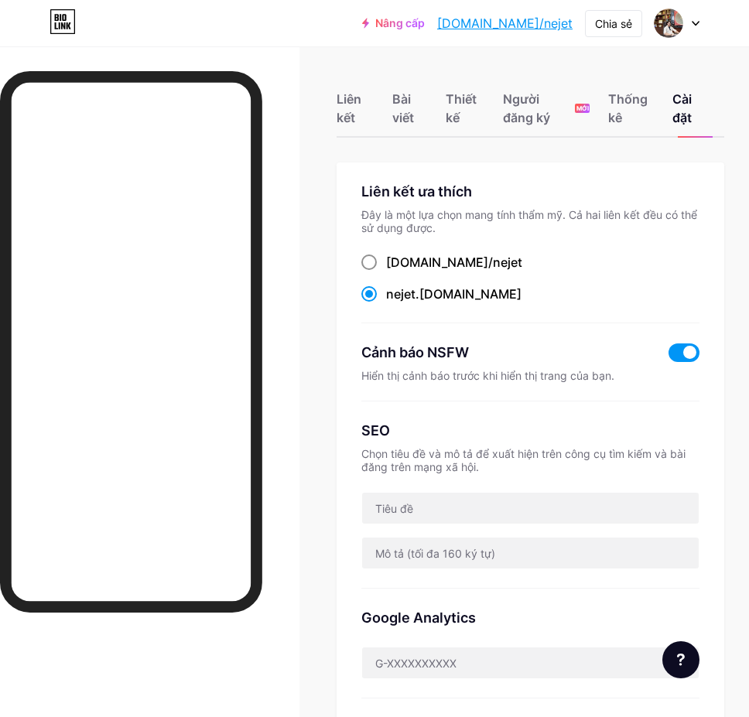
click at [411, 265] on font "bio.link/" at bounding box center [439, 261] width 107 height 15
click at [396, 271] on input "bio.link/ nejet" at bounding box center [391, 276] width 10 height 10
radio input "true"
click at [586, 255] on div "bio.link/ nejet" at bounding box center [530, 262] width 338 height 19
click at [425, 272] on div "bio.link/ nejet nejet .bio.link" at bounding box center [530, 278] width 338 height 51
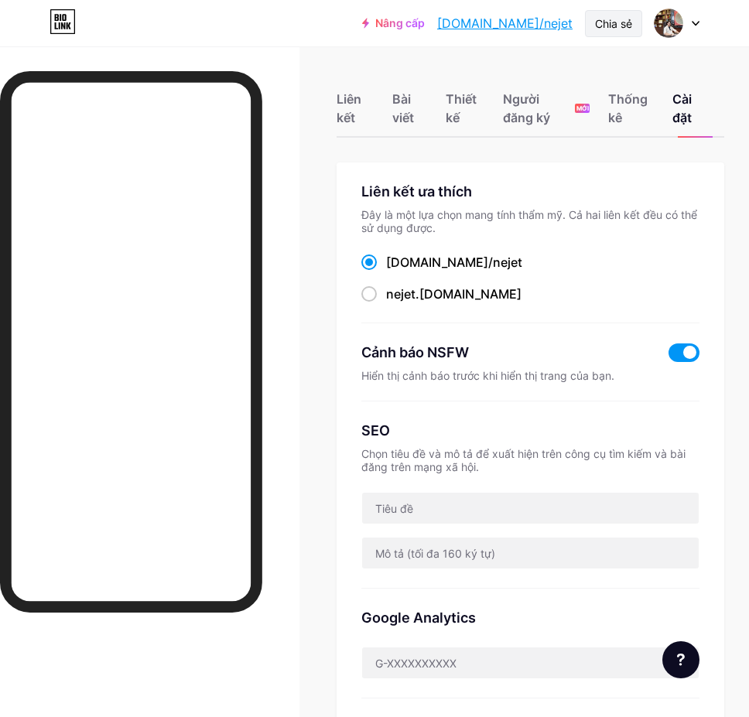
click at [606, 19] on font "Chia sẻ" at bounding box center [613, 23] width 37 height 13
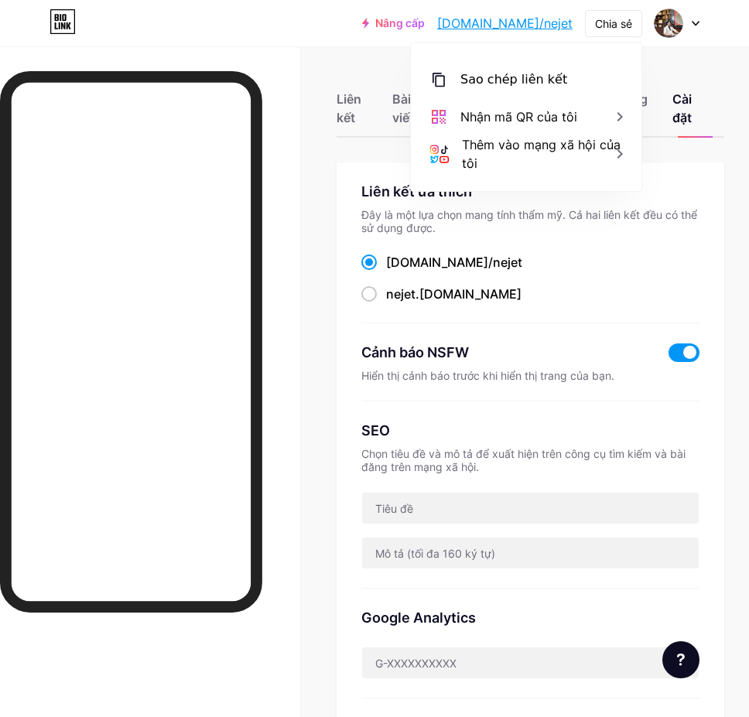
click at [558, 26] on font "[DOMAIN_NAME]/nejet" at bounding box center [504, 22] width 135 height 15
click at [349, 101] on font "Liên kết" at bounding box center [348, 108] width 25 height 34
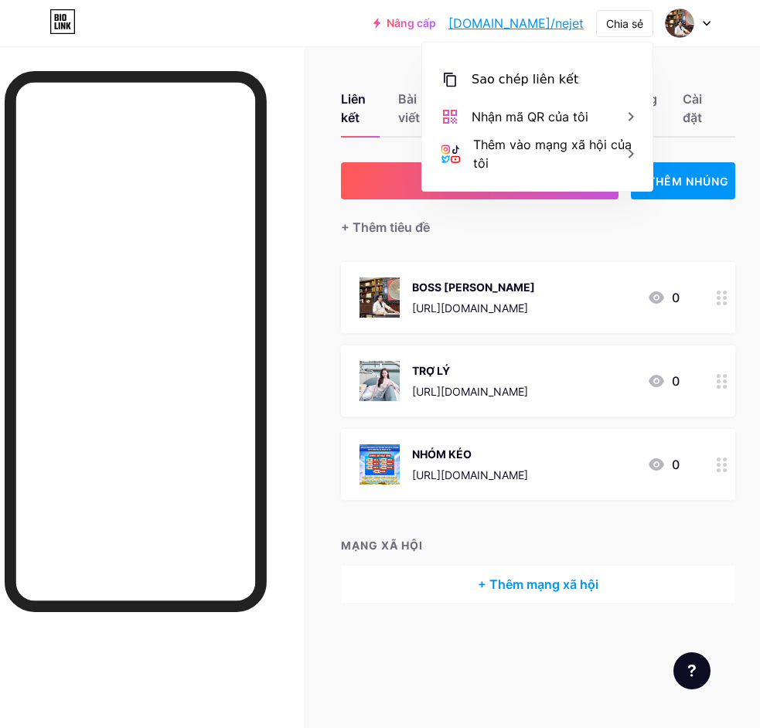
click at [275, 207] on div at bounding box center [152, 410] width 304 height 728
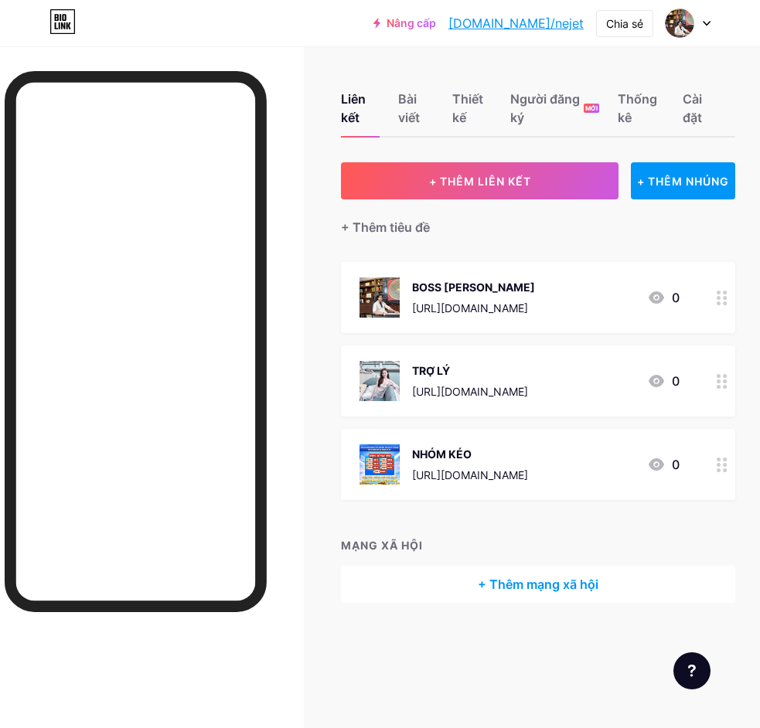
click at [553, 22] on font "[DOMAIN_NAME]/nejet" at bounding box center [516, 22] width 135 height 15
click at [677, 23] on img at bounding box center [679, 23] width 25 height 25
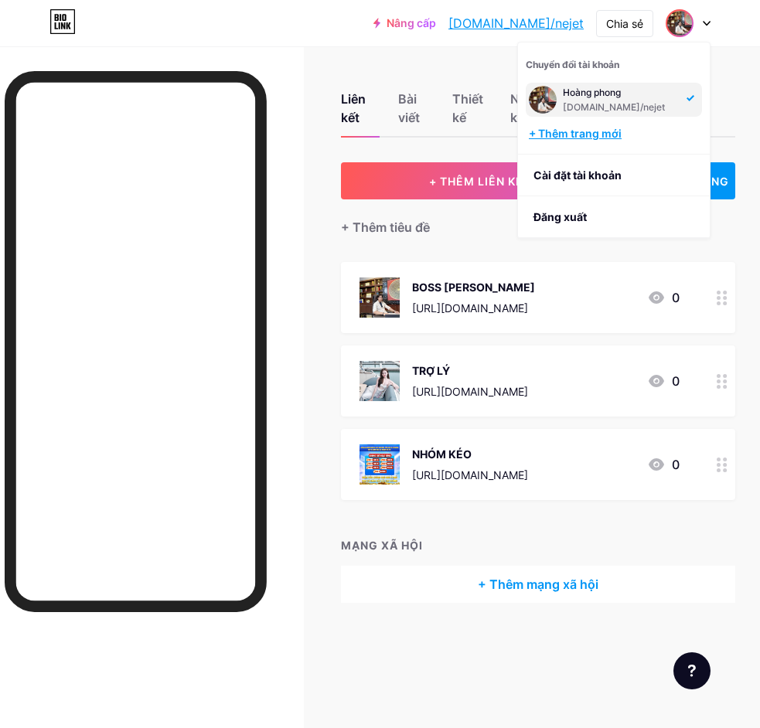
click at [635, 130] on div "+ Thêm trang mới" at bounding box center [615, 133] width 173 height 15
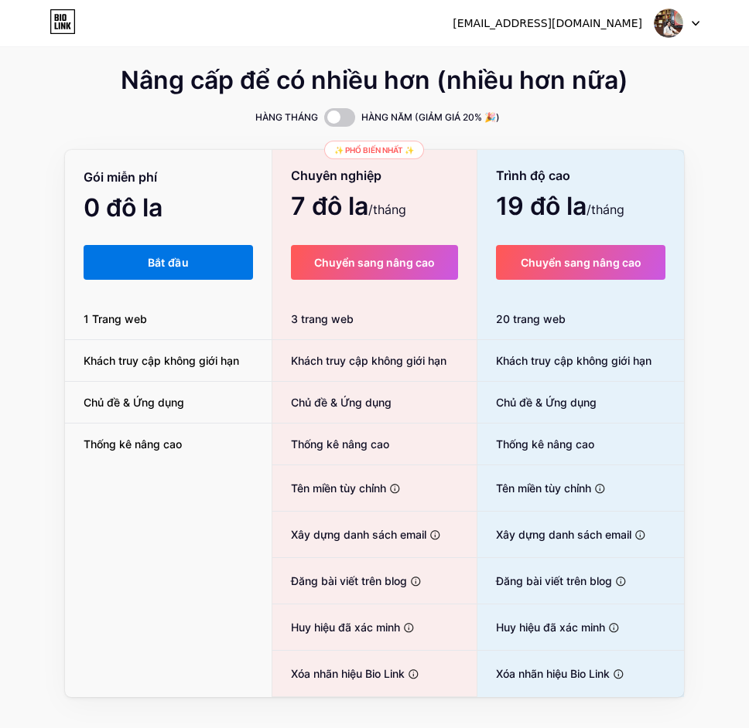
click at [144, 260] on button "Bắt đầu" at bounding box center [168, 262] width 169 height 35
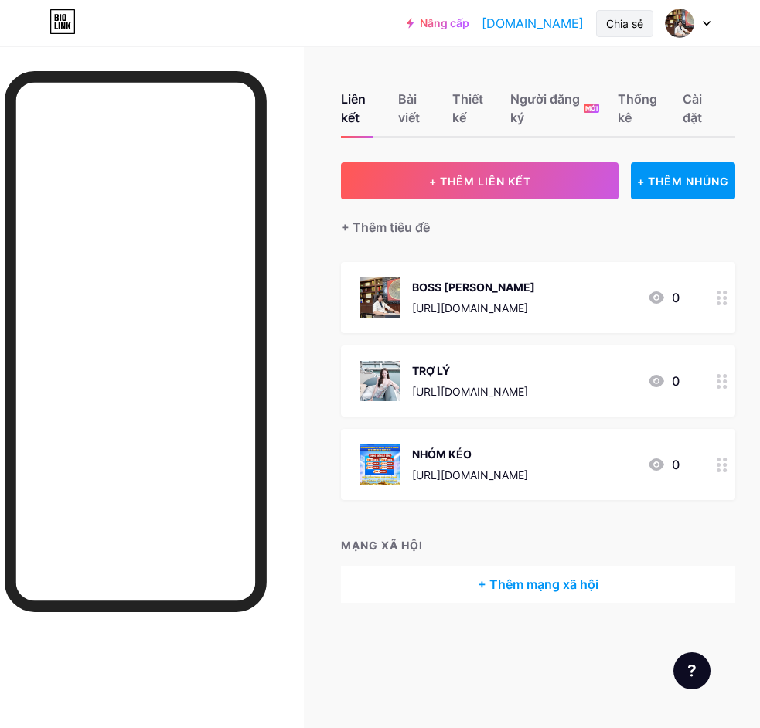
click at [616, 26] on font "Chia sẻ" at bounding box center [624, 23] width 37 height 13
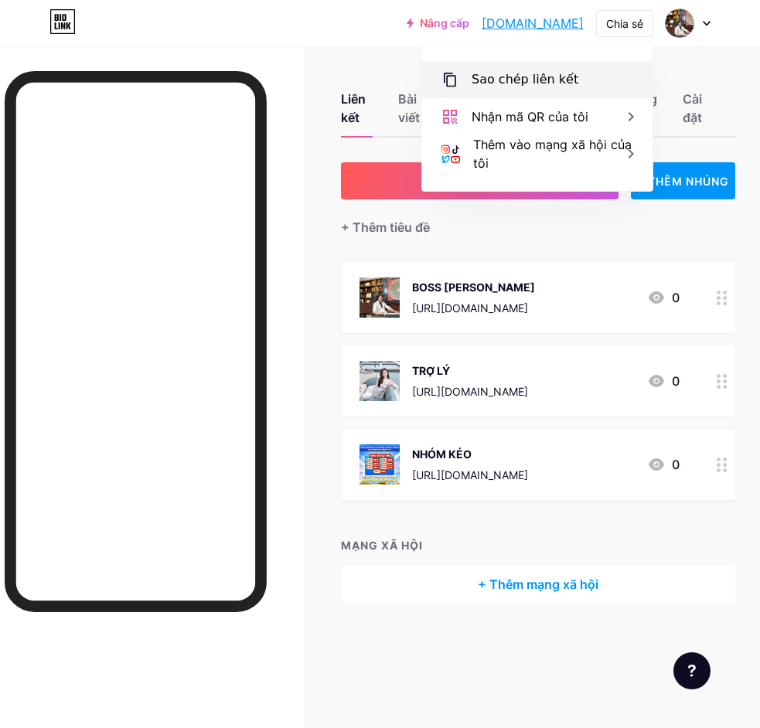
click at [503, 88] on div "Sao chép liên kết" at bounding box center [525, 79] width 107 height 19
click at [503, 85] on font "Sao chép liên kết" at bounding box center [525, 79] width 107 height 15
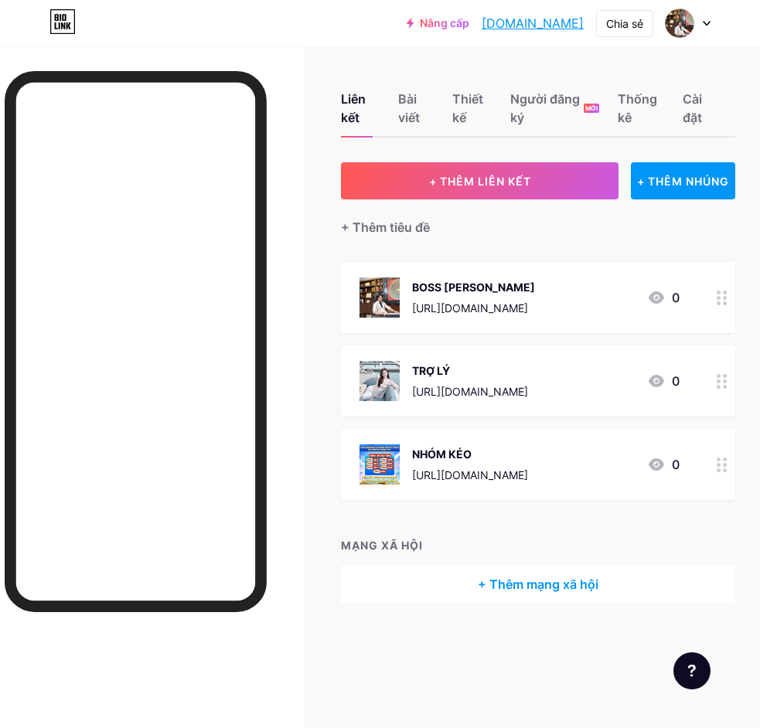
click at [545, 12] on div "Nâng cấp [DOMAIN_NAME] [DOMAIN_NAME]" at bounding box center [495, 23] width 177 height 28
click at [548, 26] on font "[DOMAIN_NAME]" at bounding box center [533, 22] width 102 height 15
click at [406, 114] on font "Bài viết" at bounding box center [409, 108] width 22 height 34
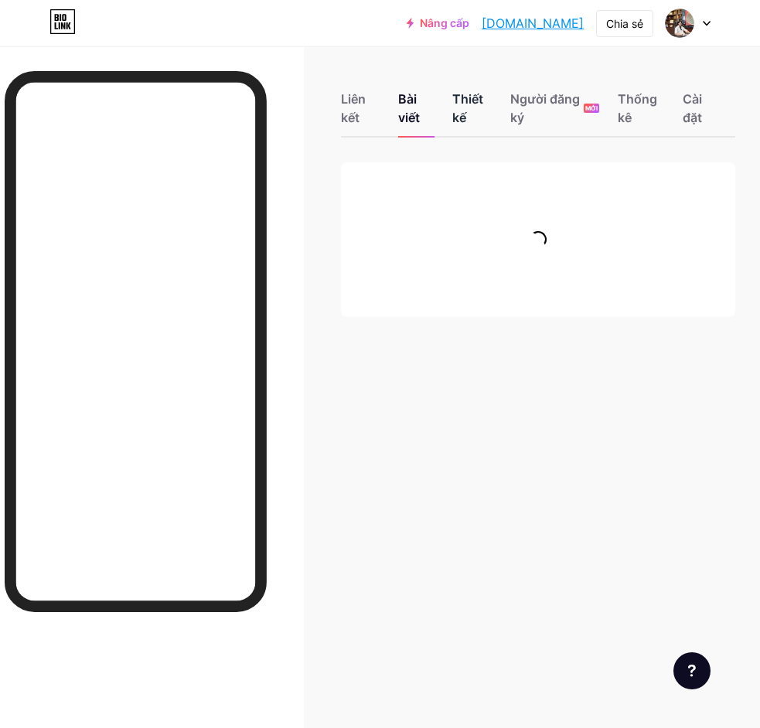
click at [459, 94] on font "Thiết kế" at bounding box center [467, 108] width 31 height 34
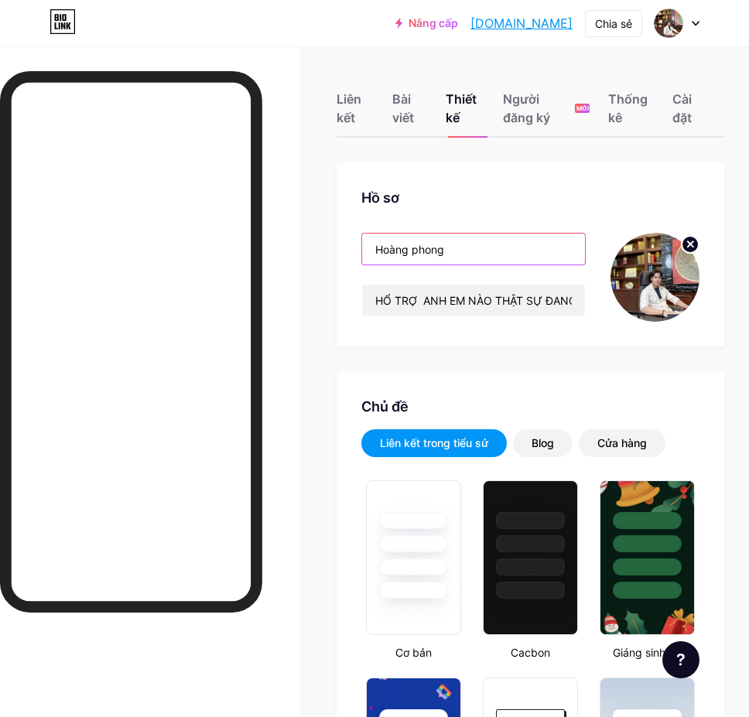
click at [494, 256] on input "Hoàng phong" at bounding box center [473, 249] width 223 height 31
click at [496, 256] on input "Hoàng phong" at bounding box center [473, 249] width 223 height 31
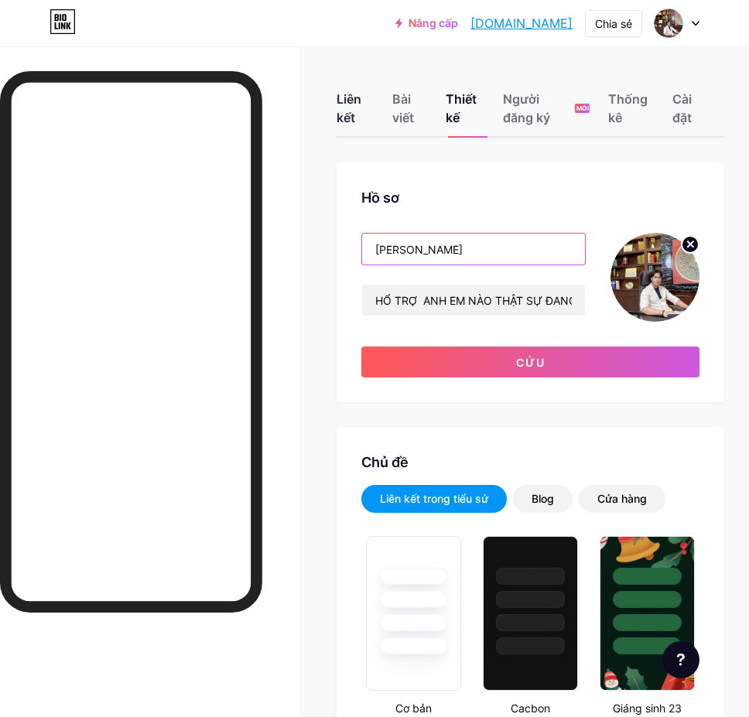
type input "[PERSON_NAME]"
click at [374, 97] on div "Liên kết" at bounding box center [354, 113] width 37 height 46
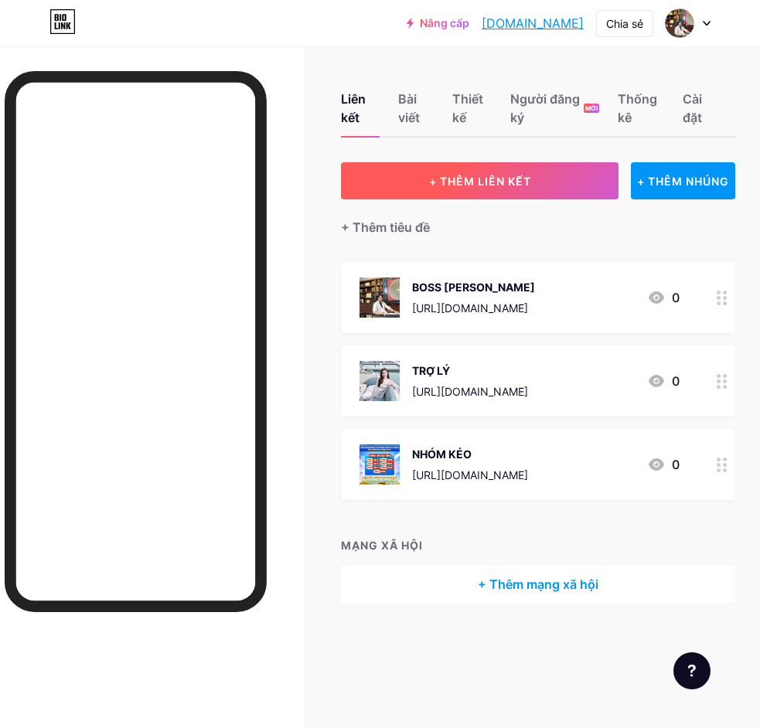
click at [514, 179] on font "+ THÊM LIÊN KẾT" at bounding box center [480, 181] width 102 height 13
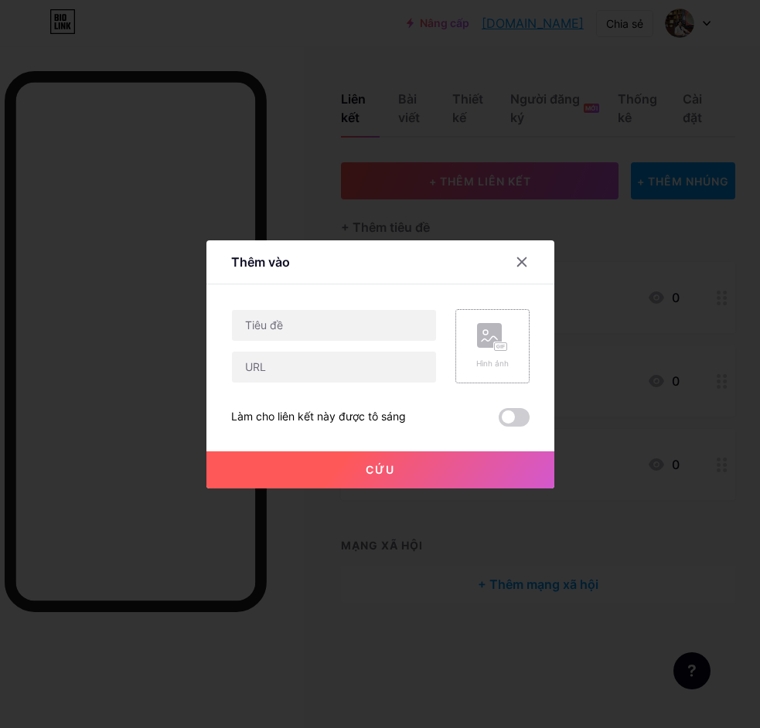
click at [490, 338] on icon at bounding box center [489, 338] width 15 height 5
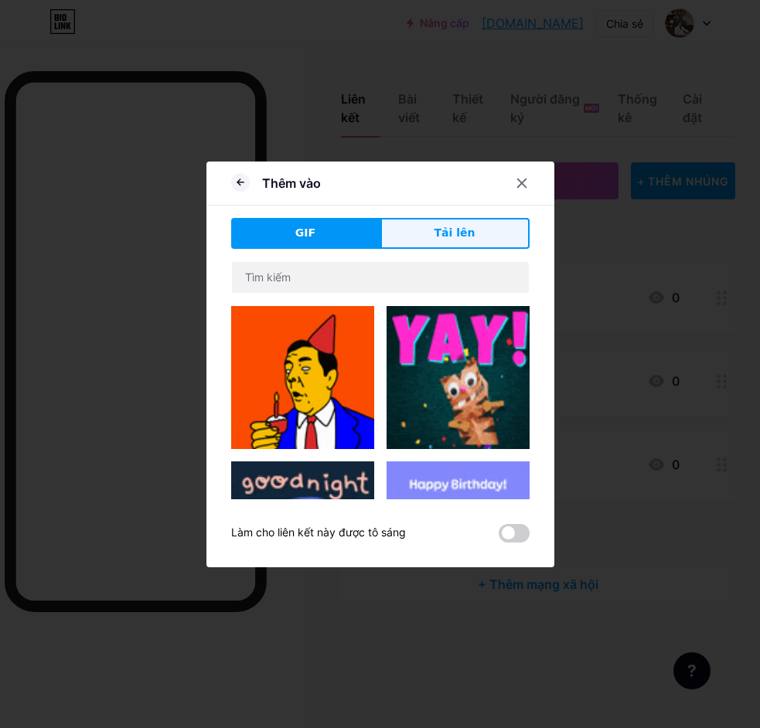
click at [426, 235] on button "Tải lên" at bounding box center [454, 233] width 149 height 31
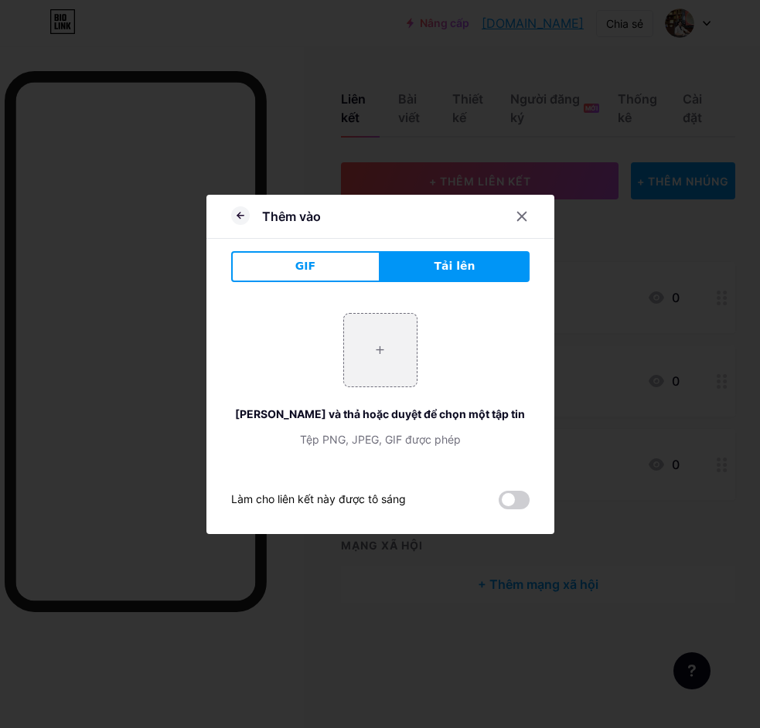
click at [424, 259] on button "Tải lên" at bounding box center [454, 266] width 149 height 31
click at [371, 360] on input "file" at bounding box center [380, 350] width 73 height 73
type input "C:\fakepath\photo_2025-07-27_14-45-48.jpg"
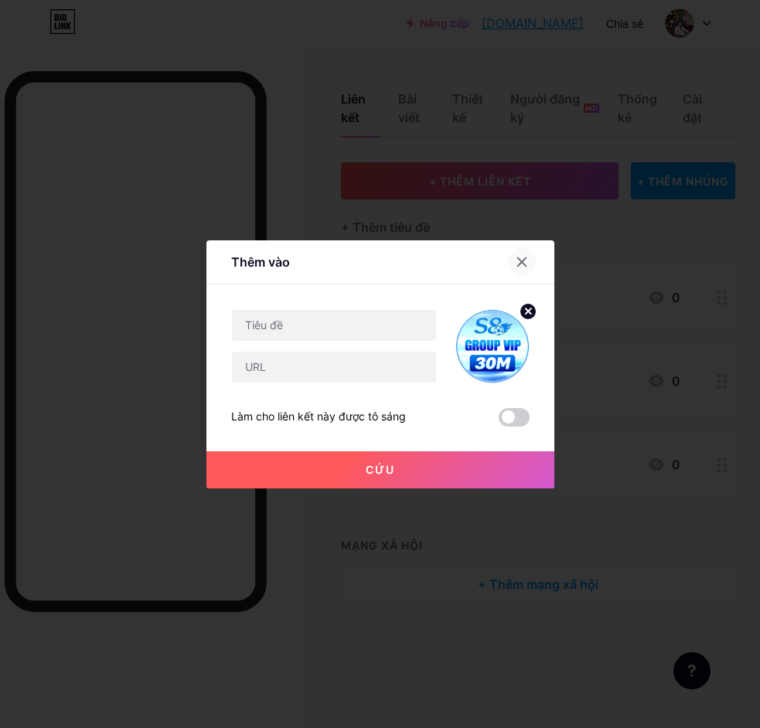
click at [516, 264] on icon at bounding box center [522, 262] width 12 height 12
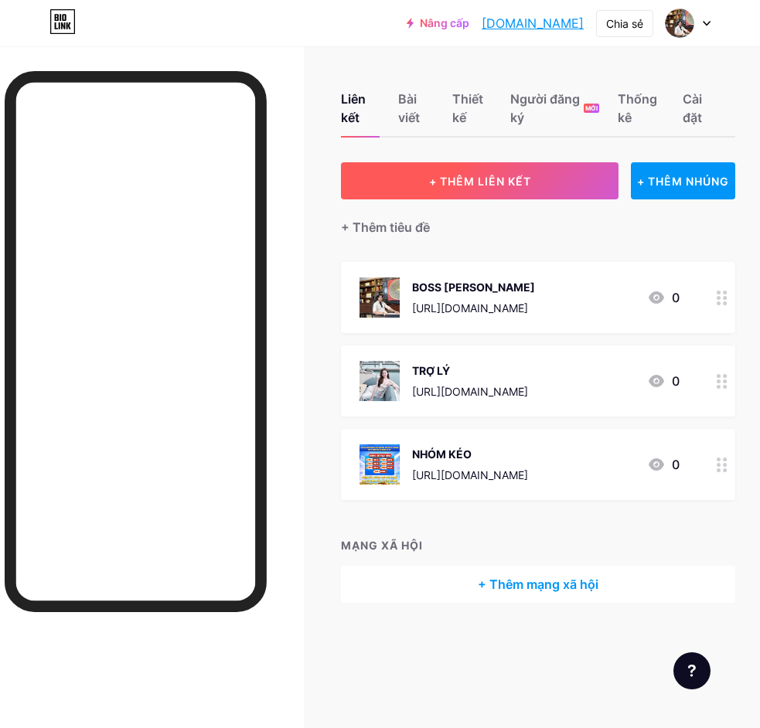
click at [508, 187] on font "+ THÊM LIÊN KẾT" at bounding box center [480, 181] width 102 height 13
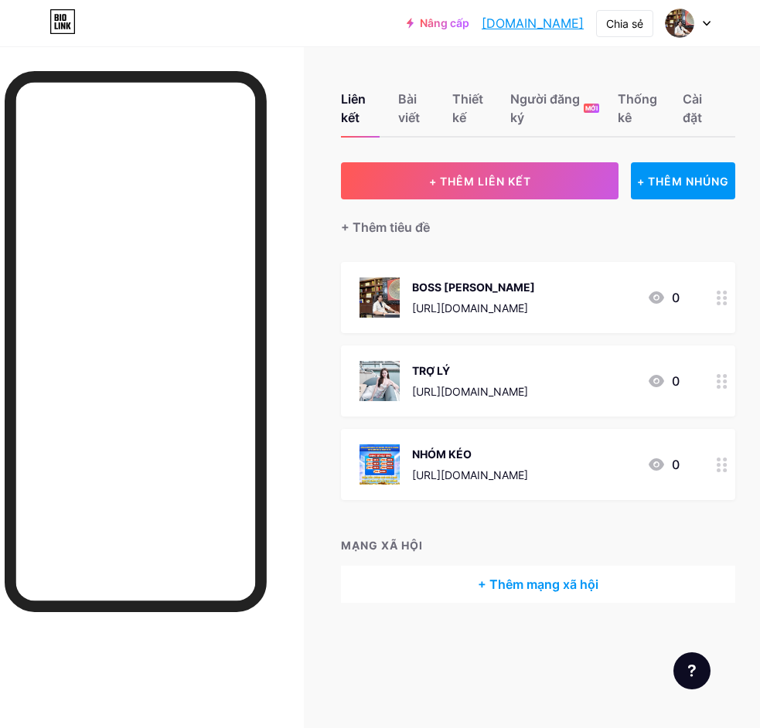
click at [494, 359] on font "Hình ảnh" at bounding box center [492, 363] width 32 height 9
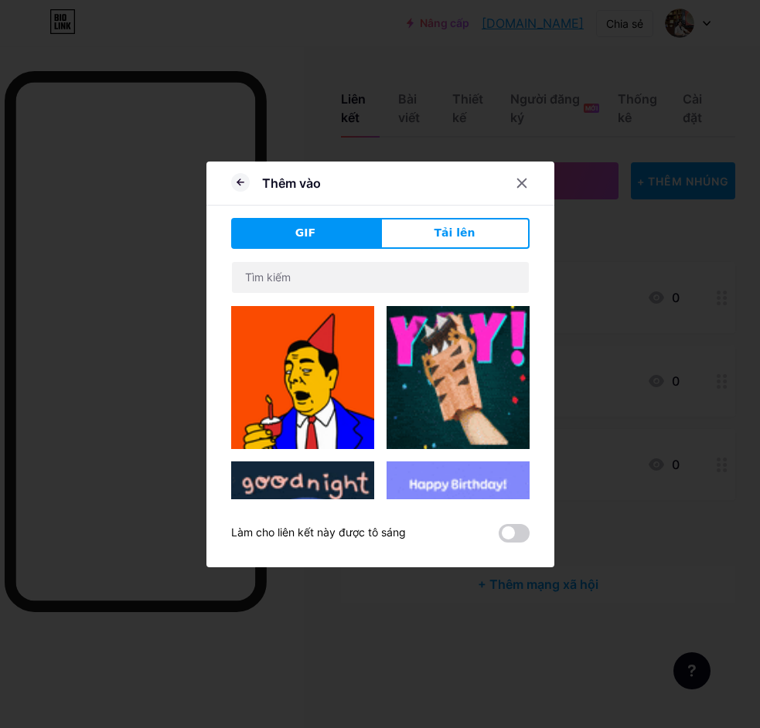
click at [448, 234] on font "Tải lên" at bounding box center [455, 233] width 41 height 12
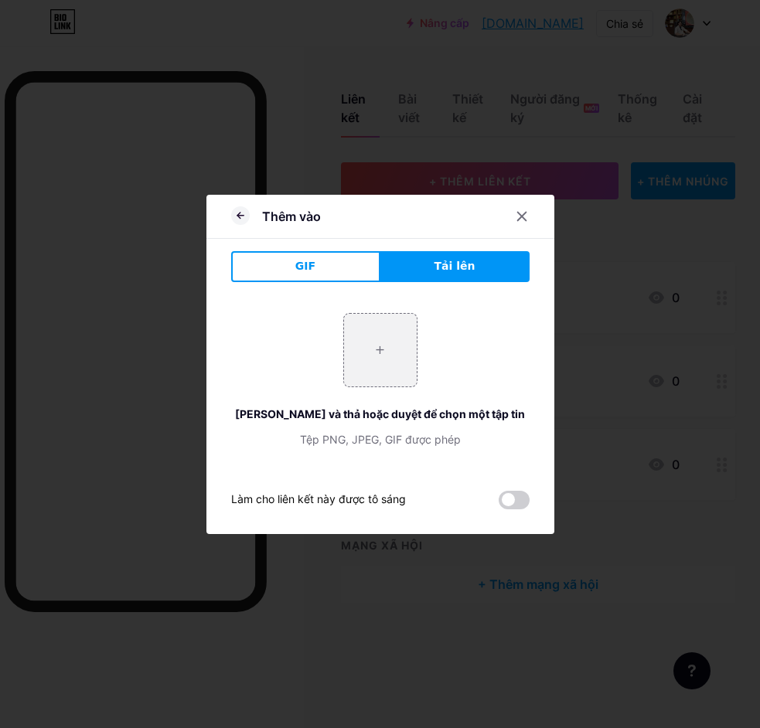
click at [442, 264] on font "Tải lên" at bounding box center [455, 266] width 41 height 12
click at [380, 336] on input "file" at bounding box center [380, 350] width 73 height 73
type input "C:\fakepath\photo_2025-08-13_15-46-02.jpg"
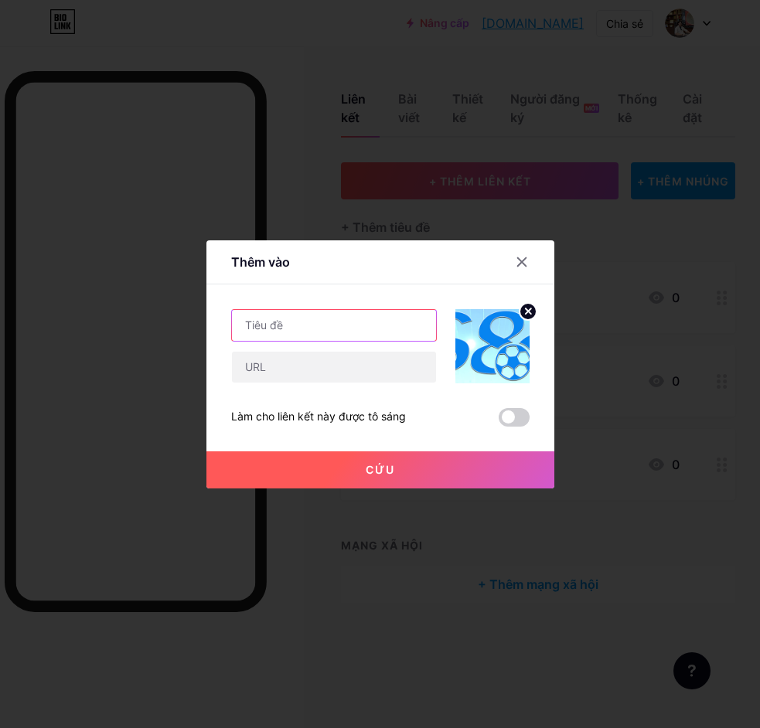
click at [305, 315] on input "text" at bounding box center [334, 325] width 204 height 31
click at [303, 339] on input "text" at bounding box center [334, 325] width 204 height 31
click at [313, 329] on input "text" at bounding box center [334, 325] width 204 height 31
type input "LINK ĐẰNG KÝ"
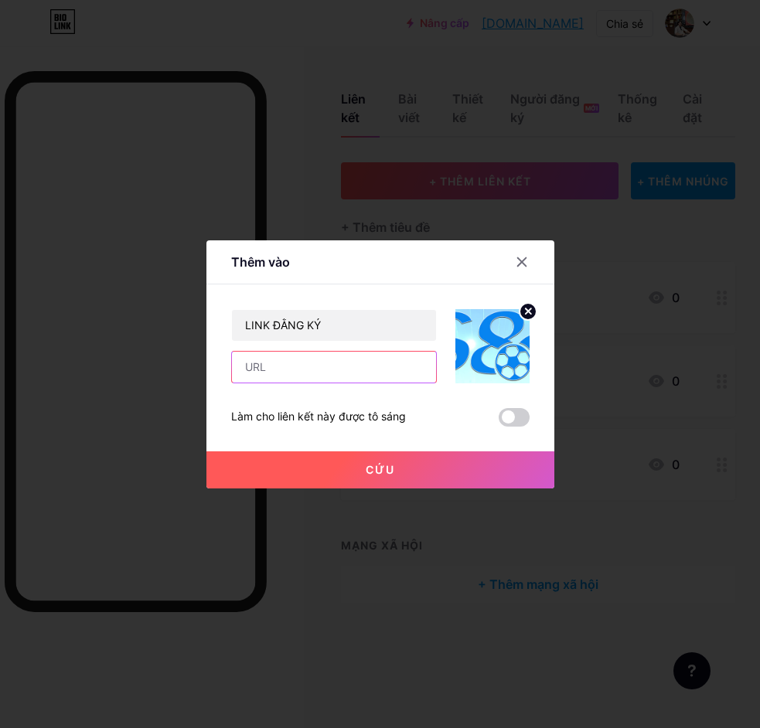
click at [315, 367] on input "text" at bounding box center [334, 367] width 204 height 31
click at [333, 366] on input "text" at bounding box center [334, 367] width 204 height 31
paste input "[URL][DOMAIN_NAME]"
type input "[URL][DOMAIN_NAME]"
click at [354, 478] on button "Cứu" at bounding box center [380, 470] width 348 height 37
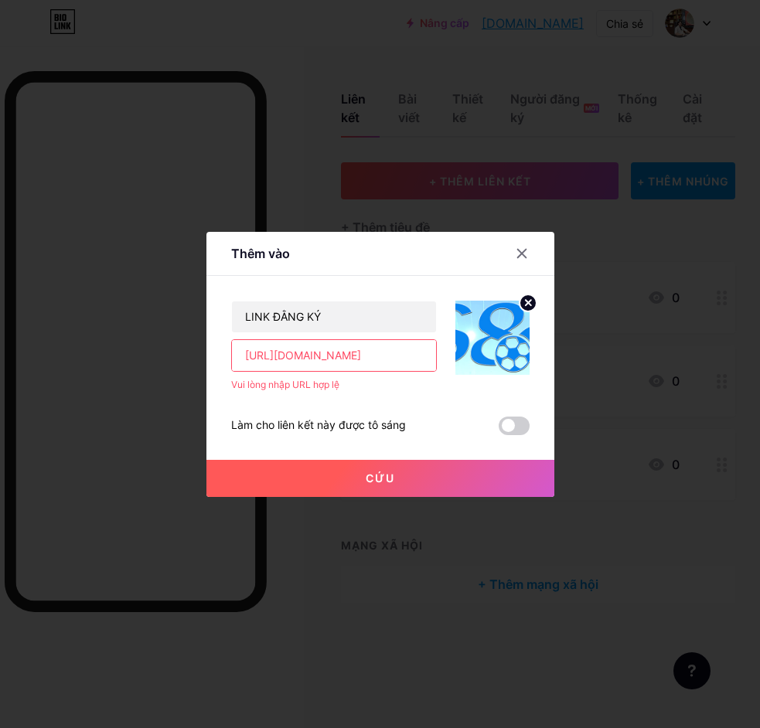
click at [390, 353] on input "[URL][DOMAIN_NAME]" at bounding box center [334, 355] width 204 height 31
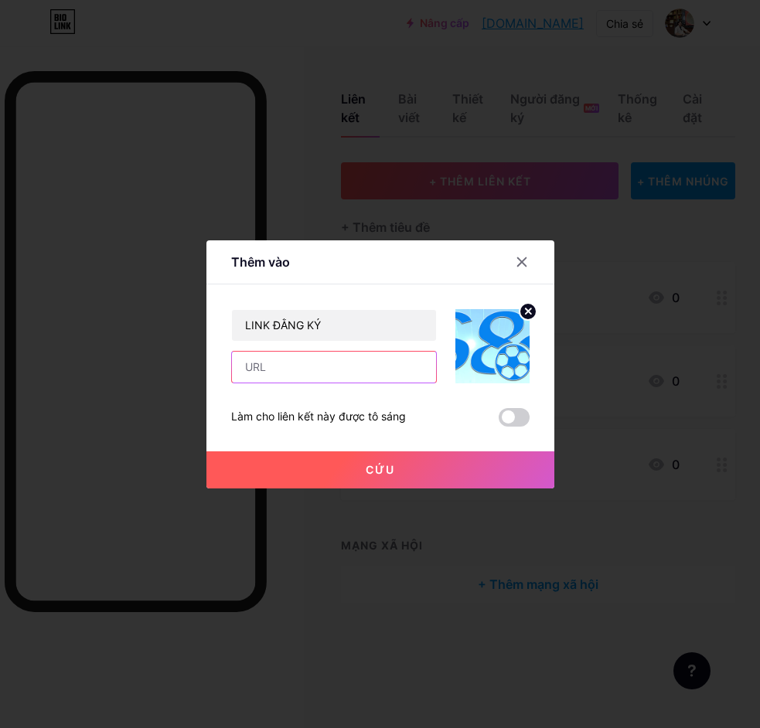
click at [360, 375] on input "text" at bounding box center [334, 367] width 204 height 31
paste input "[URL][DOMAIN_NAME]"
type input "[URL][DOMAIN_NAME]"
click at [503, 418] on span at bounding box center [514, 417] width 31 height 19
click at [499, 421] on input "checkbox" at bounding box center [499, 421] width 0 height 0
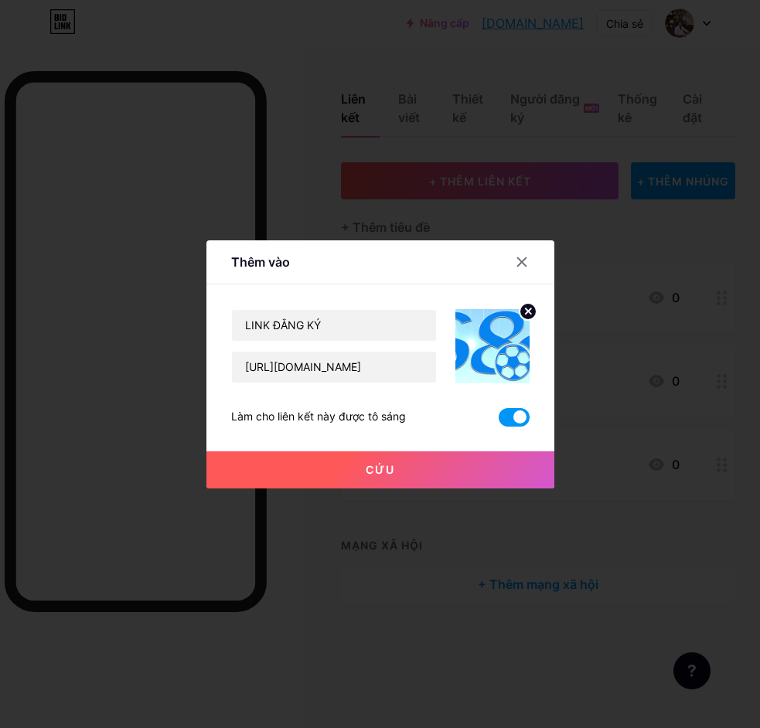
click at [418, 457] on button "Cứu" at bounding box center [380, 470] width 348 height 37
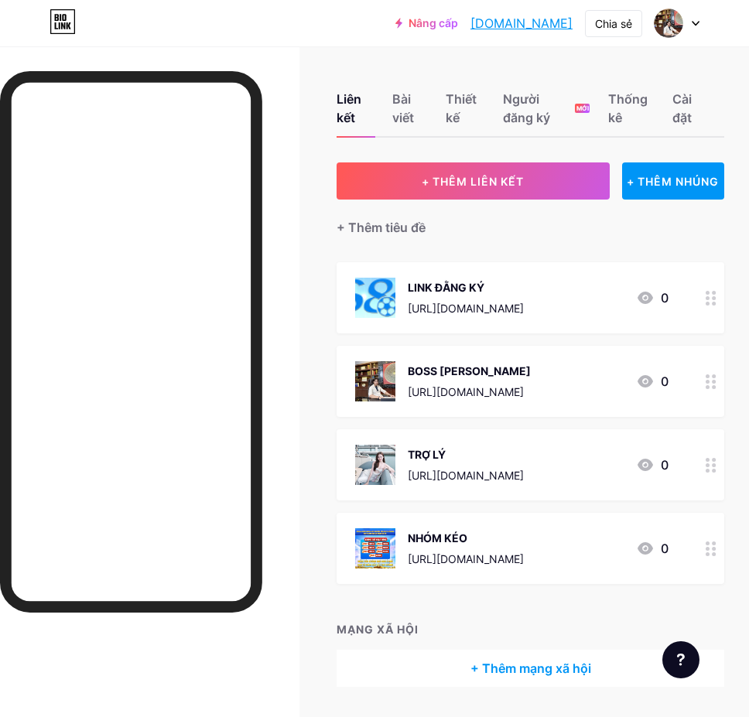
drag, startPoint x: 477, startPoint y: 295, endPoint x: 464, endPoint y: 336, distance: 43.8
click at [486, 556] on span "LINK ĐẰNG KÝ [URL][DOMAIN_NAME] 0 BOSS HOÀNG PHONG [URL][DOMAIN_NAME] 0 TRỢ LÝ …" at bounding box center [529, 423] width 387 height 322
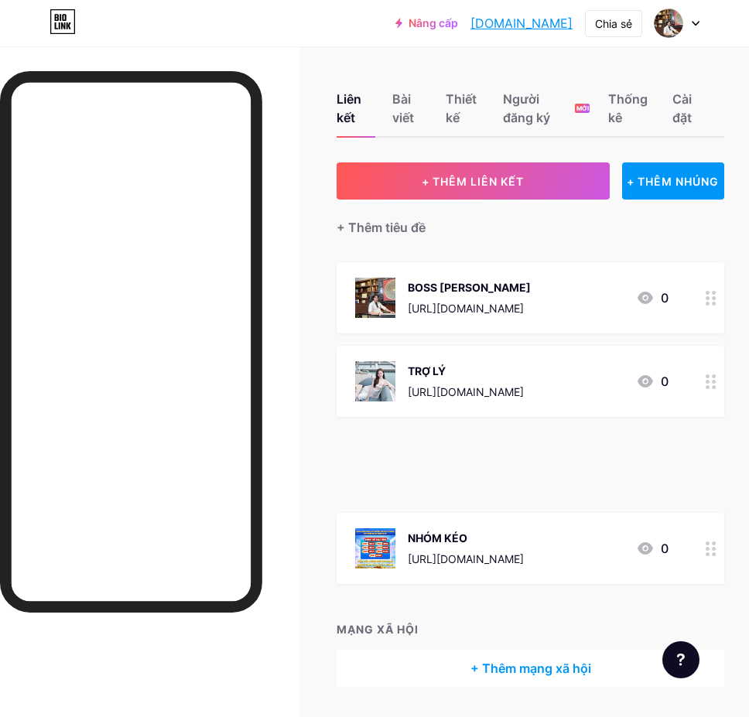
scroll to position [0, 12]
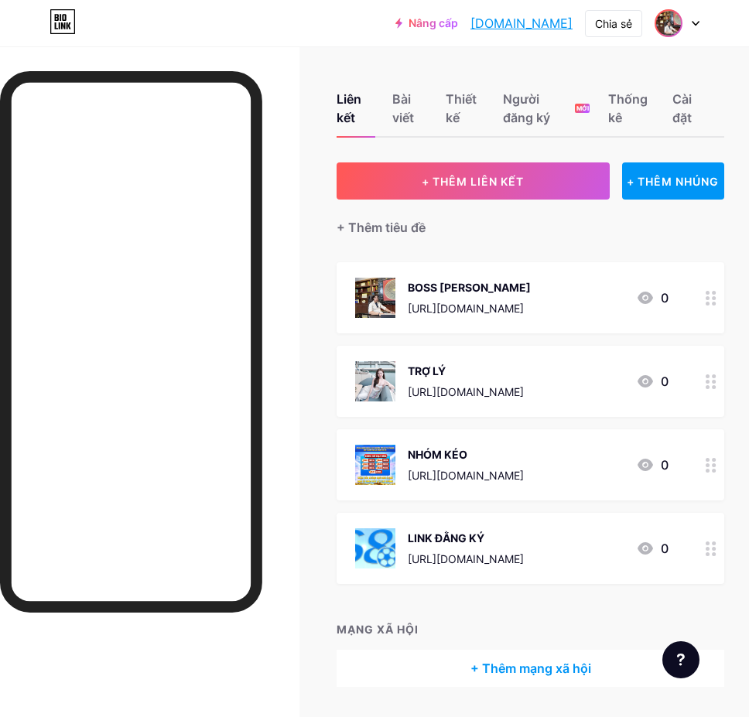
click at [664, 17] on img at bounding box center [668, 23] width 25 height 25
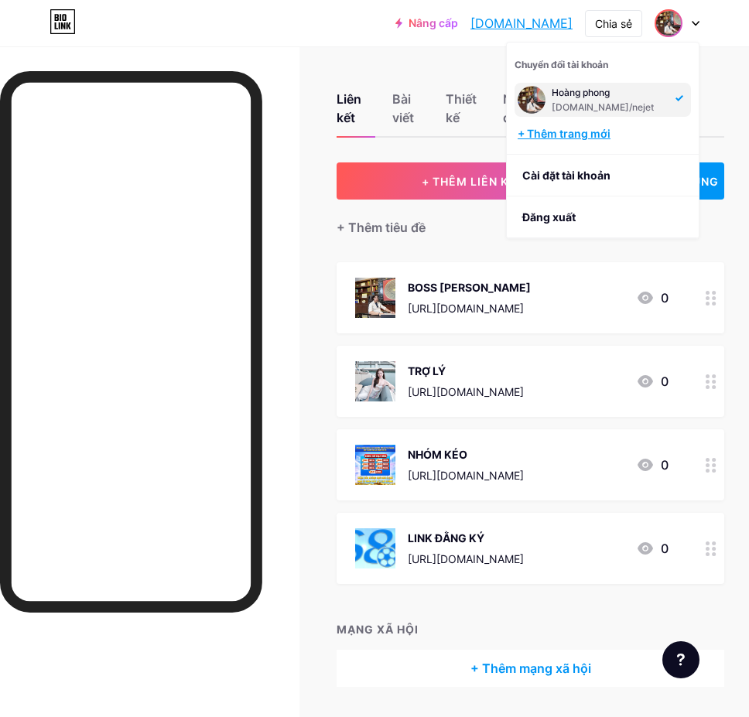
click at [617, 139] on div "+ Thêm trang mới" at bounding box center [603, 133] width 173 height 15
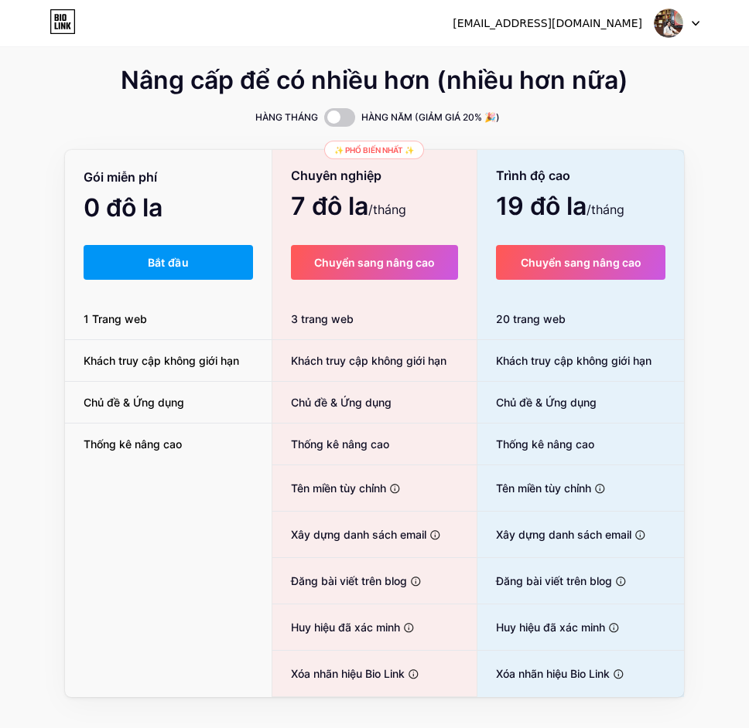
click at [659, 15] on img at bounding box center [667, 23] width 29 height 29
click at [609, 49] on link "Bảng điều khiển" at bounding box center [603, 64] width 192 height 42
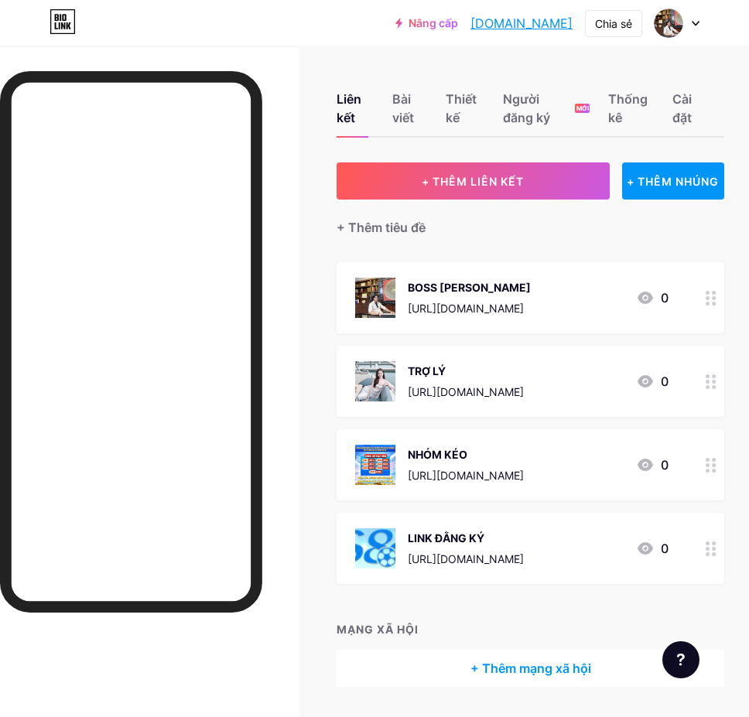
click at [552, 27] on font "[DOMAIN_NAME]" at bounding box center [521, 22] width 102 height 15
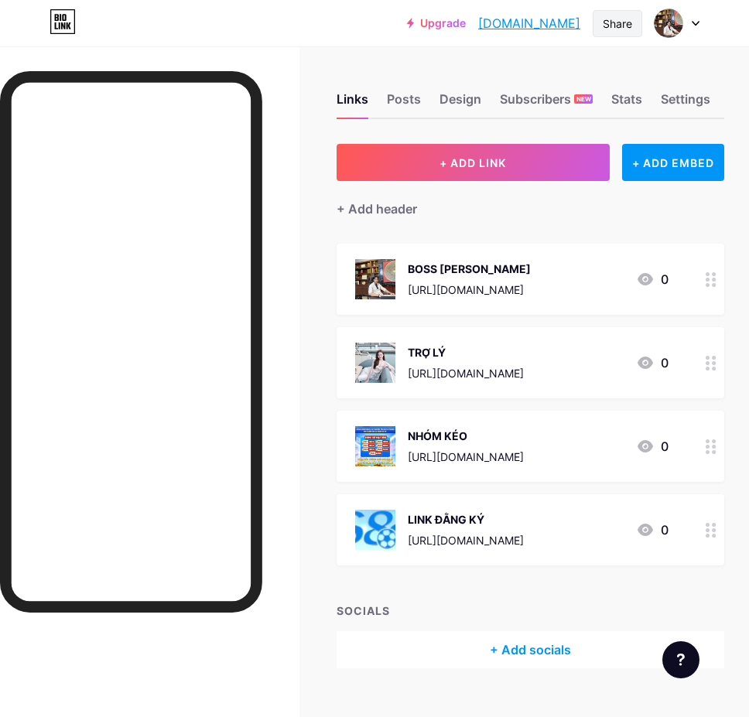
click at [620, 33] on div "Share" at bounding box center [616, 23] width 49 height 27
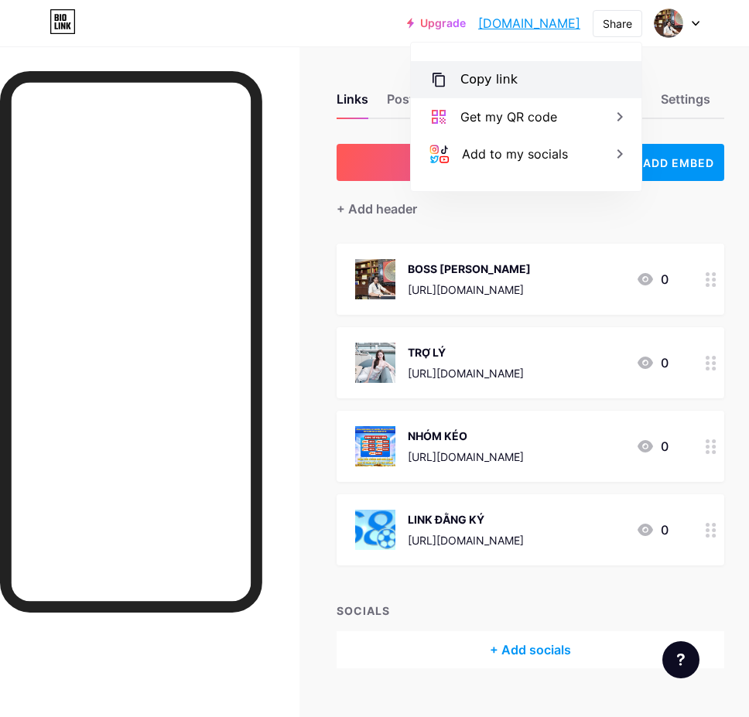
click at [534, 88] on div "Copy link" at bounding box center [526, 79] width 230 height 37
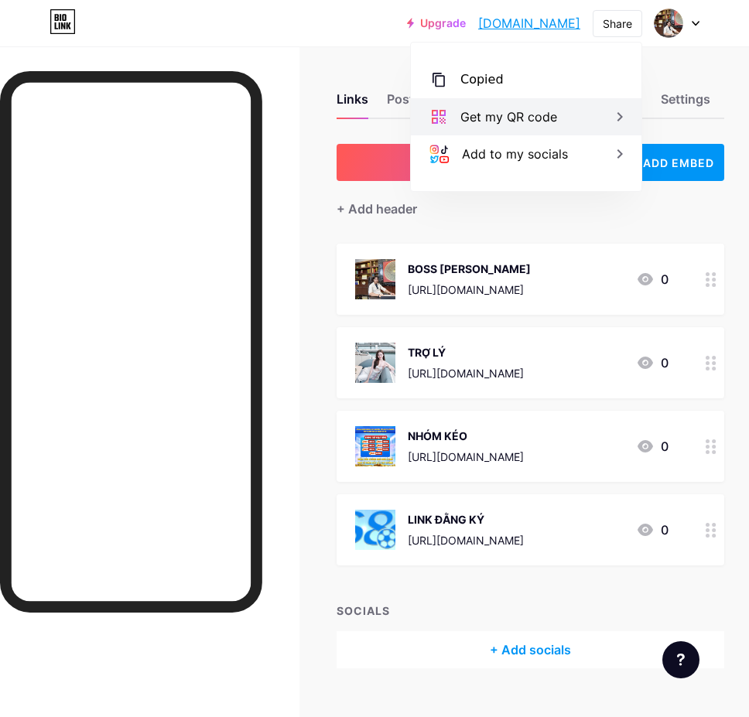
click at [521, 124] on div "Get my QR code" at bounding box center [508, 116] width 97 height 19
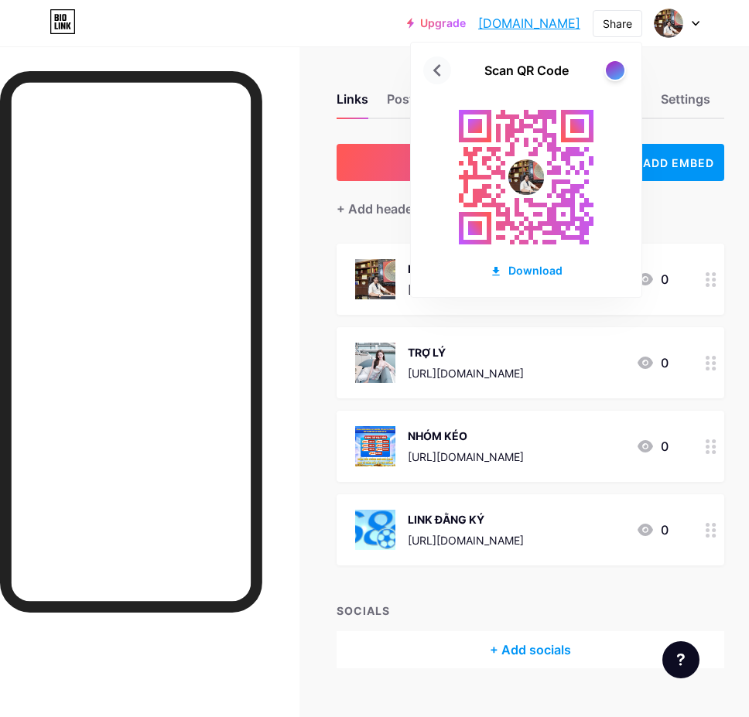
click at [443, 70] on icon at bounding box center [437, 70] width 25 height 25
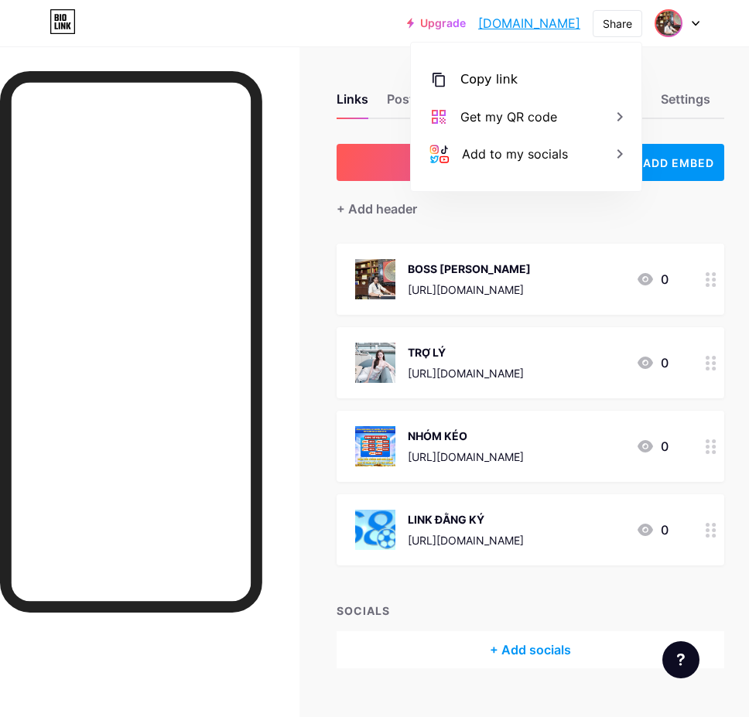
click at [670, 16] on img at bounding box center [668, 23] width 25 height 25
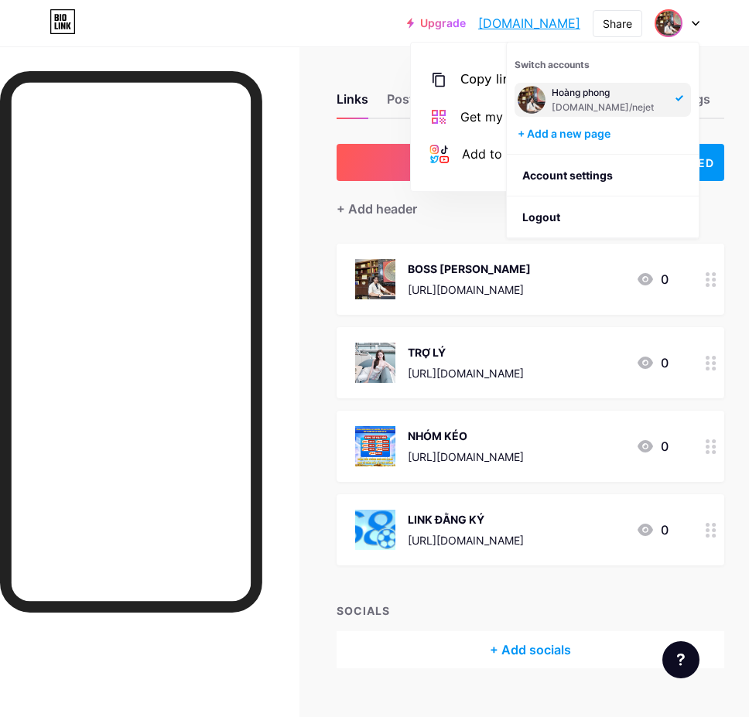
click at [613, 107] on div "[DOMAIN_NAME]/nejet" at bounding box center [608, 107] width 114 height 12
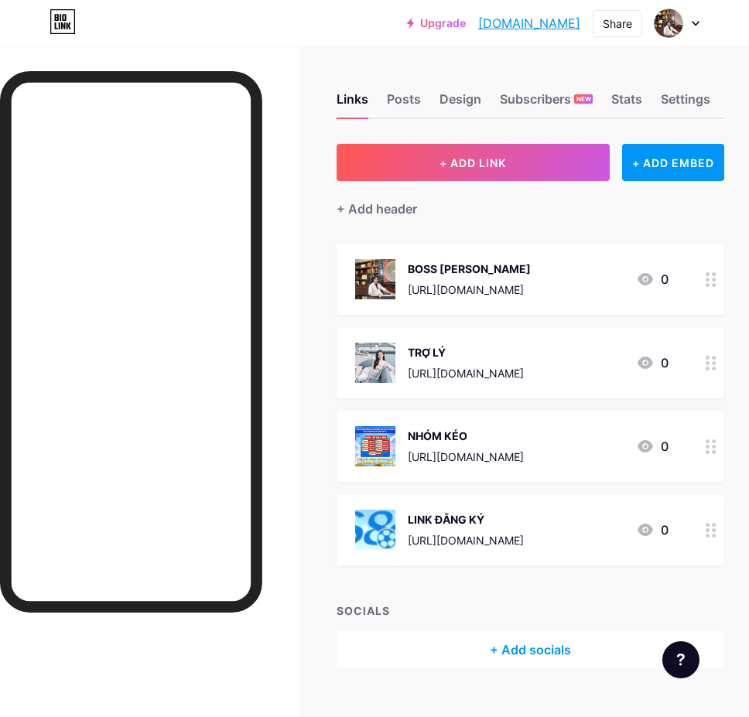
click at [699, 24] on div "Upgrade [DOMAIN_NAME] [DOMAIN_NAME] Share Switch accounts [PERSON_NAME] [DOMAIN…" at bounding box center [374, 23] width 749 height 28
click at [696, 29] on div at bounding box center [676, 23] width 45 height 28
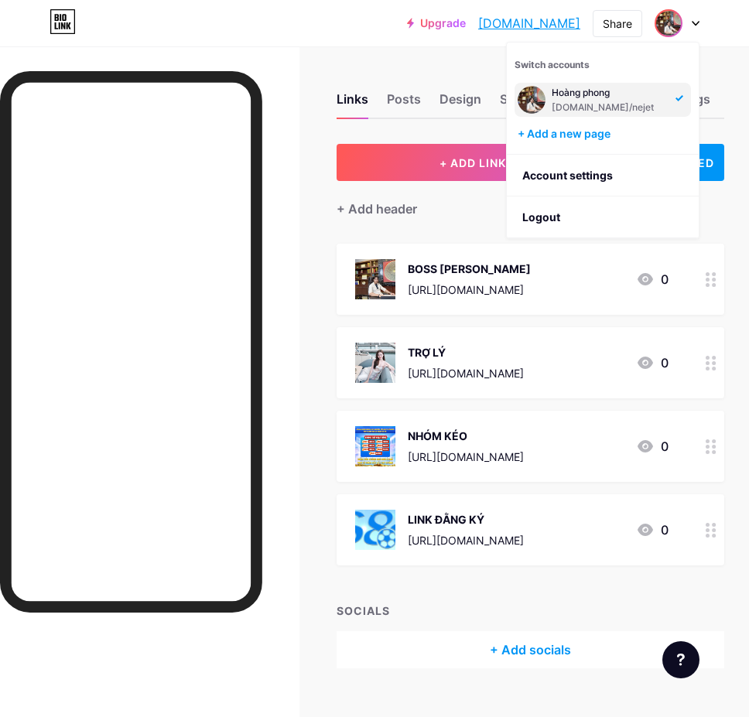
click at [630, 87] on div "Hoàng phong" at bounding box center [608, 93] width 114 height 12
